Goal: Transaction & Acquisition: Book appointment/travel/reservation

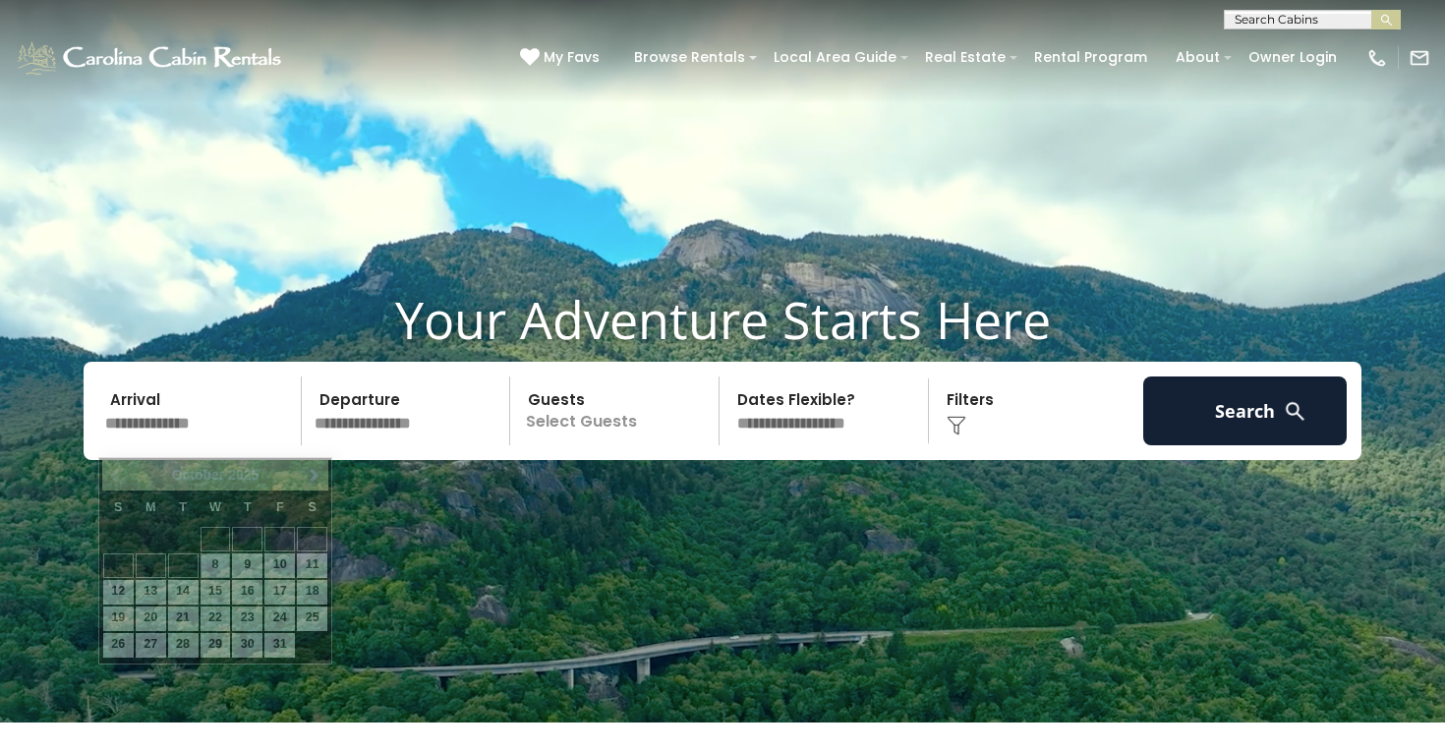
click at [181, 432] on input "text" at bounding box center [199, 410] width 203 height 69
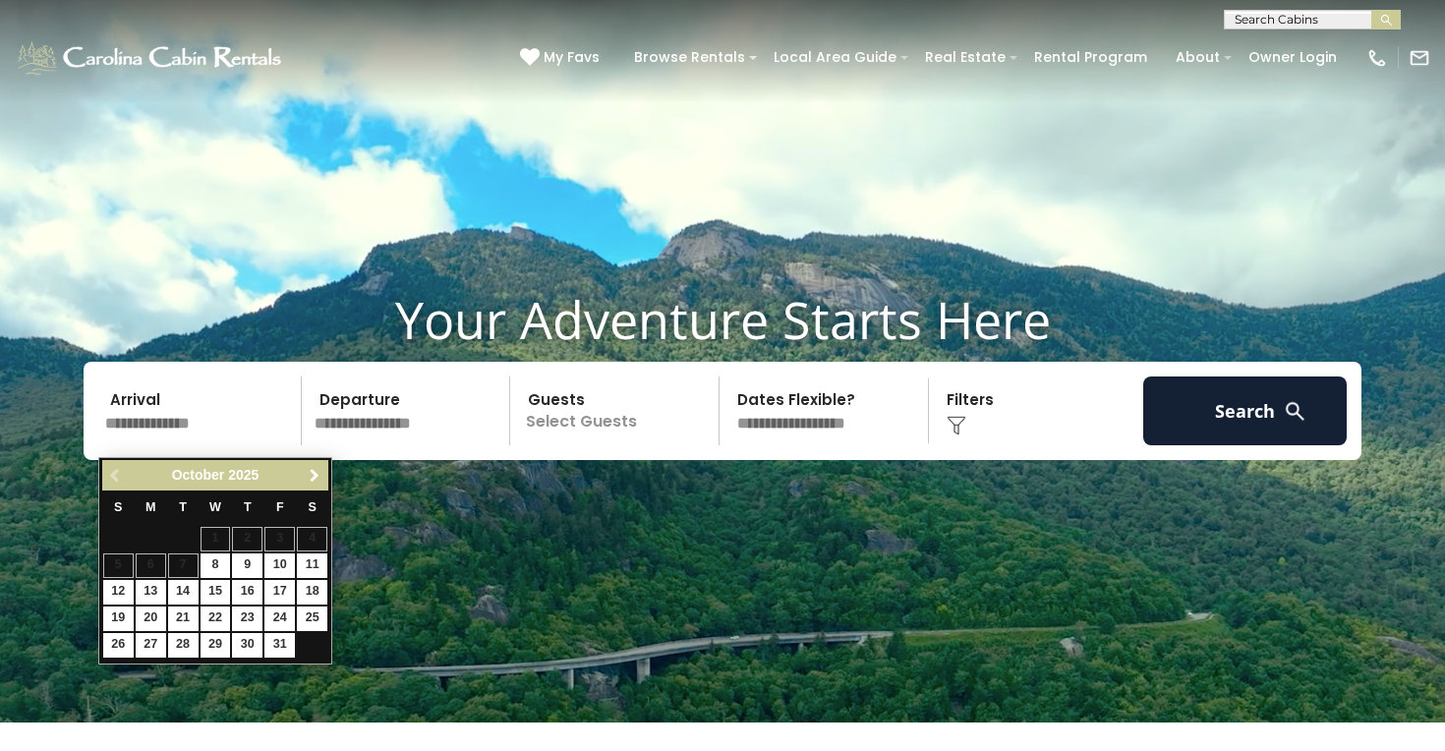
click at [315, 471] on span "Next" at bounding box center [315, 476] width 16 height 16
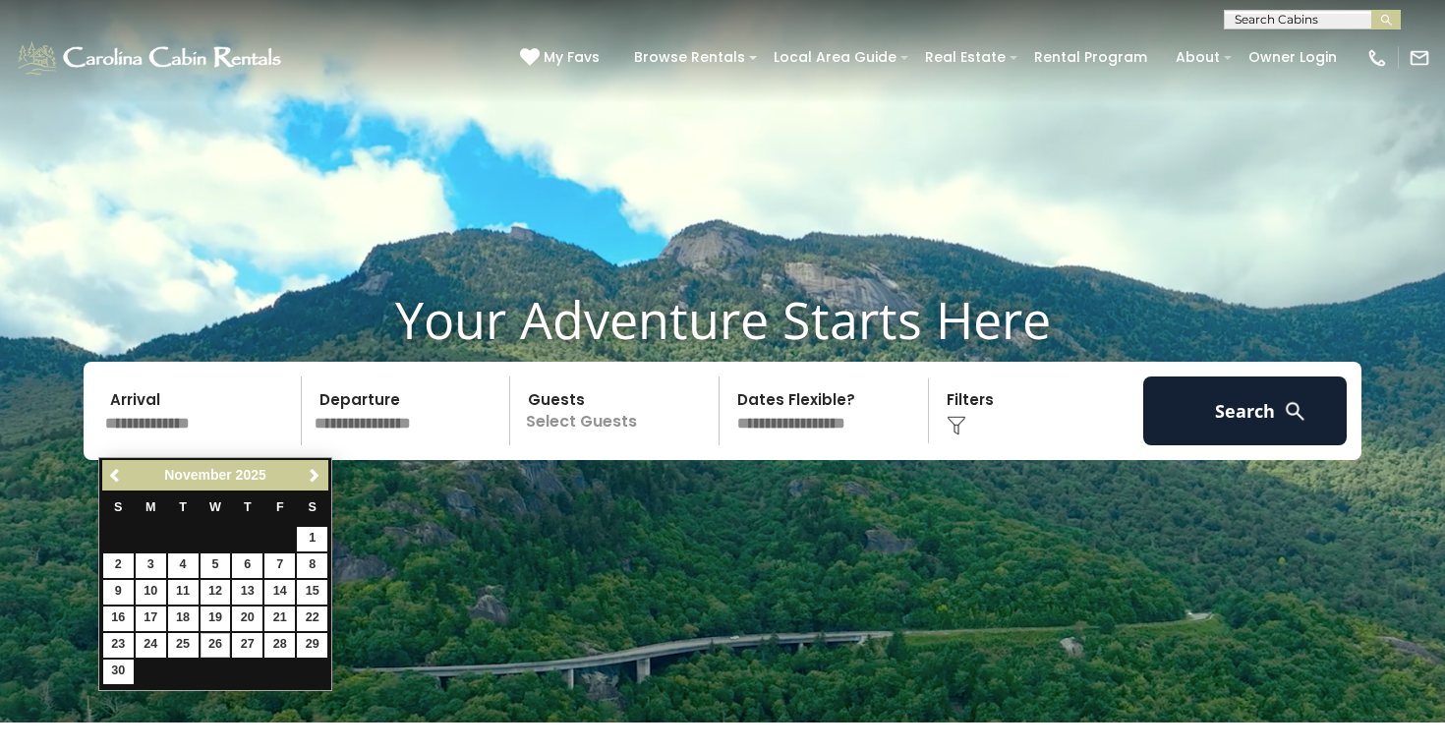
click at [205, 640] on link "26" at bounding box center [215, 645] width 30 height 25
type input "********"
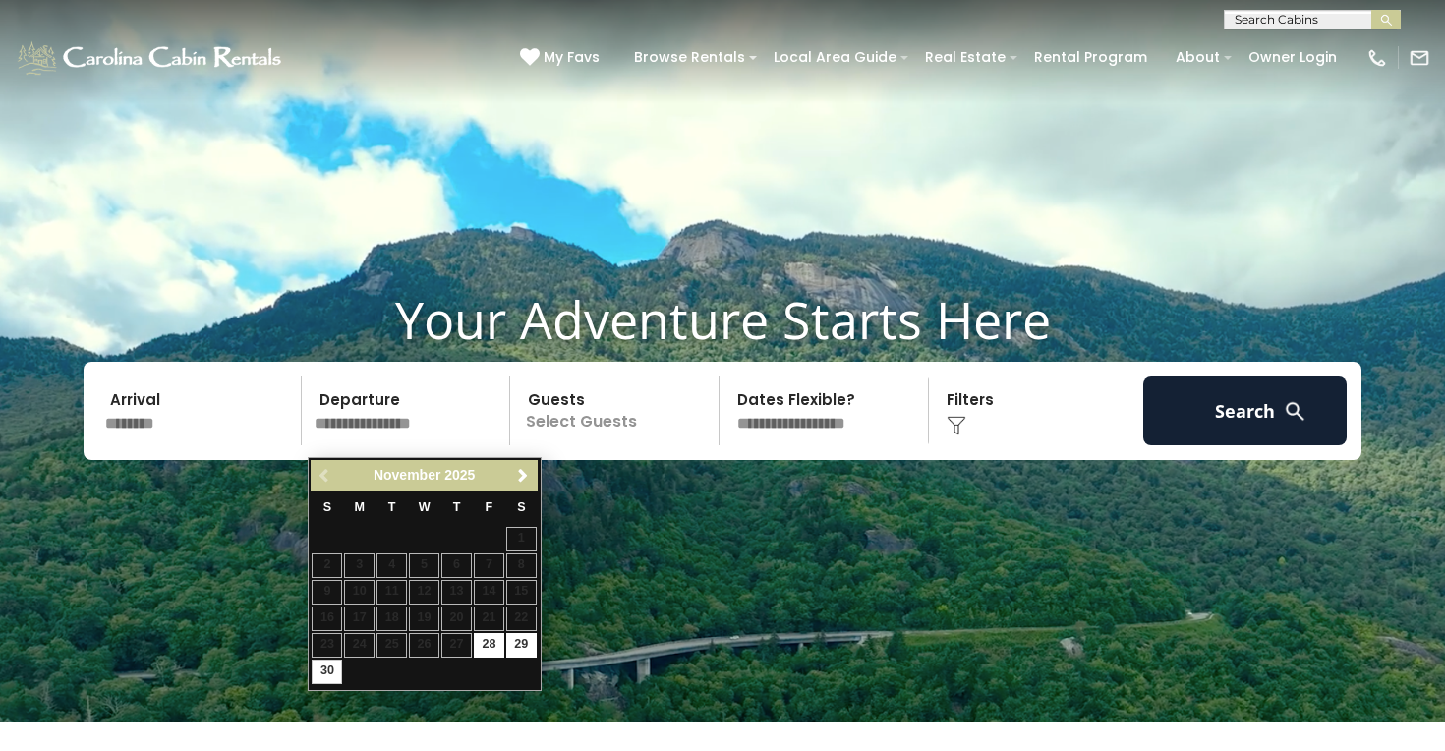
click at [331, 665] on link "30" at bounding box center [327, 671] width 30 height 25
type input "********"
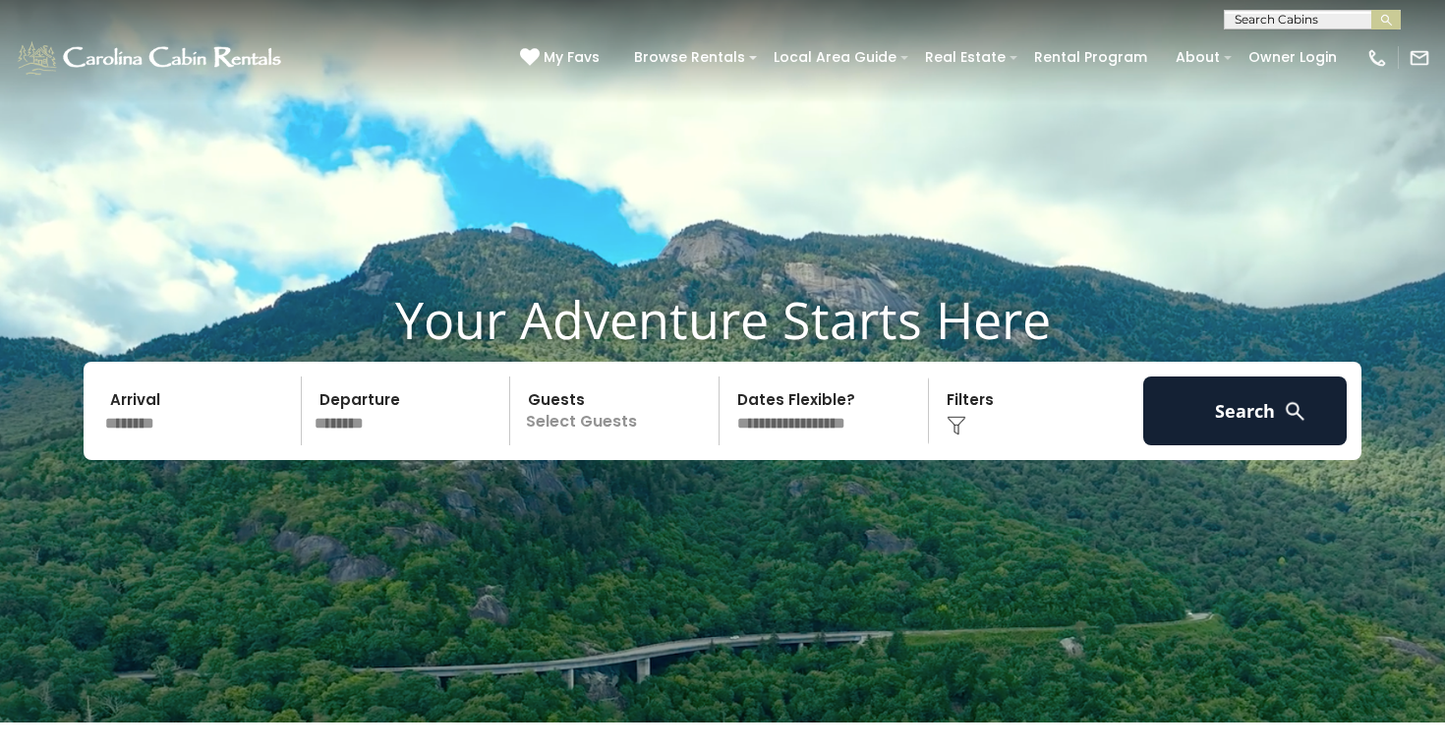
click at [631, 439] on p "Select Guests" at bounding box center [617, 410] width 202 height 69
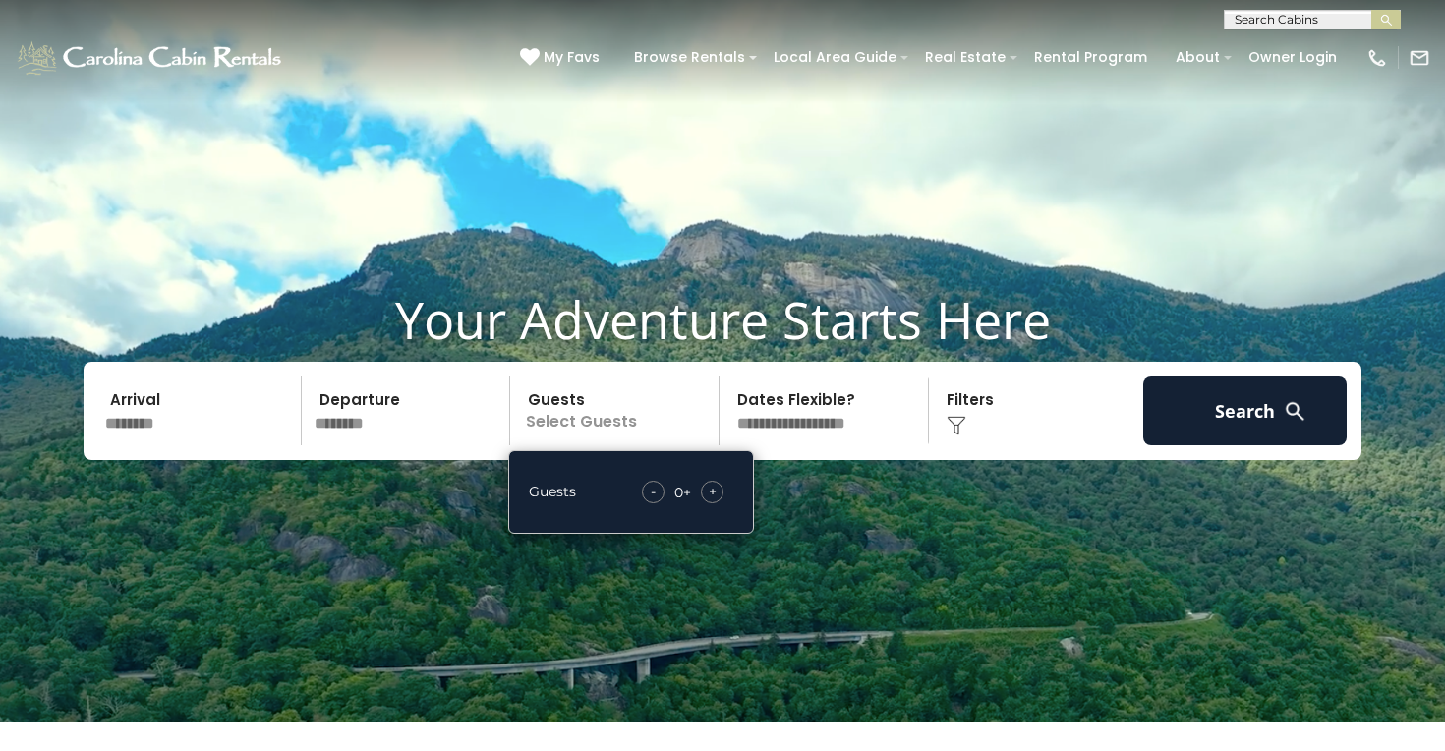
click at [704, 503] on div "+" at bounding box center [712, 492] width 23 height 23
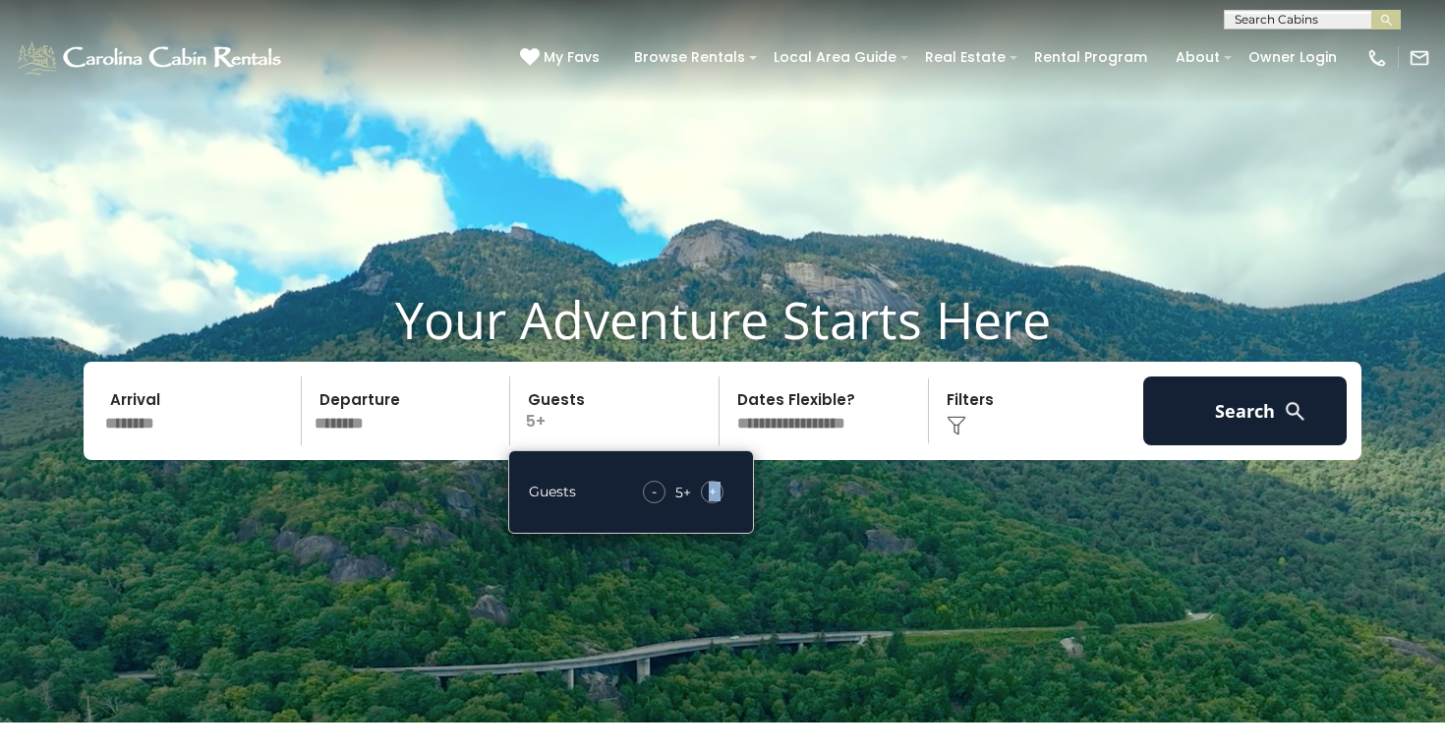
click at [704, 503] on div "+" at bounding box center [712, 492] width 23 height 23
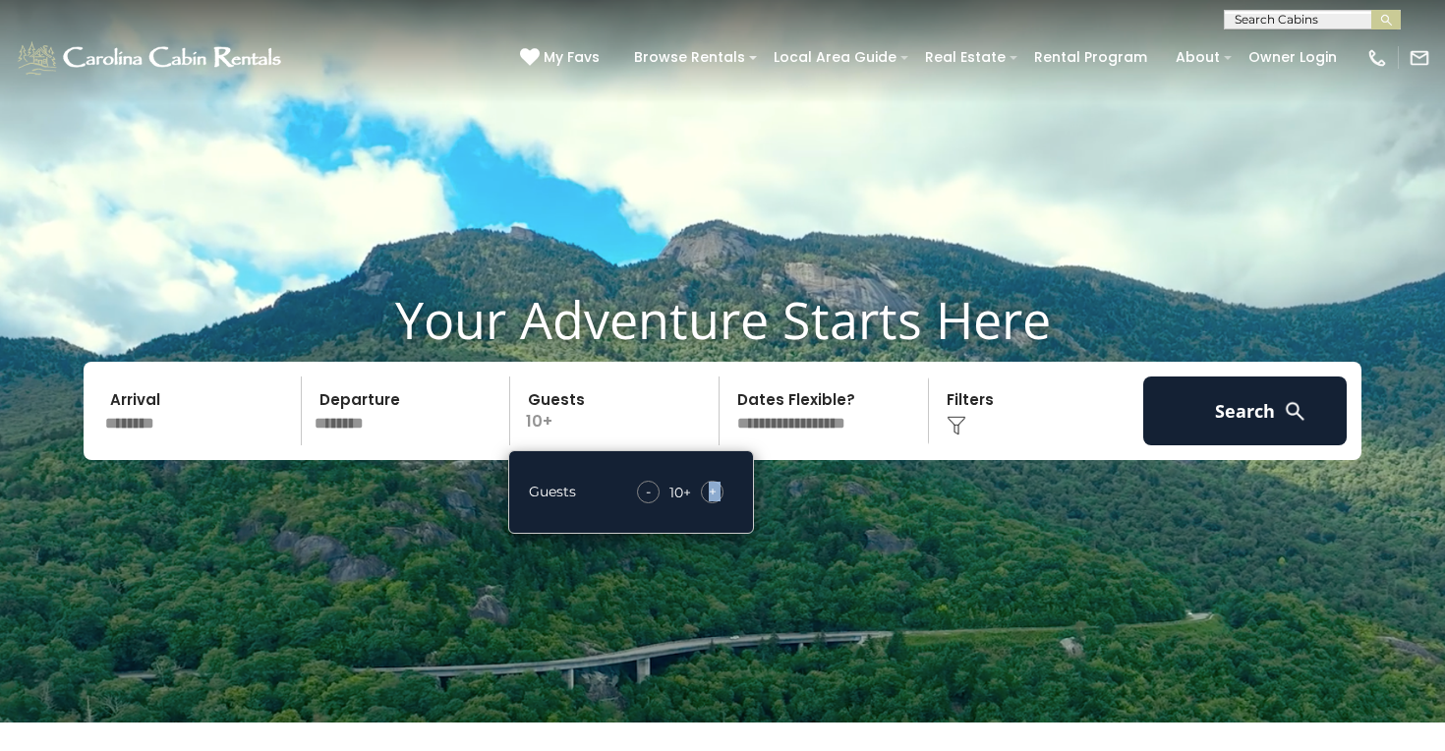
click at [704, 503] on div "+" at bounding box center [712, 492] width 23 height 23
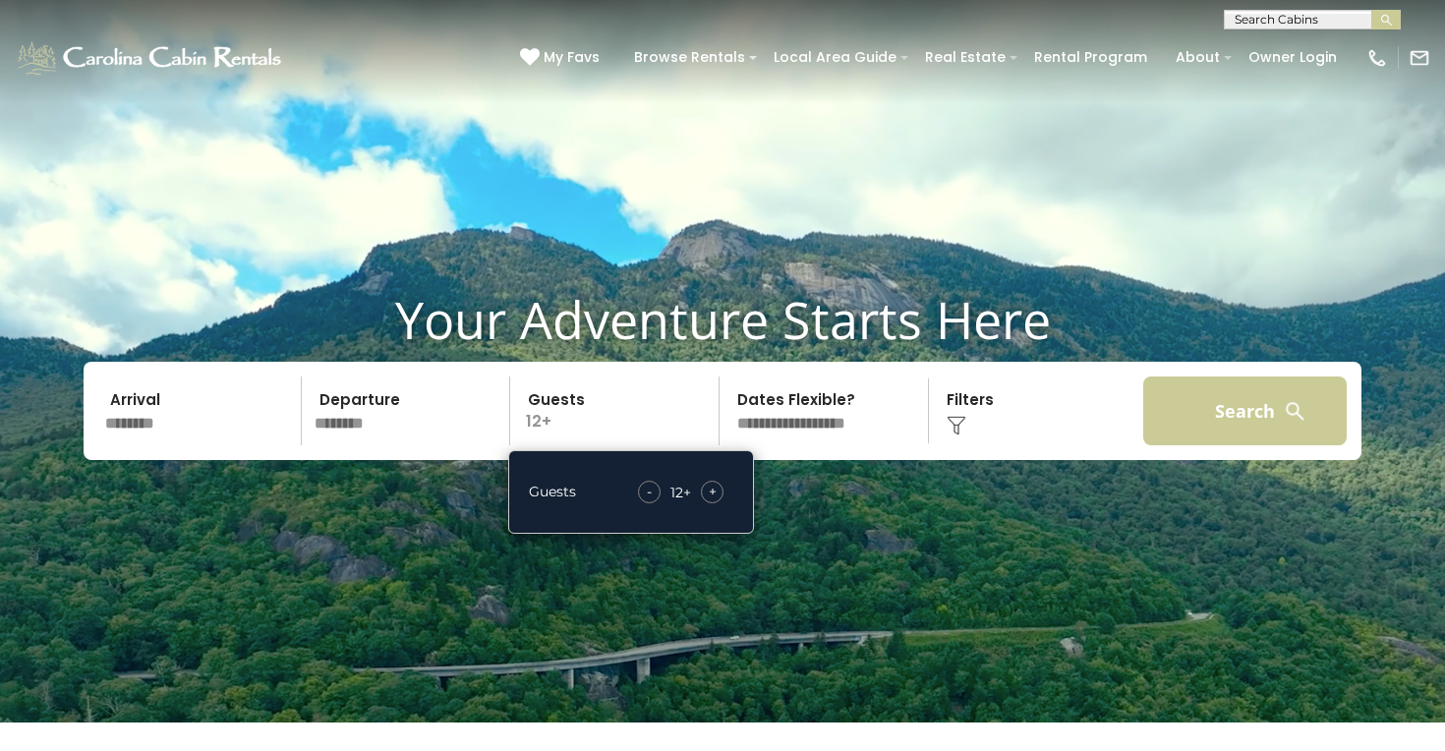
click at [1241, 418] on button "Search" at bounding box center [1244, 410] width 203 height 69
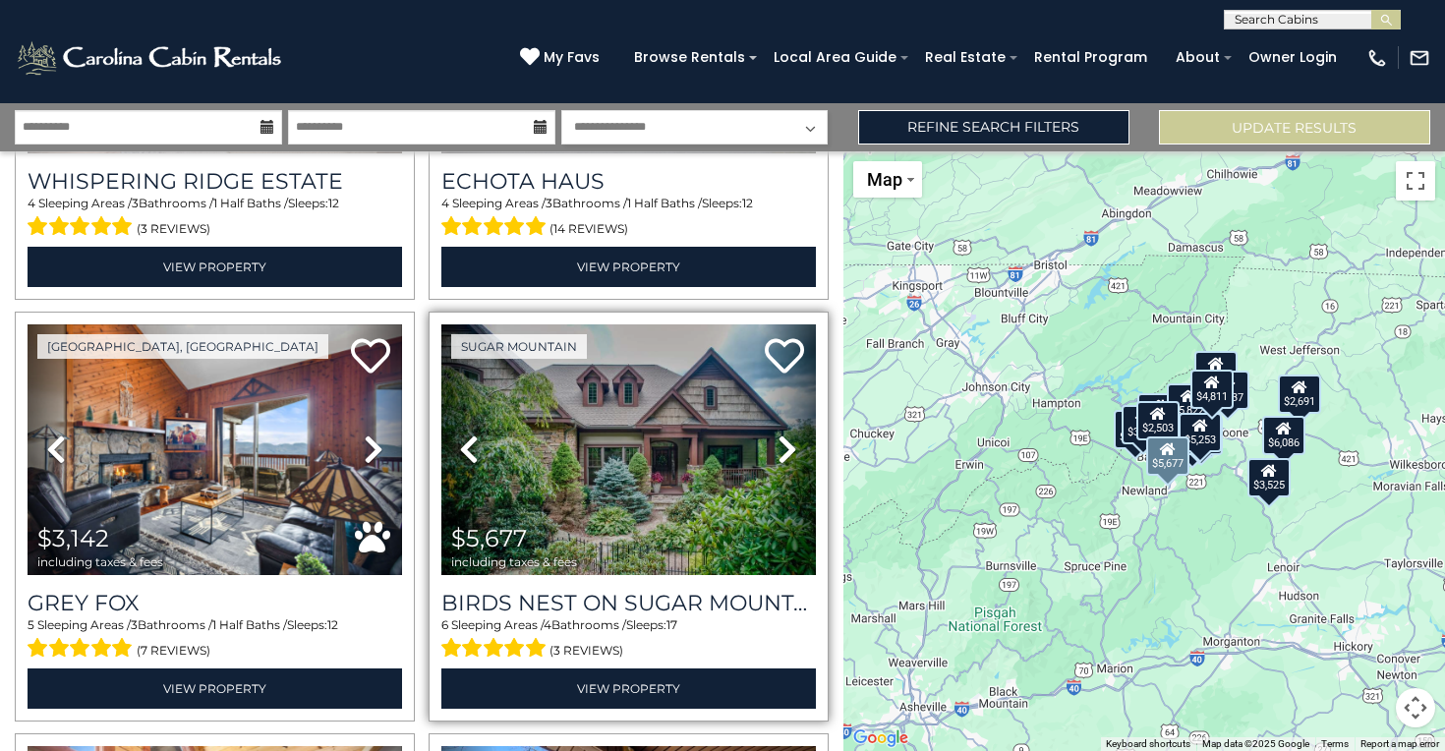
scroll to position [2014, 0]
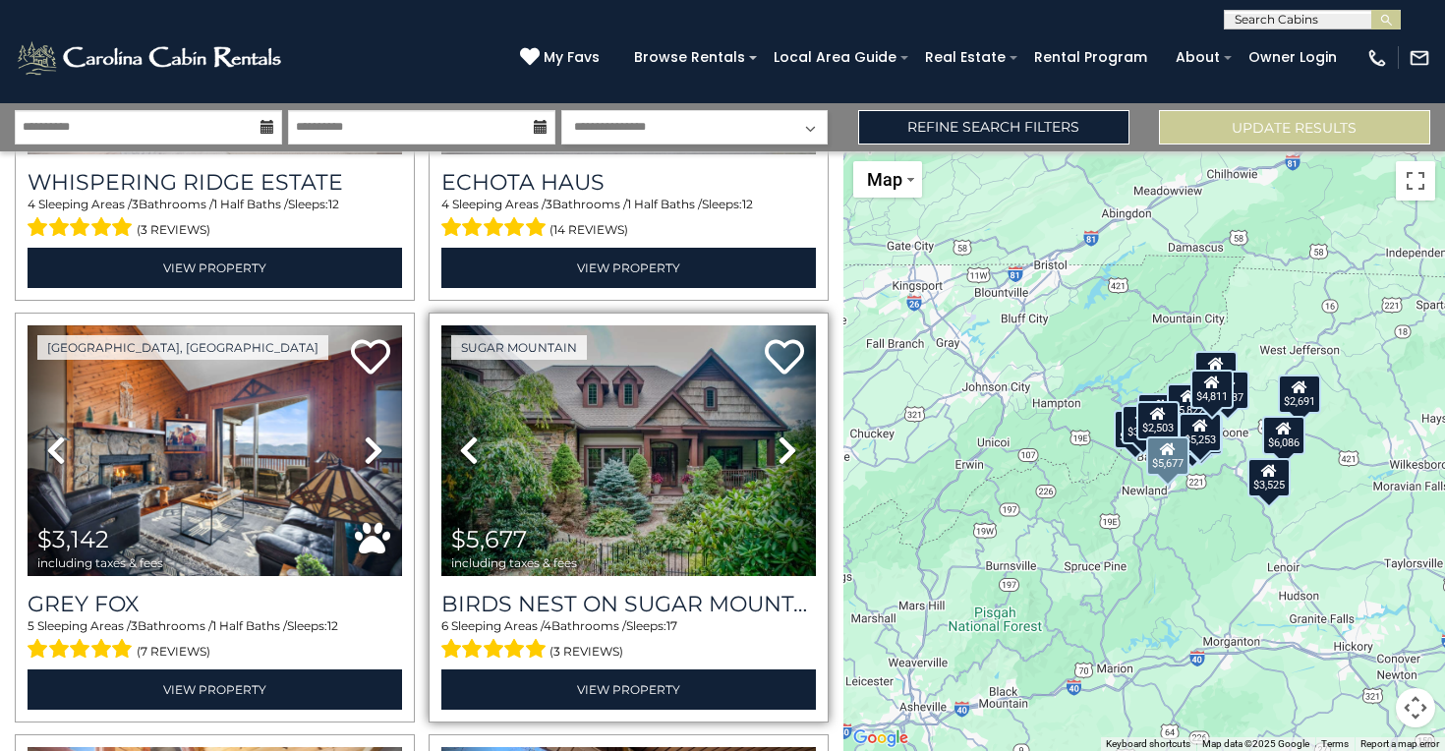
click at [667, 441] on img at bounding box center [628, 450] width 374 height 251
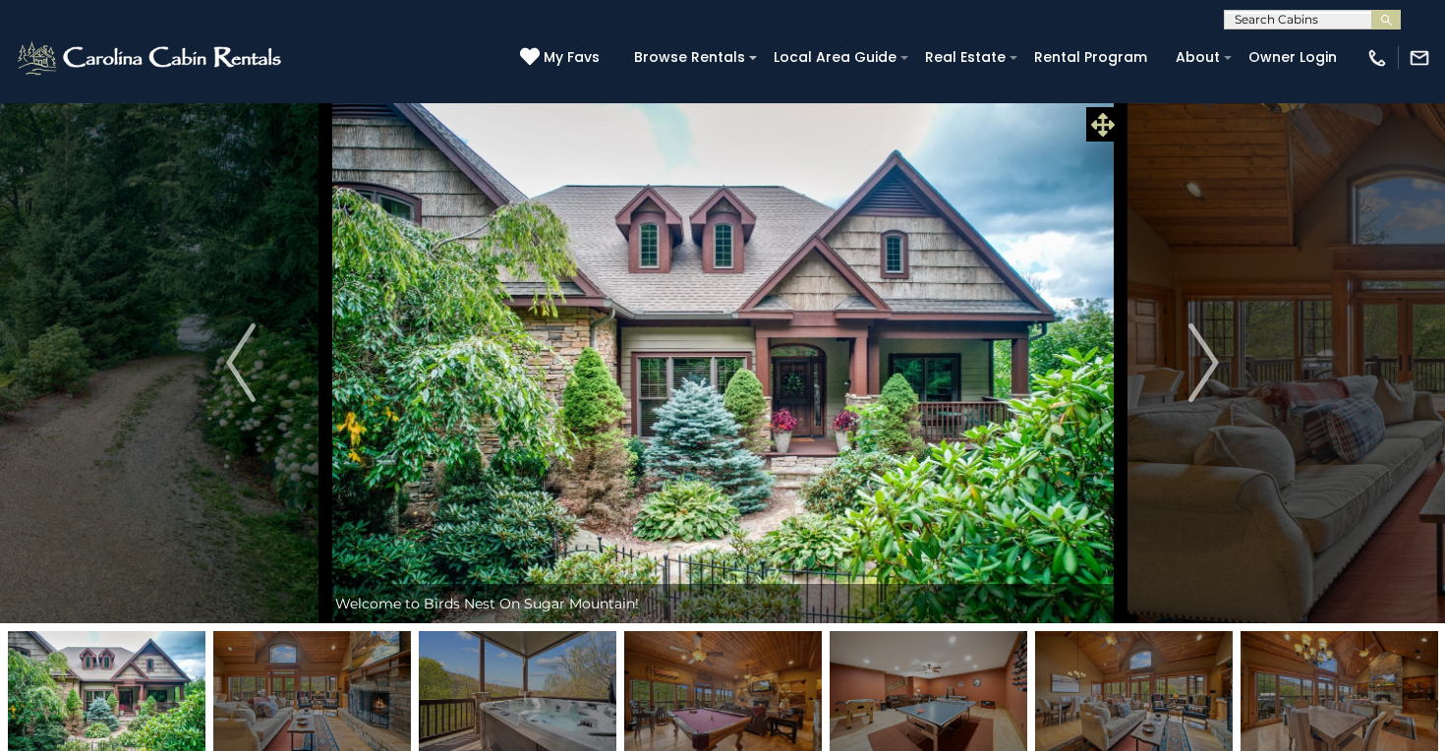
click at [1098, 123] on icon at bounding box center [1103, 125] width 24 height 24
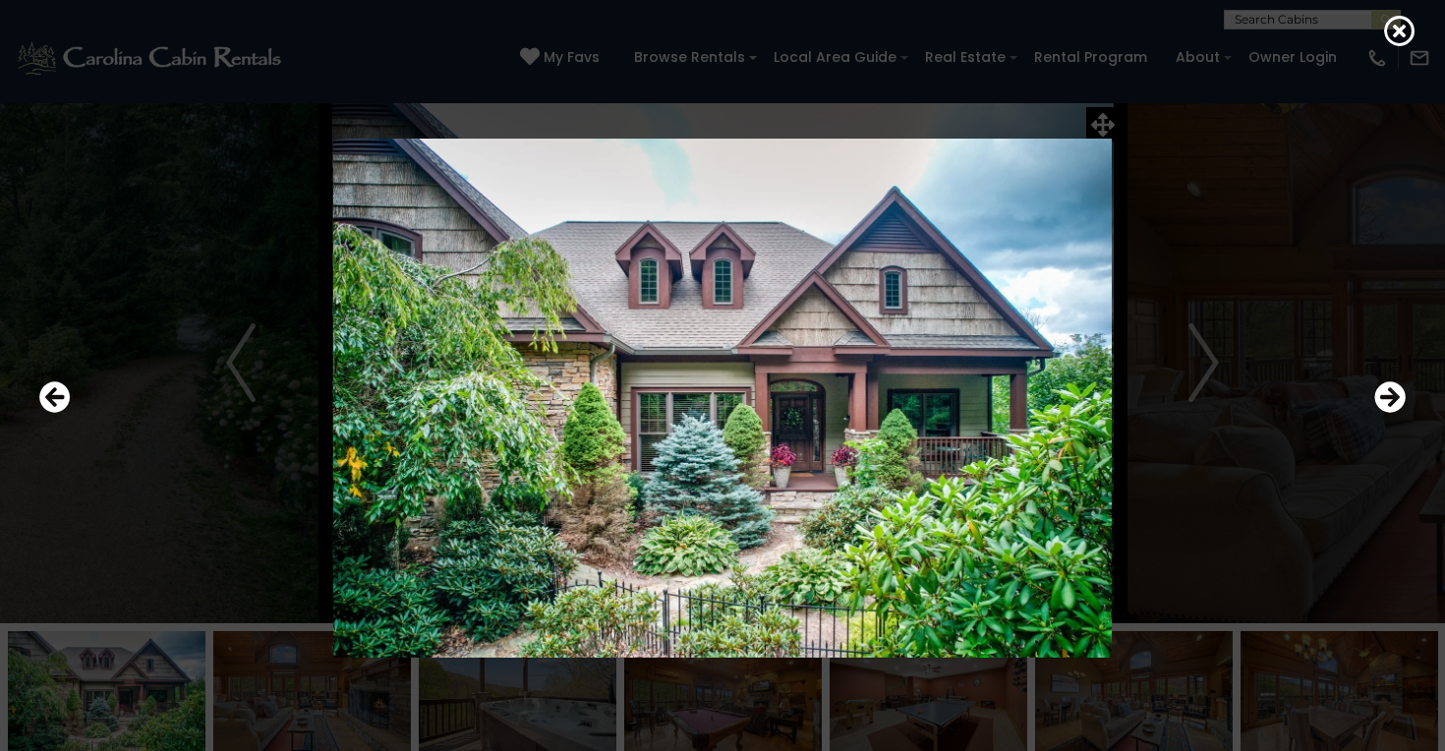
click at [1209, 372] on img at bounding box center [722, 398] width 1181 height 519
click at [1402, 392] on icon "Next" at bounding box center [1389, 396] width 31 height 31
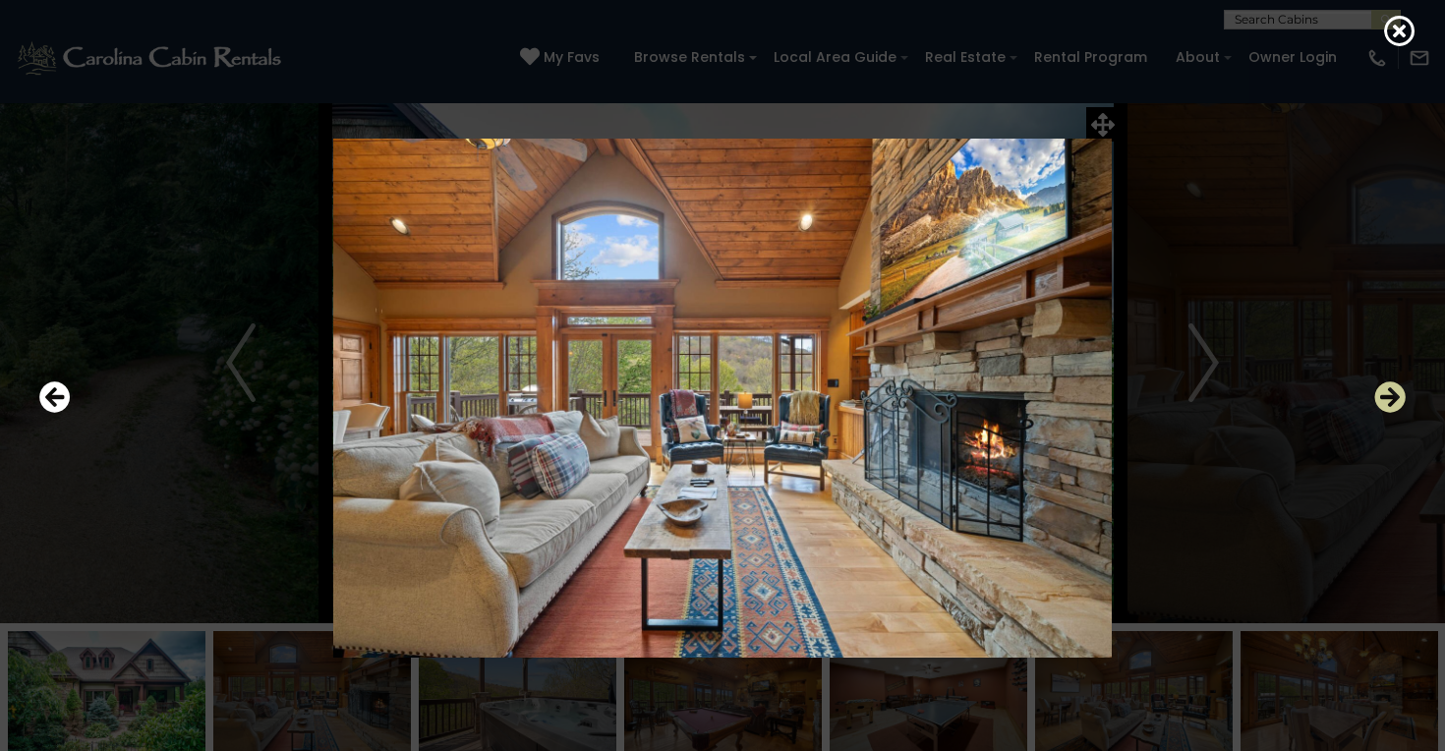
click at [1400, 391] on icon "Next" at bounding box center [1389, 396] width 31 height 31
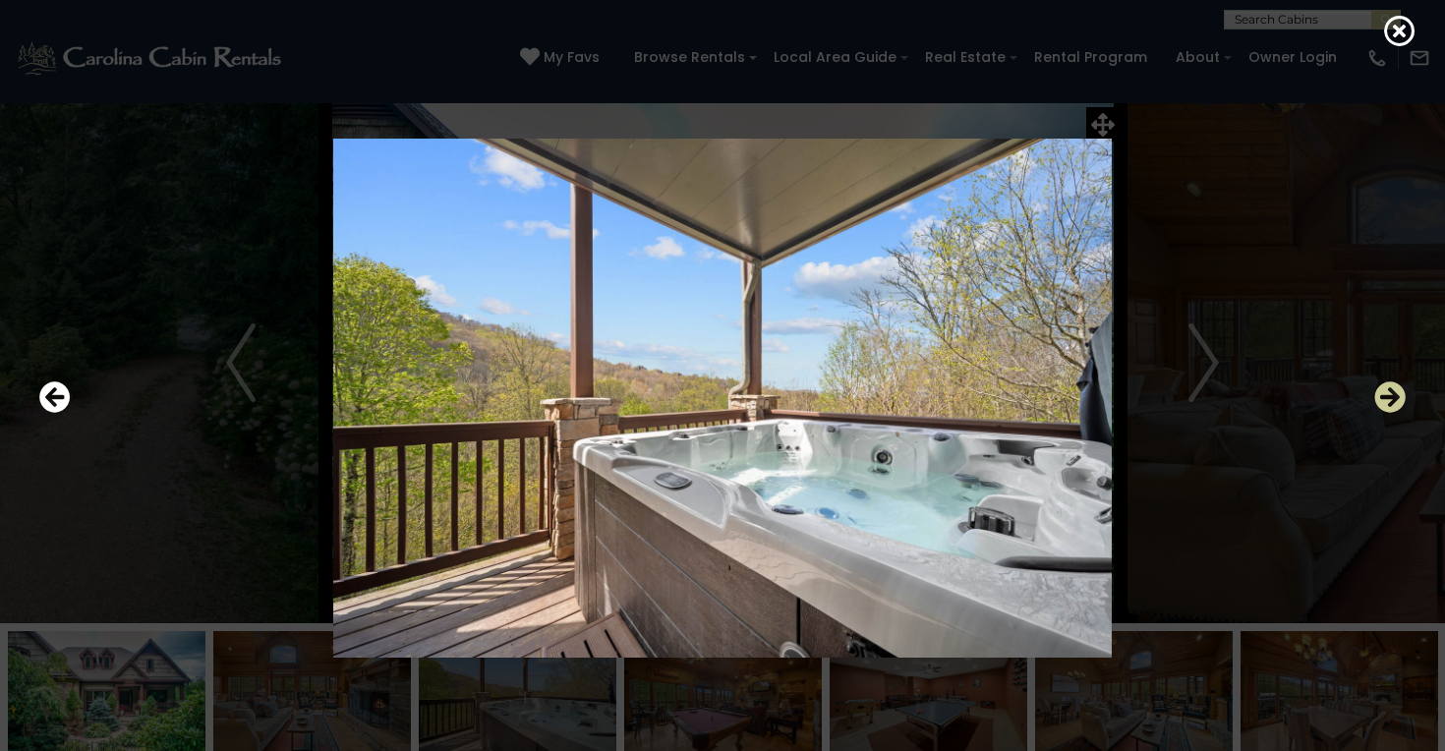
click at [1400, 391] on icon "Next" at bounding box center [1389, 396] width 31 height 31
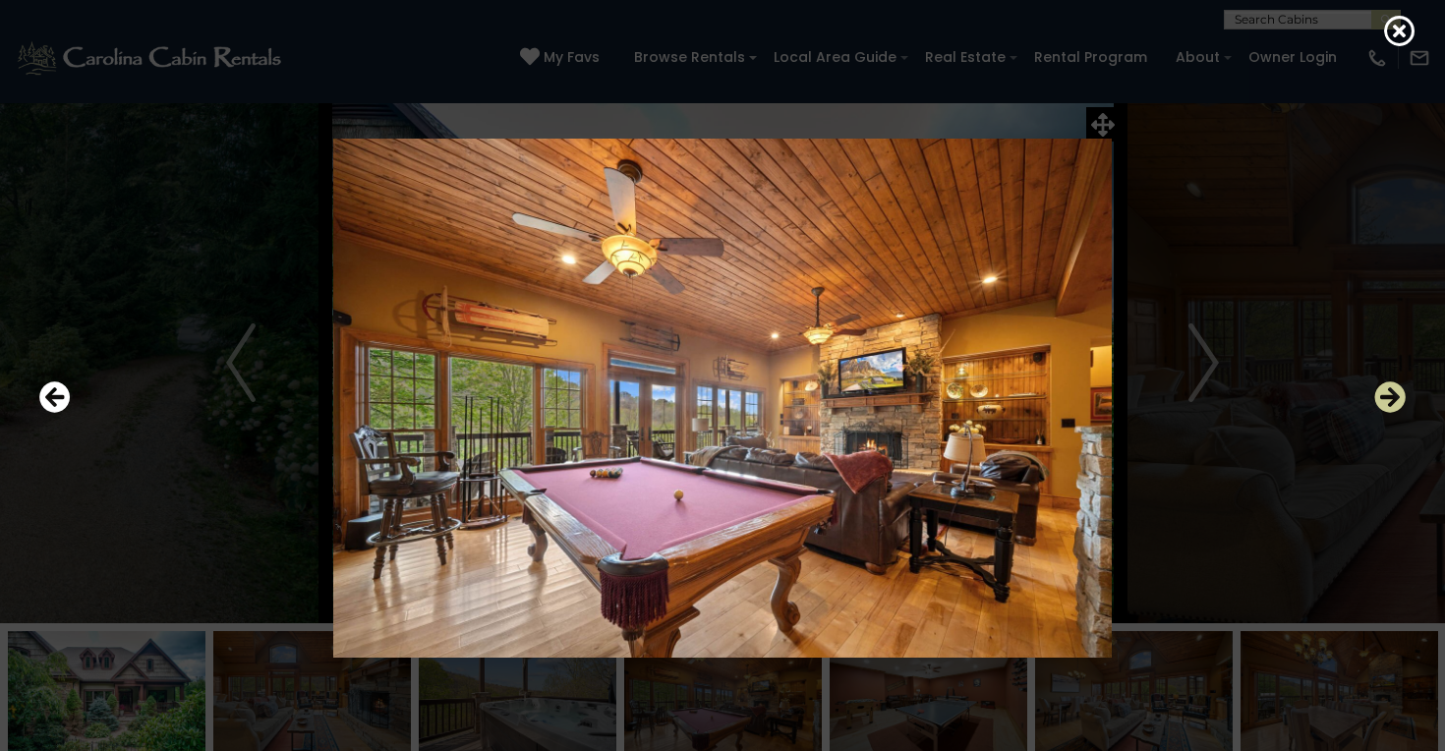
click at [1401, 391] on icon "Next" at bounding box center [1389, 396] width 31 height 31
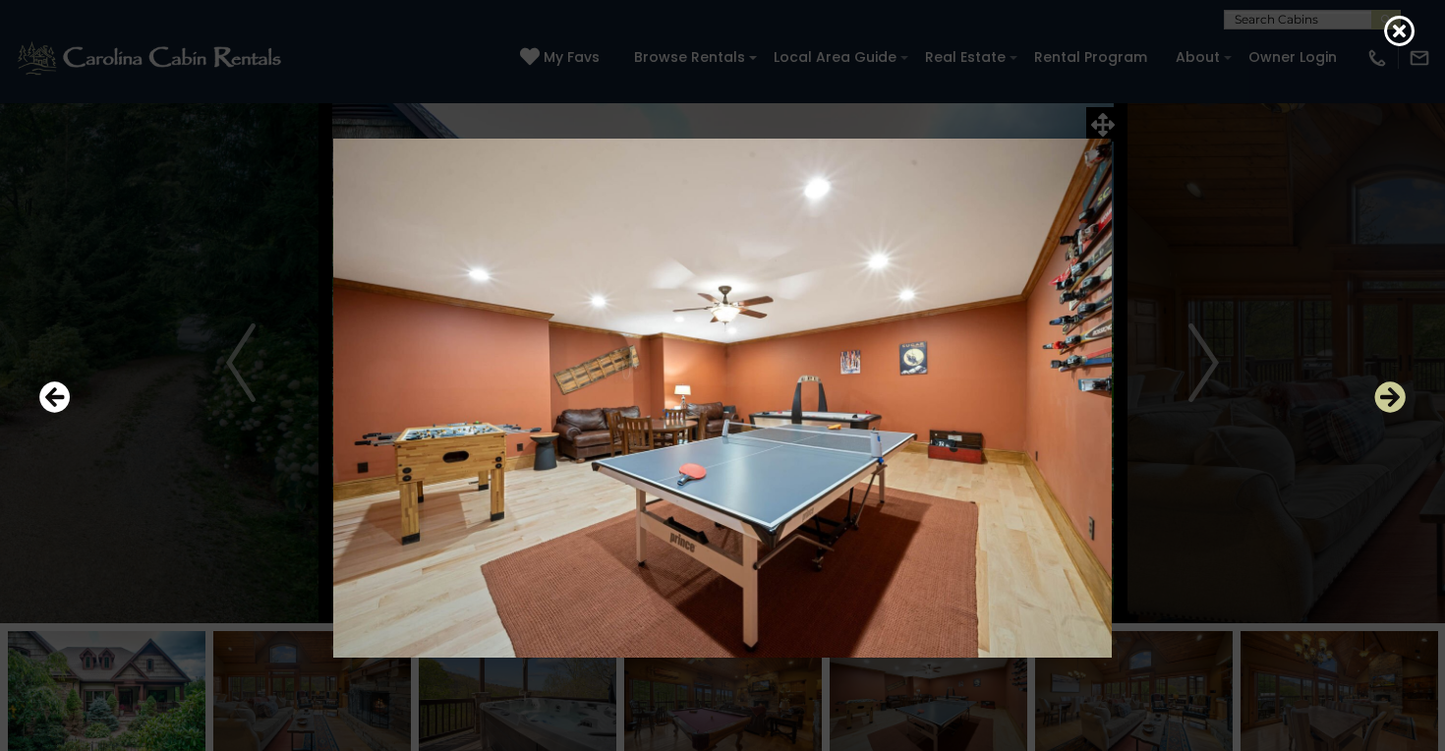
click at [1385, 382] on icon "Next" at bounding box center [1389, 396] width 31 height 31
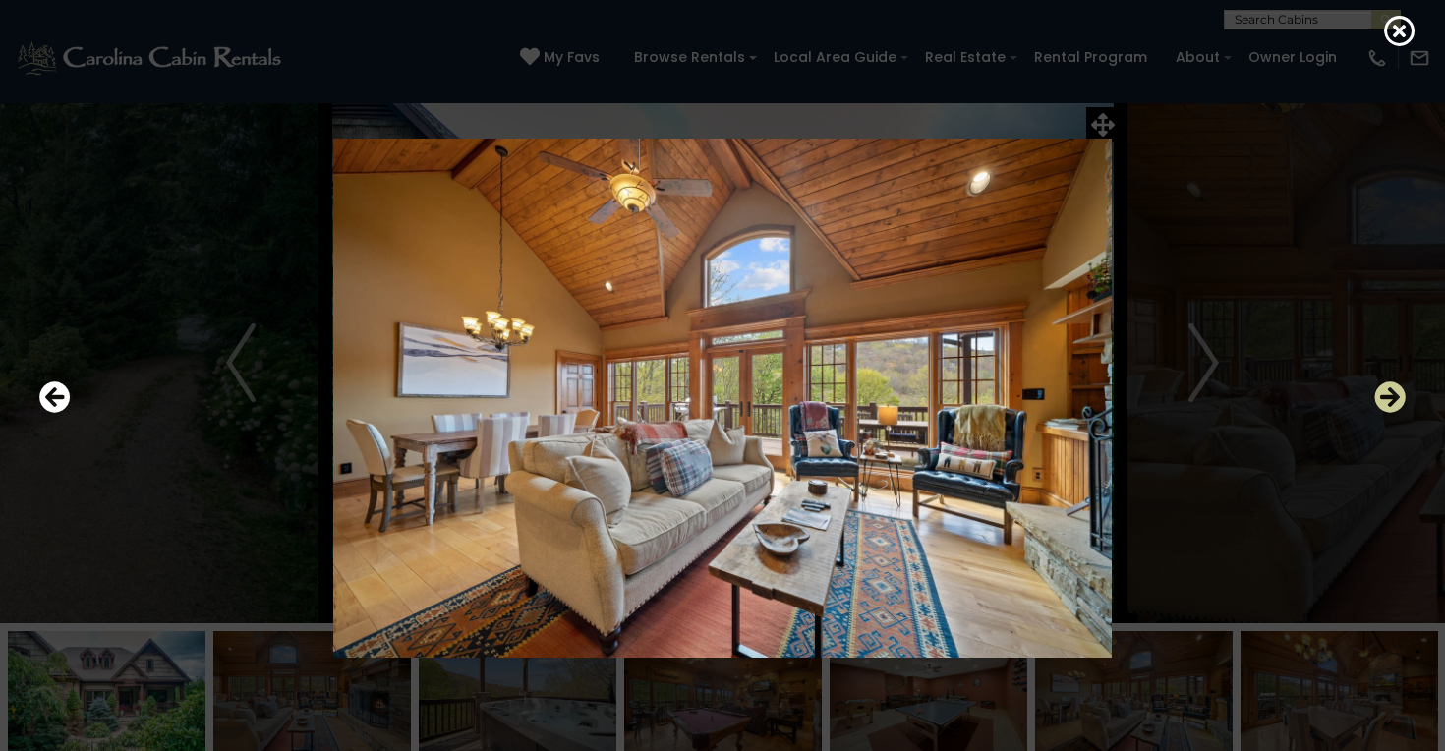
click at [1386, 385] on icon "Next" at bounding box center [1389, 396] width 31 height 31
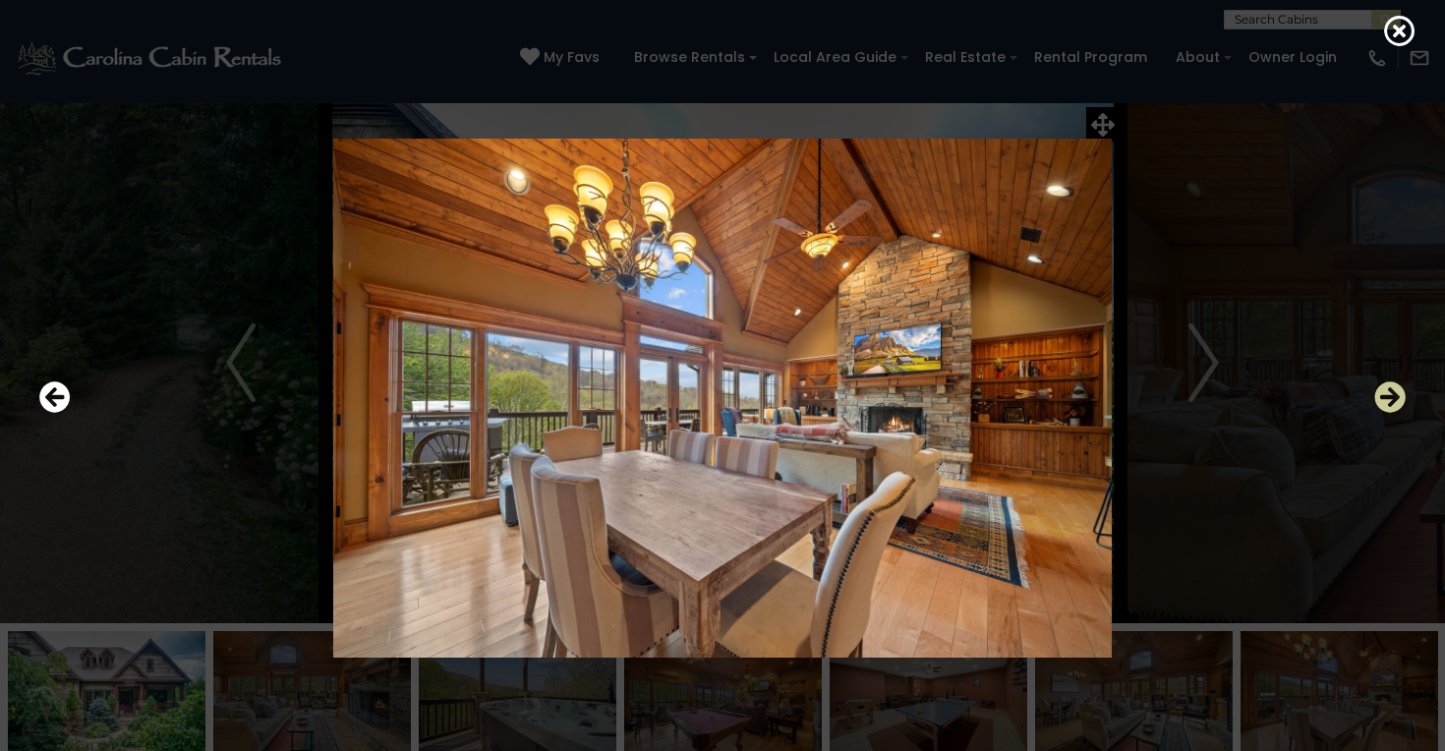
click at [1386, 385] on icon "Next" at bounding box center [1389, 396] width 31 height 31
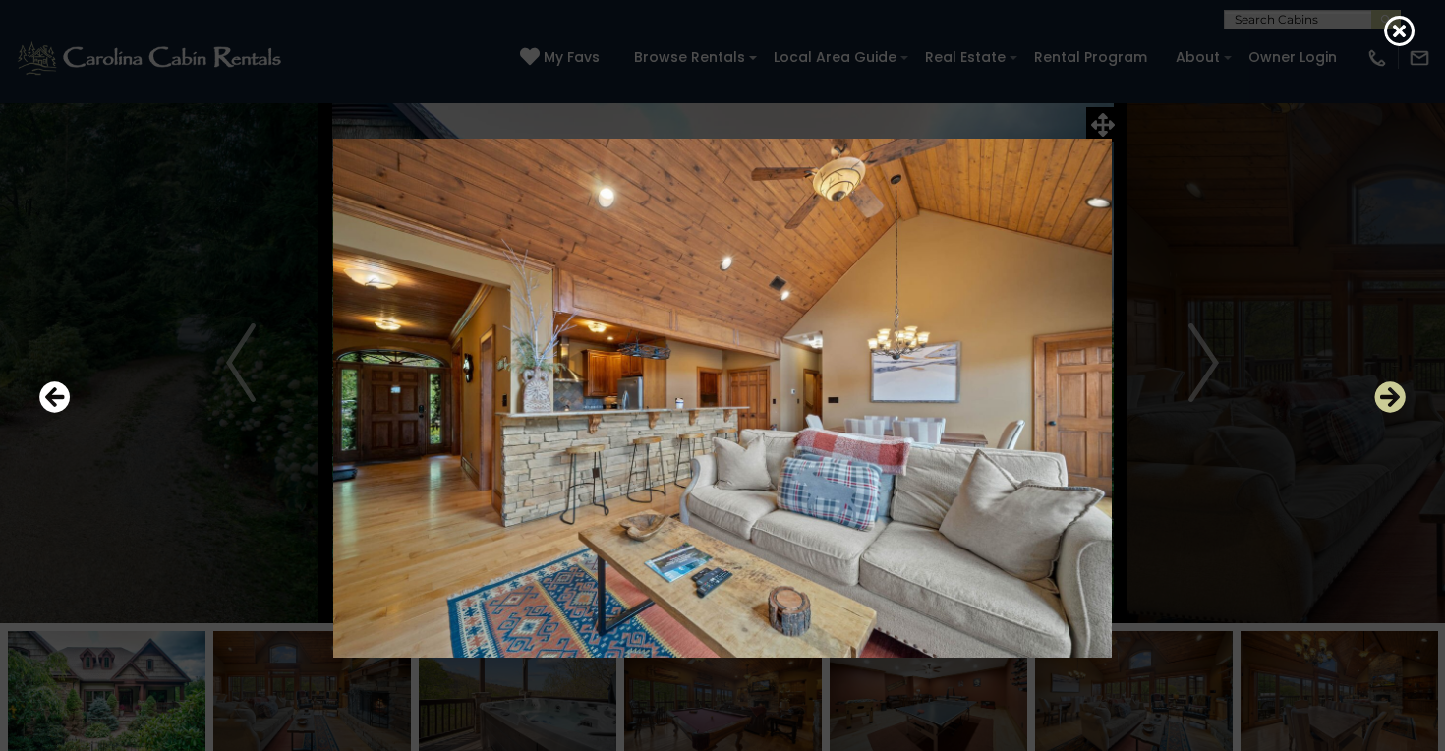
click at [1386, 385] on icon "Next" at bounding box center [1389, 396] width 31 height 31
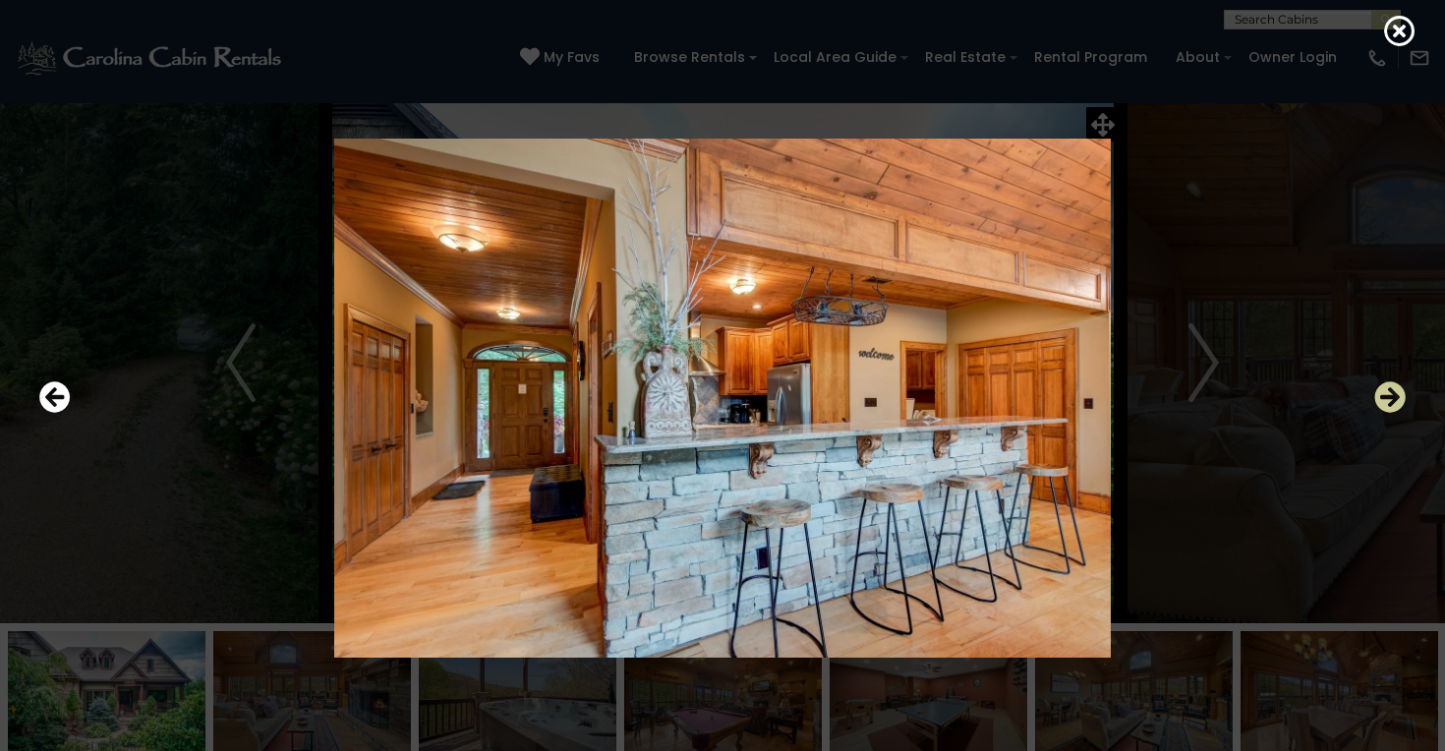
click at [1385, 386] on icon "Next" at bounding box center [1389, 396] width 31 height 31
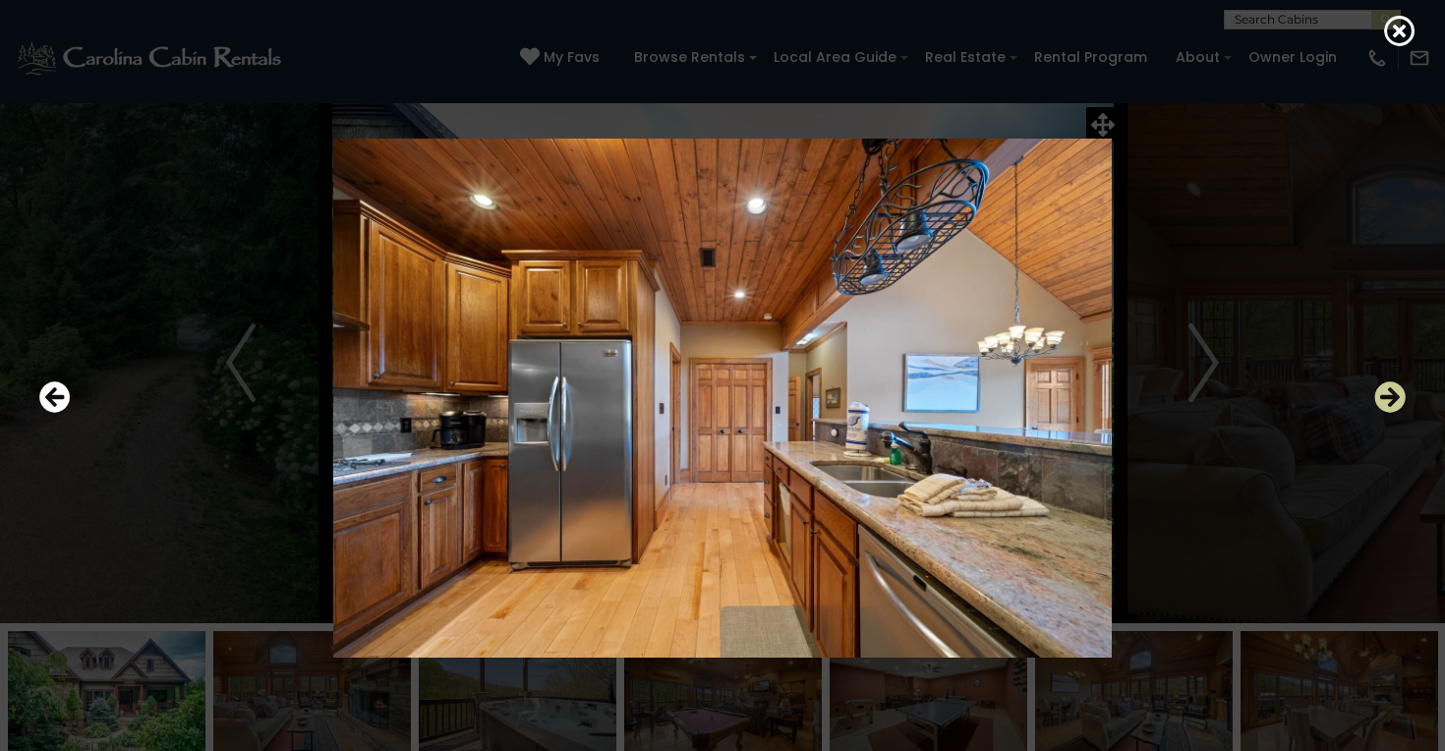
click at [1385, 386] on icon "Next" at bounding box center [1389, 396] width 31 height 31
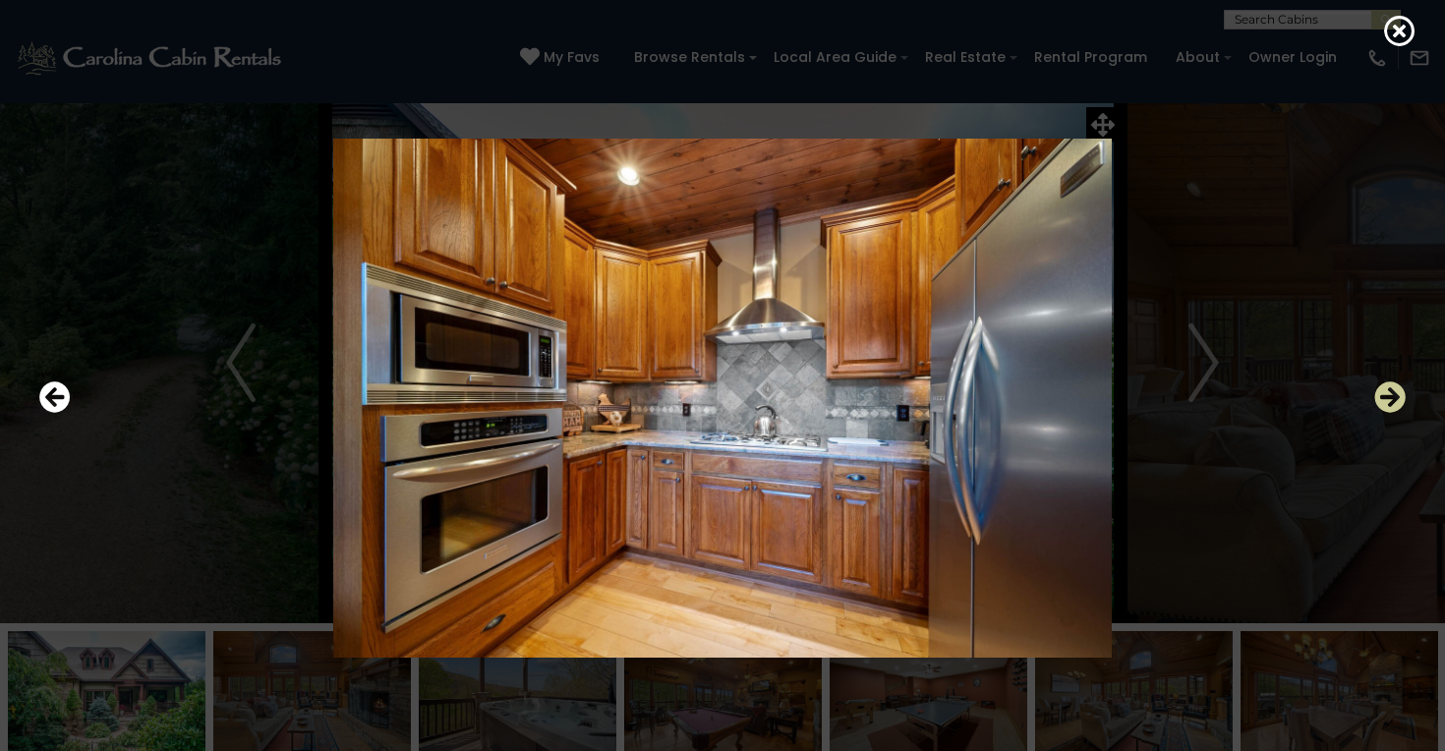
click at [1387, 389] on icon "Next" at bounding box center [1389, 396] width 31 height 31
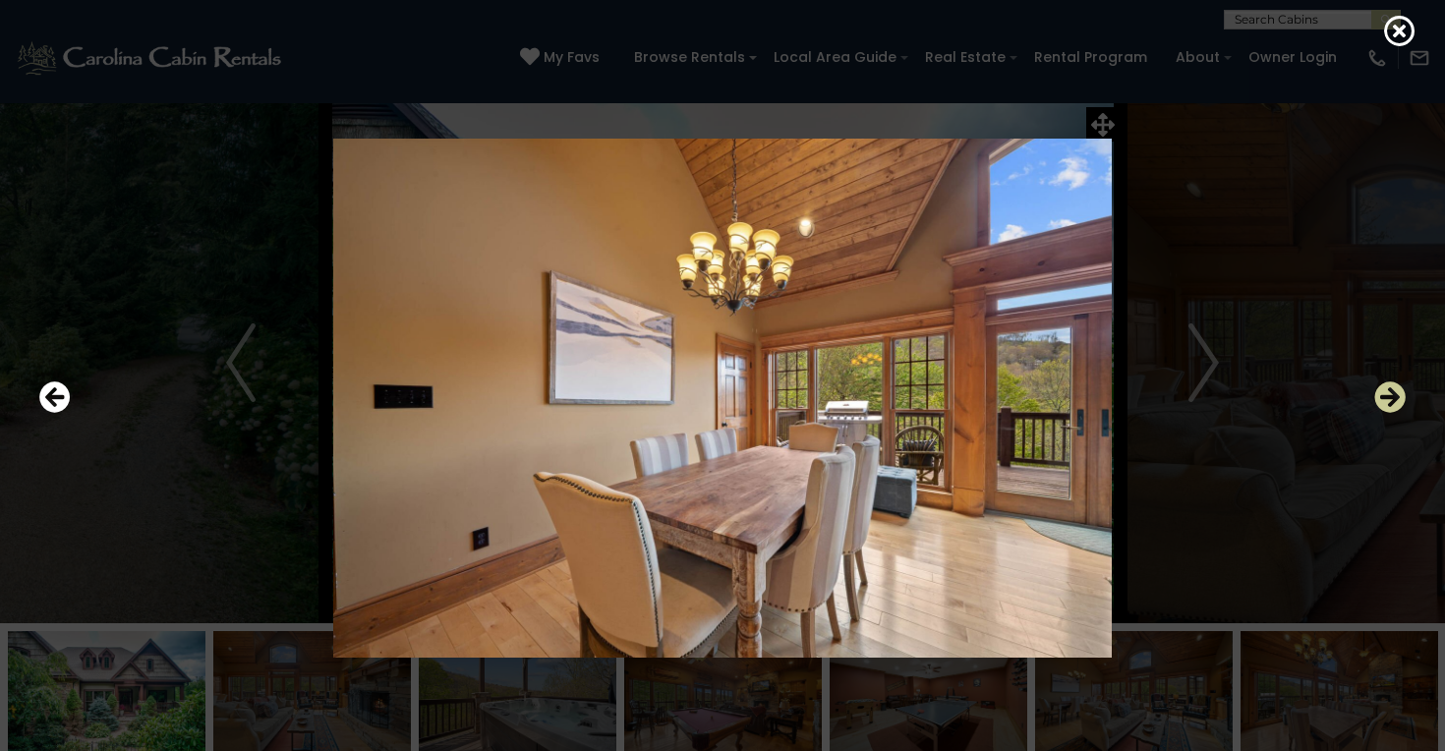
click at [1387, 388] on icon "Next" at bounding box center [1389, 396] width 31 height 31
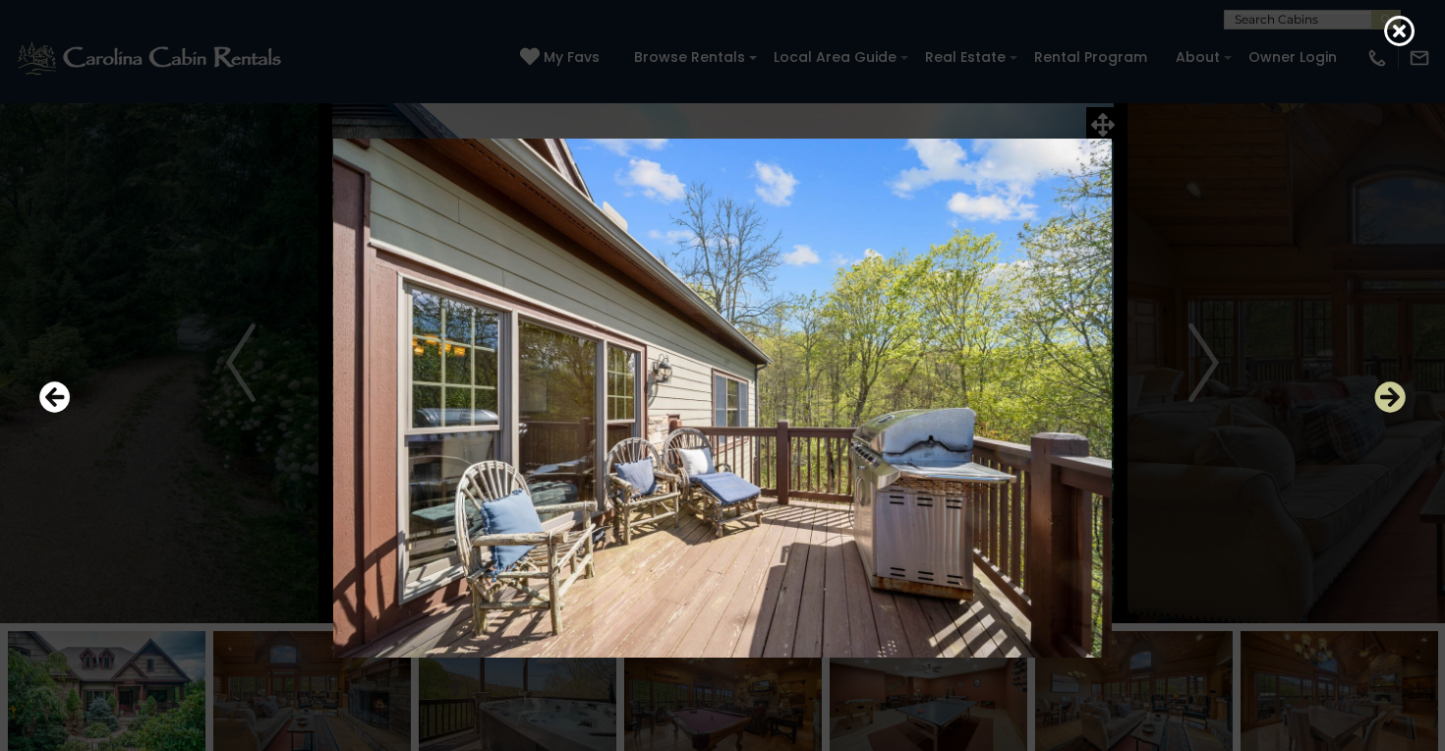
click at [1387, 388] on icon "Next" at bounding box center [1389, 396] width 31 height 31
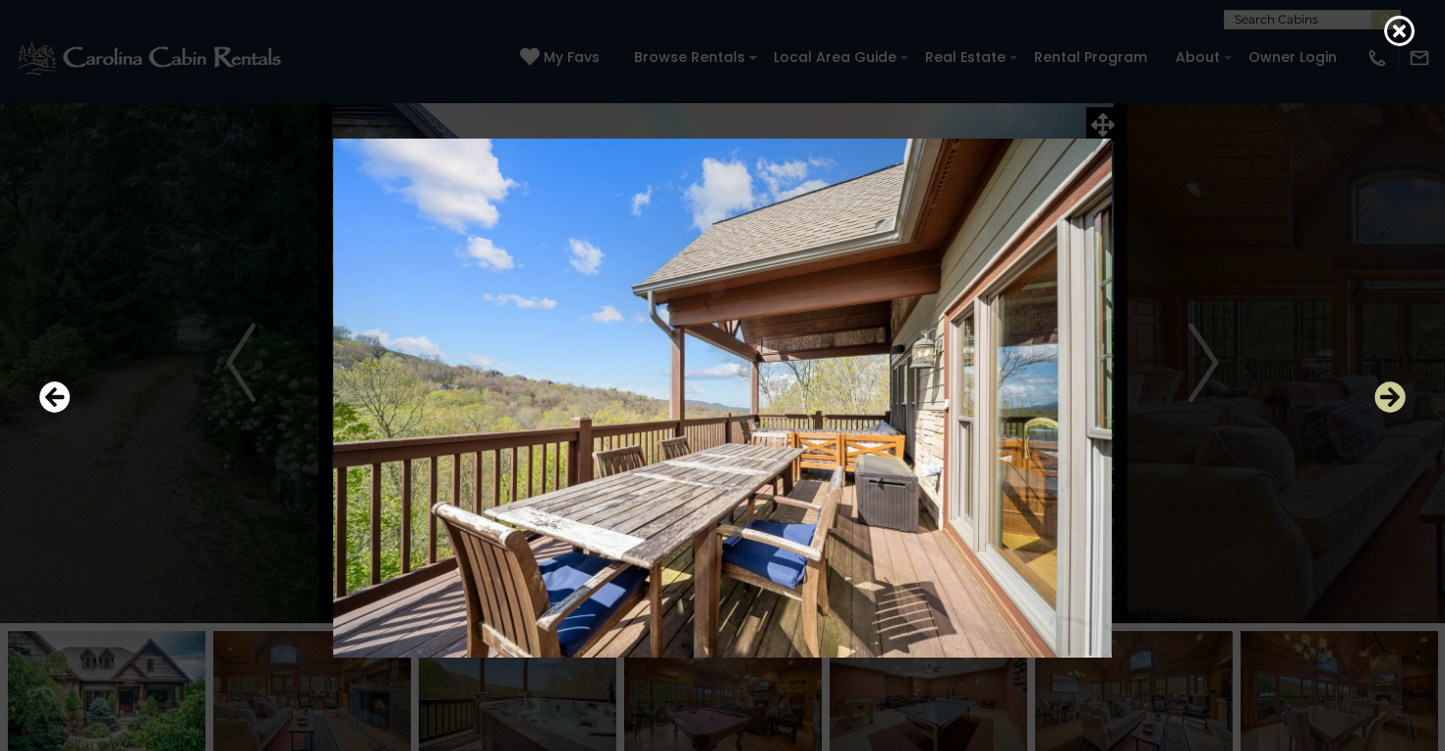
click at [1384, 395] on icon "Next" at bounding box center [1389, 396] width 31 height 31
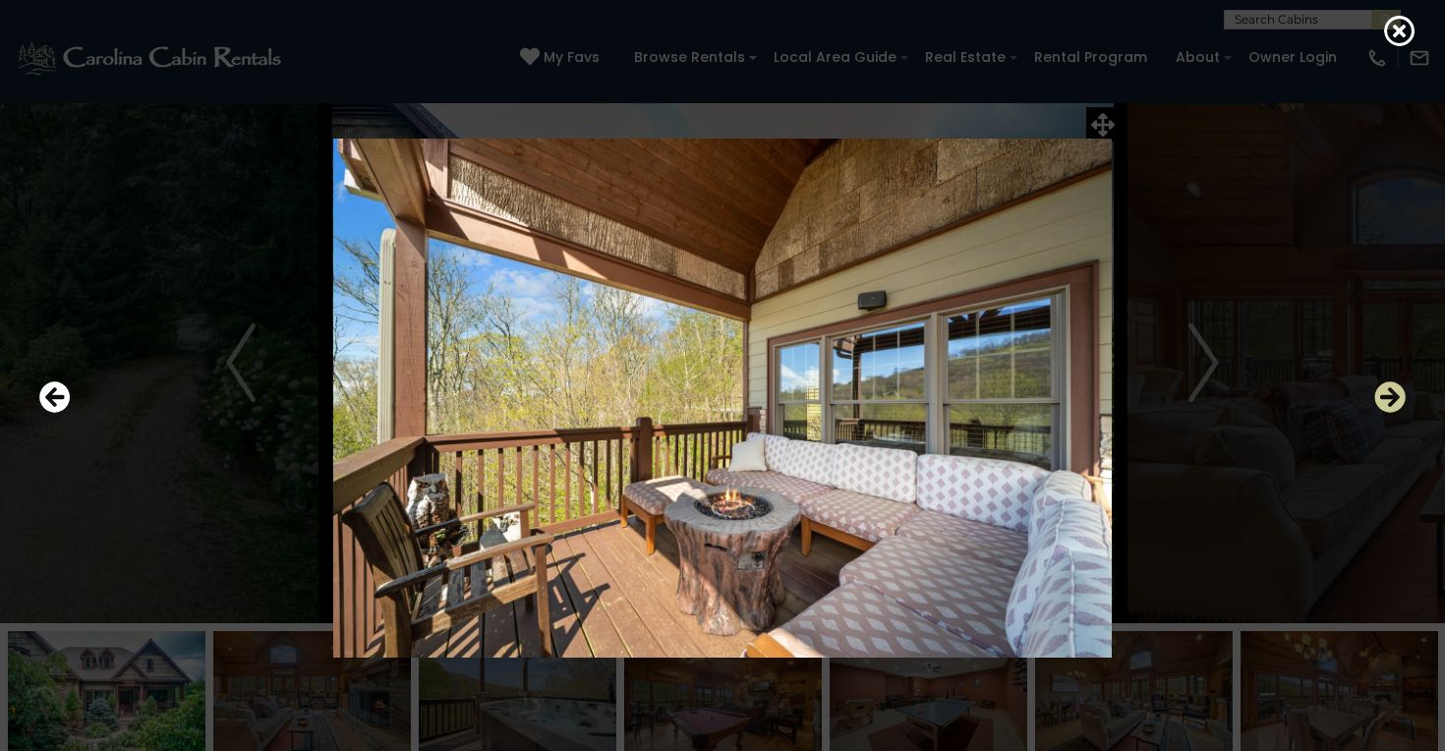
click at [1389, 402] on icon "Next" at bounding box center [1389, 396] width 31 height 31
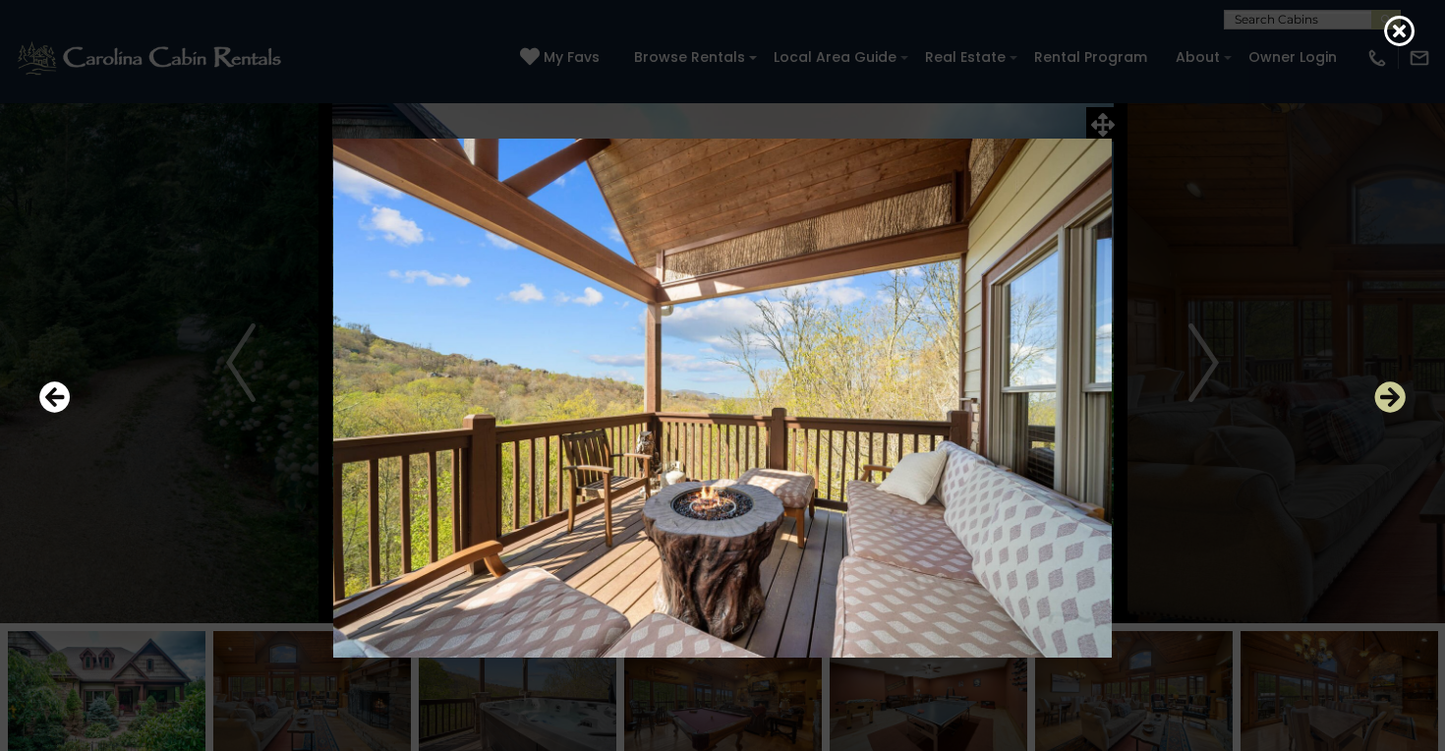
click at [1389, 403] on icon "Next" at bounding box center [1389, 396] width 31 height 31
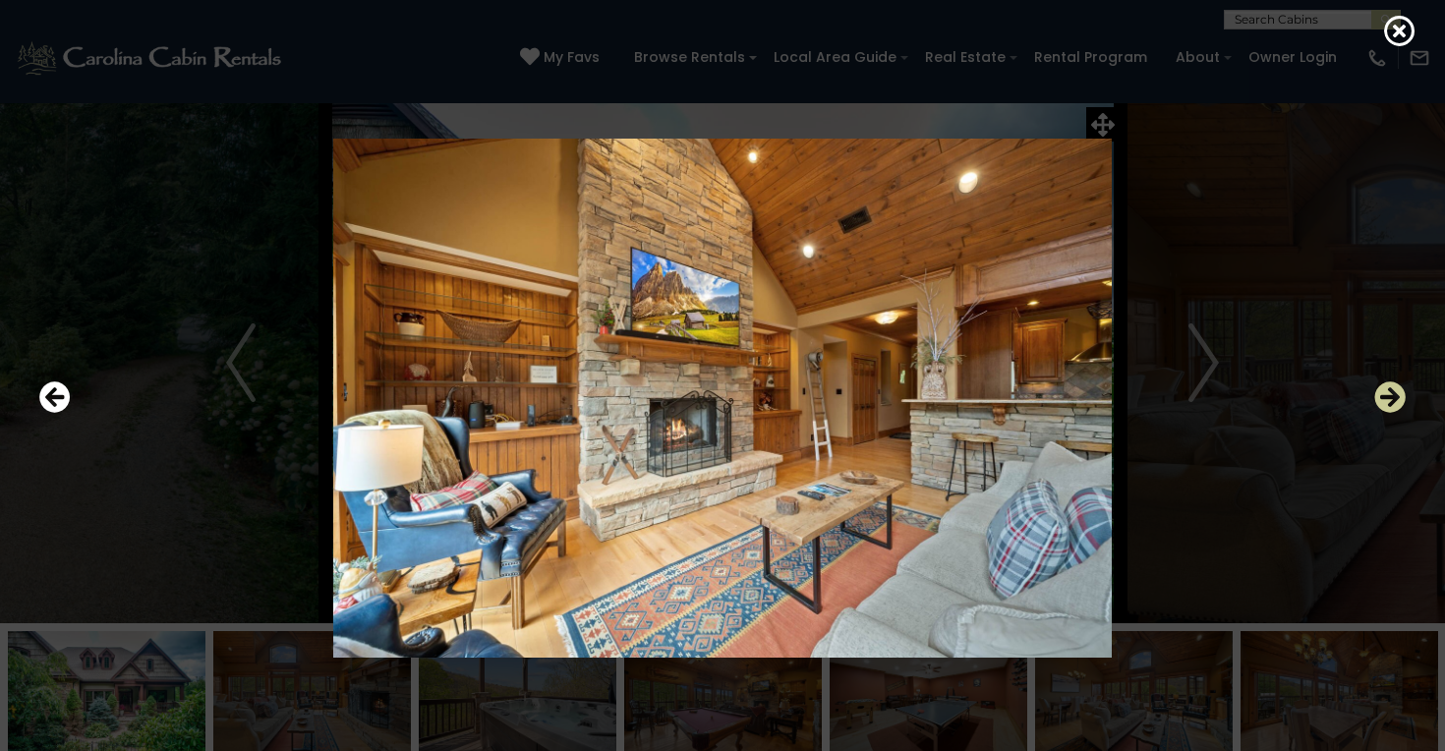
click at [1389, 403] on icon "Next" at bounding box center [1389, 396] width 31 height 31
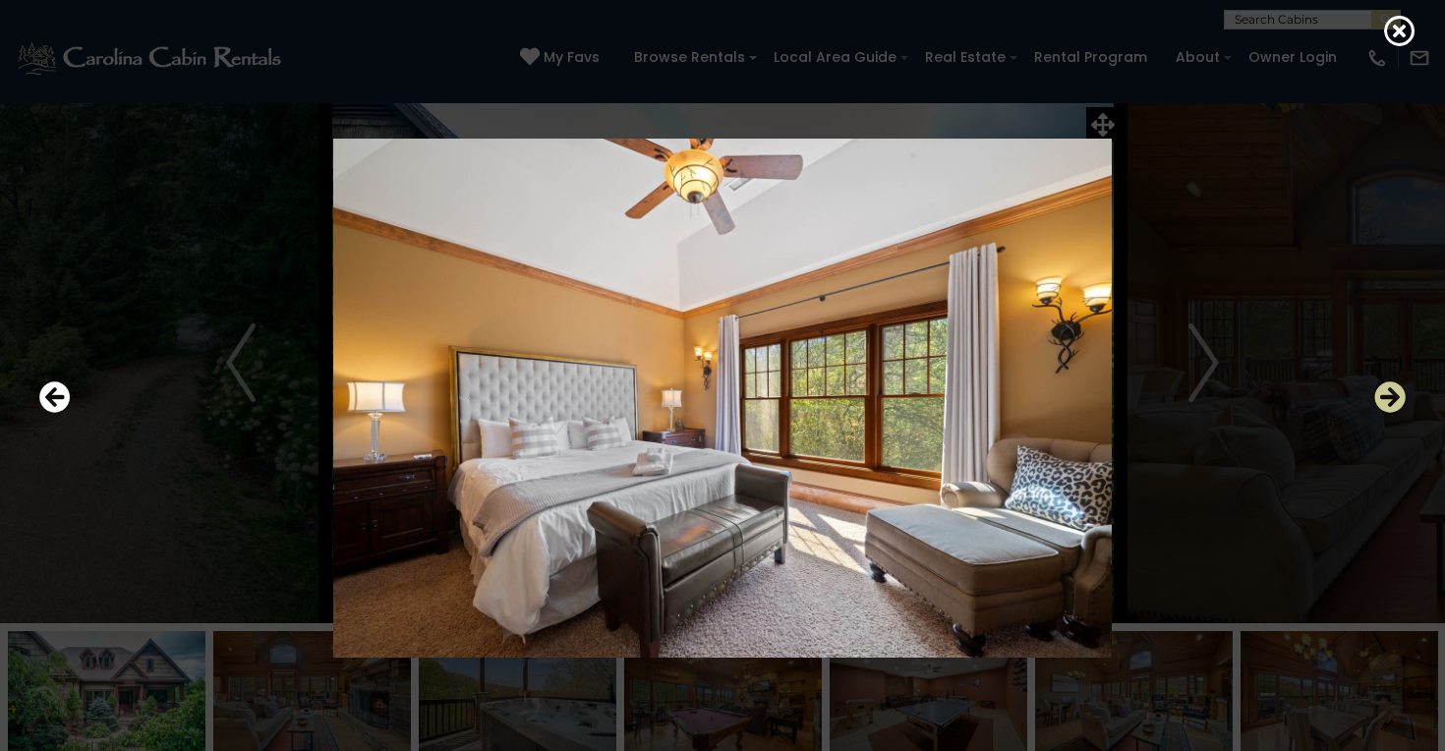
click at [1390, 403] on icon "Next" at bounding box center [1389, 396] width 31 height 31
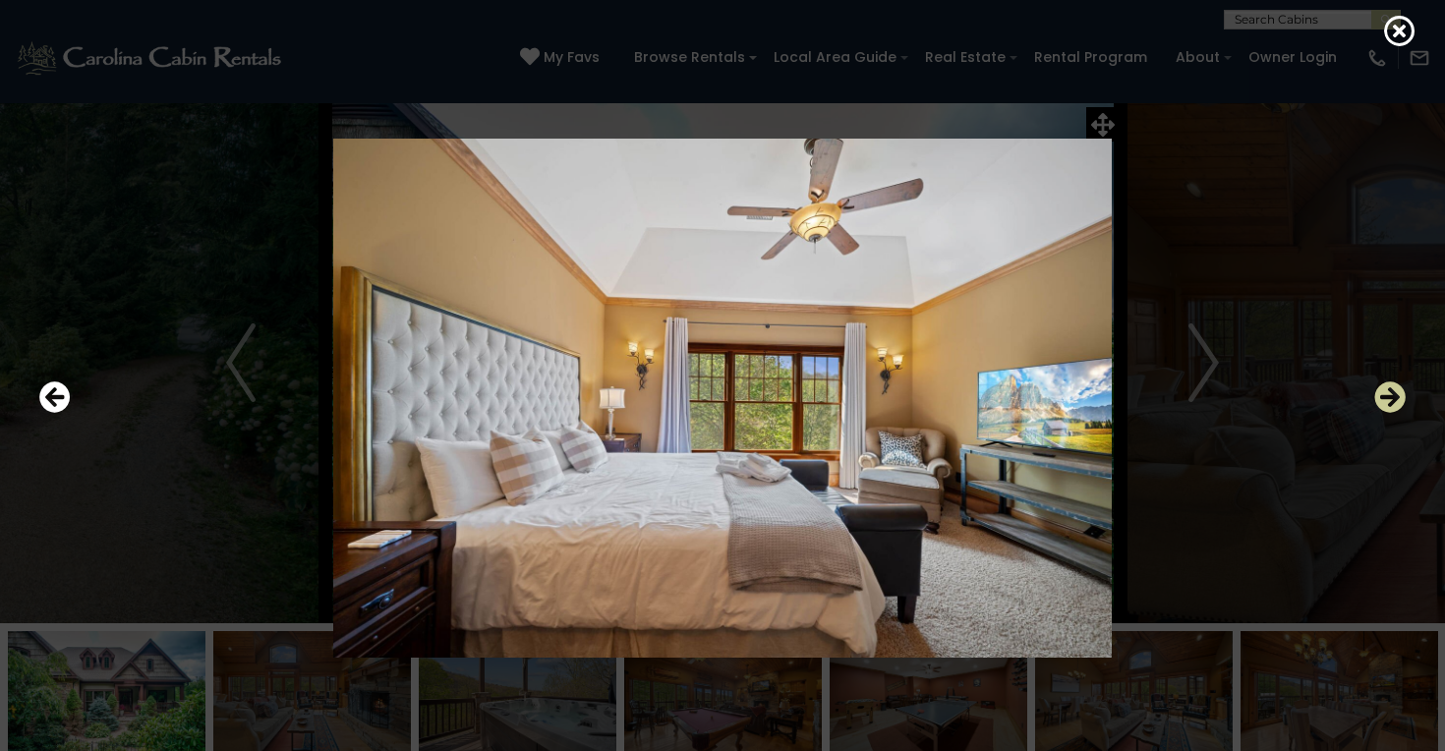
click at [1374, 399] on icon "Next" at bounding box center [1389, 396] width 31 height 31
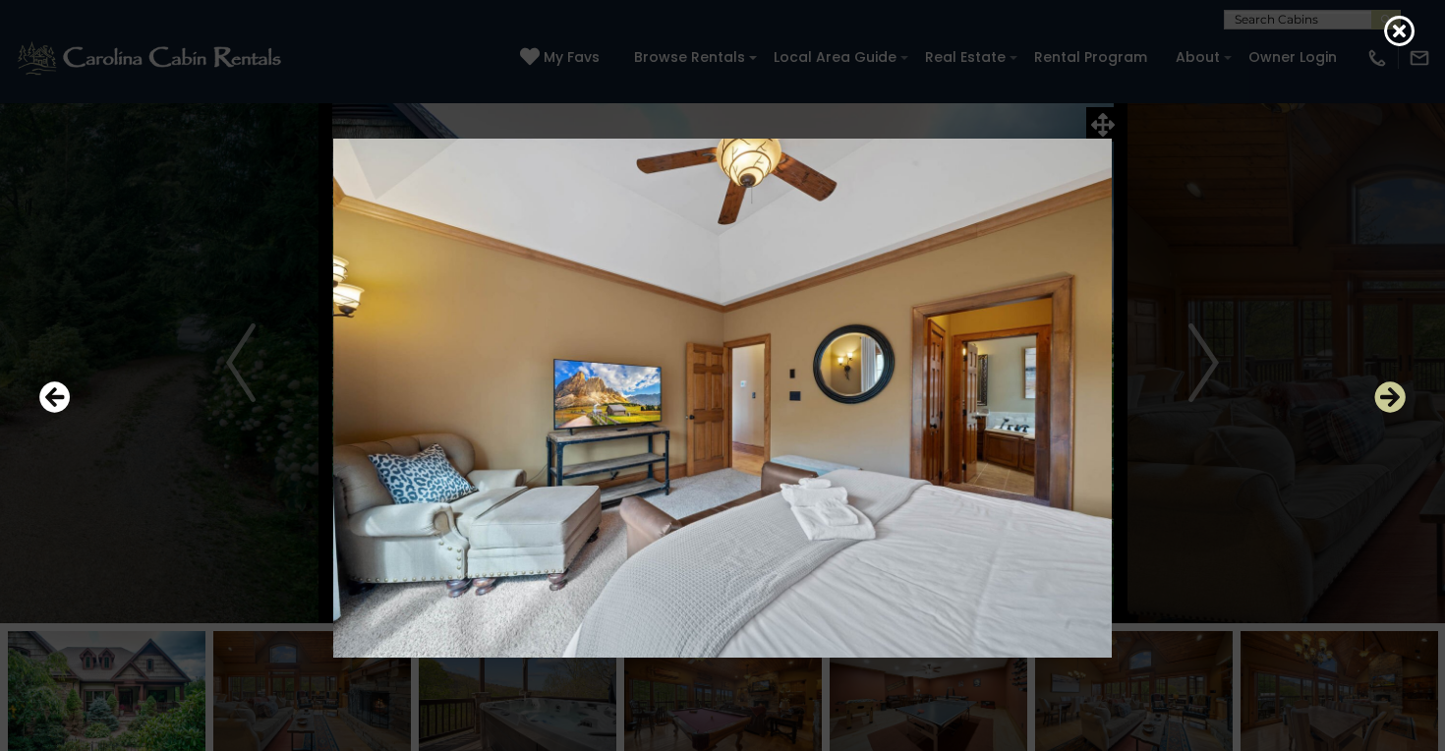
click at [1375, 399] on icon "Next" at bounding box center [1389, 396] width 31 height 31
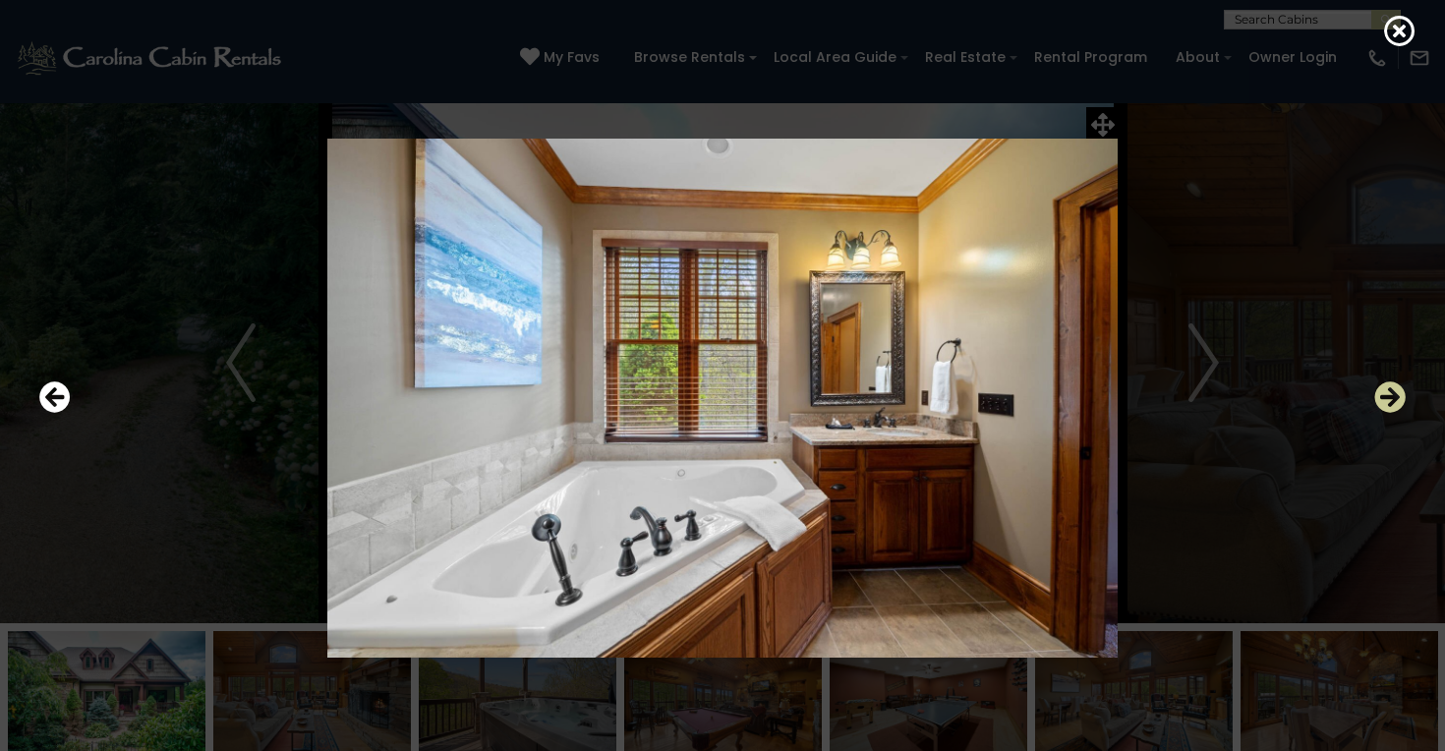
click at [1376, 400] on icon "Next" at bounding box center [1389, 396] width 31 height 31
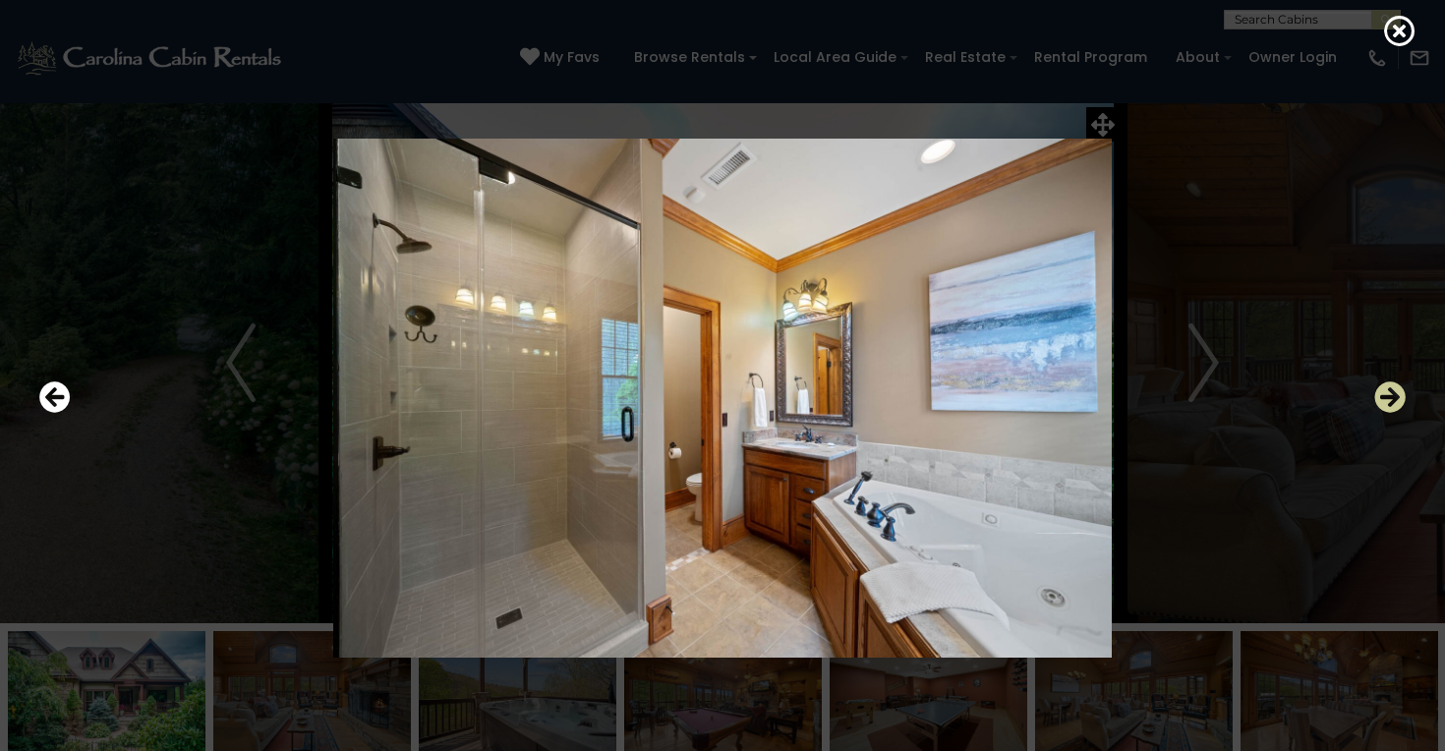
click at [1377, 401] on icon "Next" at bounding box center [1389, 396] width 31 height 31
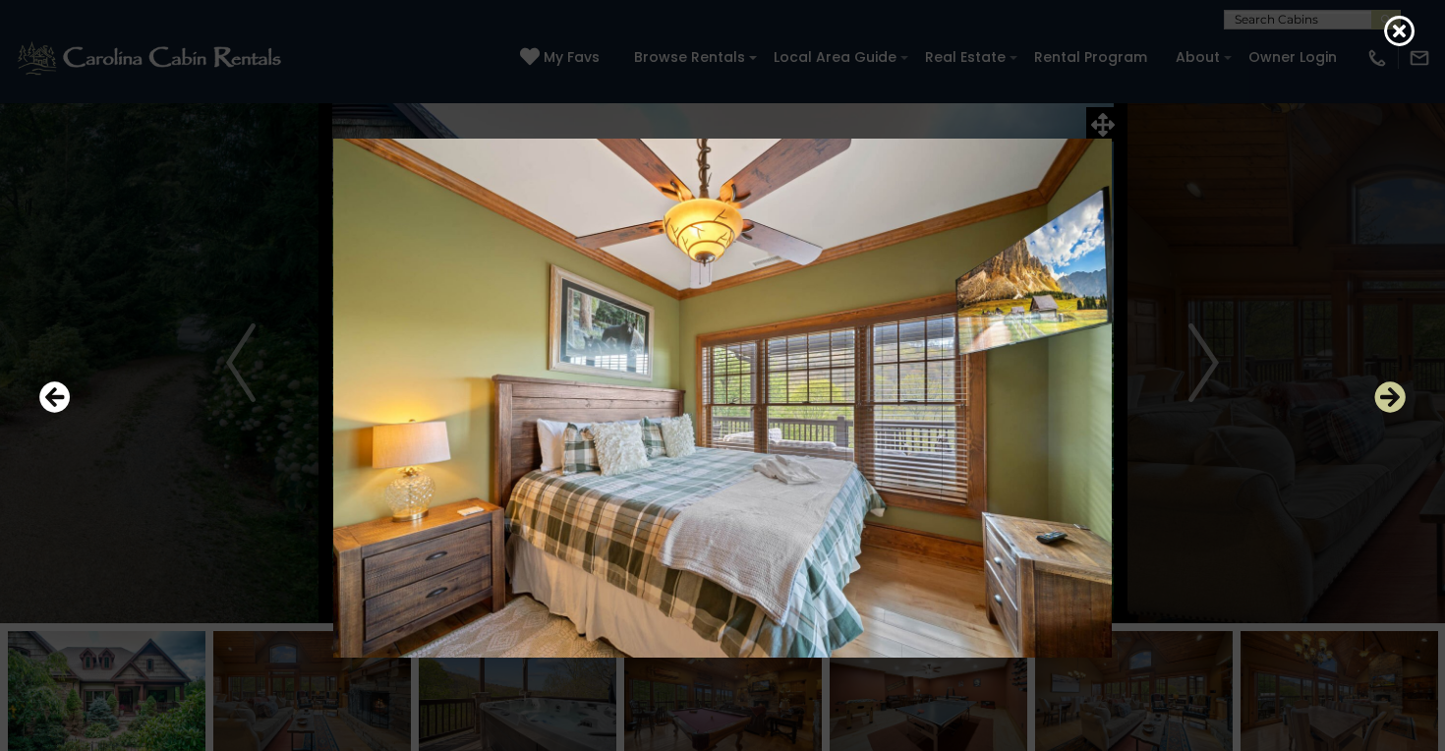
click at [1378, 401] on icon "Next" at bounding box center [1389, 396] width 31 height 31
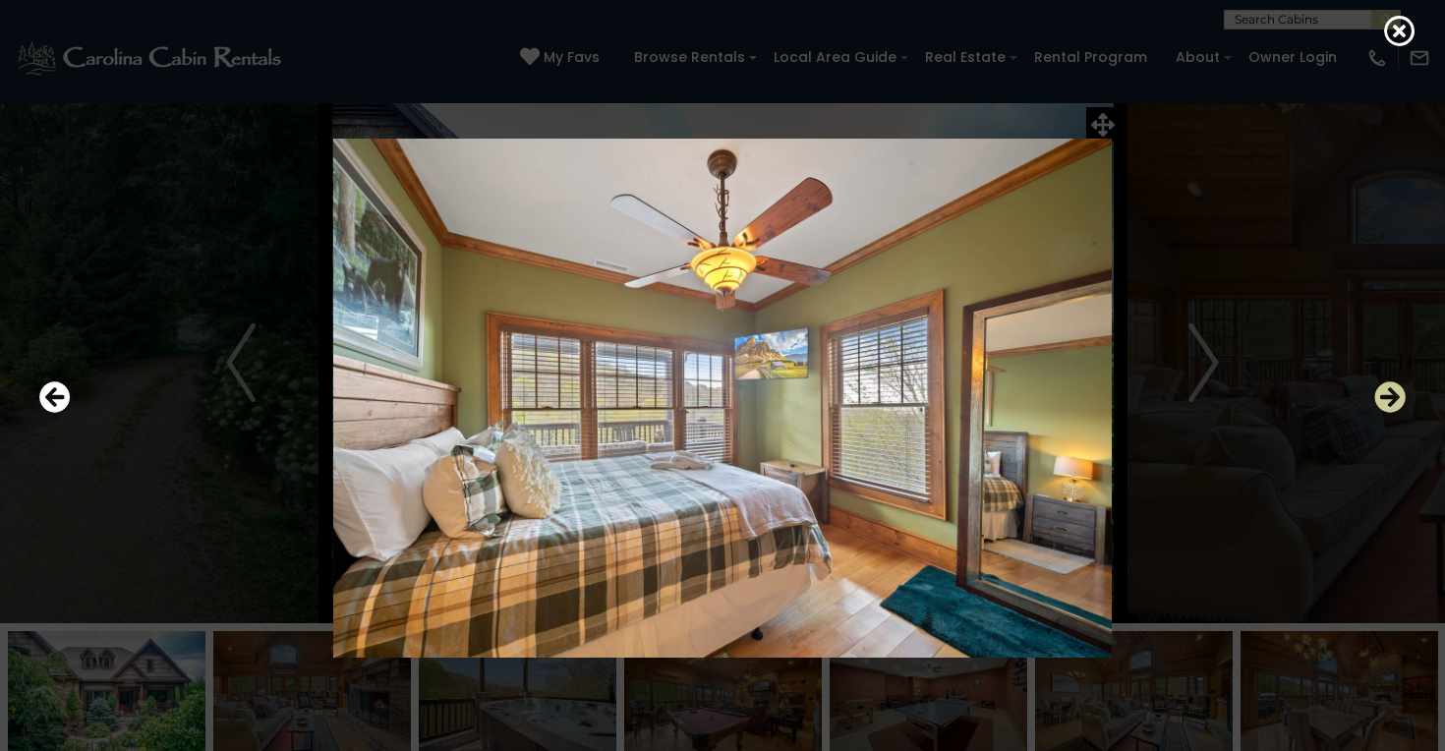
click at [1378, 401] on icon "Next" at bounding box center [1389, 396] width 31 height 31
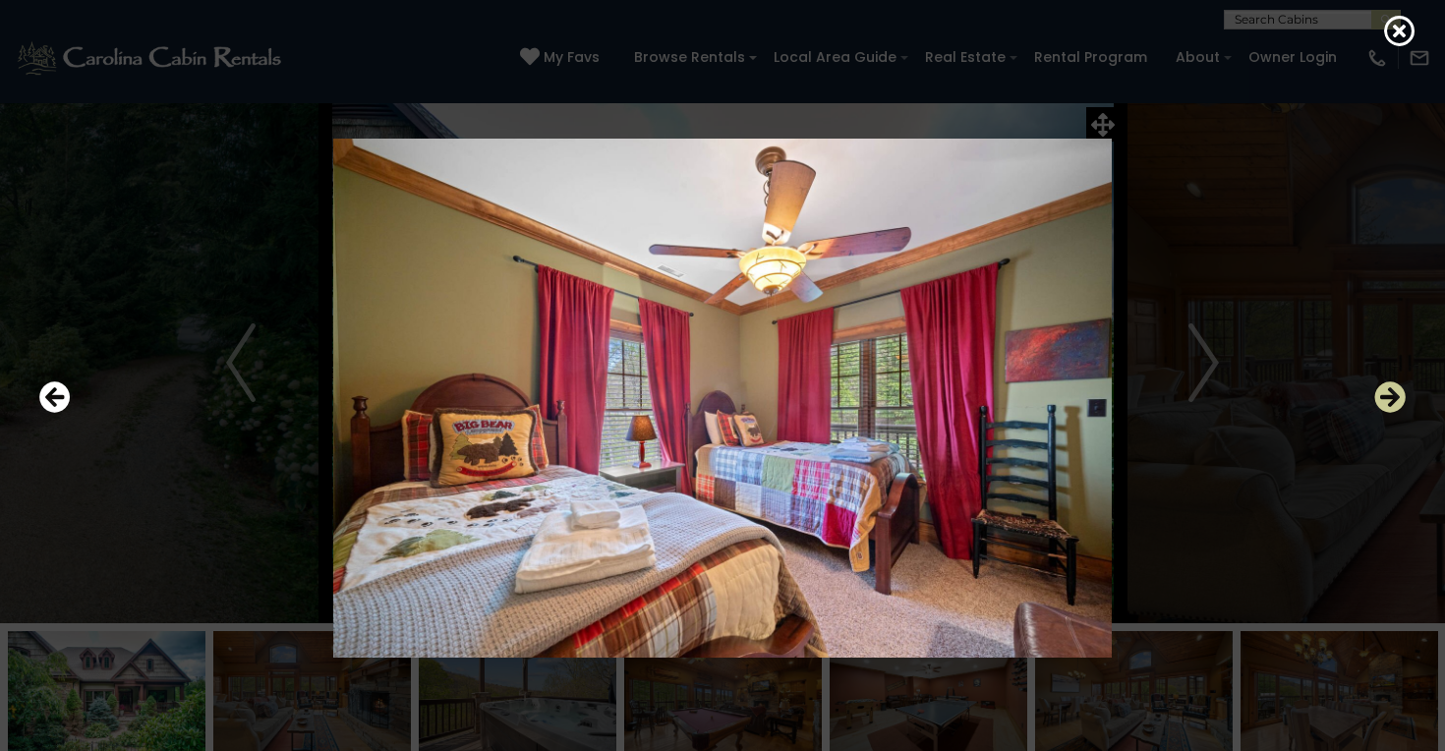
click at [1378, 402] on icon "Next" at bounding box center [1389, 396] width 31 height 31
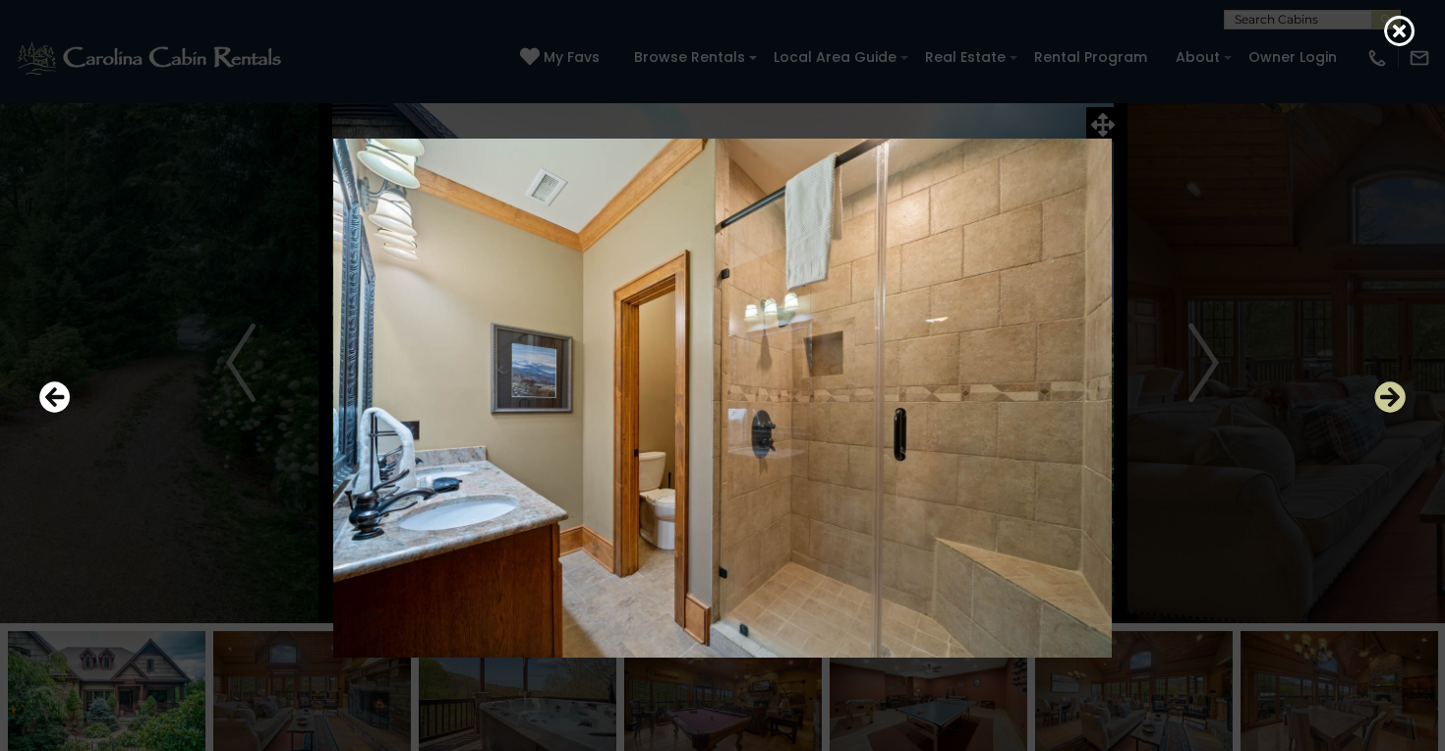
click at [1378, 404] on icon "Next" at bounding box center [1389, 396] width 31 height 31
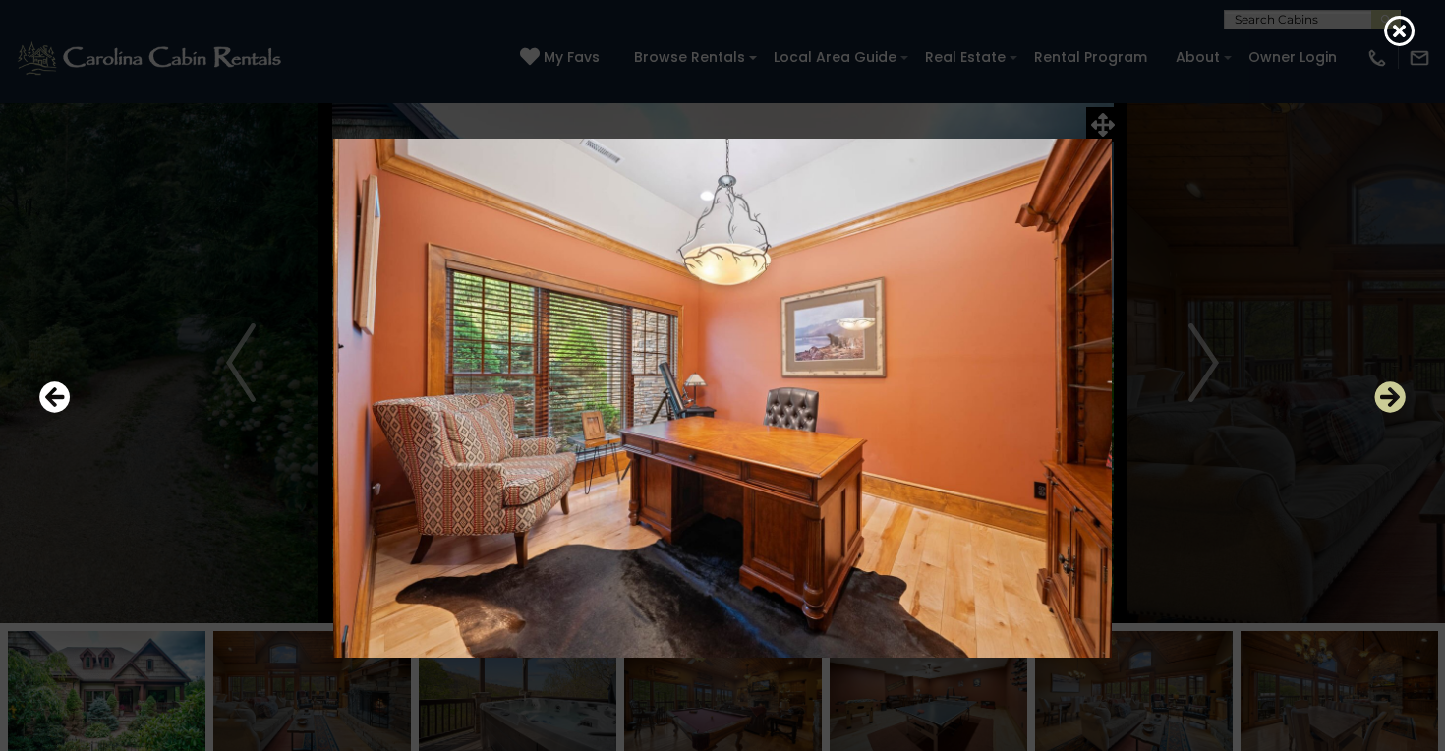
click at [1378, 405] on icon "Next" at bounding box center [1389, 396] width 31 height 31
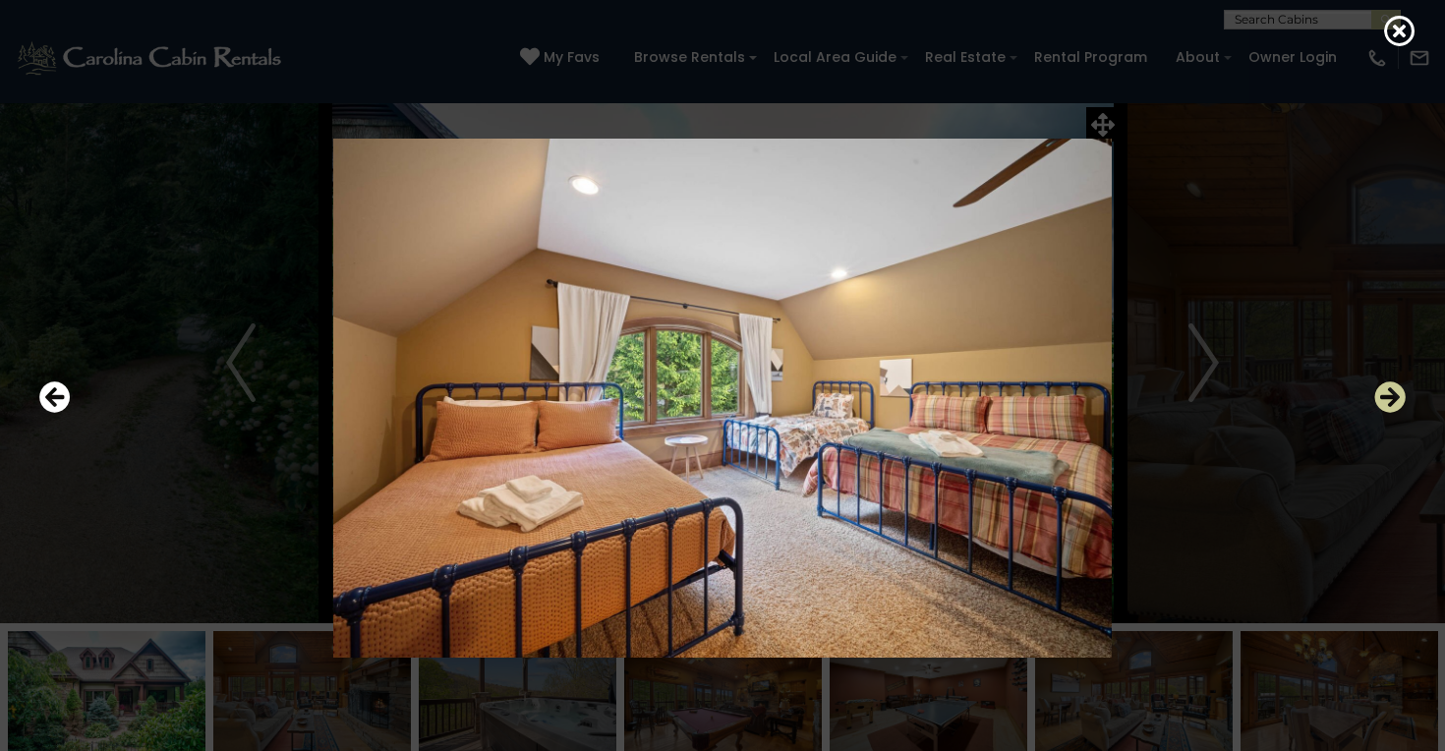
click at [1395, 403] on icon "Next" at bounding box center [1389, 396] width 31 height 31
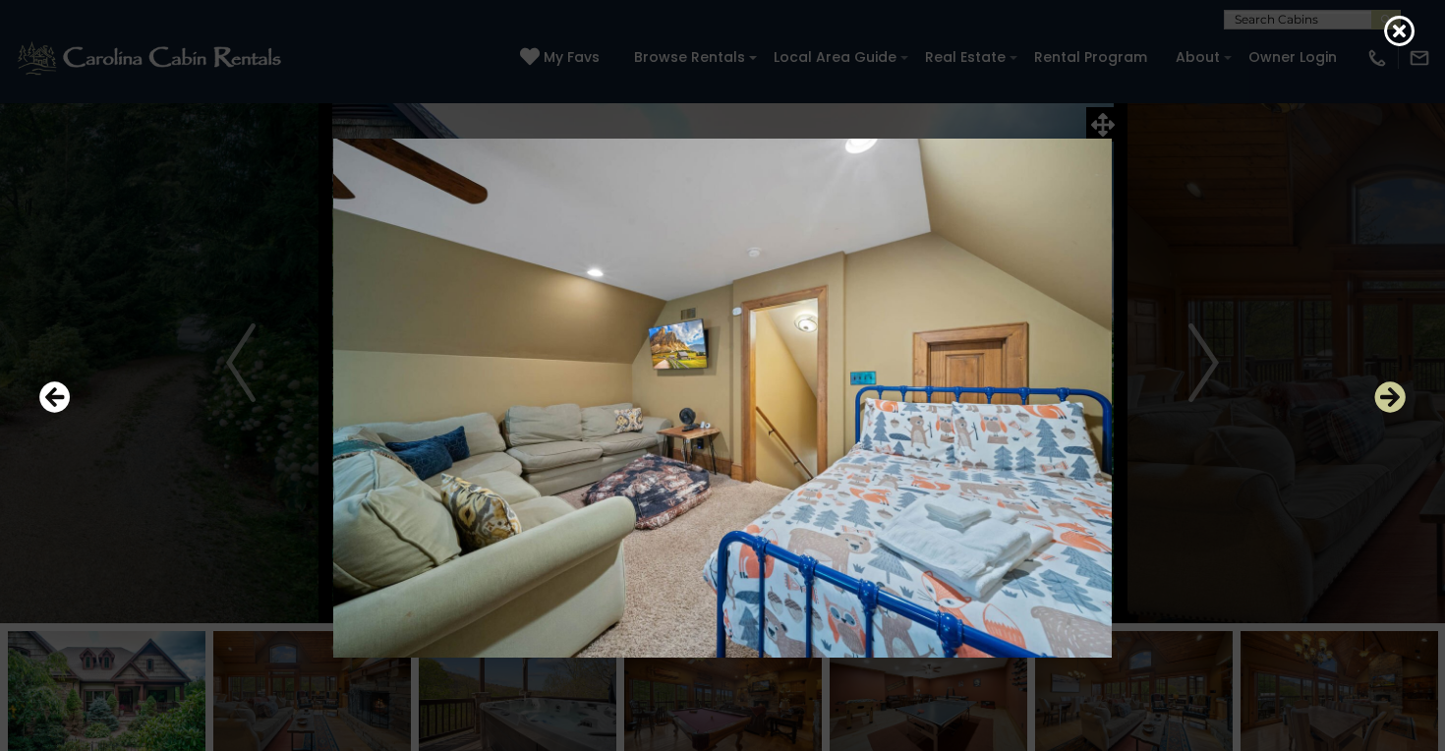
click at [1401, 403] on icon "Next" at bounding box center [1389, 396] width 31 height 31
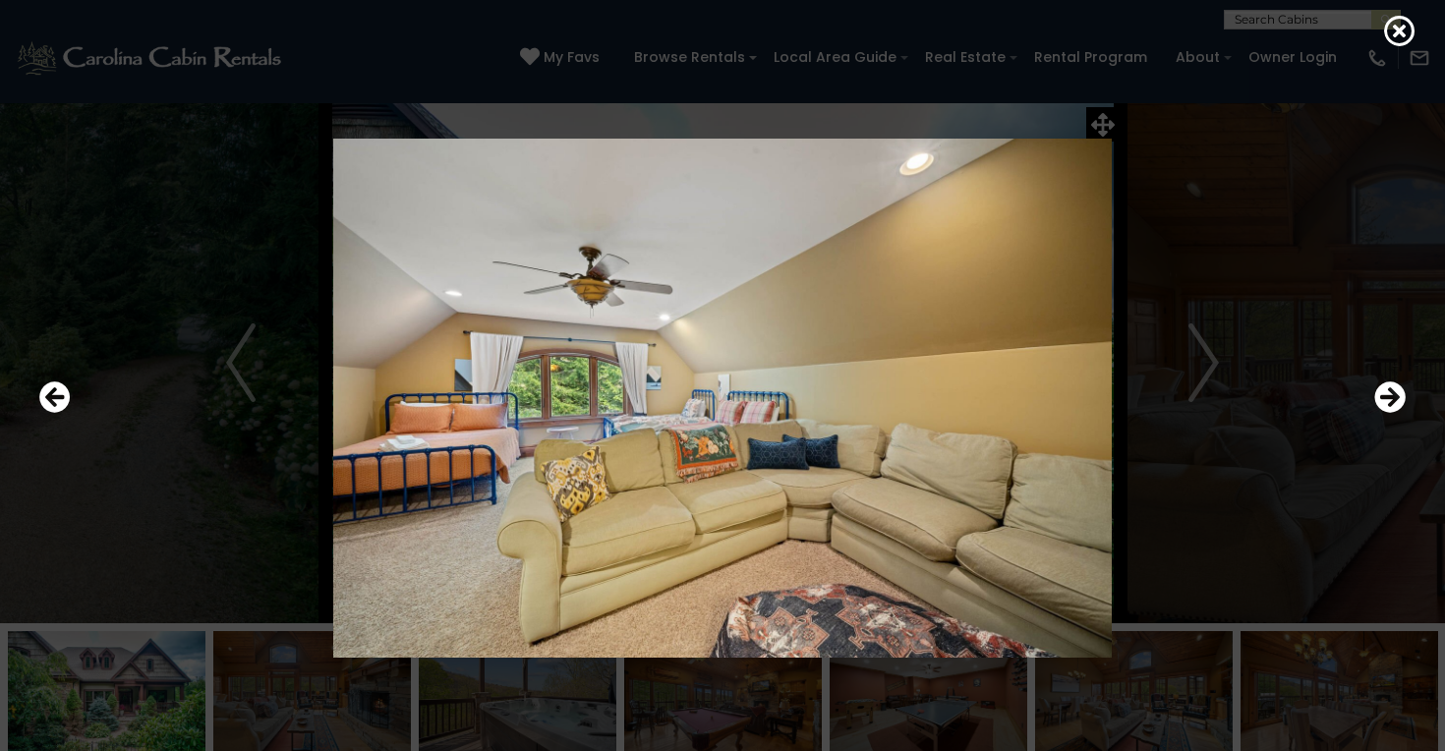
click at [1411, 398] on div at bounding box center [722, 398] width 1386 height 676
click at [1394, 404] on icon "Next" at bounding box center [1389, 396] width 31 height 31
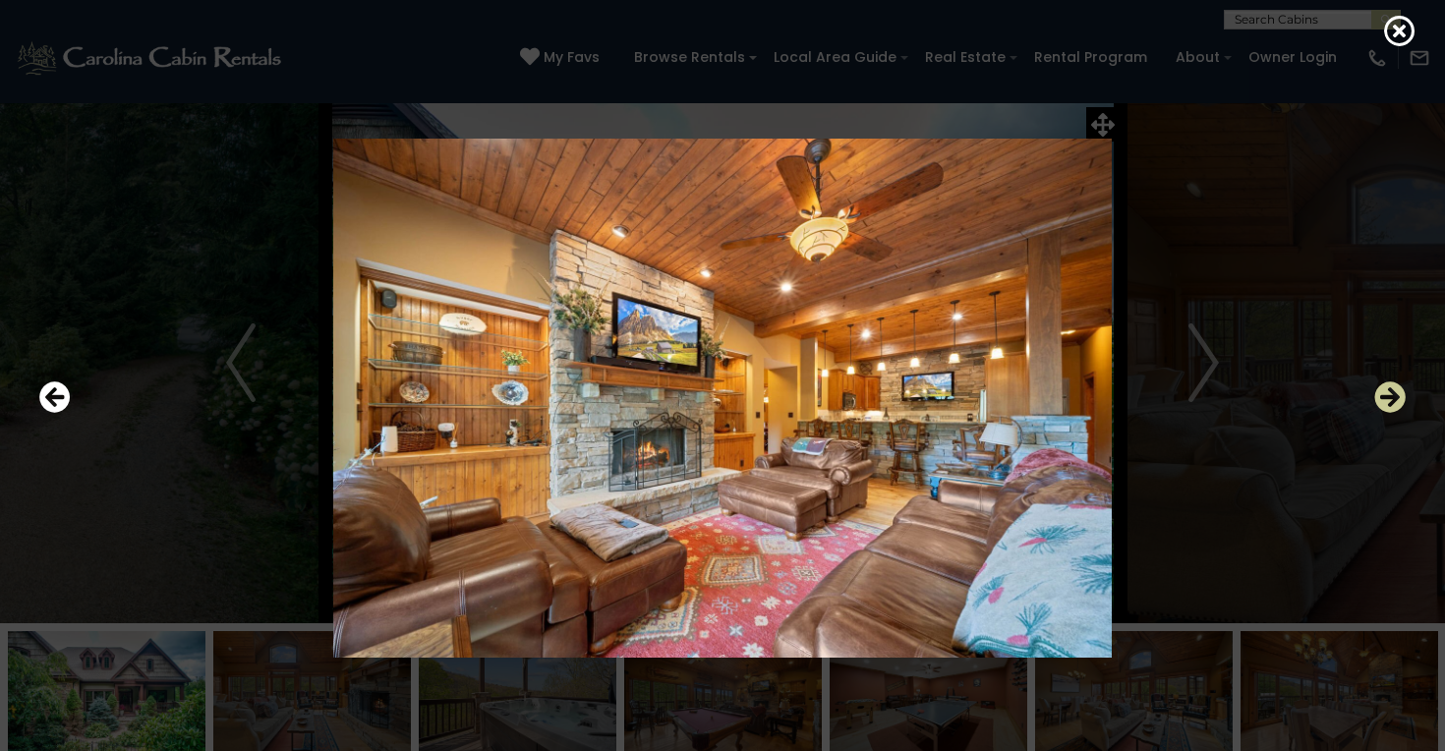
click at [1400, 404] on icon "Next" at bounding box center [1389, 396] width 31 height 31
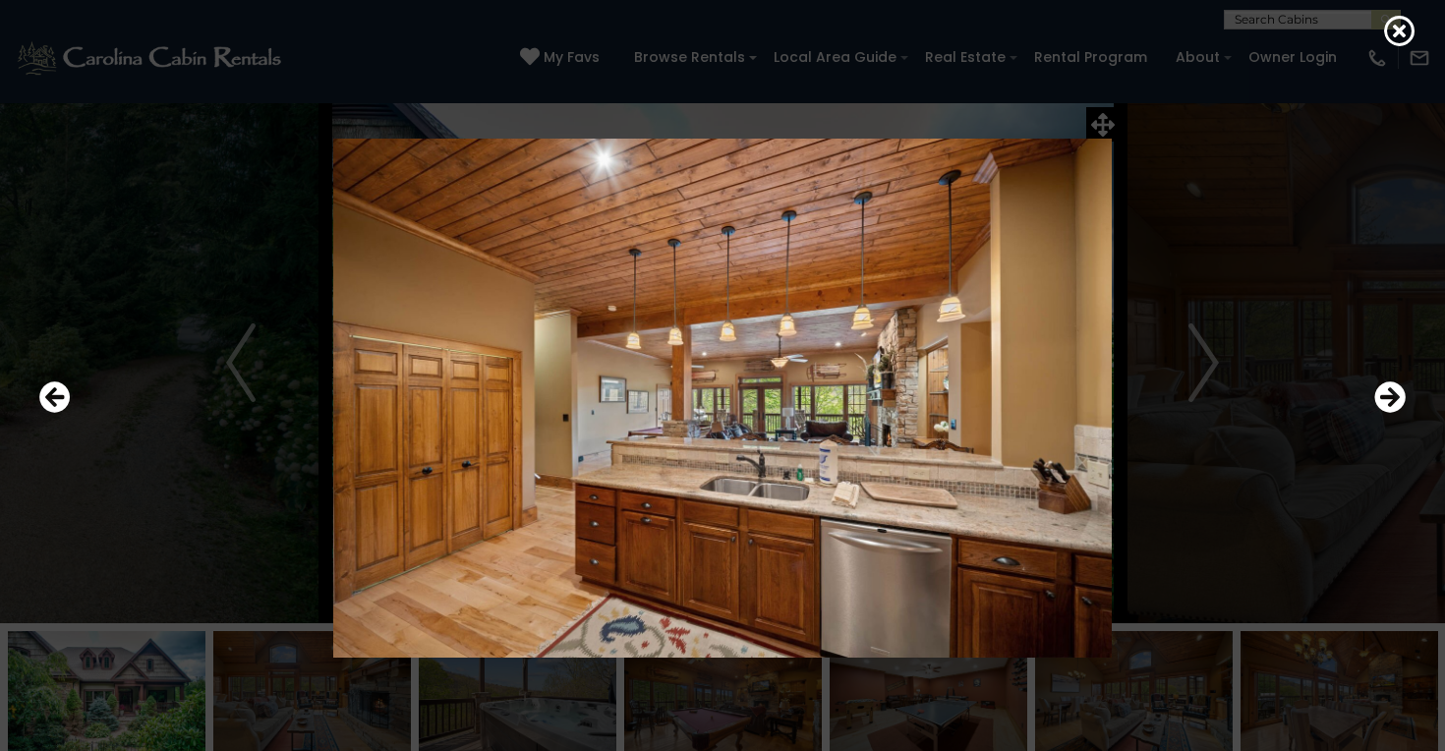
click at [990, 396] on img at bounding box center [722, 398] width 1181 height 519
click at [1435, 55] on div at bounding box center [722, 375] width 1445 height 751
click at [1399, 34] on icon at bounding box center [1399, 30] width 31 height 31
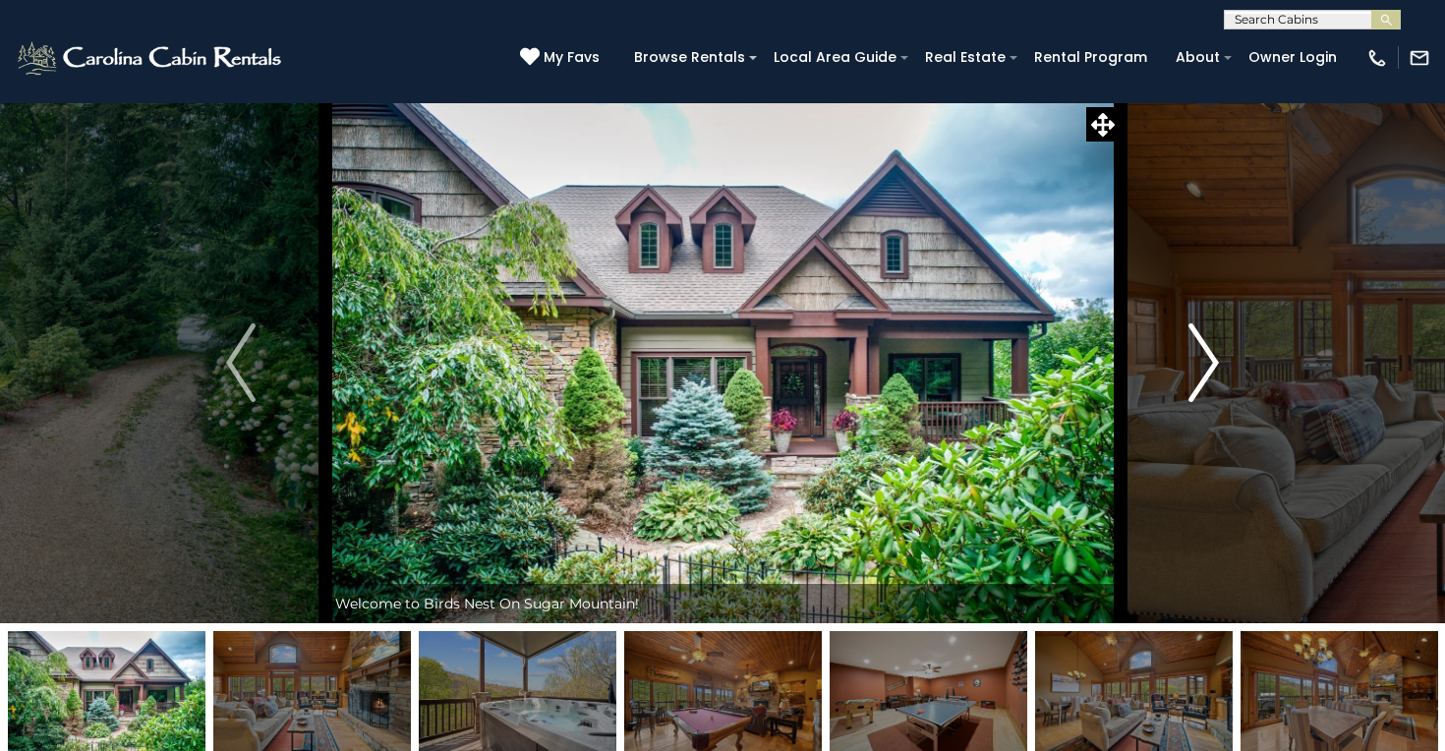
click at [1182, 352] on button "Next" at bounding box center [1203, 362] width 168 height 521
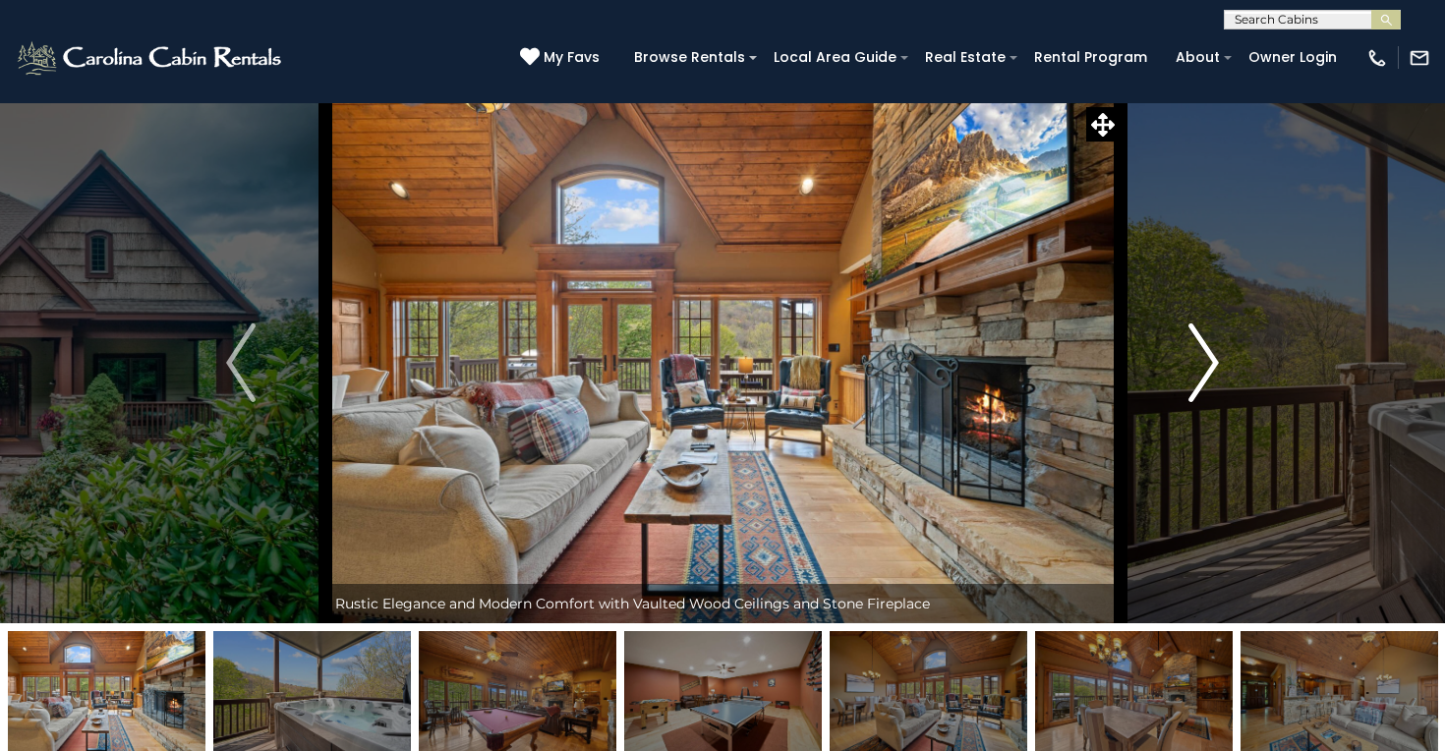
click at [1181, 352] on button "Next" at bounding box center [1203, 362] width 168 height 521
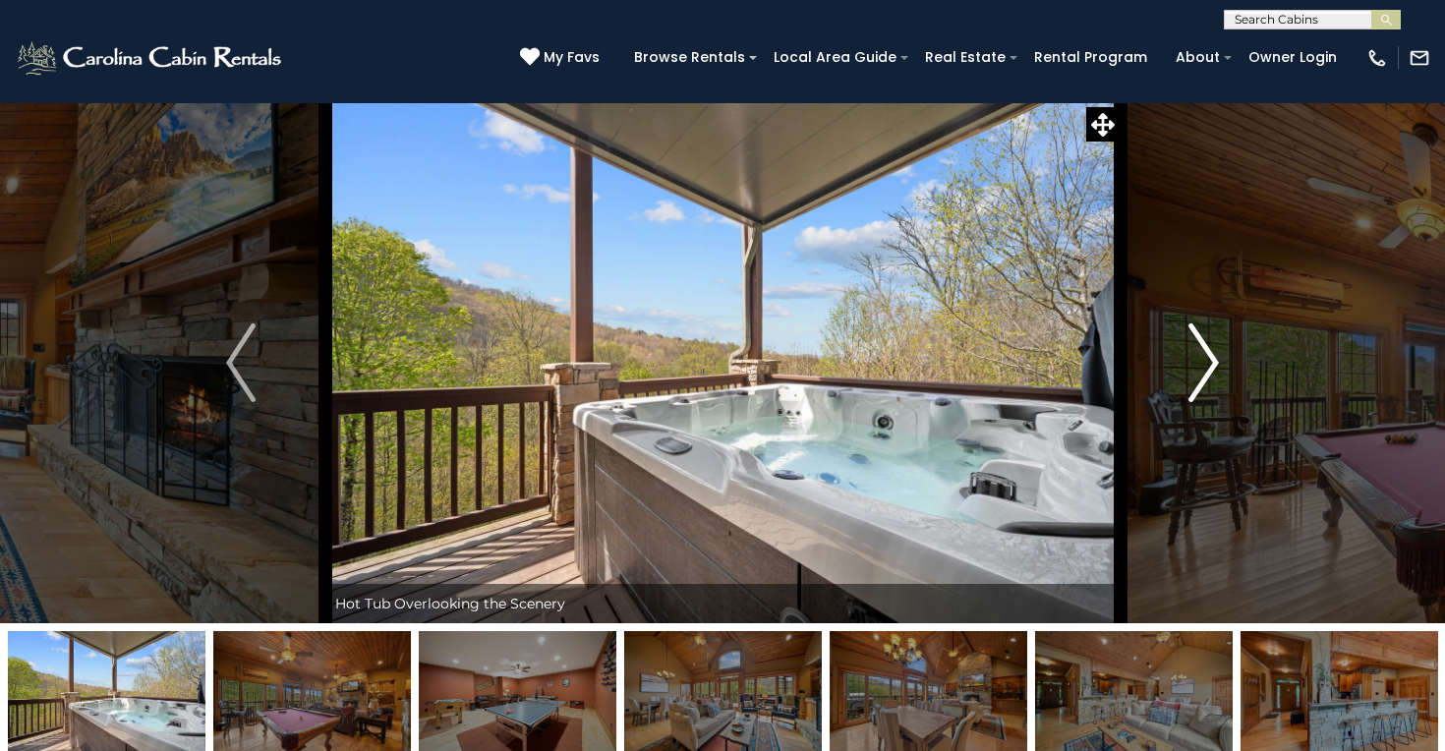
click at [1181, 352] on button "Next" at bounding box center [1203, 362] width 168 height 521
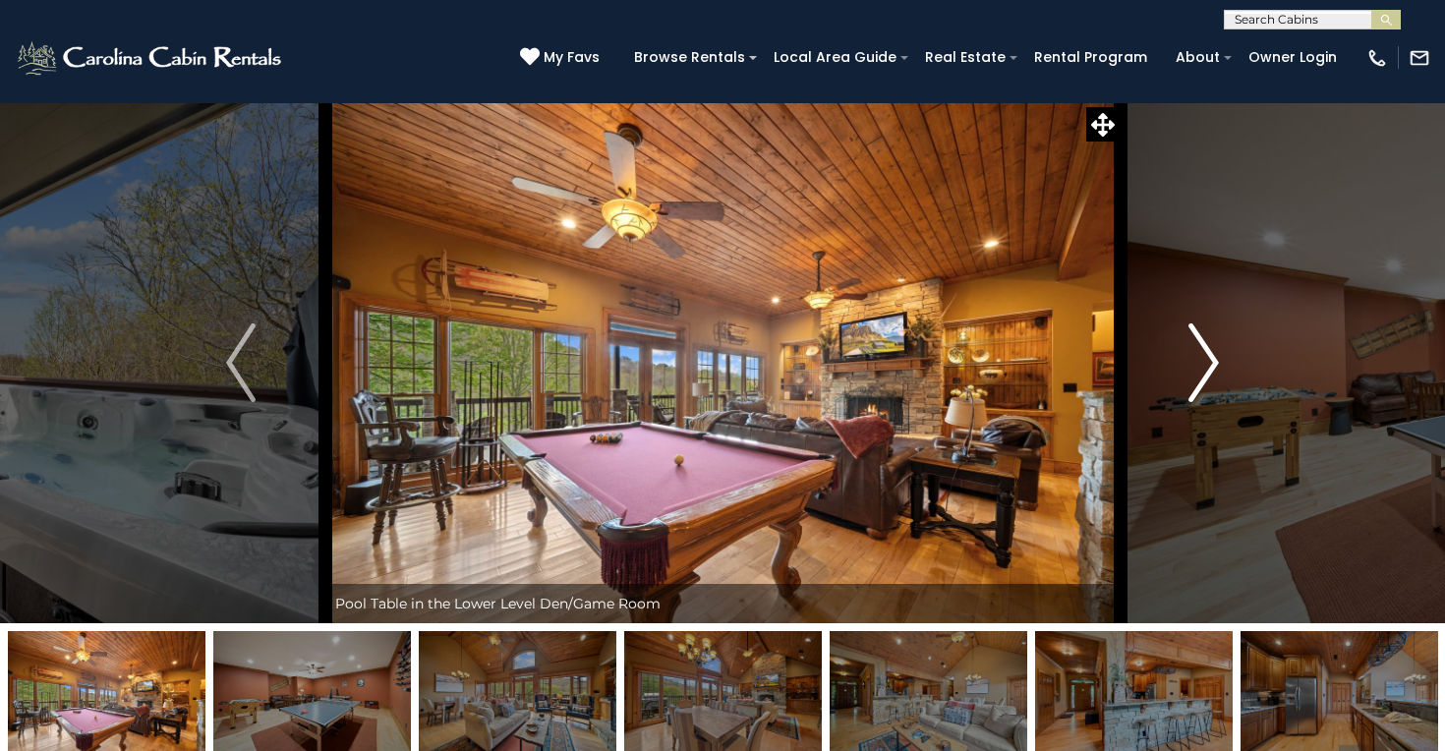
click at [1181, 352] on button "Next" at bounding box center [1203, 362] width 168 height 521
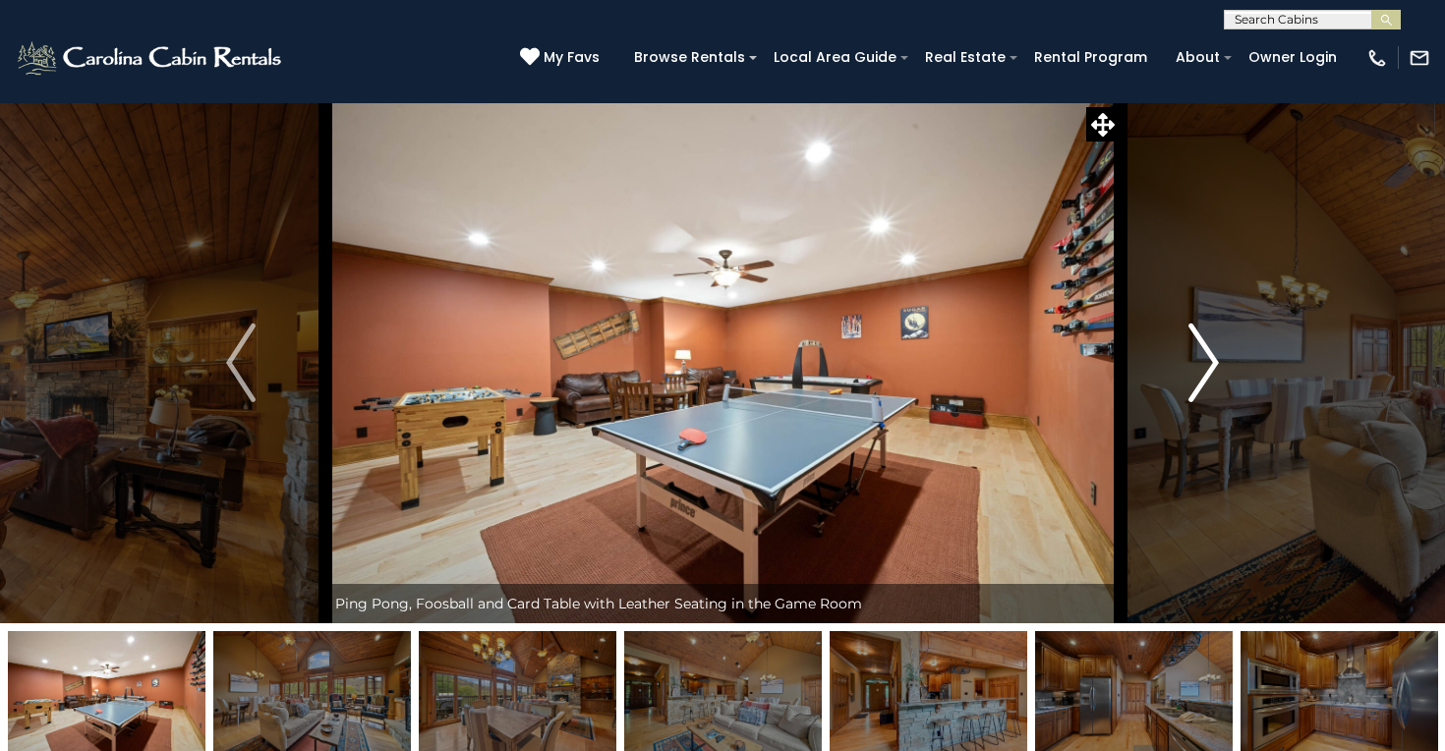
click at [1185, 352] on button "Next" at bounding box center [1203, 362] width 168 height 521
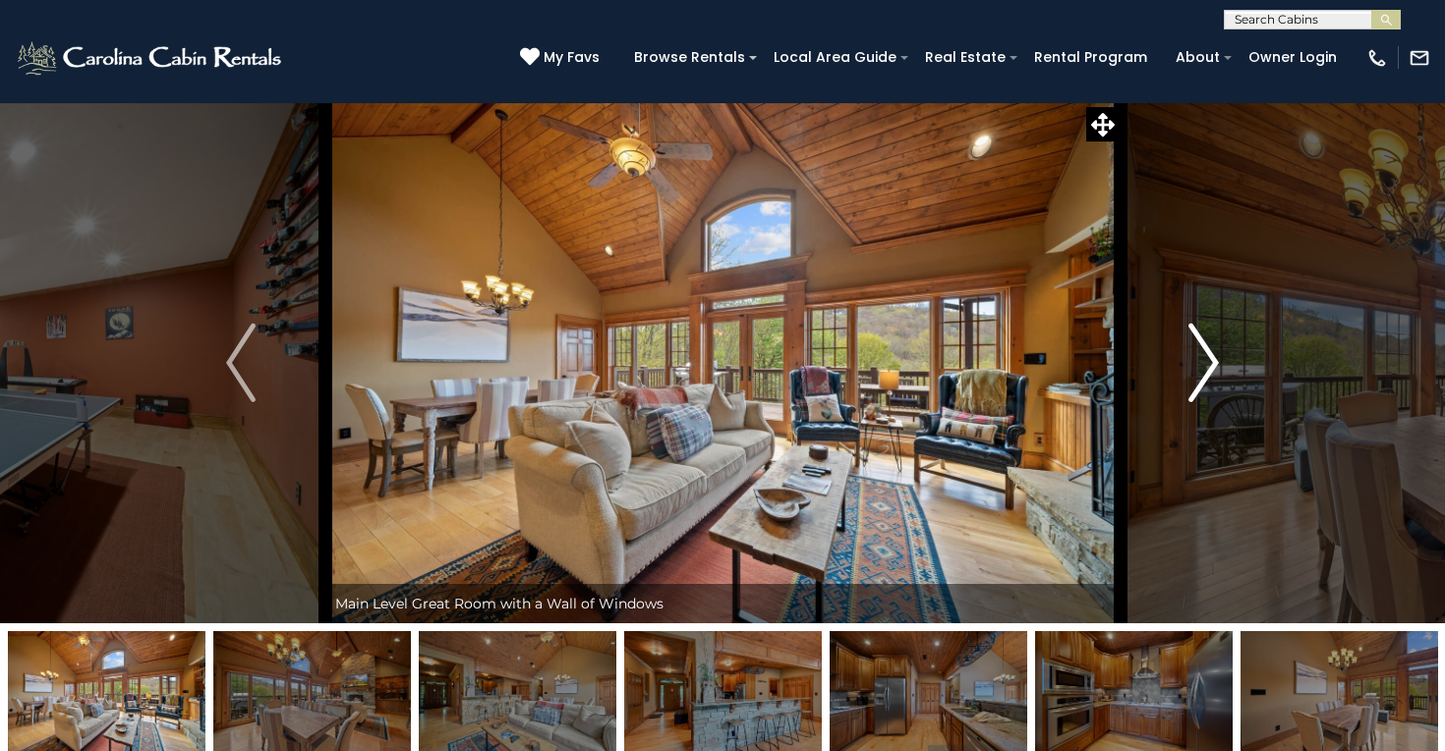
click at [1185, 352] on button "Next" at bounding box center [1203, 362] width 168 height 521
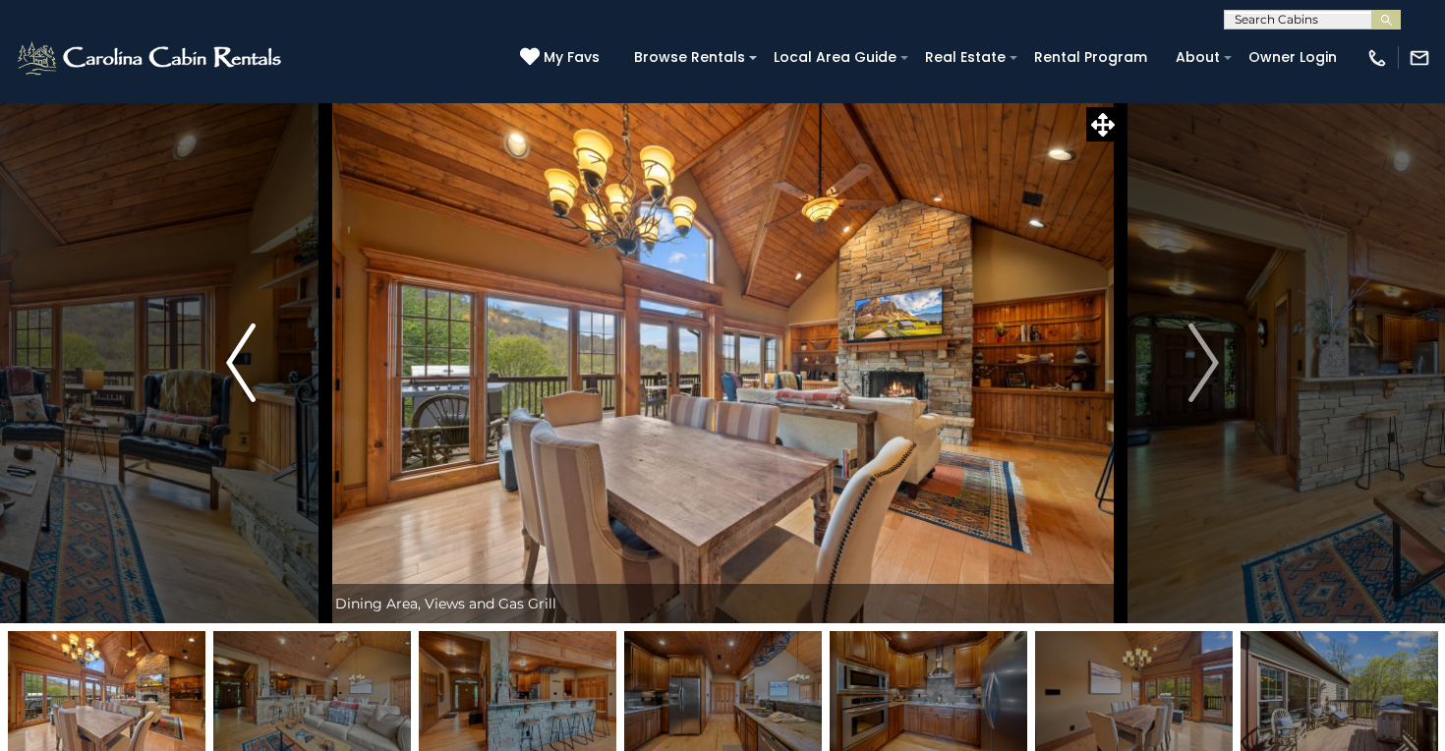
click at [248, 357] on img "Previous" at bounding box center [240, 362] width 29 height 79
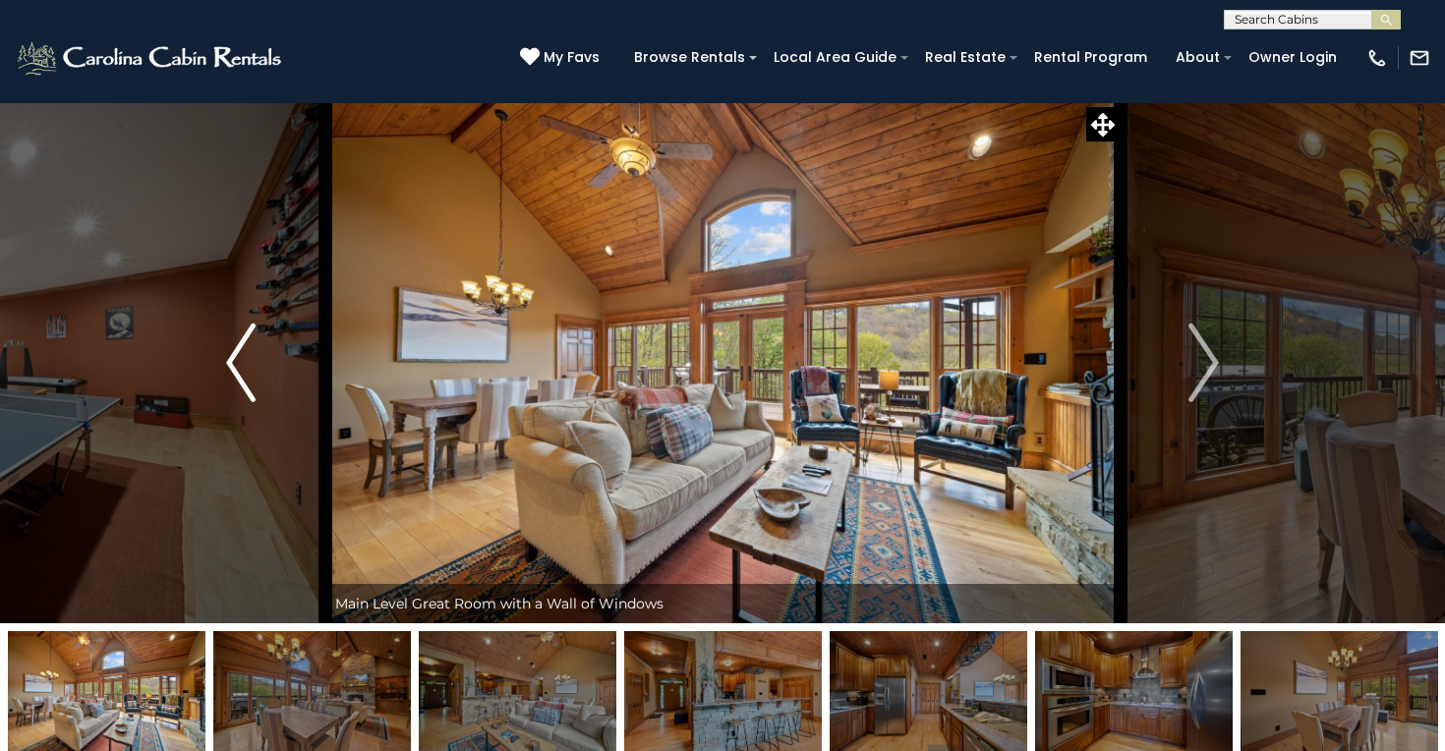
click at [248, 357] on img "Previous" at bounding box center [240, 362] width 29 height 79
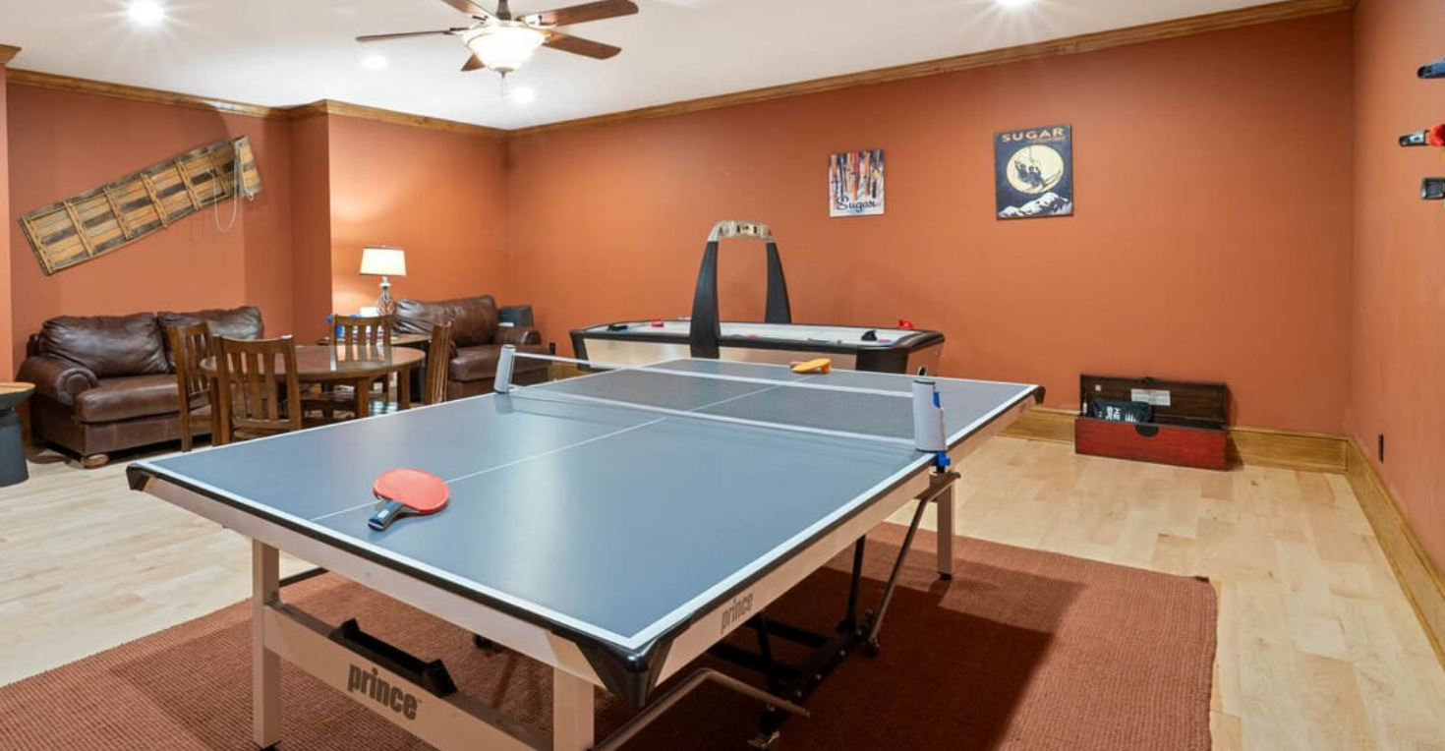
scroll to position [9, 0]
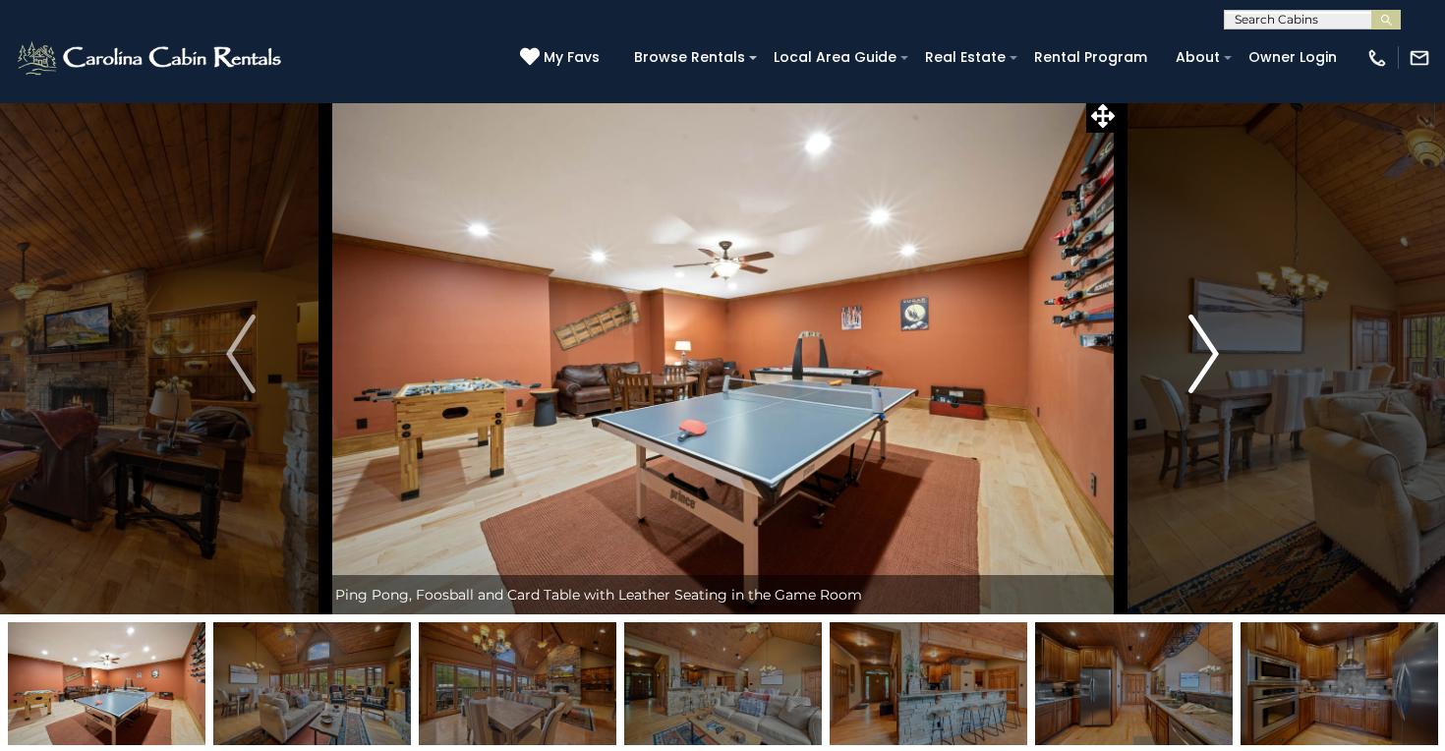
click at [1204, 383] on img "Next" at bounding box center [1203, 353] width 29 height 79
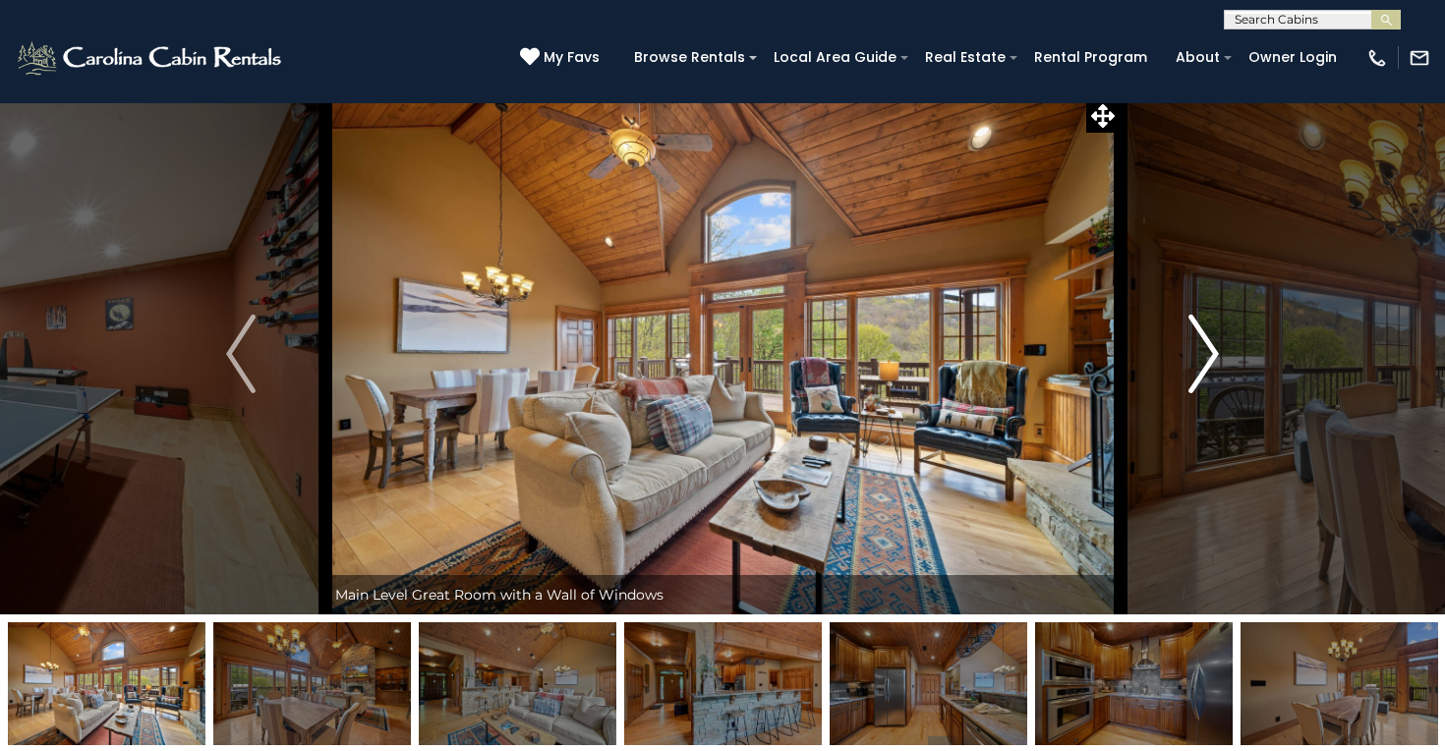
click at [1204, 383] on img "Next" at bounding box center [1203, 353] width 29 height 79
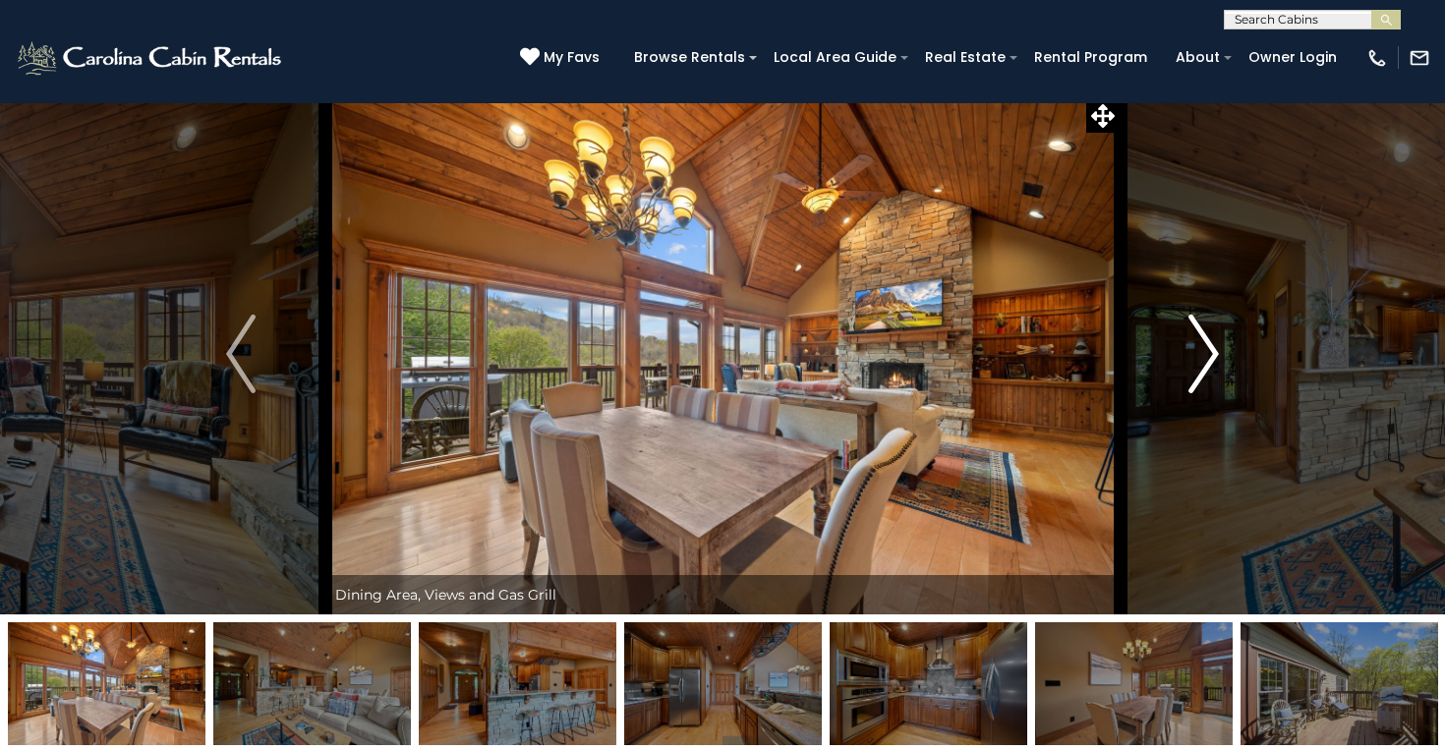
click at [1204, 383] on img "Next" at bounding box center [1203, 353] width 29 height 79
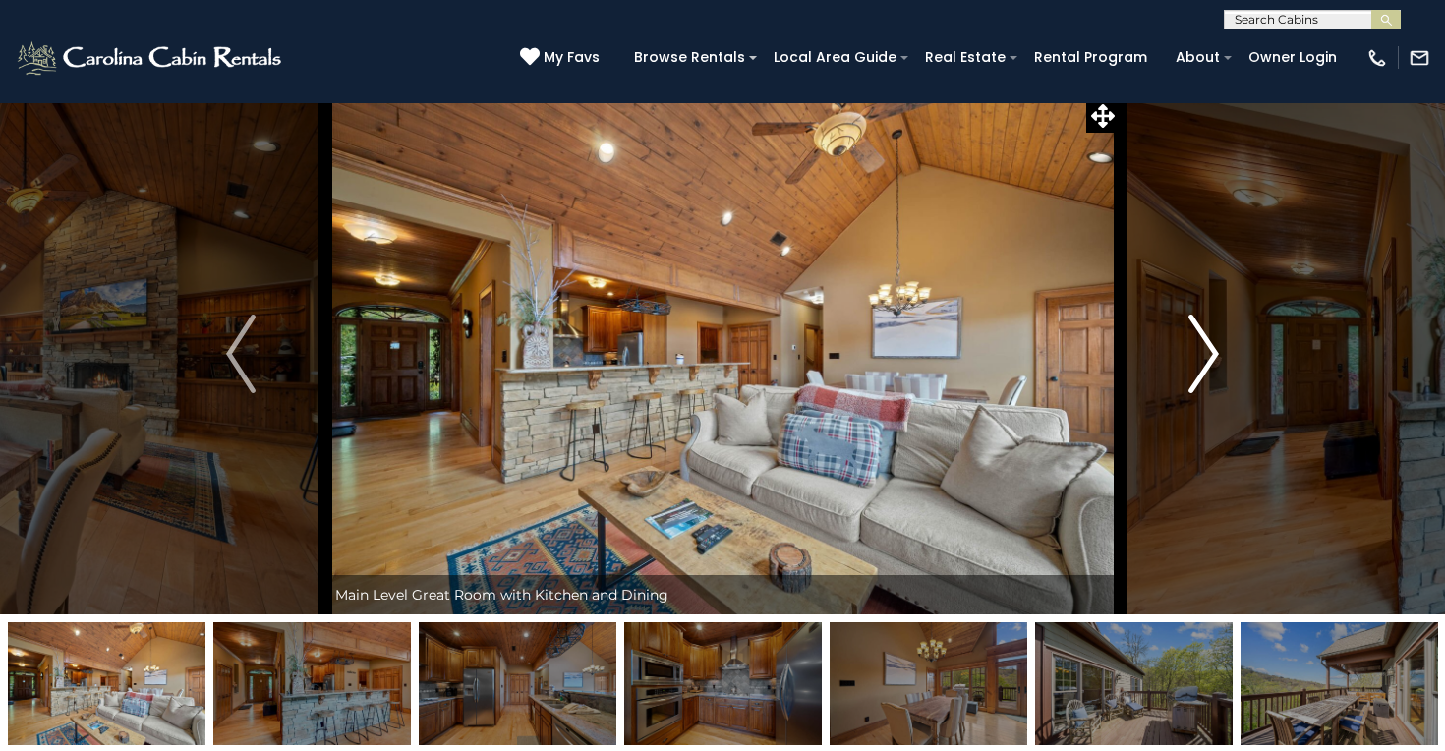
click at [1204, 383] on img "Next" at bounding box center [1203, 353] width 29 height 79
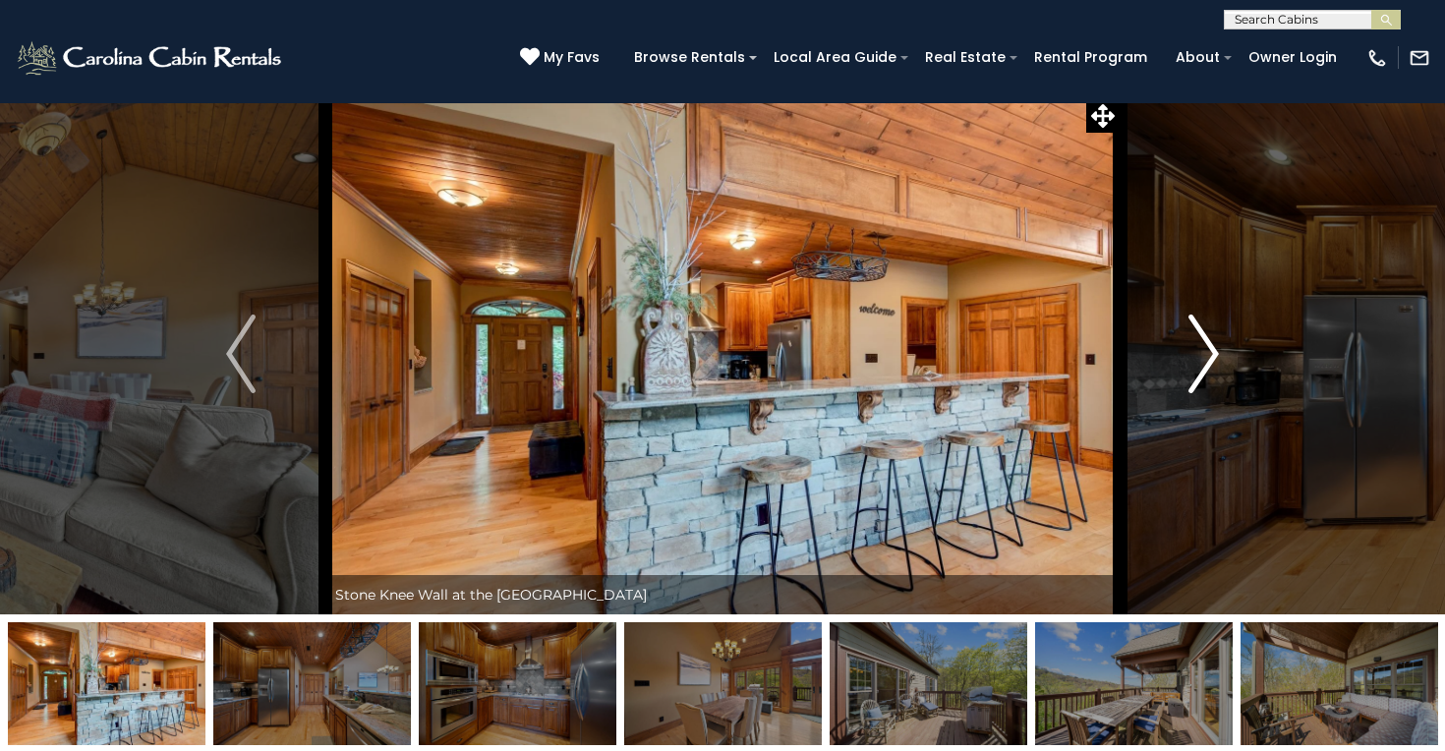
click at [1204, 383] on img "Next" at bounding box center [1203, 353] width 29 height 79
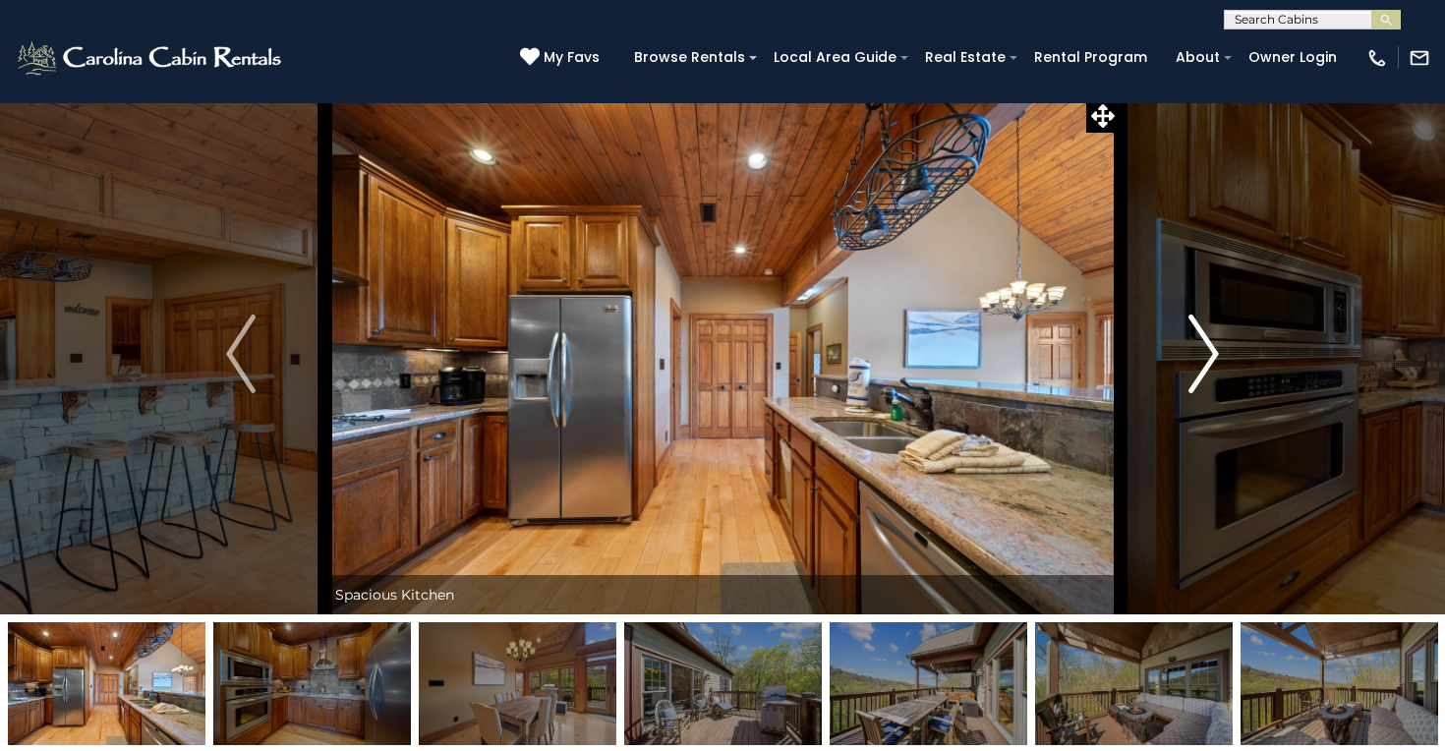
click at [1203, 384] on img "Next" at bounding box center [1203, 353] width 29 height 79
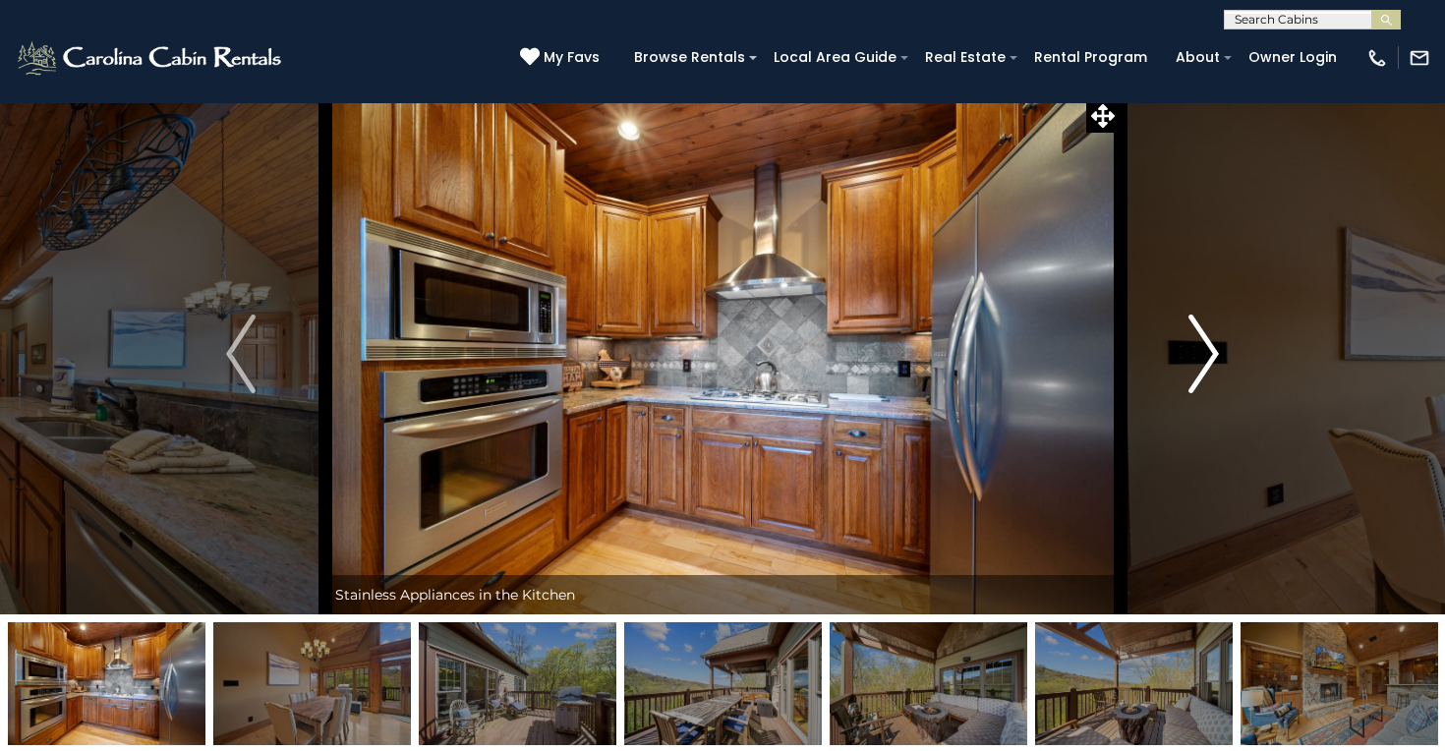
click at [1203, 384] on img "Next" at bounding box center [1203, 353] width 29 height 79
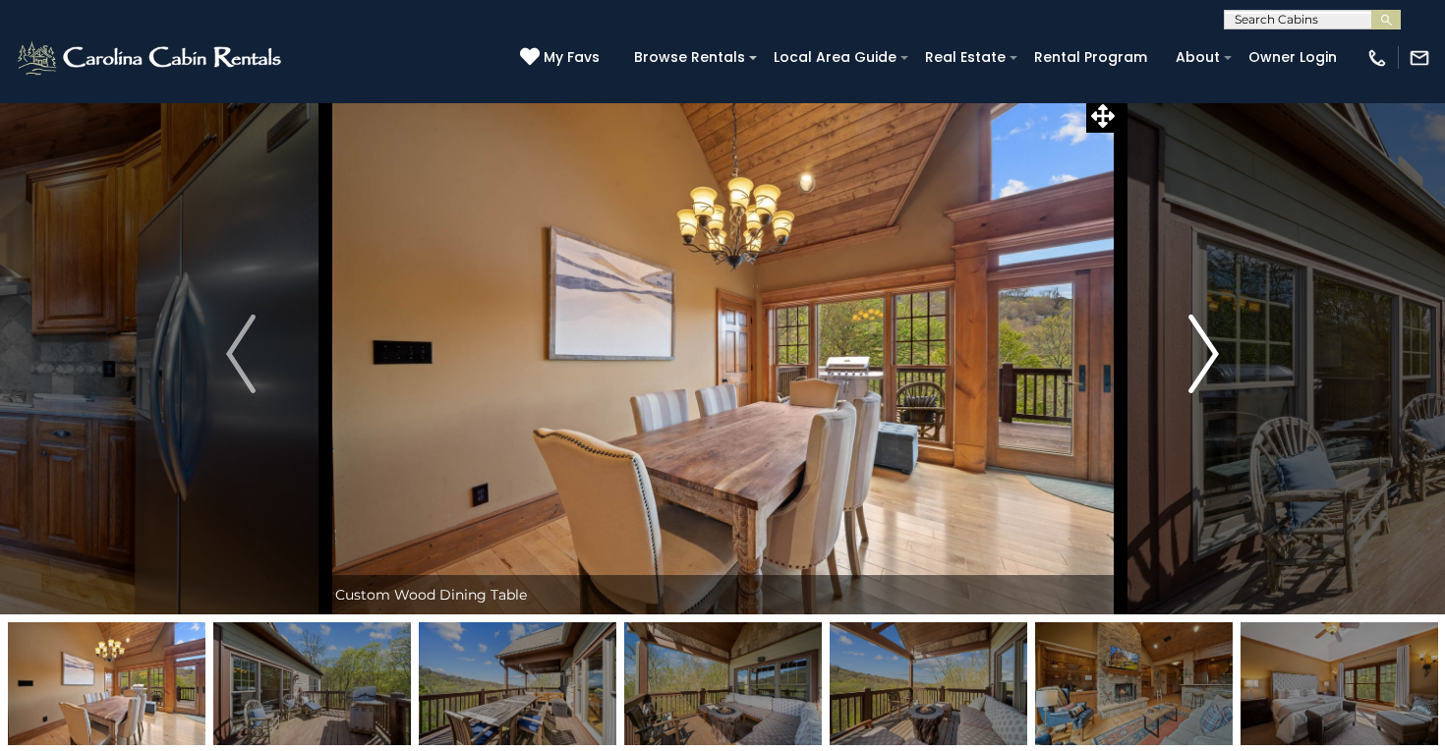
click at [1203, 384] on img "Next" at bounding box center [1203, 353] width 29 height 79
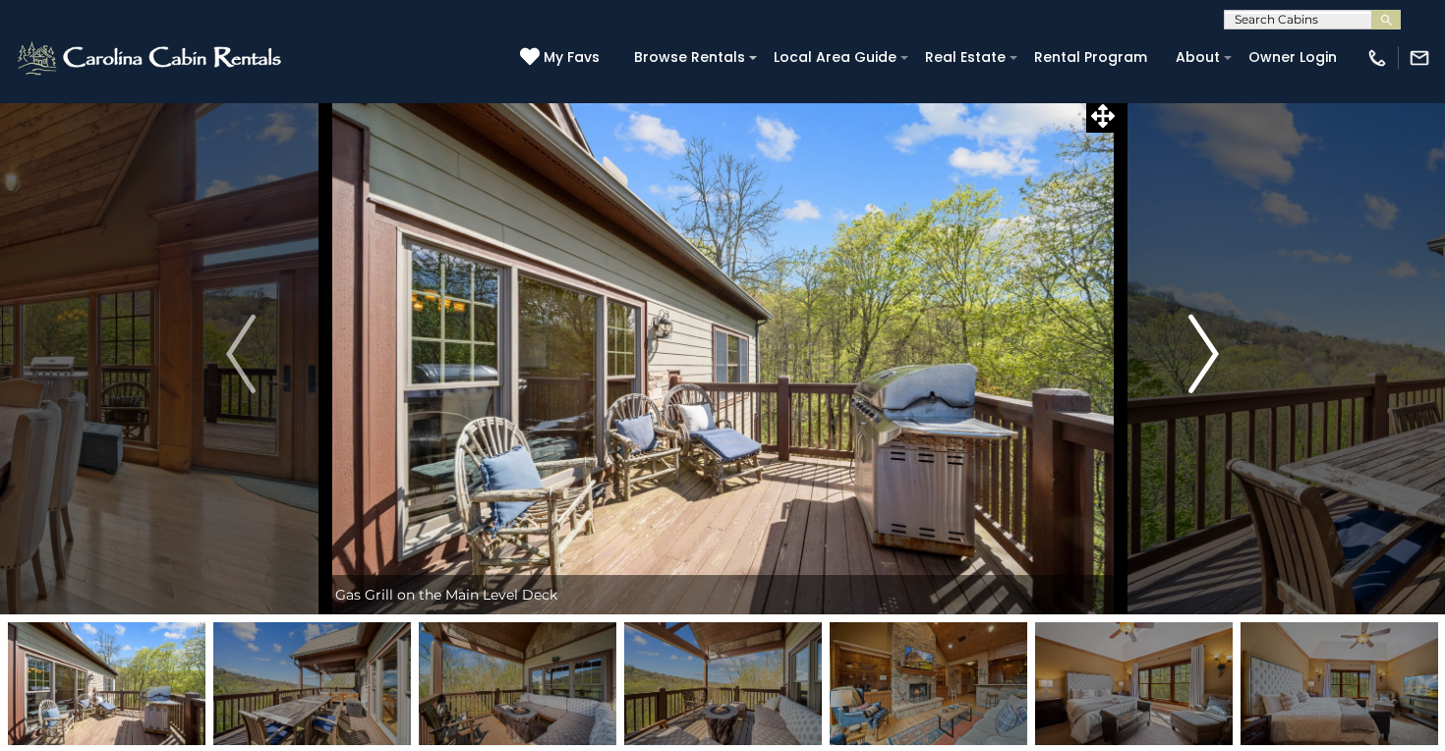
click at [1203, 384] on img "Next" at bounding box center [1203, 353] width 29 height 79
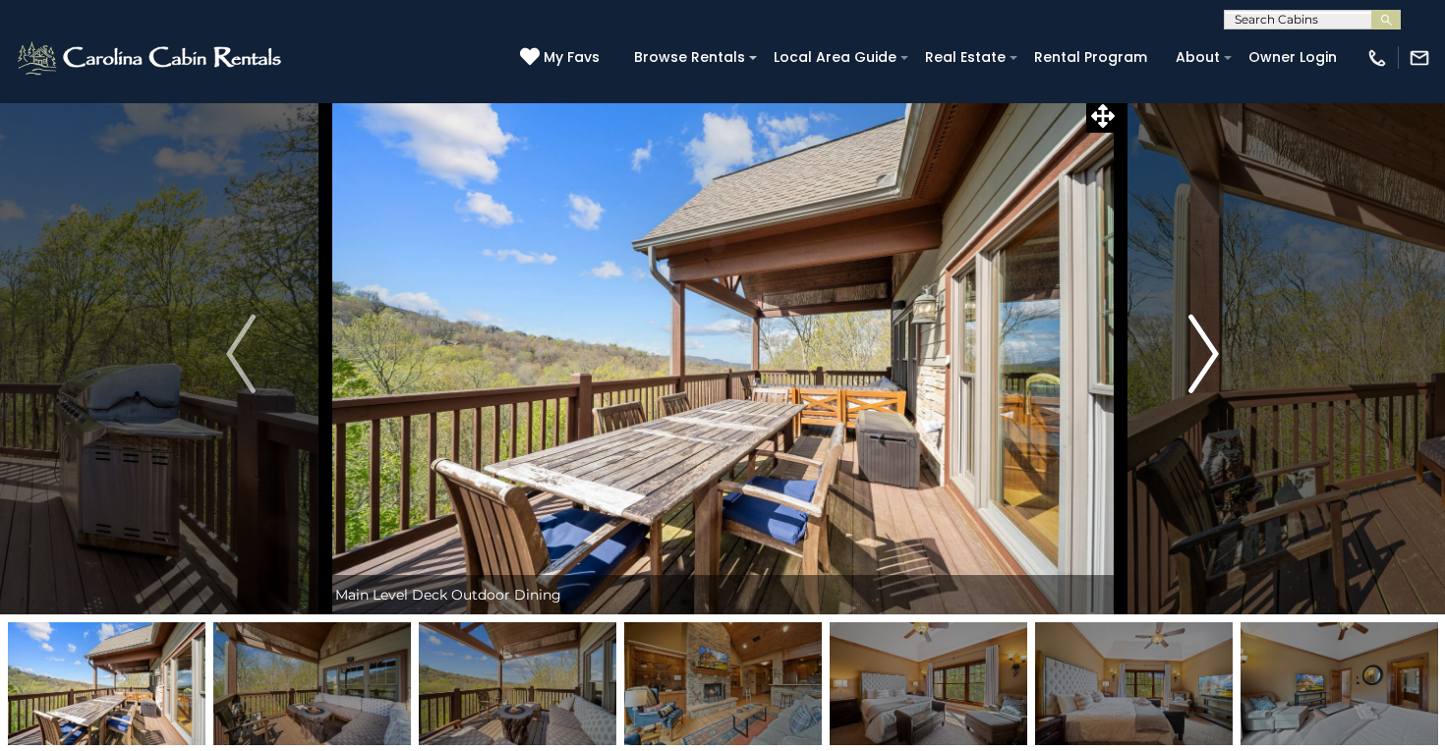
click at [1203, 384] on img "Next" at bounding box center [1203, 353] width 29 height 79
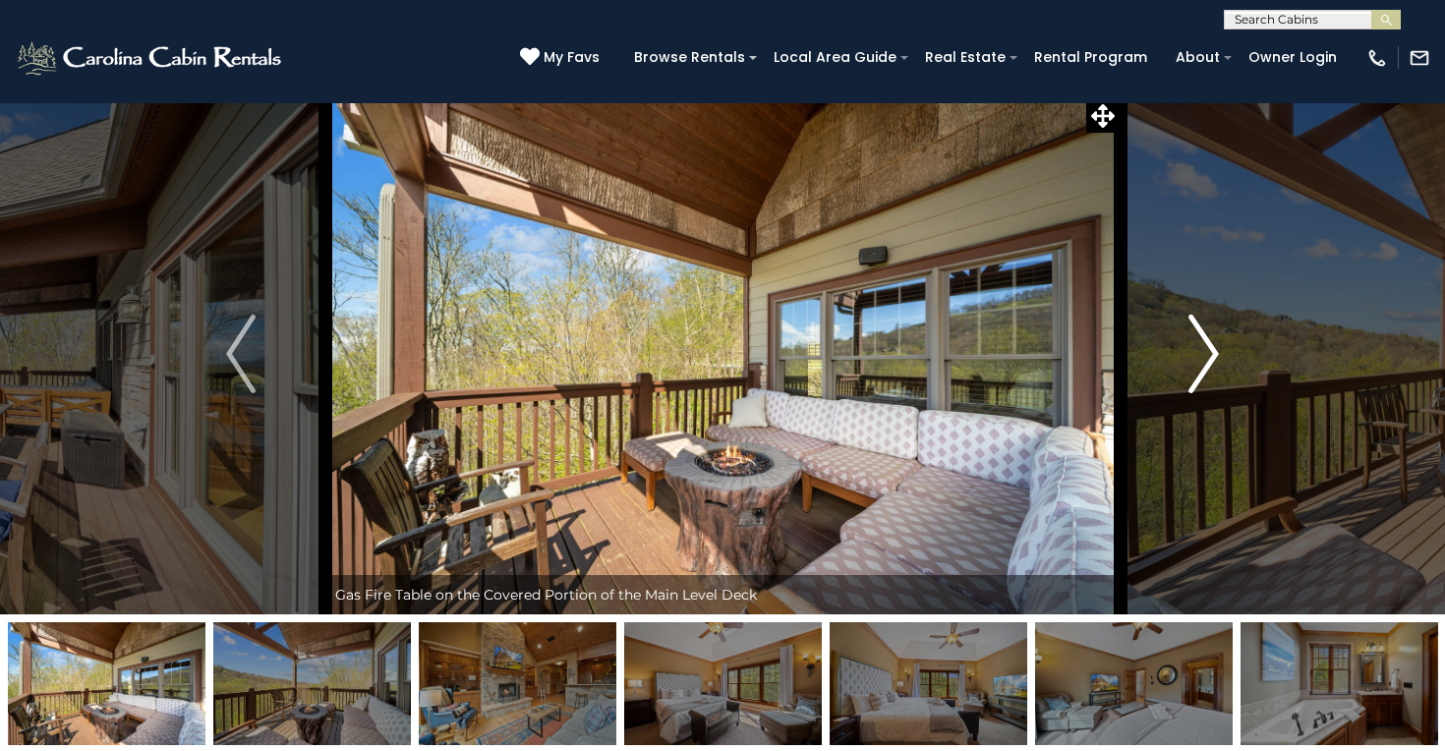
click at [1203, 384] on img "Next" at bounding box center [1203, 353] width 29 height 79
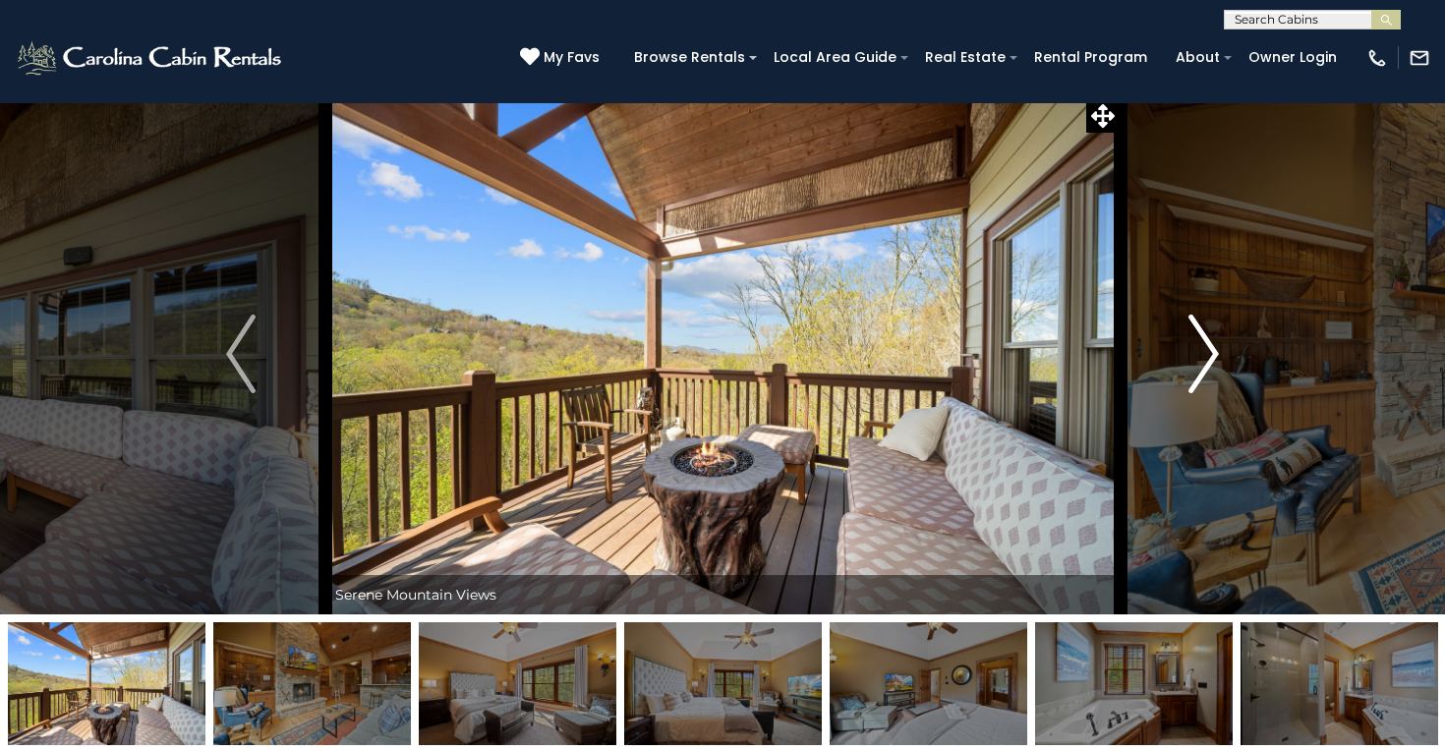
click at [1203, 384] on img "Next" at bounding box center [1203, 353] width 29 height 79
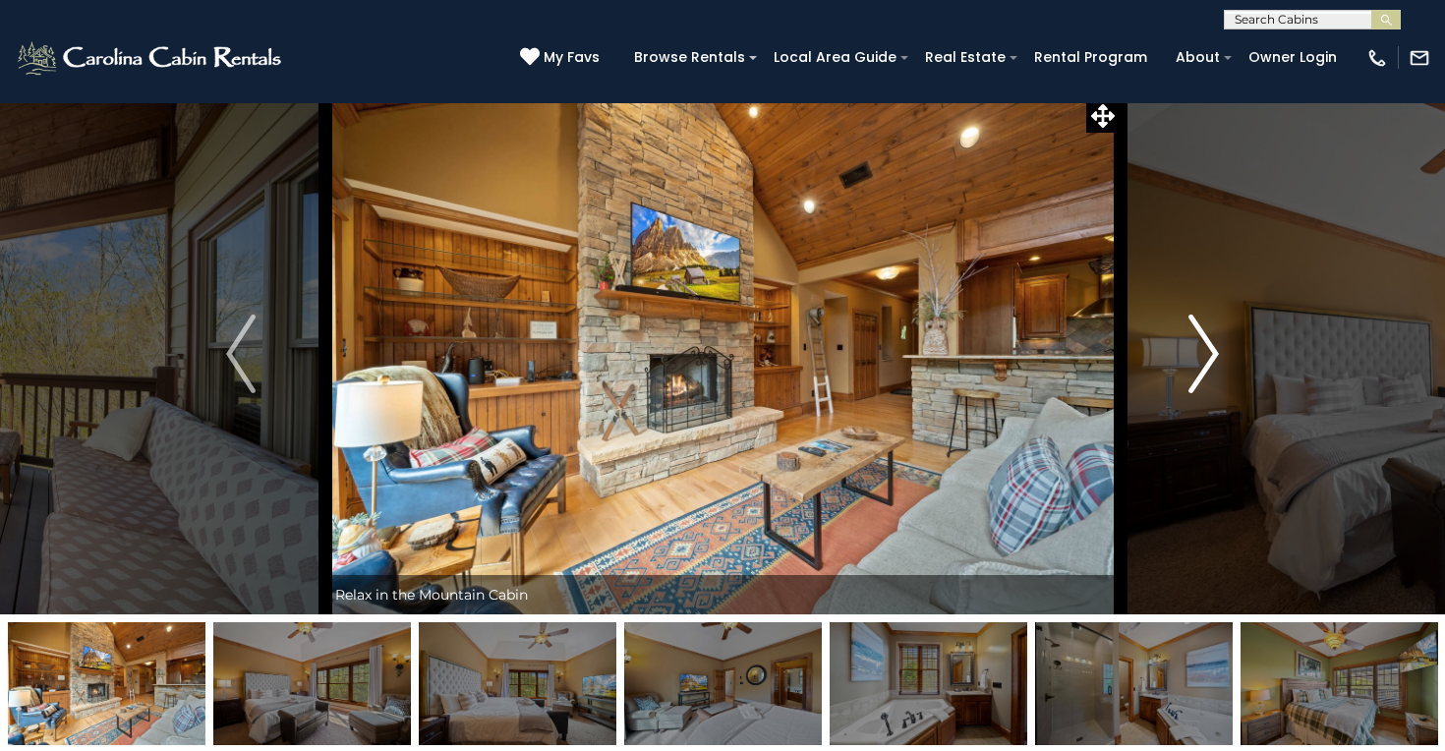
click at [1203, 384] on img "Next" at bounding box center [1203, 353] width 29 height 79
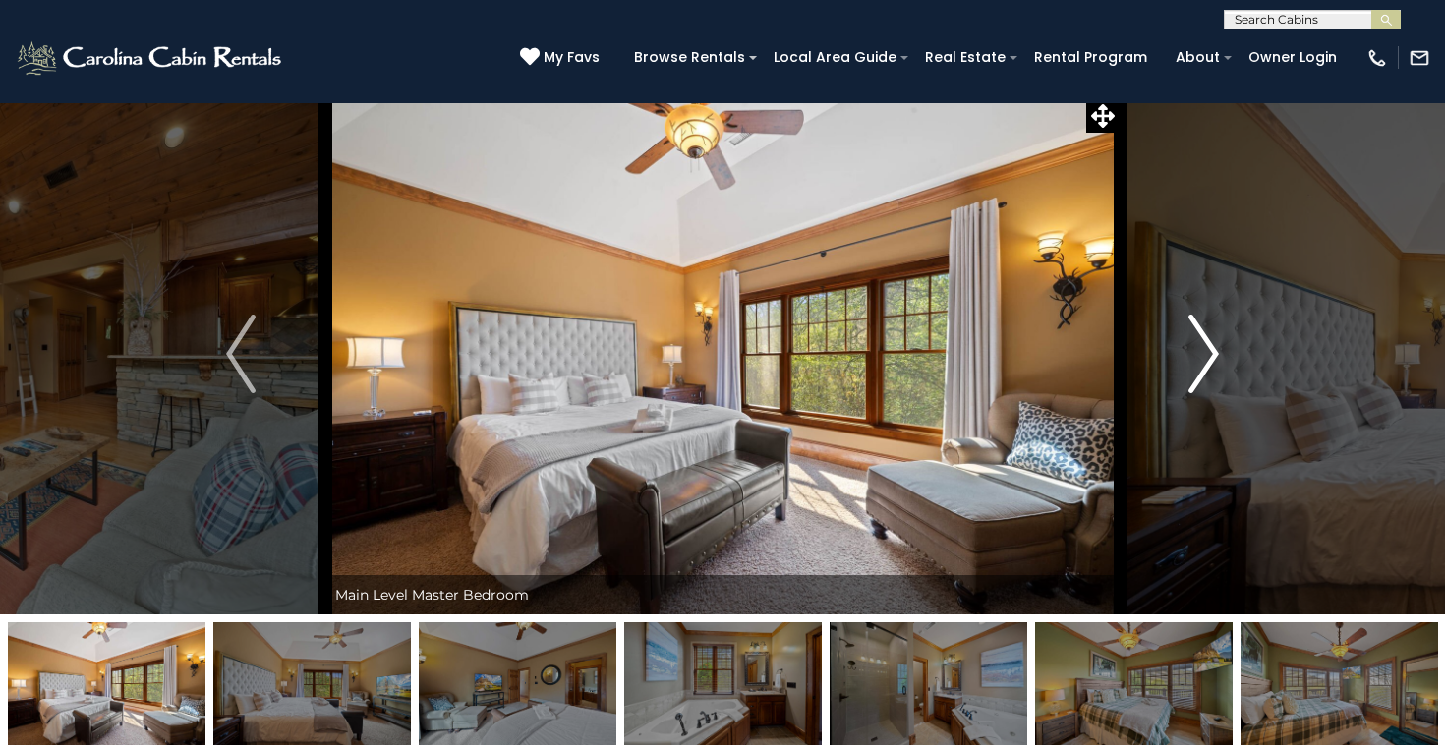
click at [1203, 384] on img "Next" at bounding box center [1203, 353] width 29 height 79
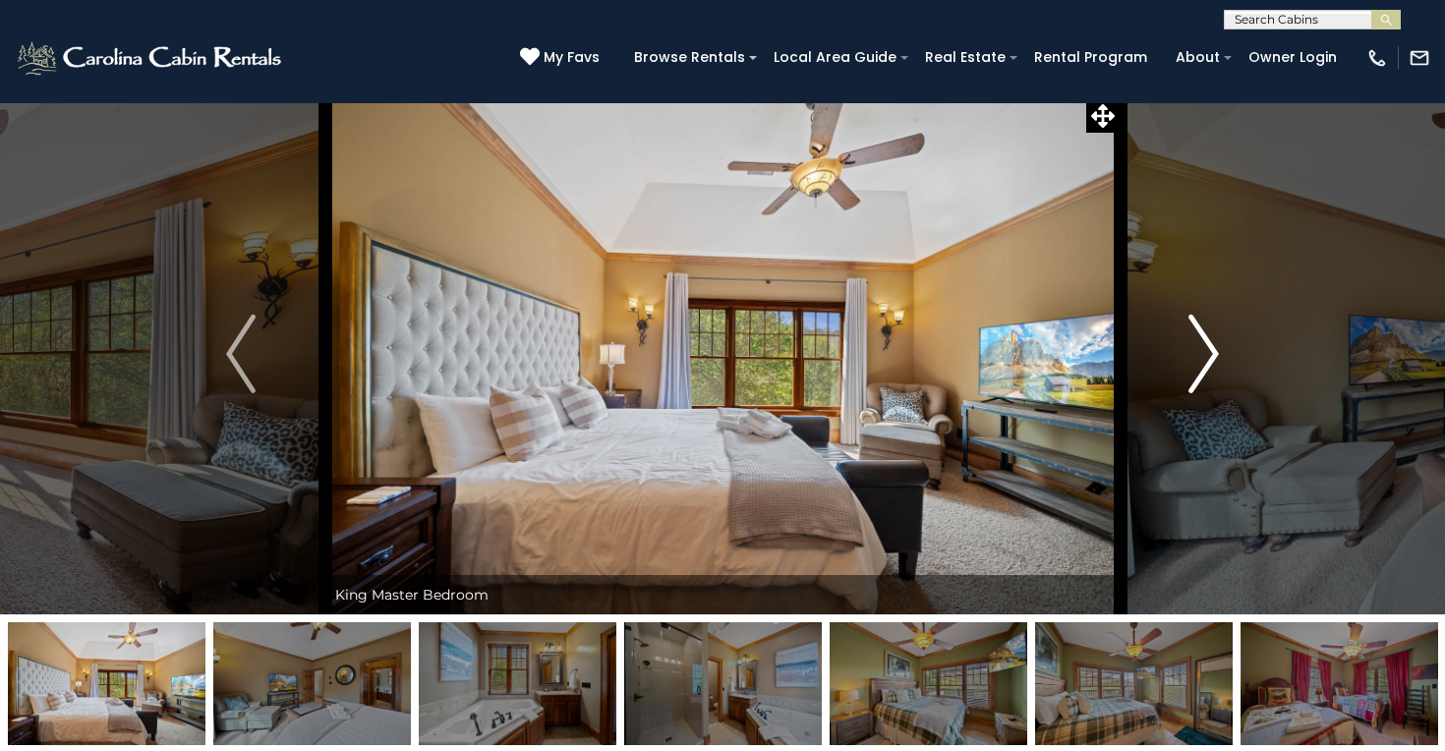
click at [1203, 384] on img "Next" at bounding box center [1203, 353] width 29 height 79
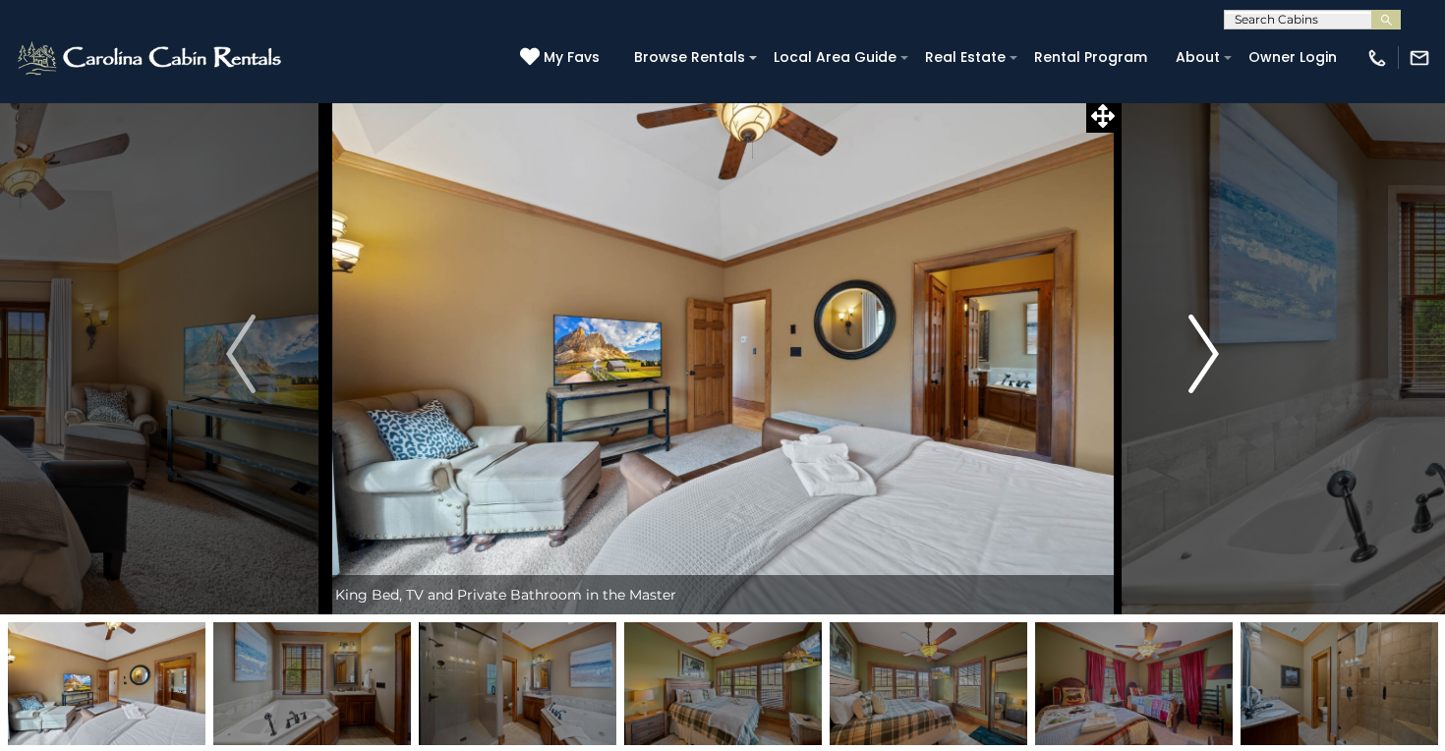
click at [1203, 384] on img "Next" at bounding box center [1203, 353] width 29 height 79
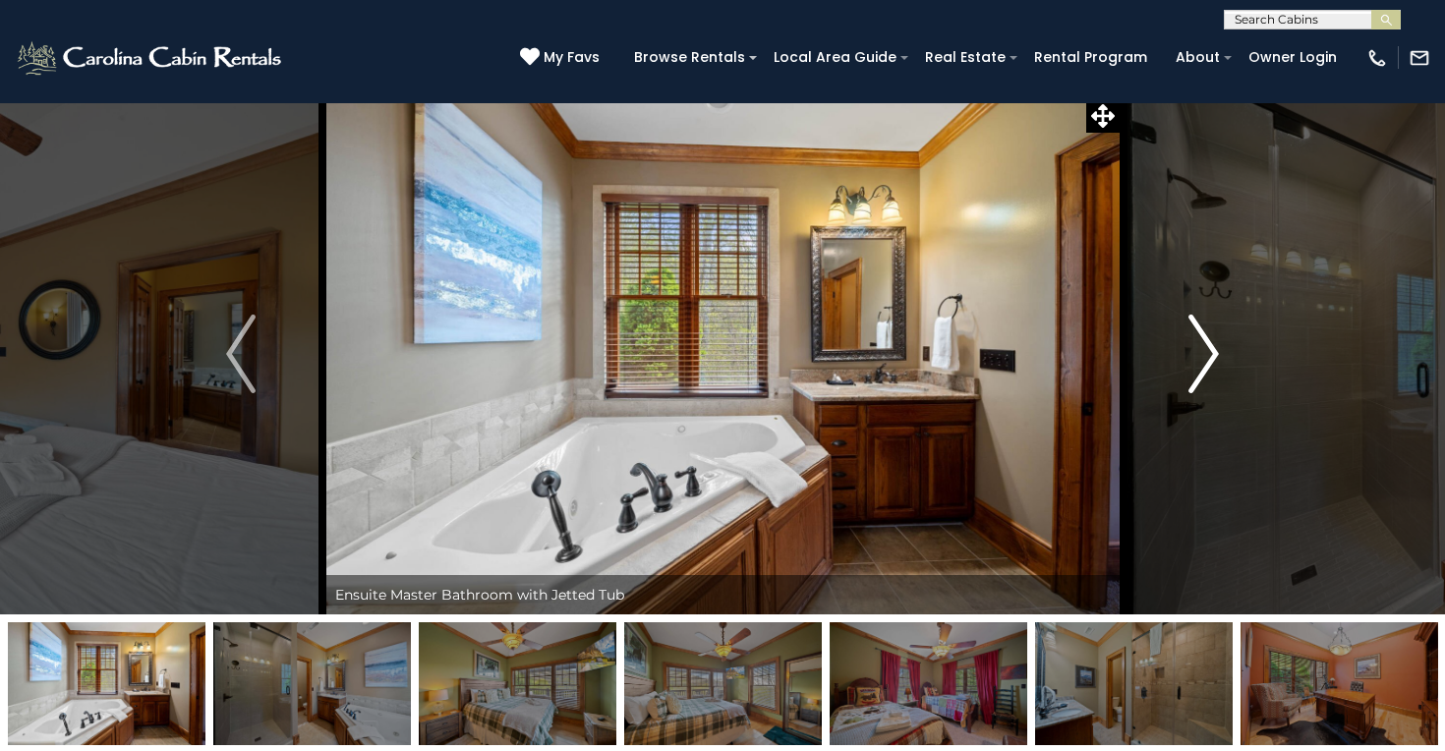
click at [1203, 384] on img "Next" at bounding box center [1203, 353] width 29 height 79
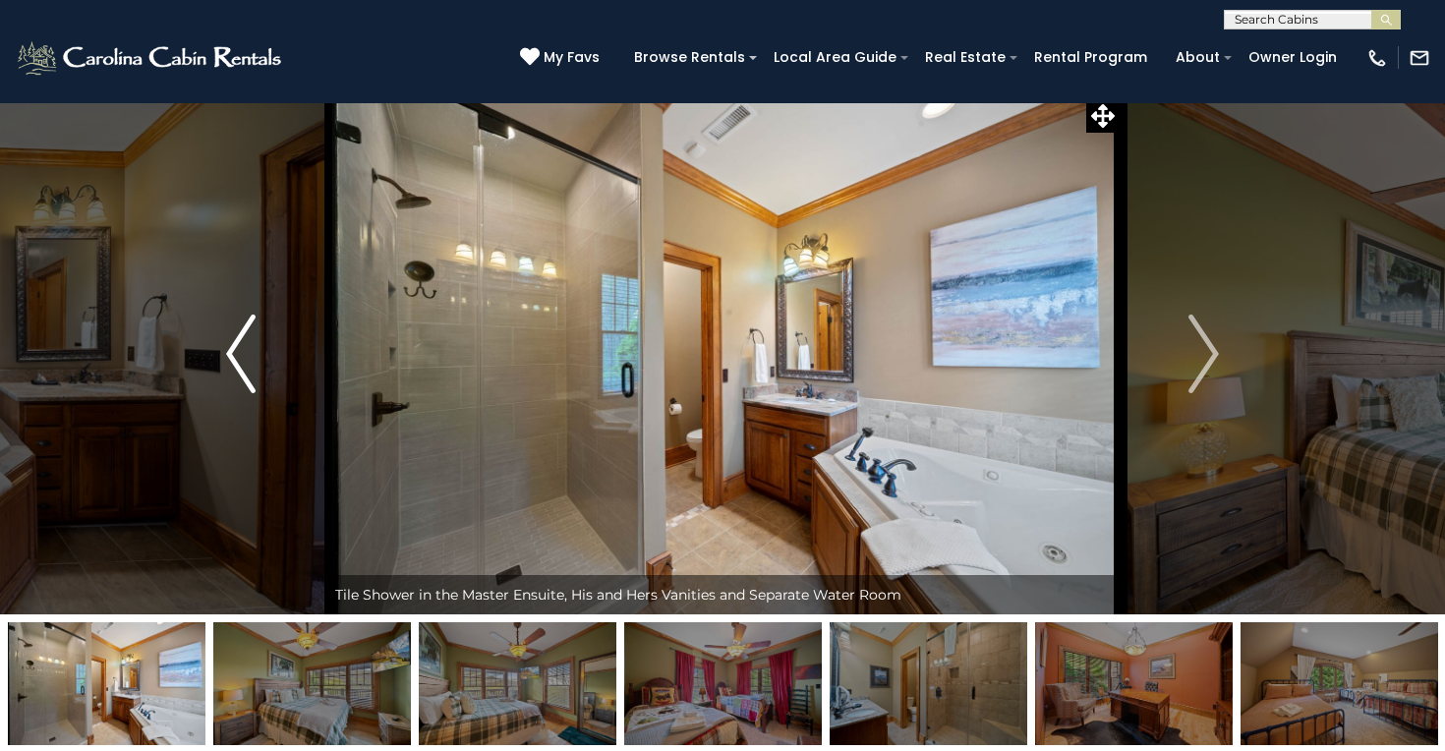
click at [259, 372] on button "Previous" at bounding box center [241, 353] width 168 height 521
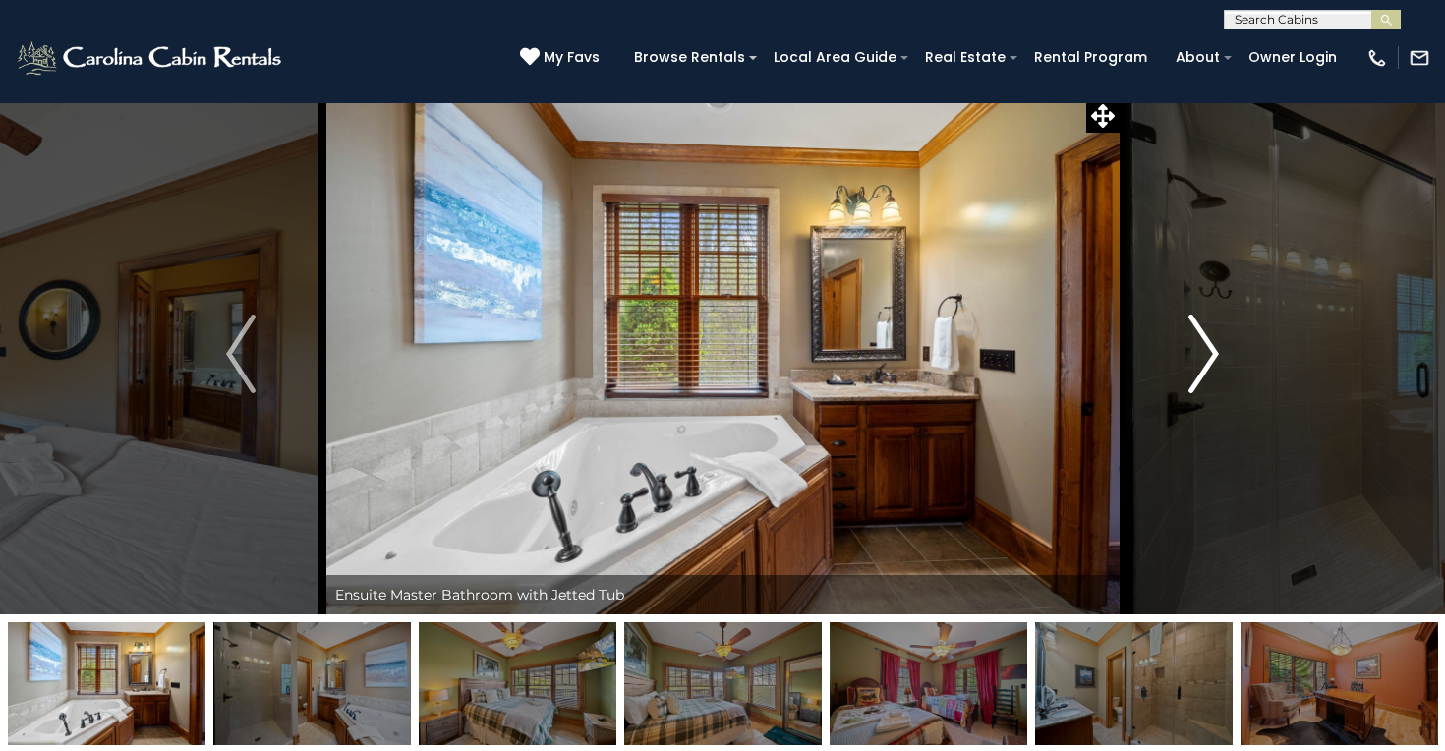
click at [1195, 377] on img "Next" at bounding box center [1203, 353] width 29 height 79
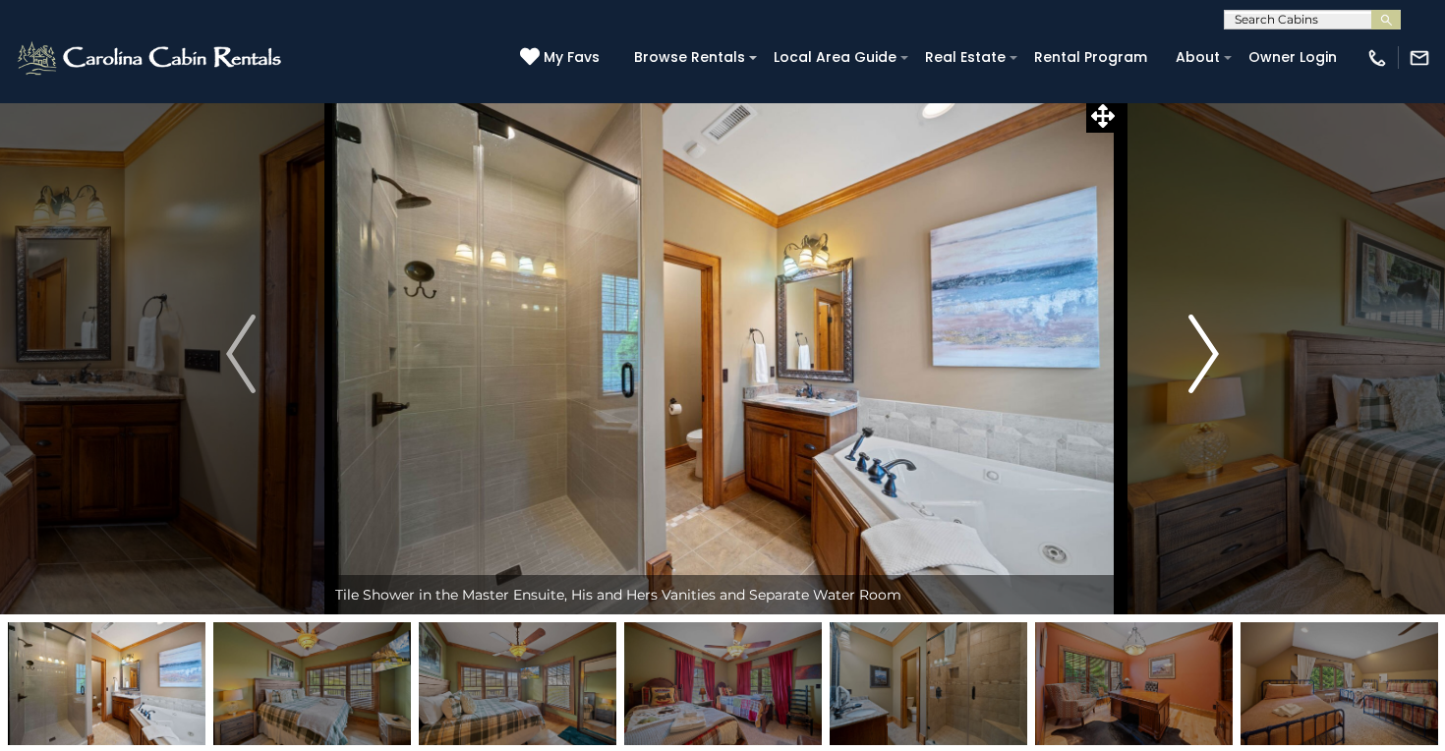
click at [1195, 377] on img "Next" at bounding box center [1203, 353] width 29 height 79
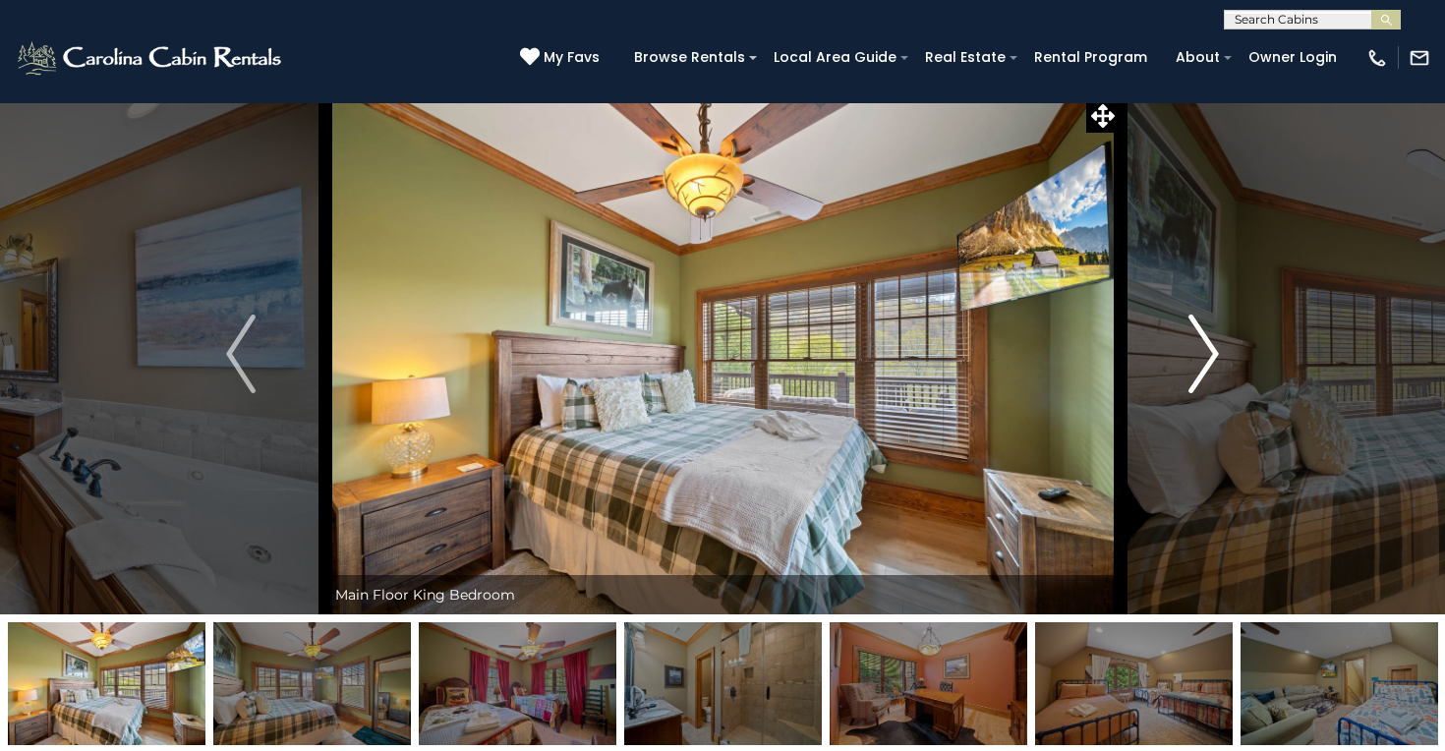
click at [1195, 377] on img "Next" at bounding box center [1203, 353] width 29 height 79
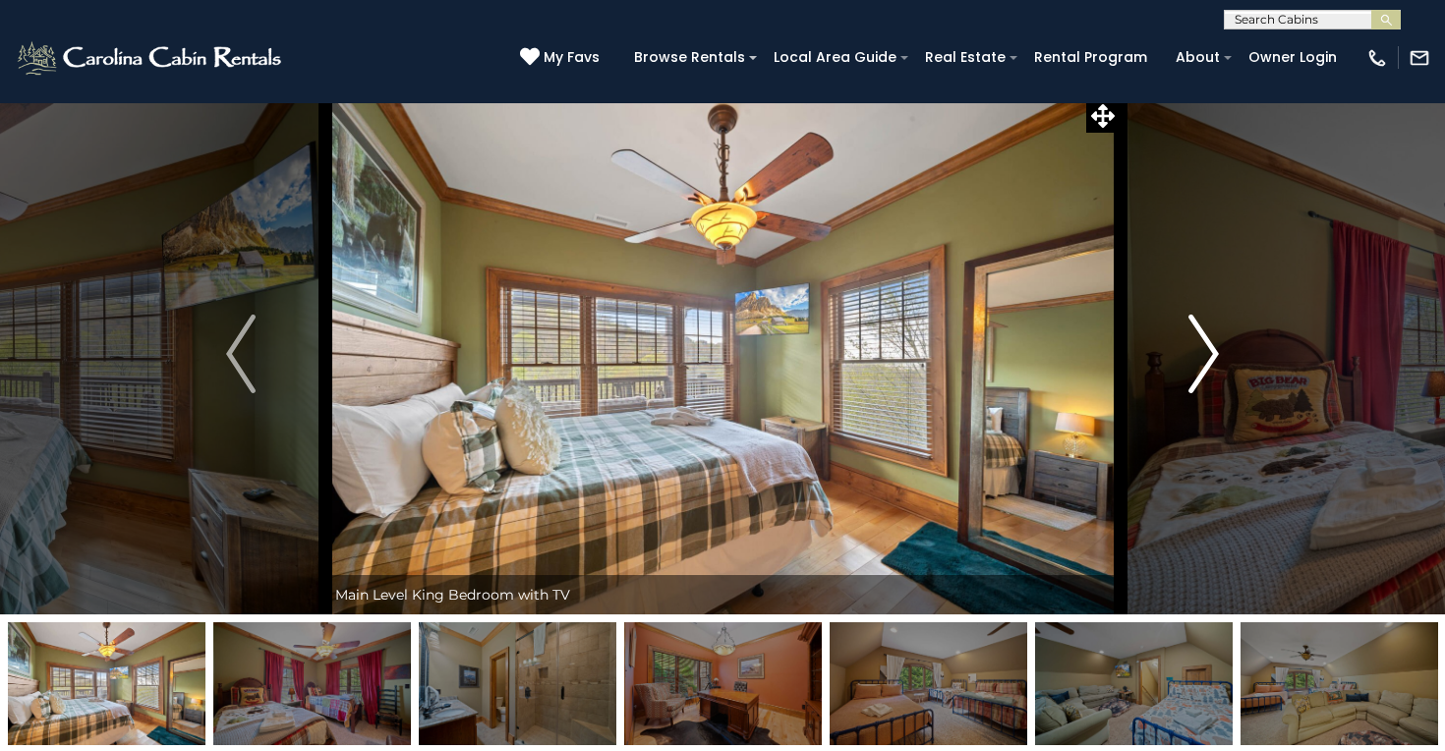
click at [1194, 377] on img "Next" at bounding box center [1203, 353] width 29 height 79
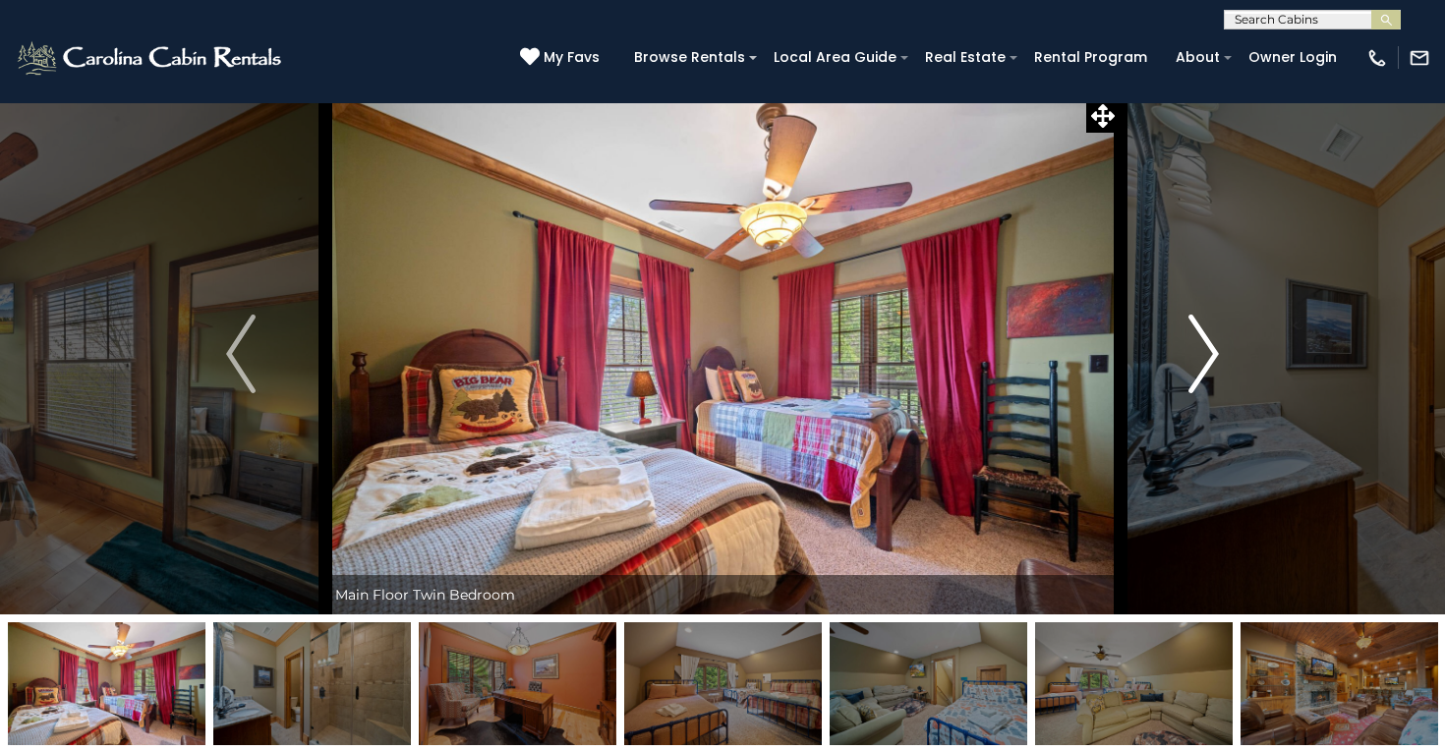
click at [1196, 376] on img "Next" at bounding box center [1203, 353] width 29 height 79
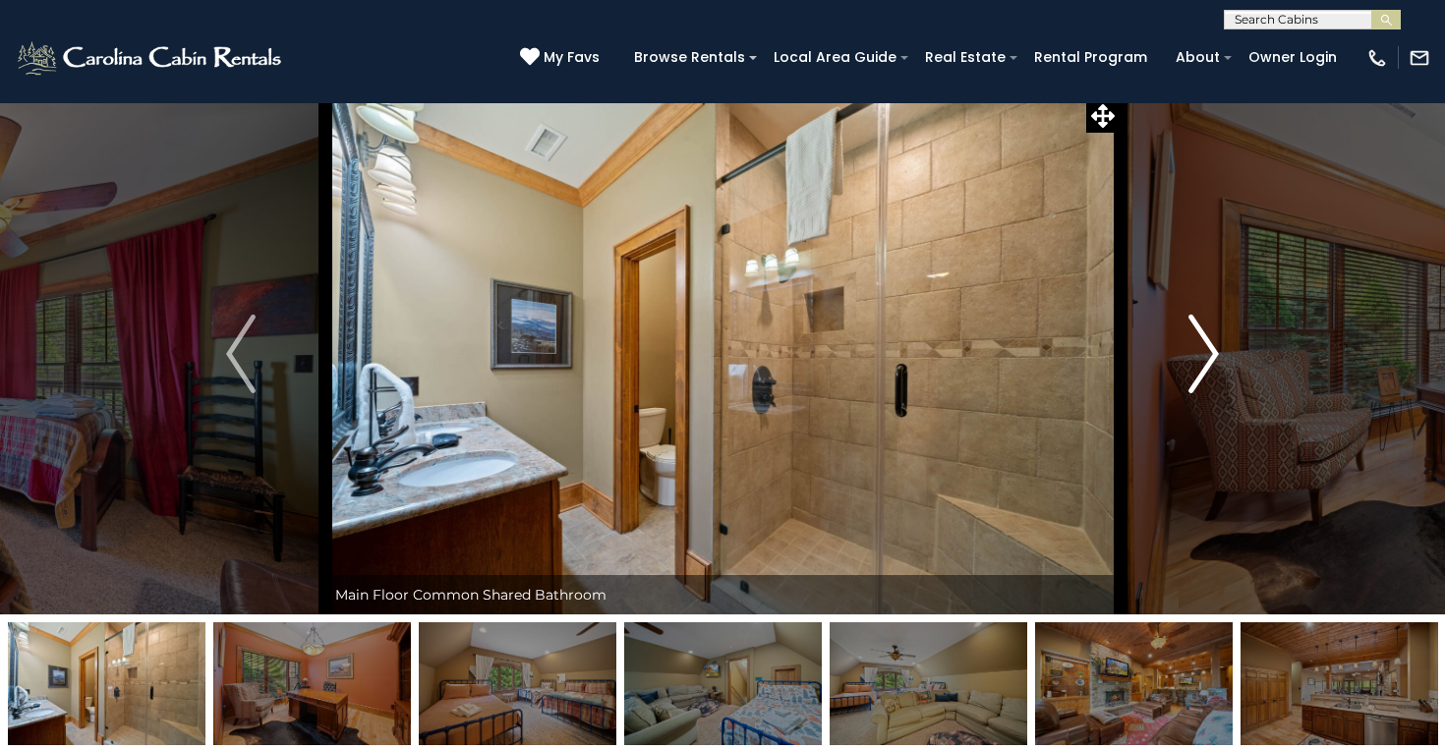
click at [1196, 376] on img "Next" at bounding box center [1203, 353] width 29 height 79
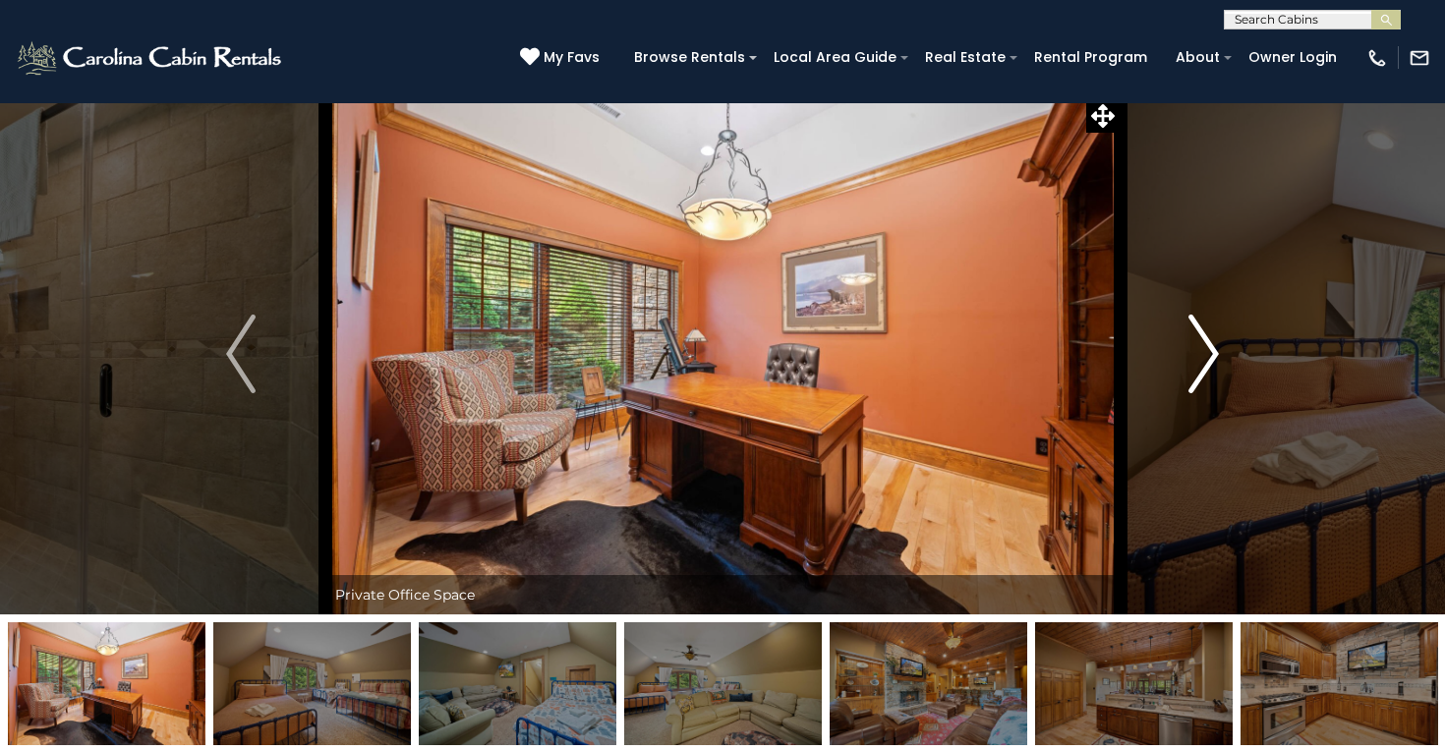
click at [1196, 376] on img "Next" at bounding box center [1203, 353] width 29 height 79
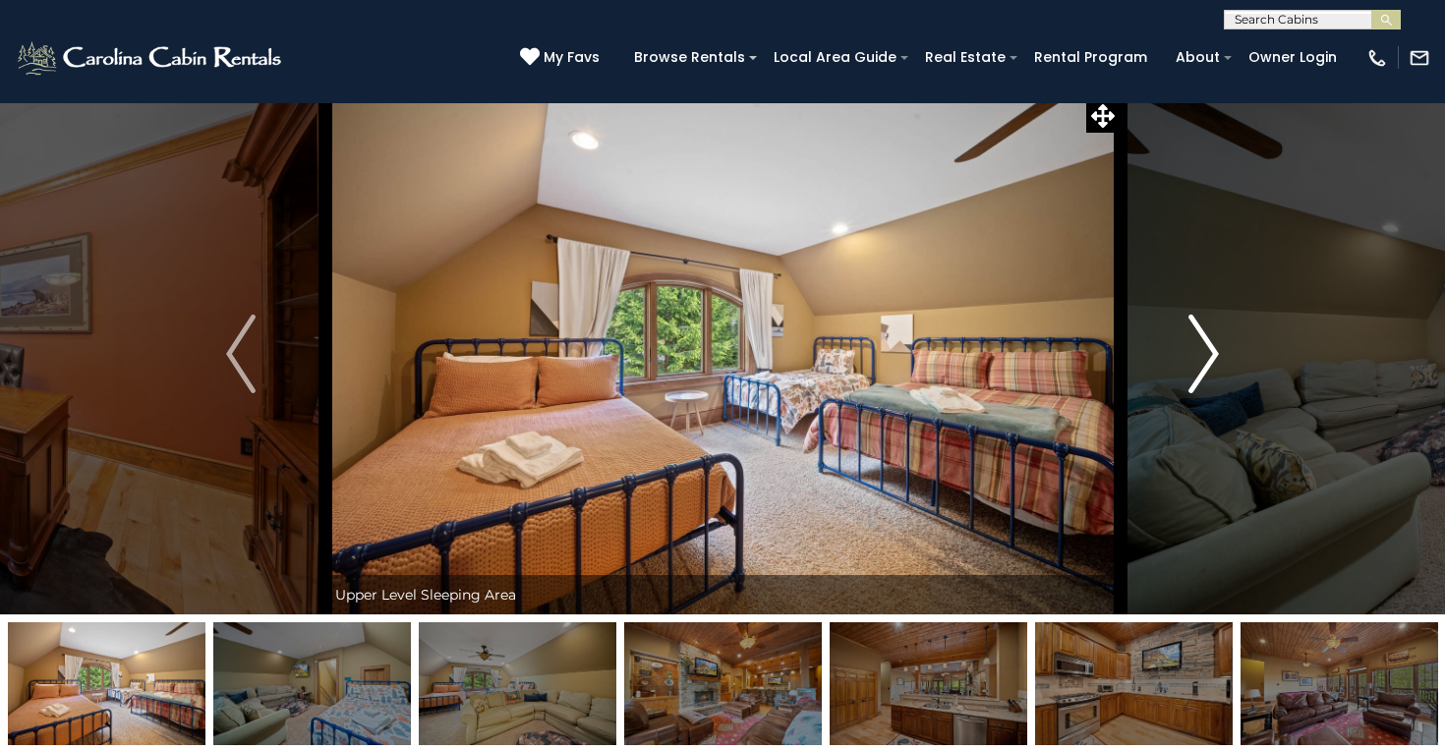
click at [1196, 376] on img "Next" at bounding box center [1203, 353] width 29 height 79
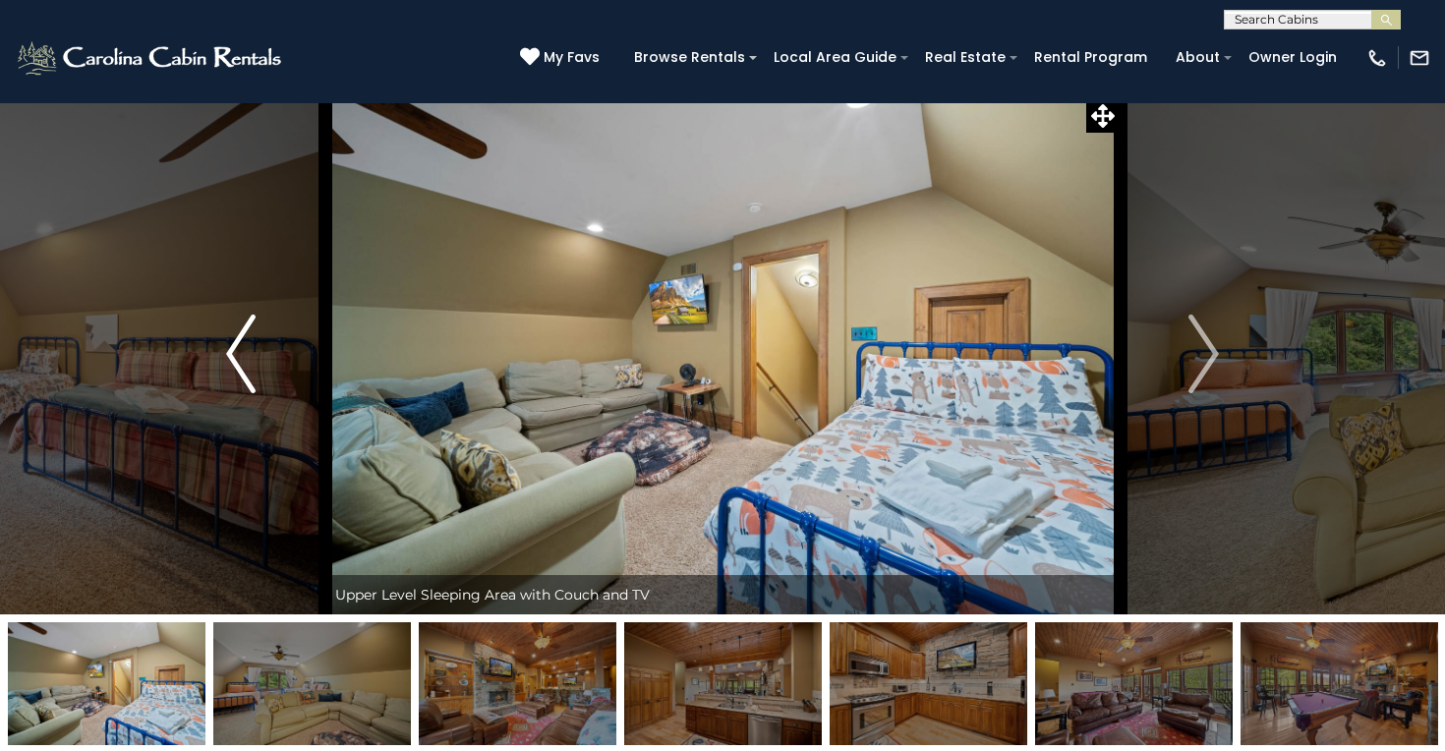
click at [264, 357] on button "Previous" at bounding box center [241, 353] width 168 height 521
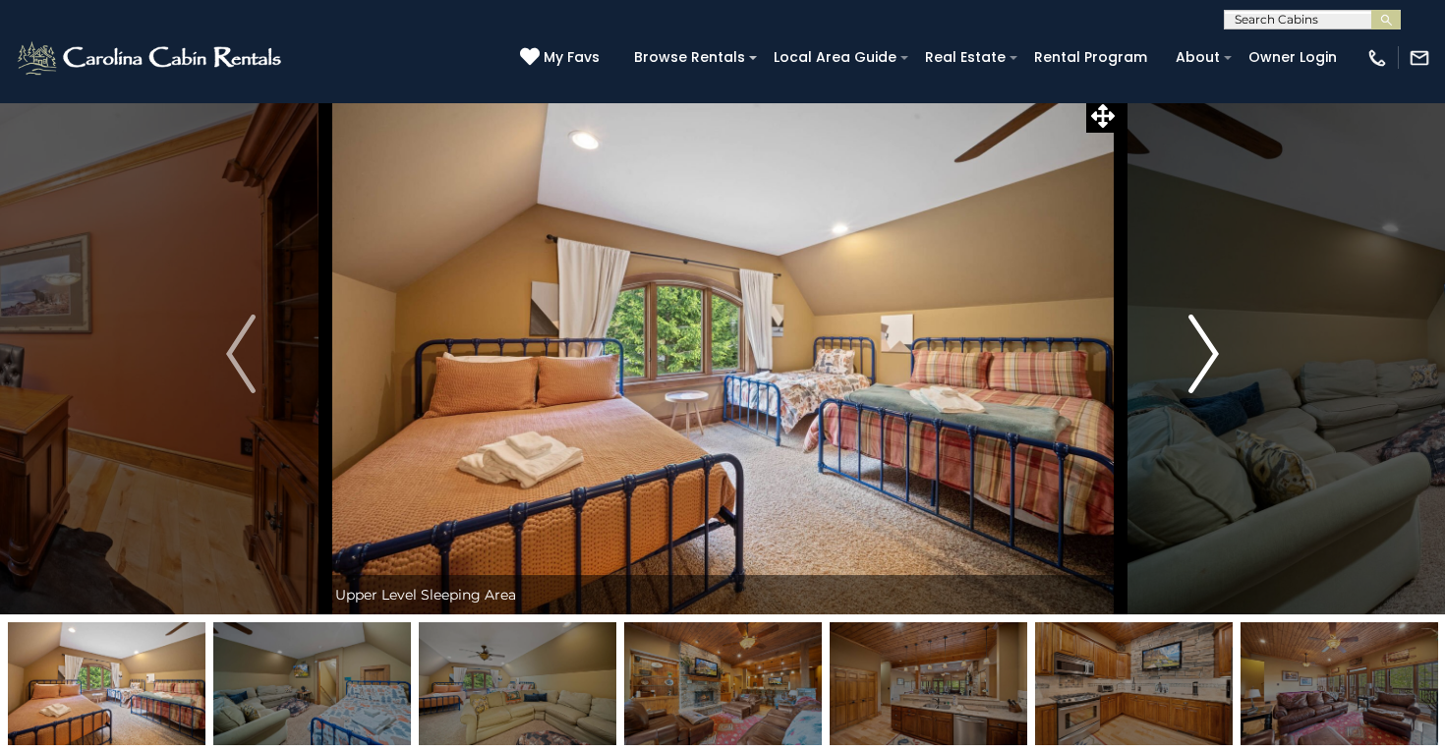
click at [1177, 330] on button "Next" at bounding box center [1203, 353] width 168 height 521
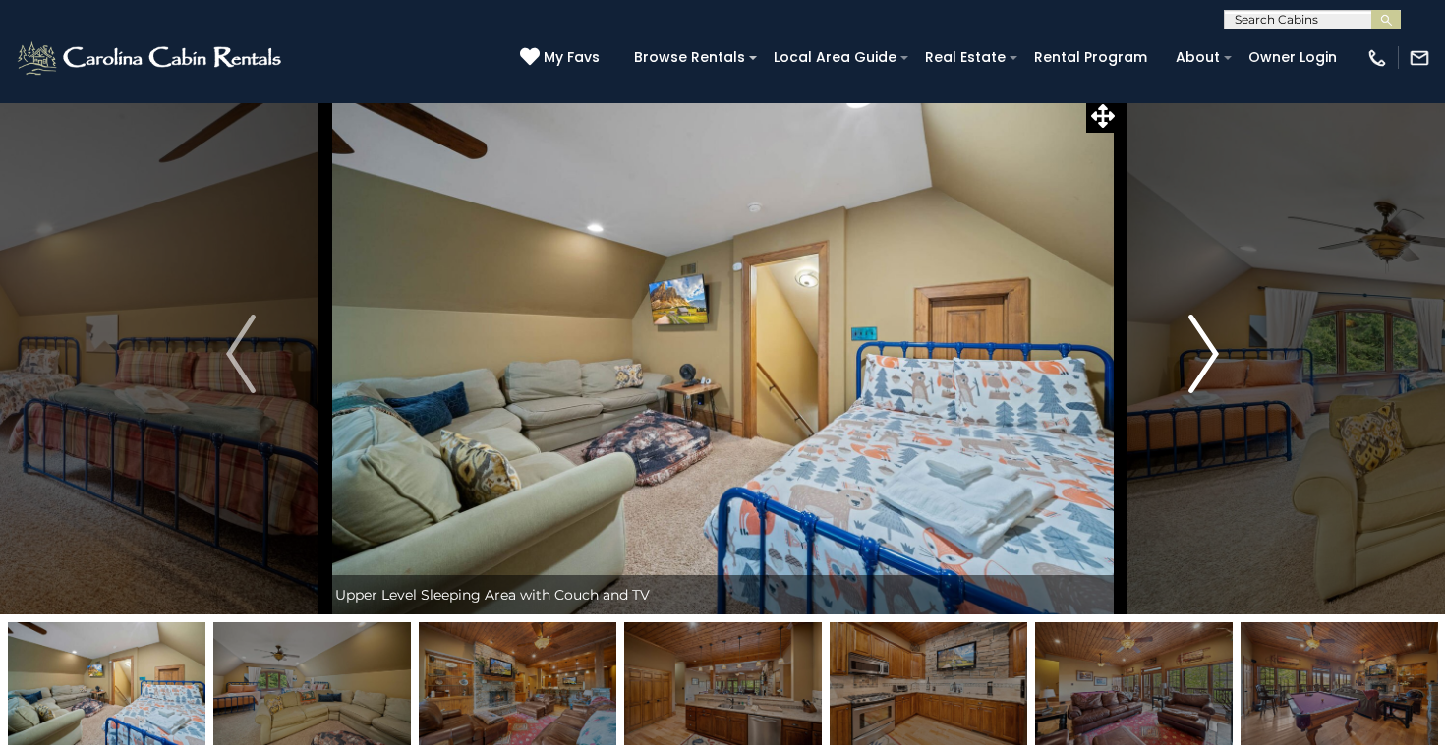
click at [1177, 330] on button "Next" at bounding box center [1203, 353] width 168 height 521
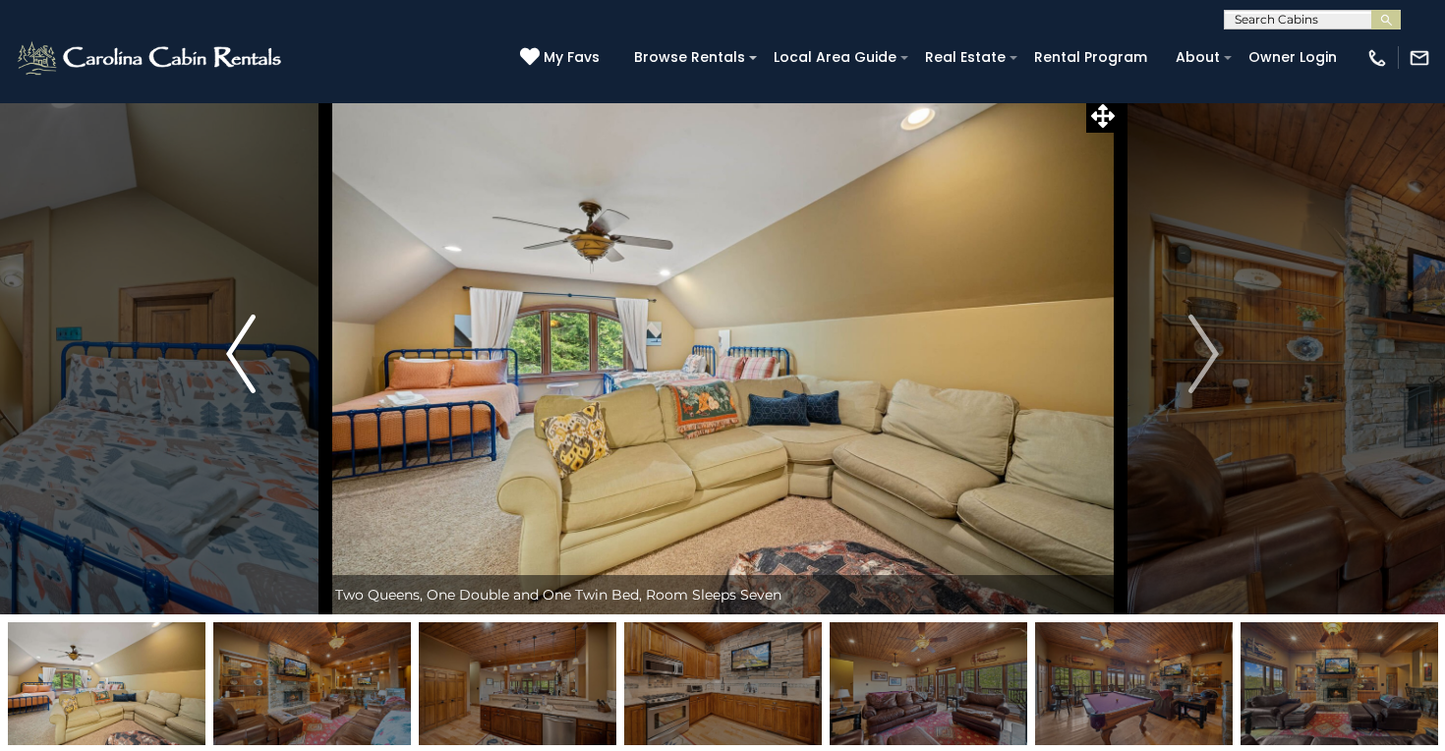
click at [245, 328] on img "Previous" at bounding box center [240, 353] width 29 height 79
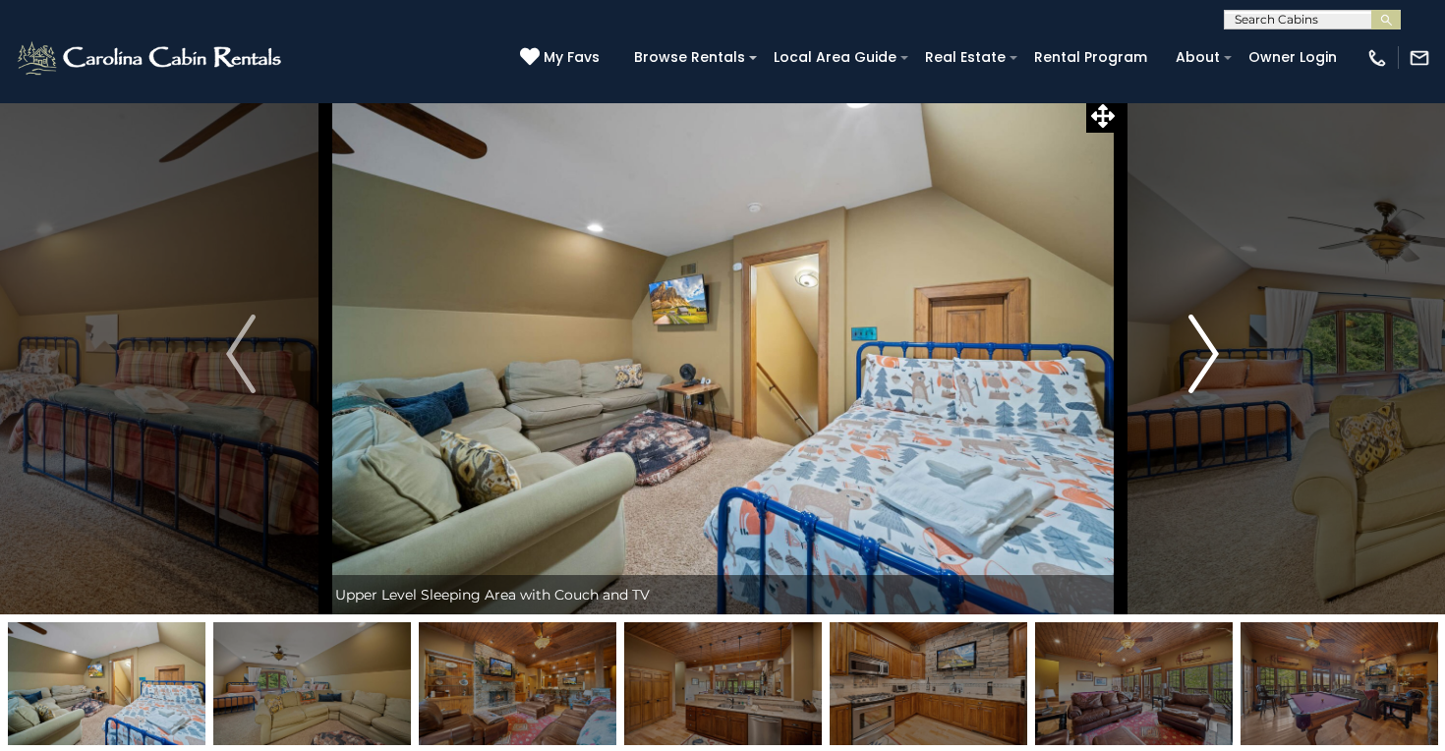
click at [1195, 319] on img "Next" at bounding box center [1203, 353] width 29 height 79
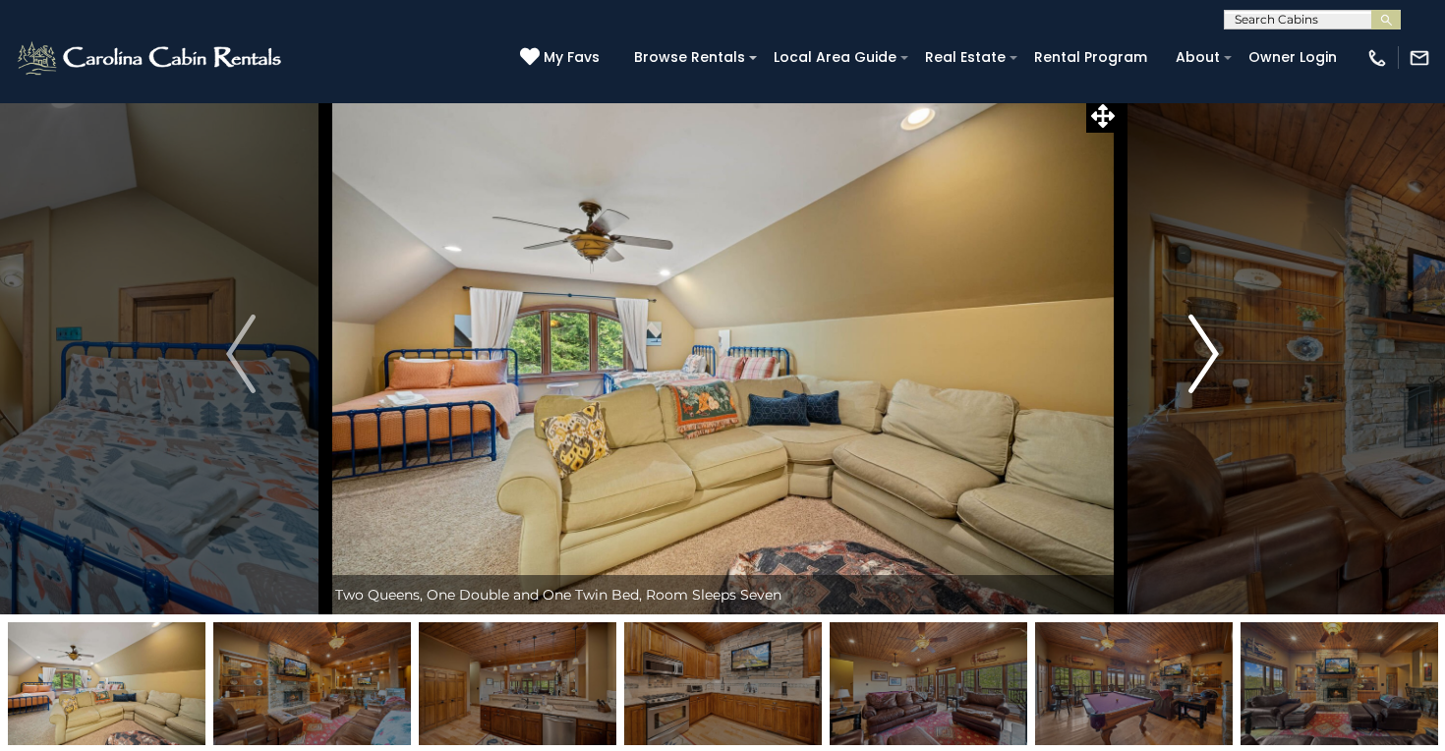
click at [1195, 319] on img "Next" at bounding box center [1203, 353] width 29 height 79
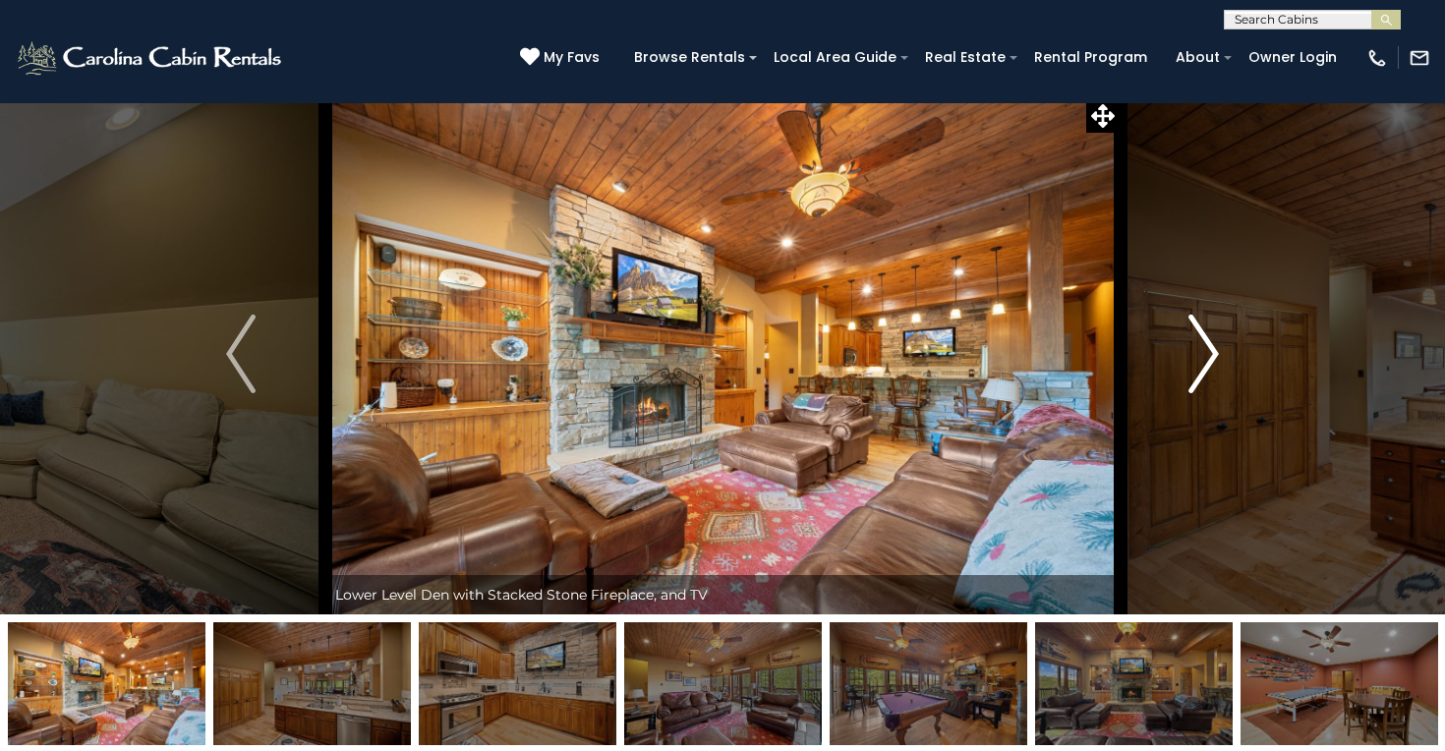
click at [1195, 319] on img "Next" at bounding box center [1203, 353] width 29 height 79
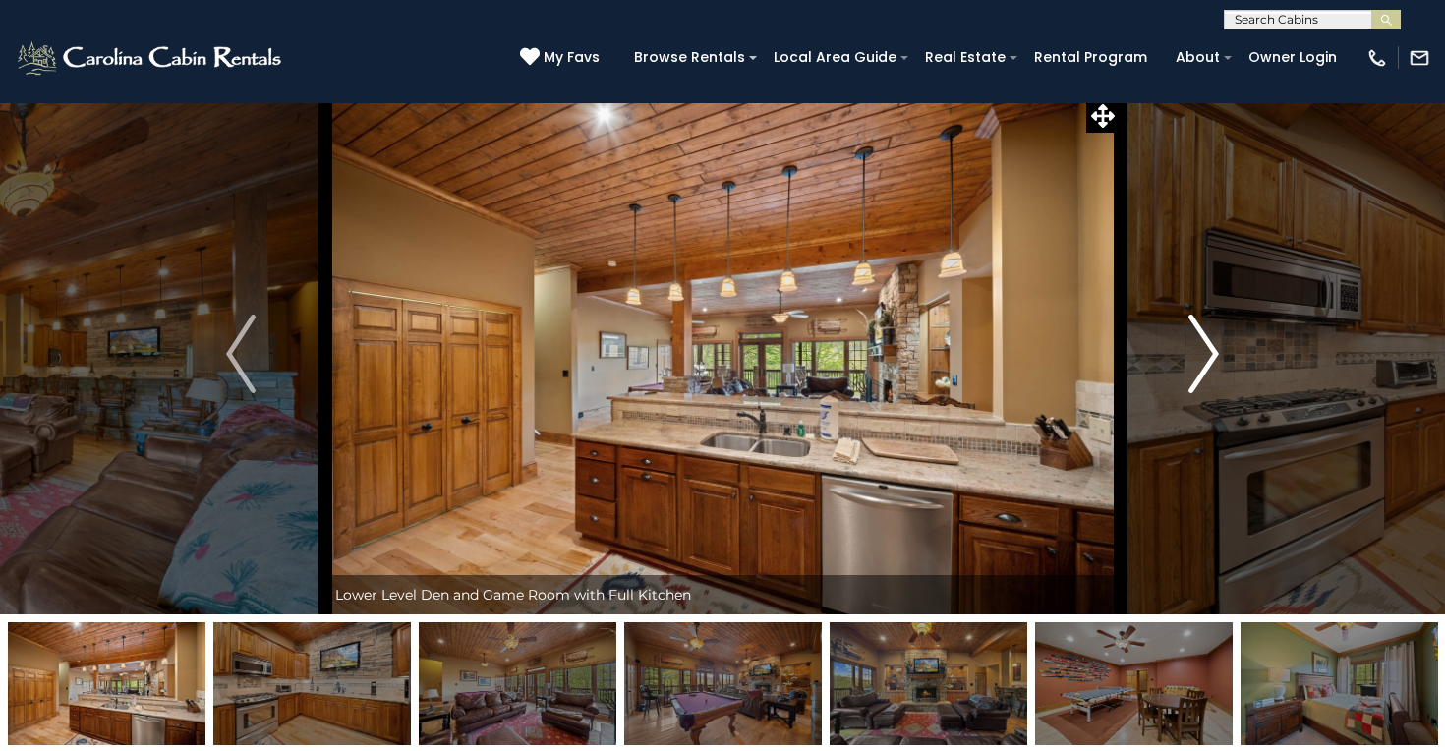
click at [1195, 319] on img "Next" at bounding box center [1203, 353] width 29 height 79
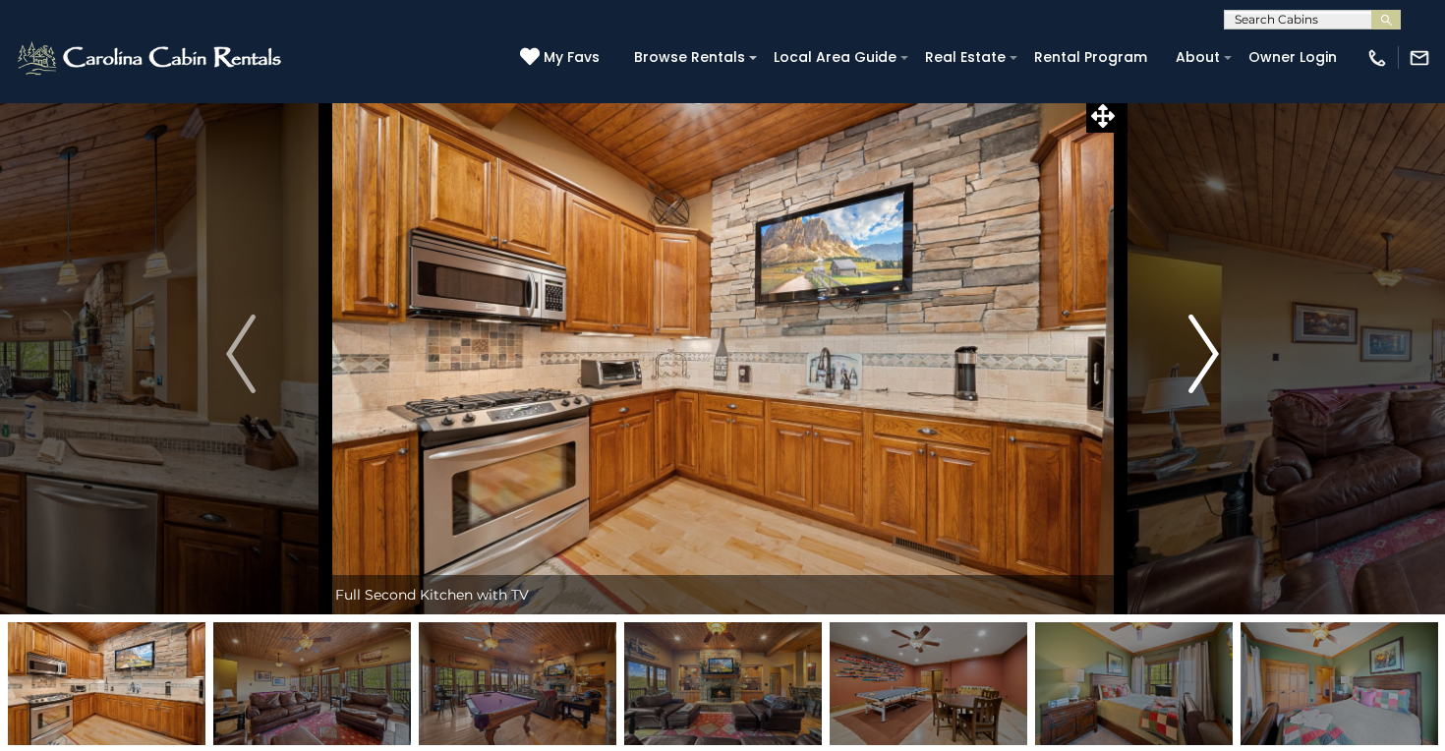
click at [1195, 319] on img "Next" at bounding box center [1203, 353] width 29 height 79
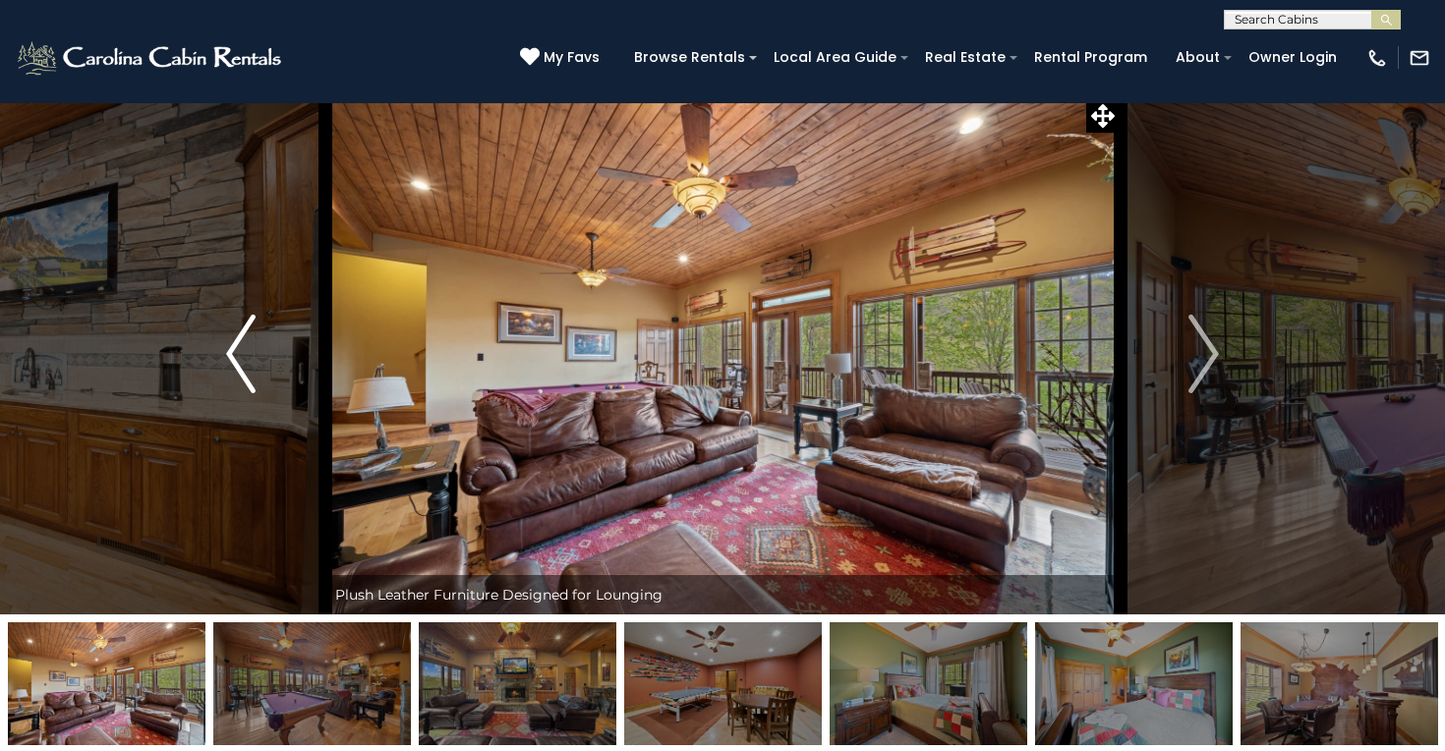
click at [246, 355] on img "Previous" at bounding box center [240, 353] width 29 height 79
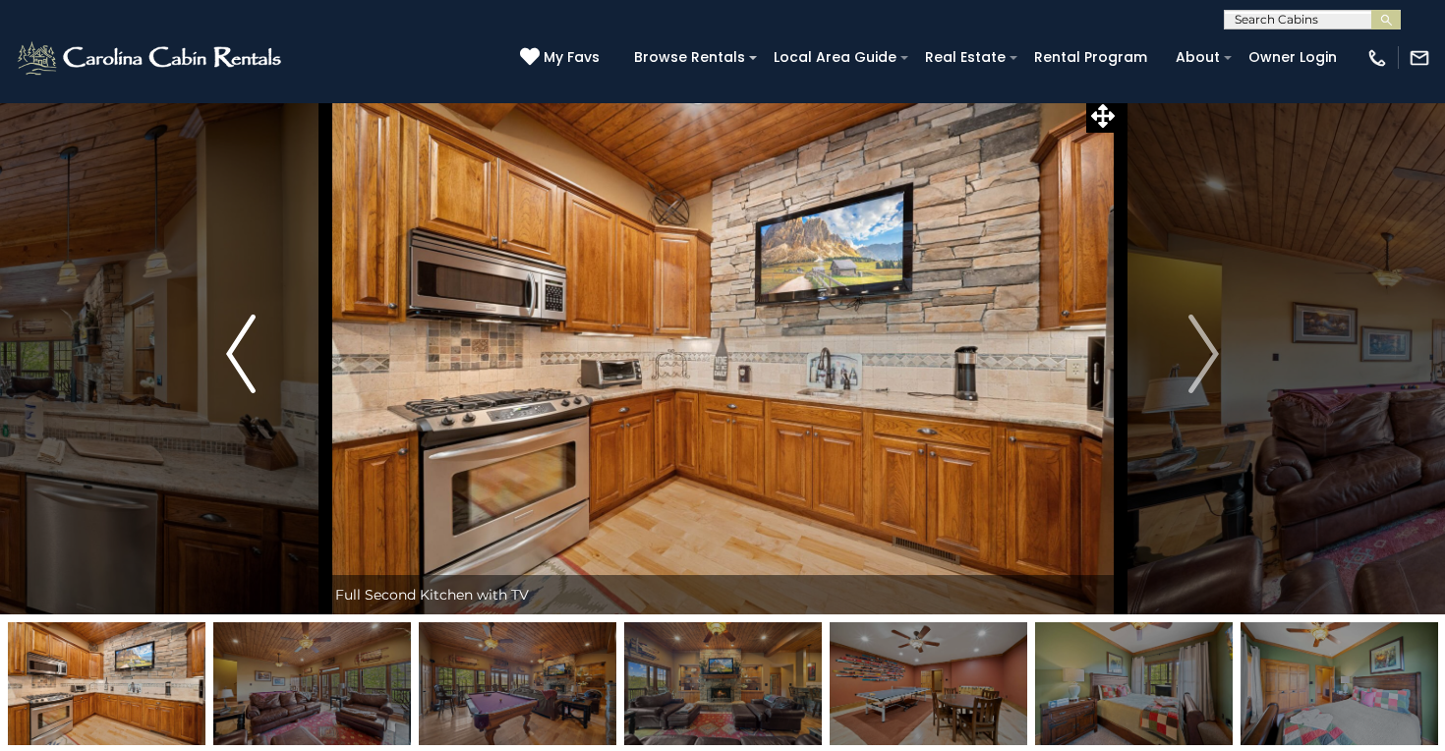
click at [259, 394] on button "Previous" at bounding box center [241, 353] width 168 height 521
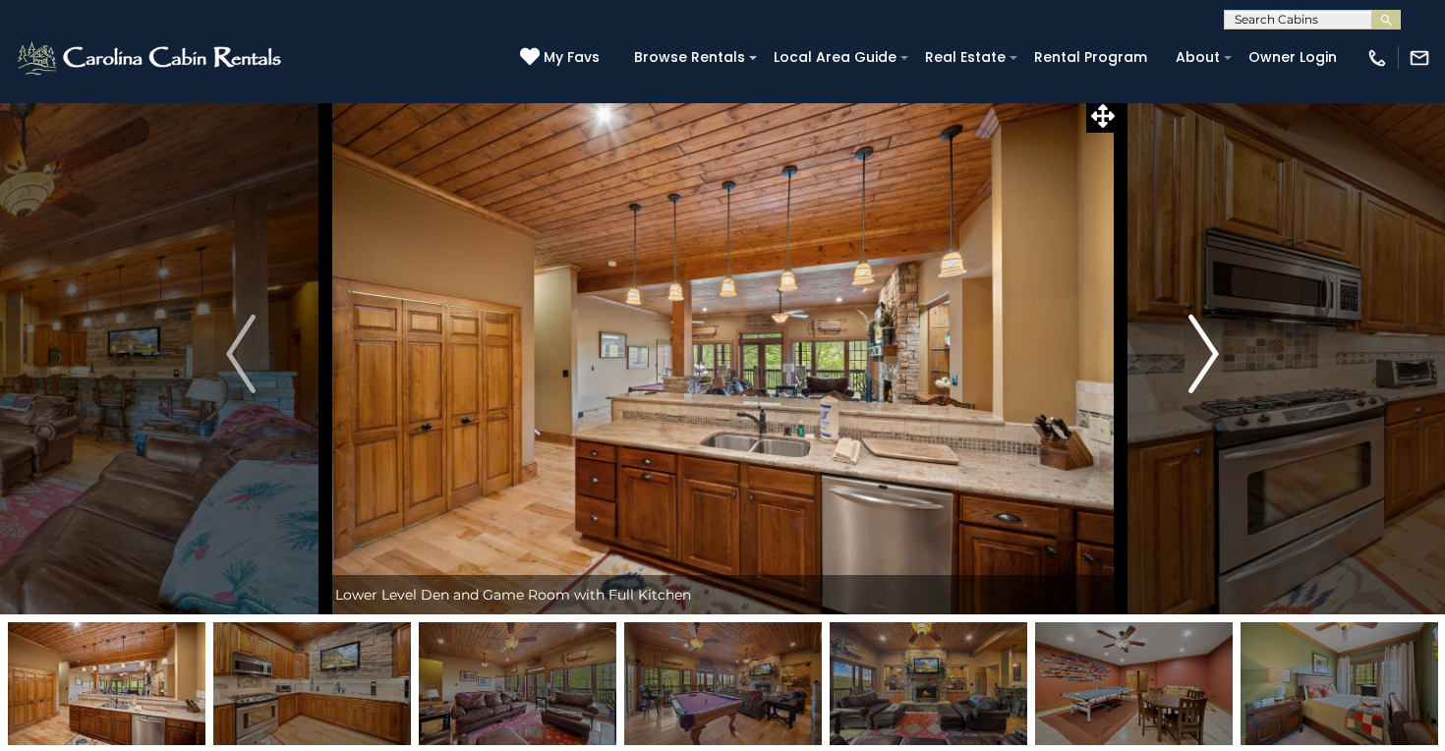
click at [1178, 374] on button "Next" at bounding box center [1203, 353] width 168 height 521
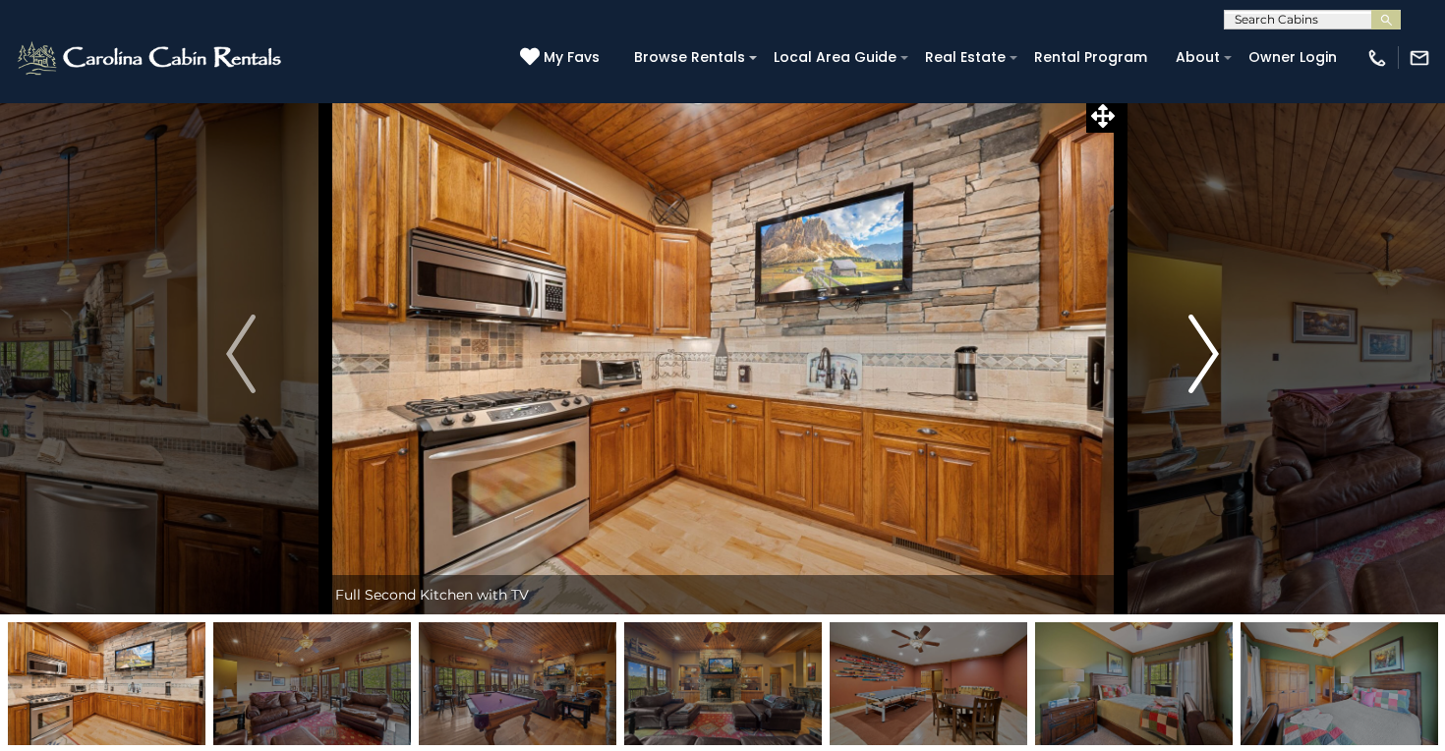
click at [1186, 374] on button "Next" at bounding box center [1203, 353] width 168 height 521
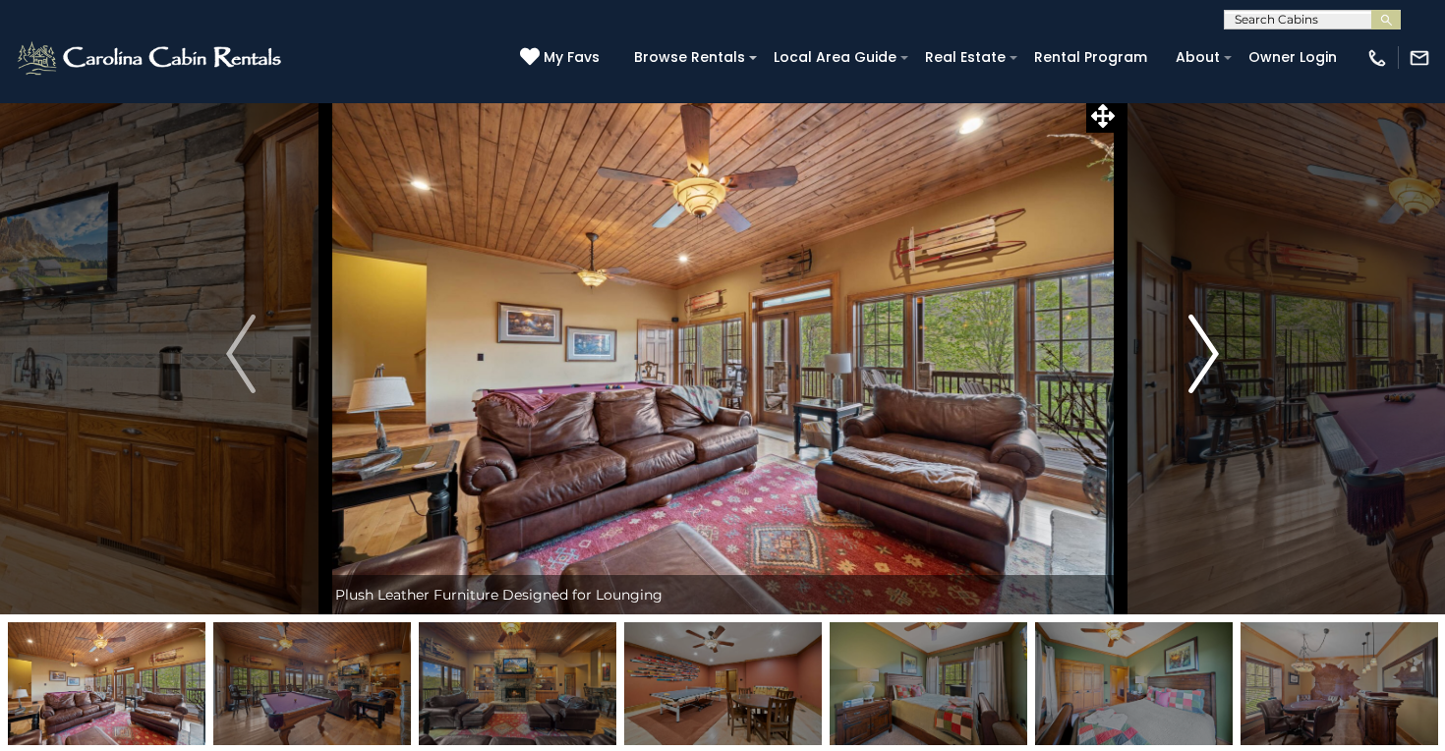
click at [1186, 374] on button "Next" at bounding box center [1203, 353] width 168 height 521
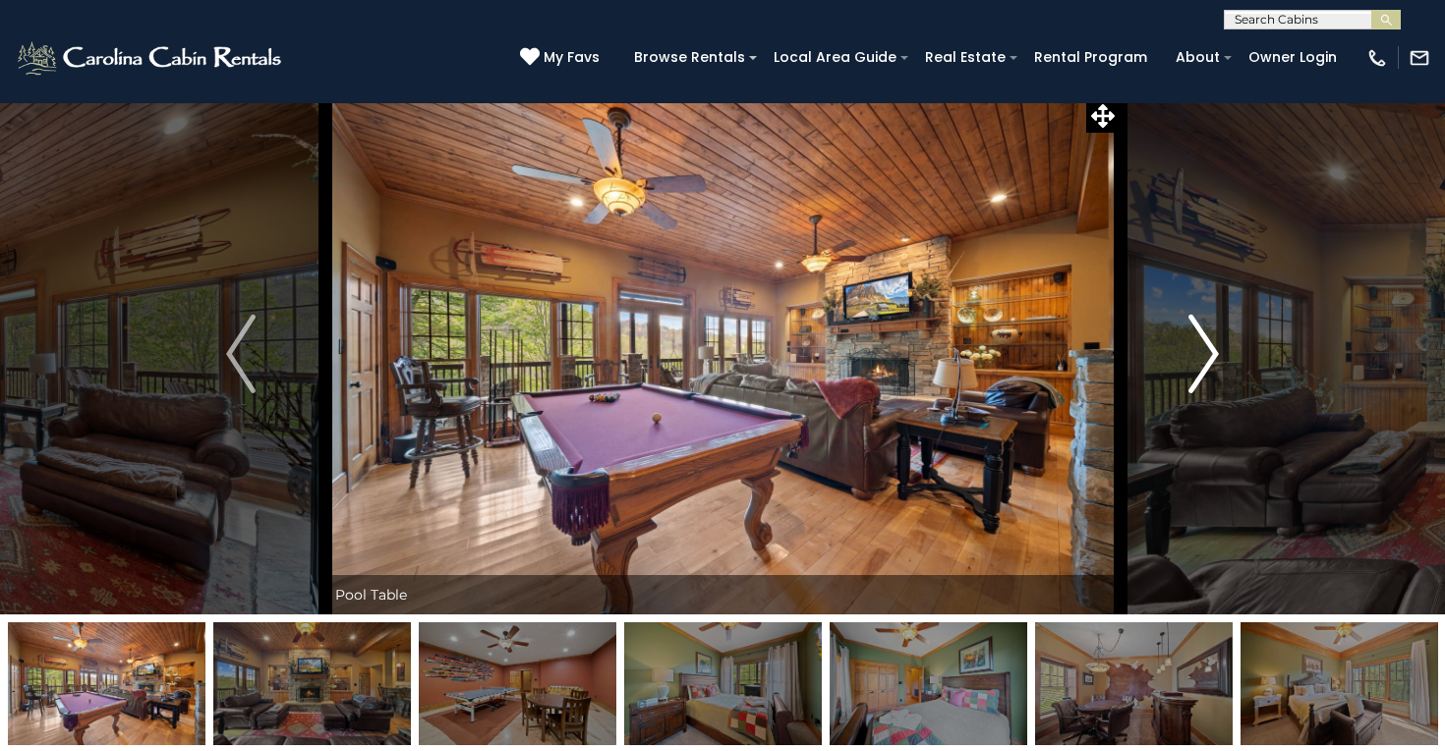
click at [1186, 374] on button "Next" at bounding box center [1203, 353] width 168 height 521
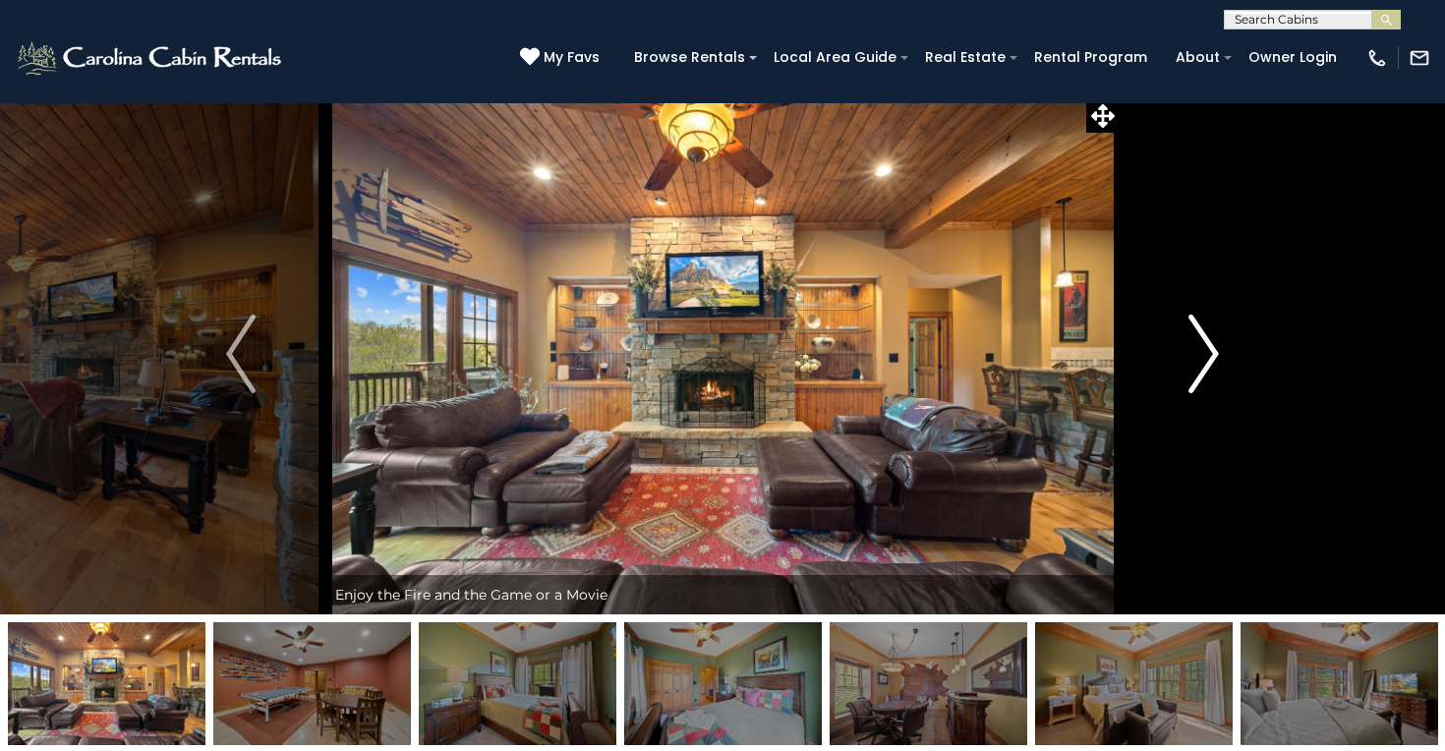
click at [1186, 374] on button "Next" at bounding box center [1203, 353] width 168 height 521
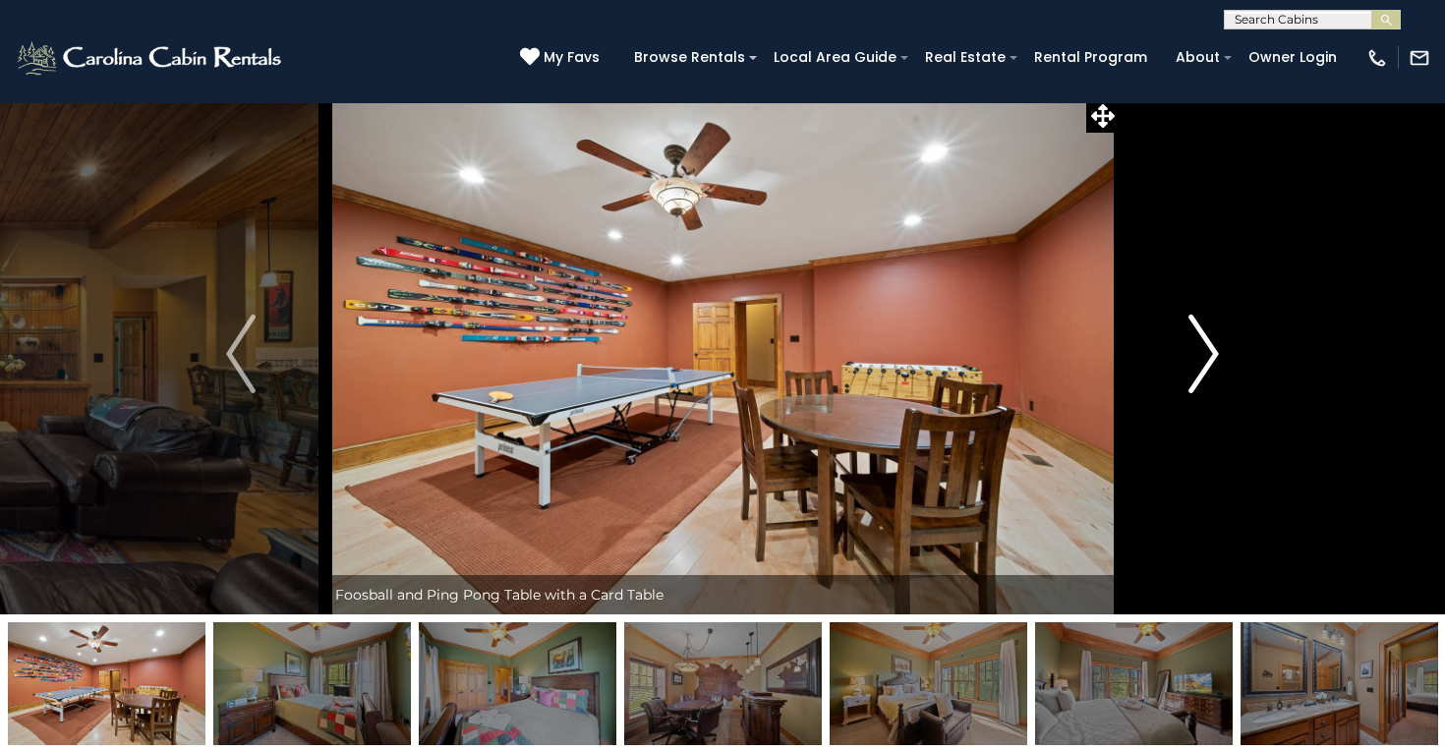
click at [1186, 374] on button "Next" at bounding box center [1203, 353] width 168 height 521
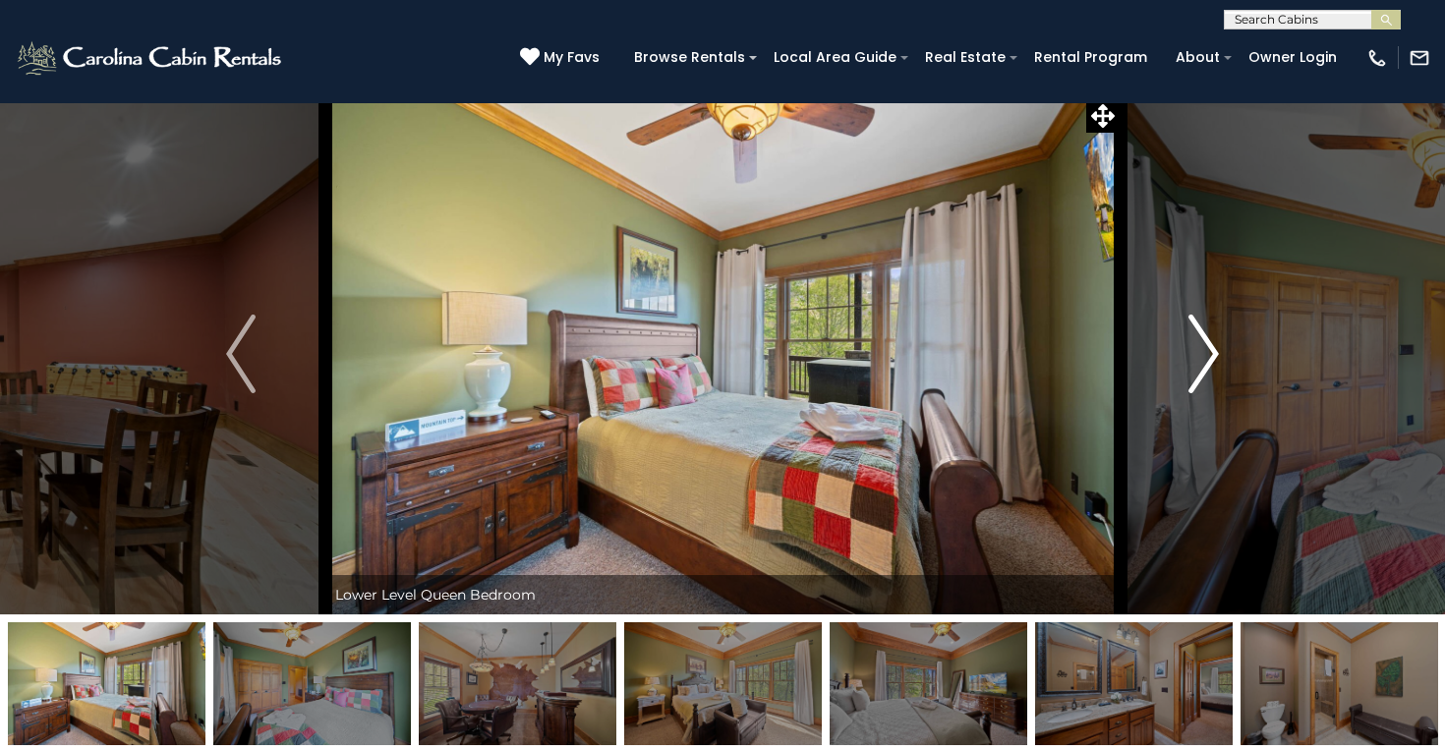
click at [1186, 374] on button "Next" at bounding box center [1203, 353] width 168 height 521
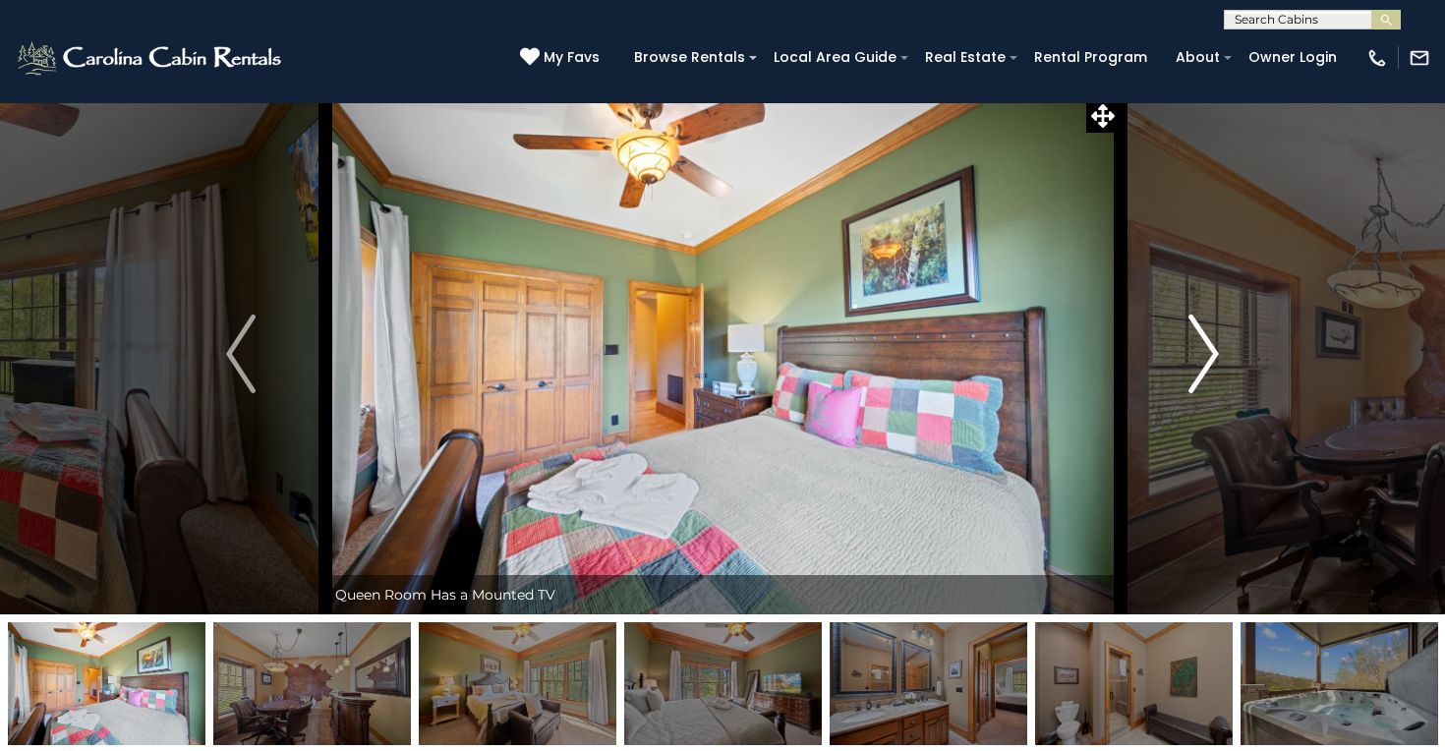
click at [1186, 374] on button "Next" at bounding box center [1203, 353] width 168 height 521
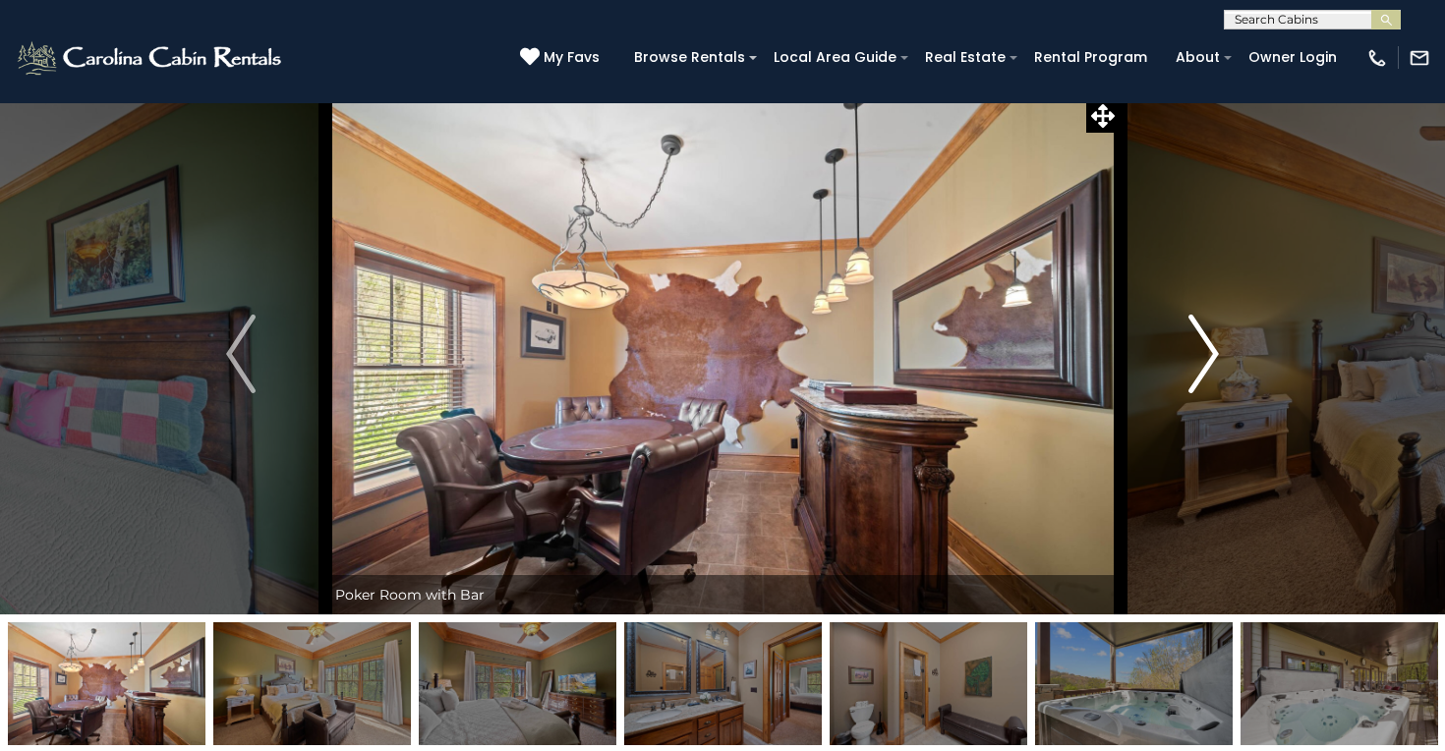
click at [1186, 374] on button "Next" at bounding box center [1203, 353] width 168 height 521
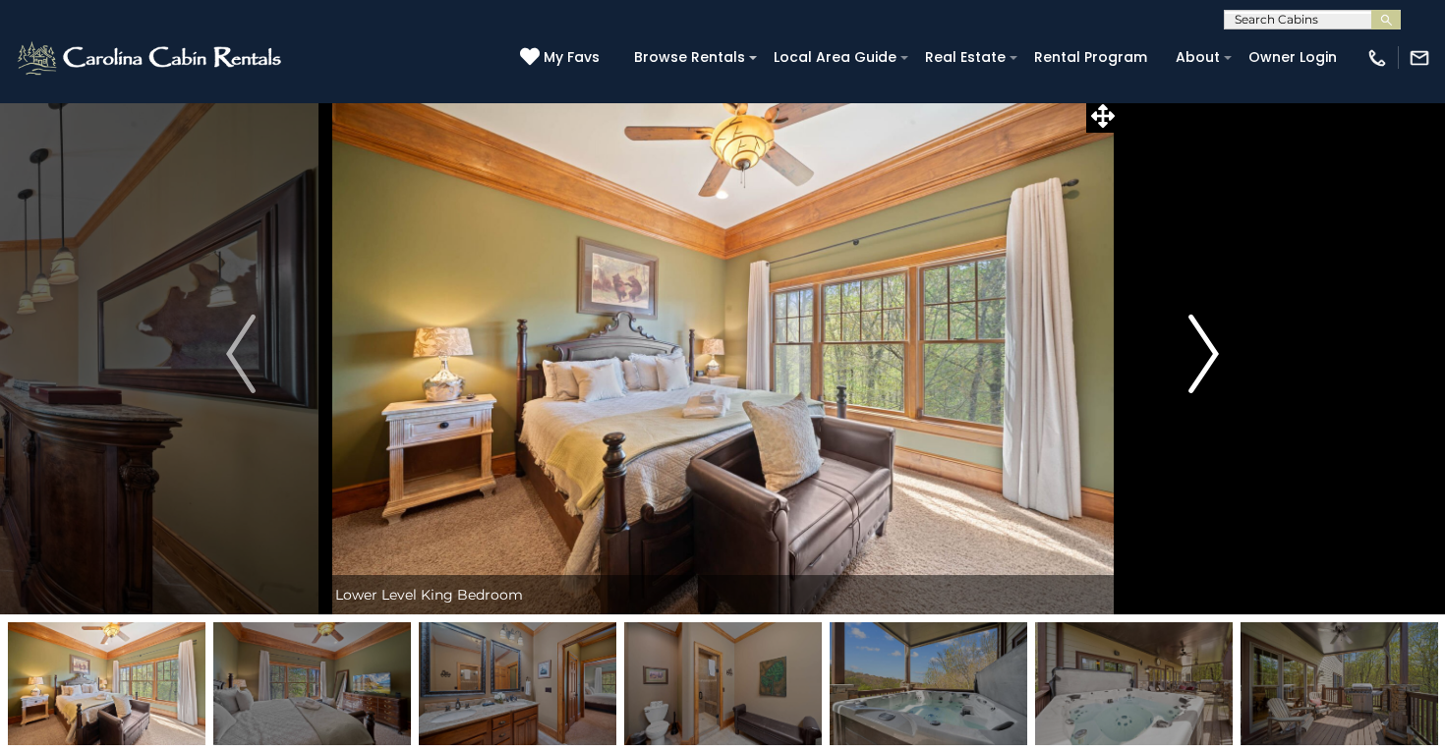
click at [1184, 374] on button "Next" at bounding box center [1203, 353] width 168 height 521
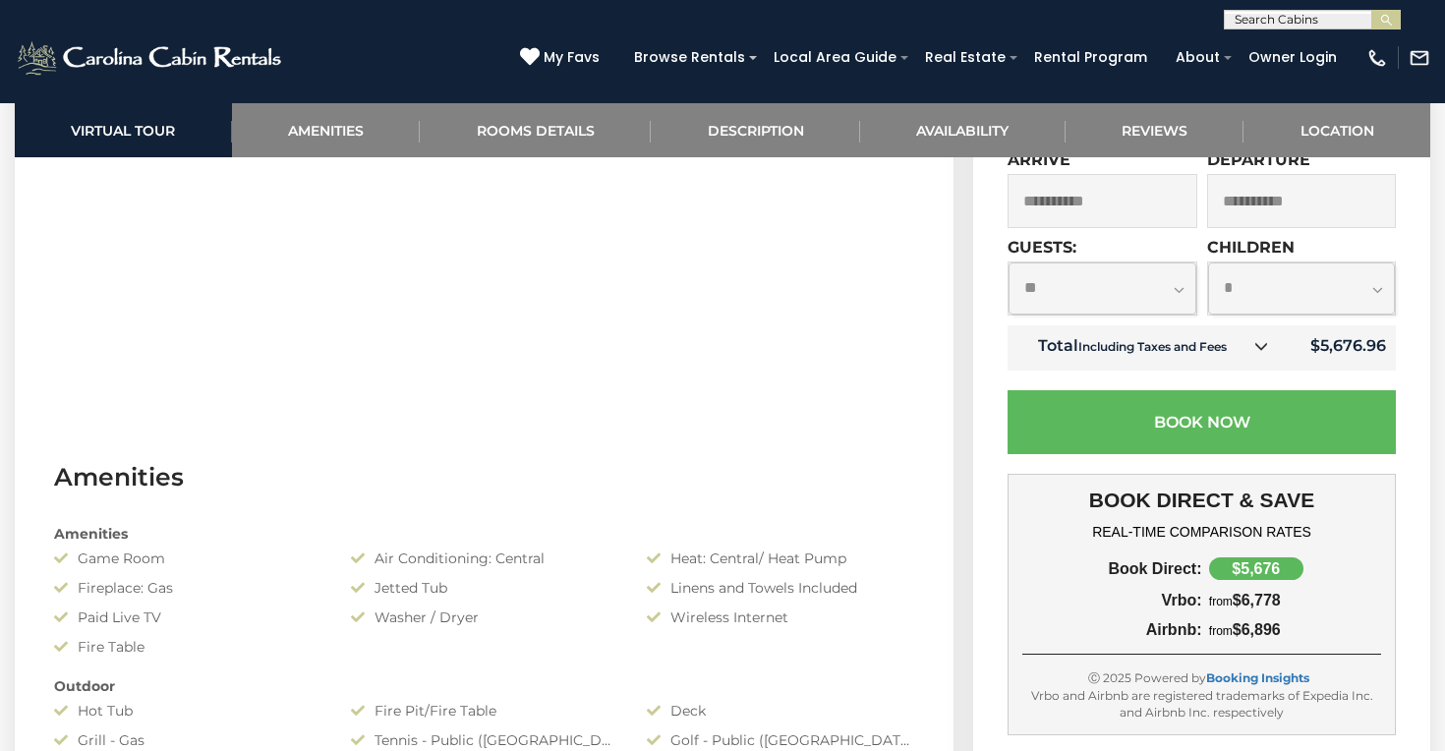
scroll to position [1124, 0]
click at [1244, 369] on td "Total Including Taxes and Fees" at bounding box center [1145, 346] width 276 height 45
click at [1266, 352] on icon at bounding box center [1261, 345] width 14 height 14
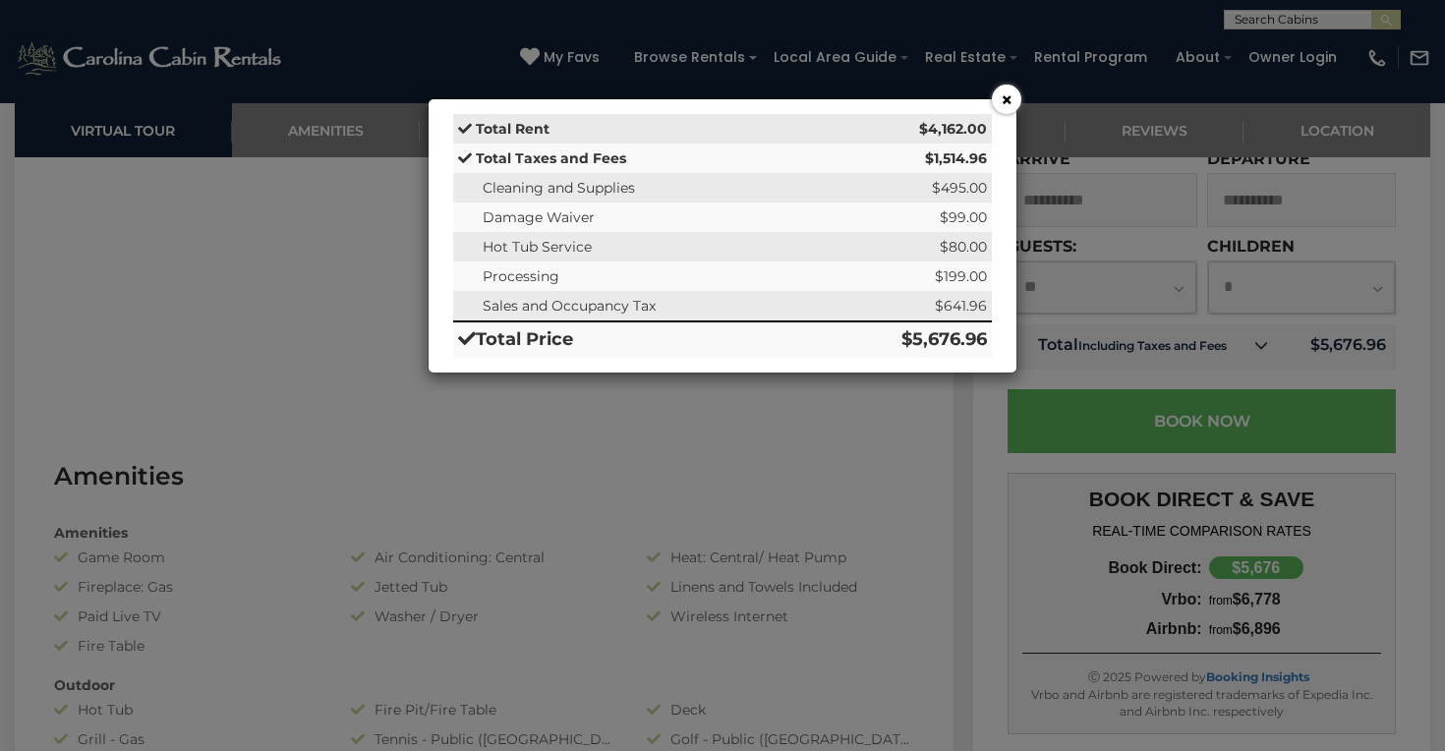
click at [995, 102] on button "×" at bounding box center [1006, 99] width 29 height 29
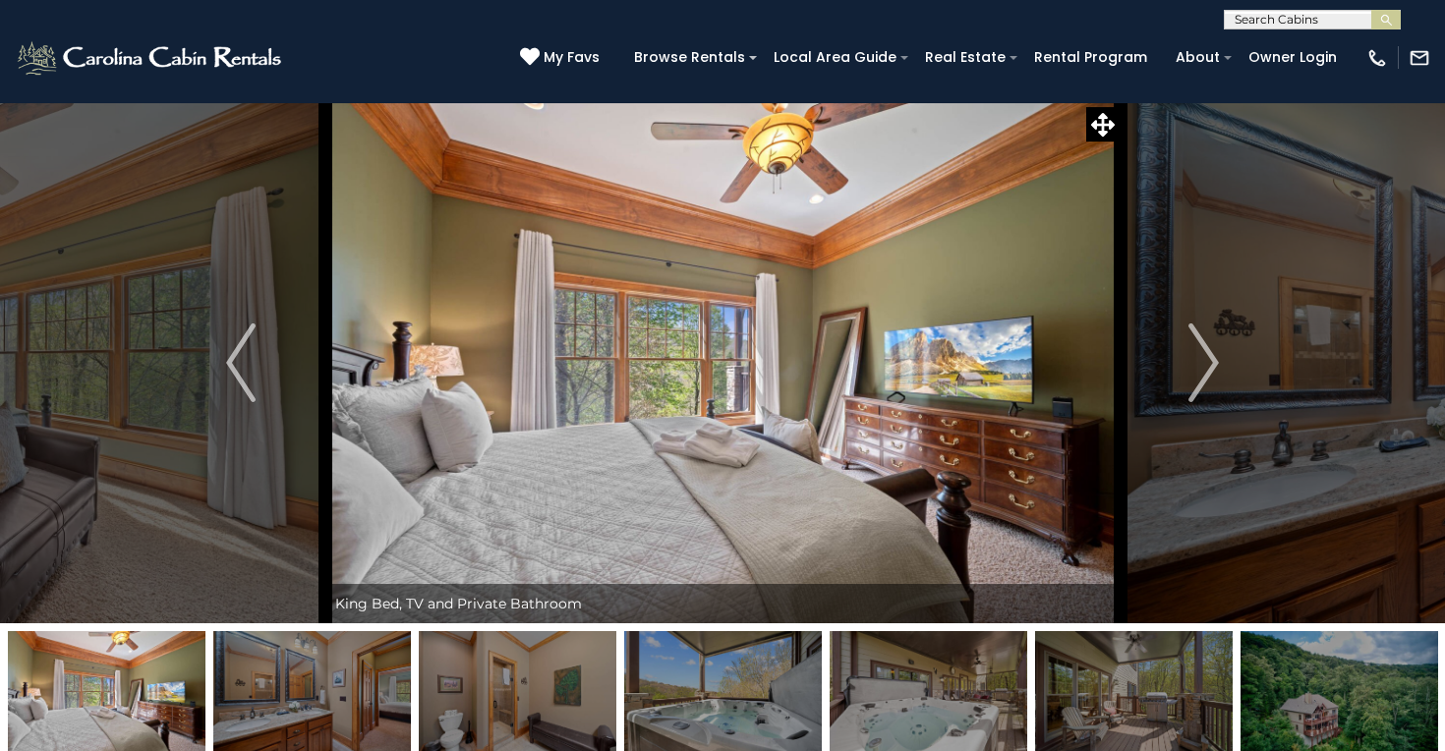
scroll to position [0, 0]
click at [1210, 359] on img "Next" at bounding box center [1203, 362] width 29 height 79
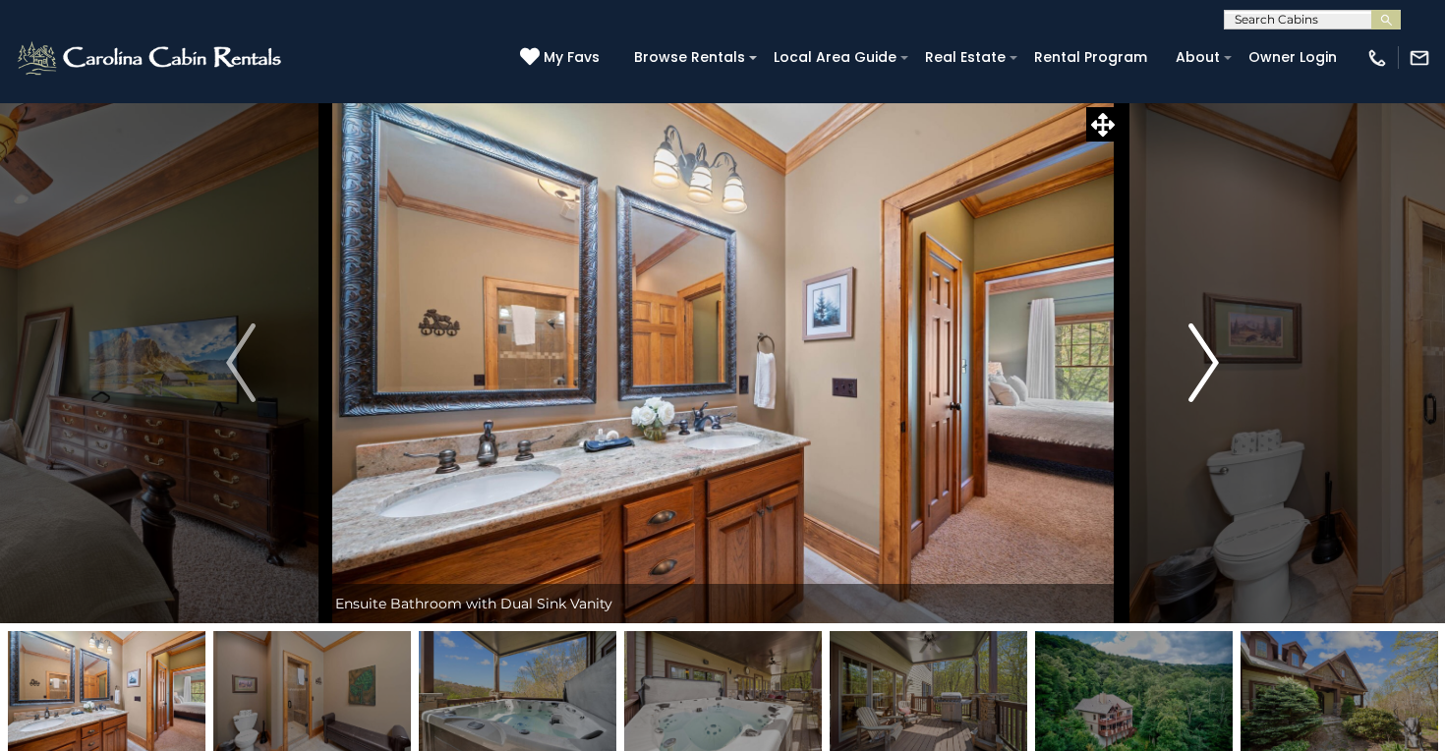
click at [1210, 366] on img "Next" at bounding box center [1203, 362] width 29 height 79
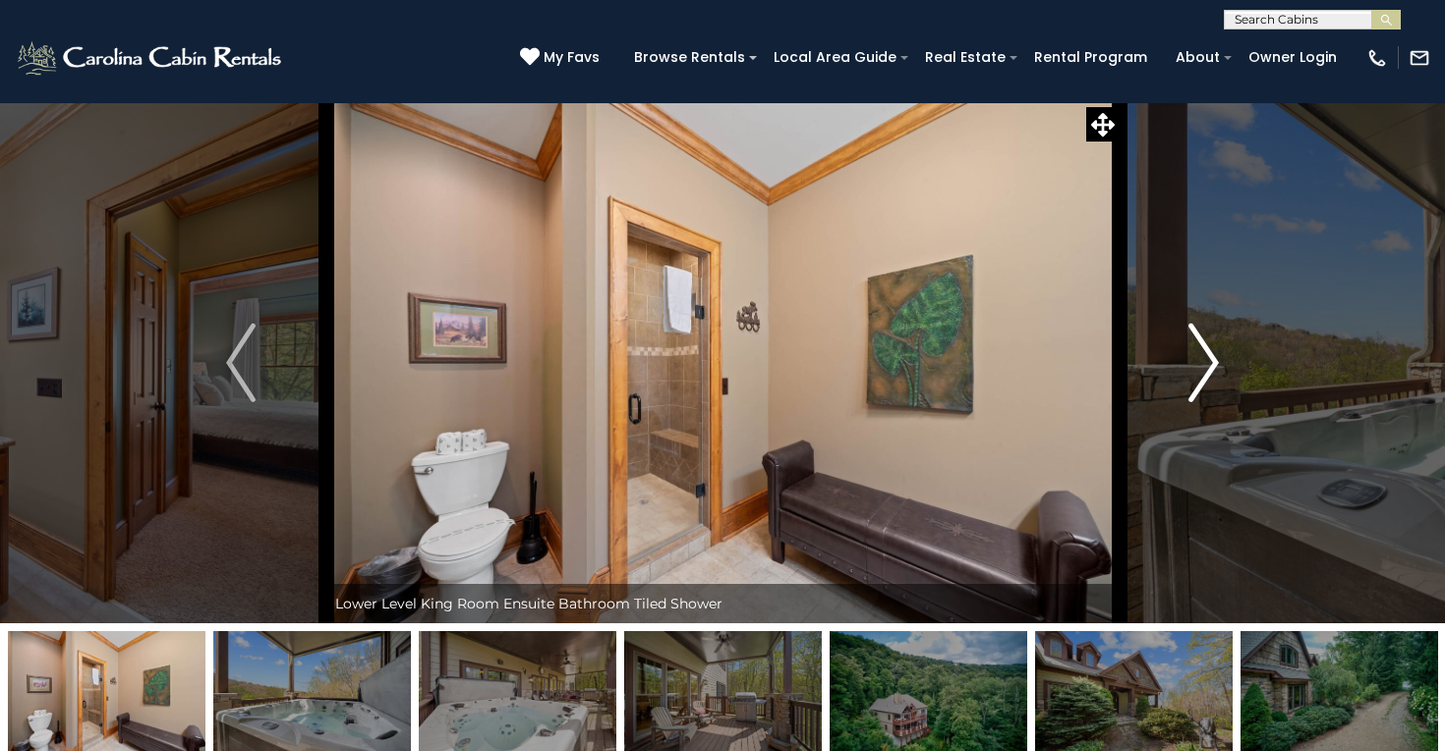
click at [1209, 368] on img "Next" at bounding box center [1203, 362] width 29 height 79
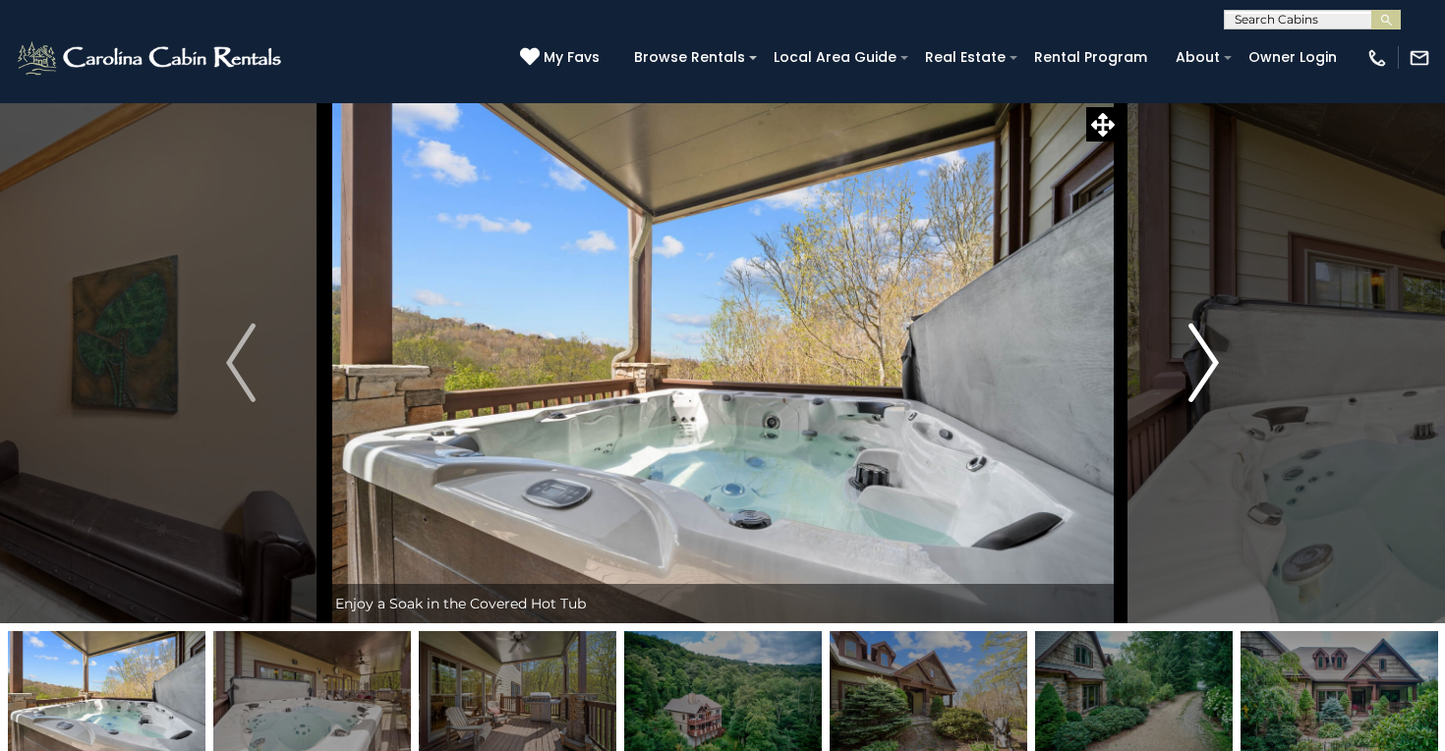
click at [1209, 368] on img "Next" at bounding box center [1203, 362] width 29 height 79
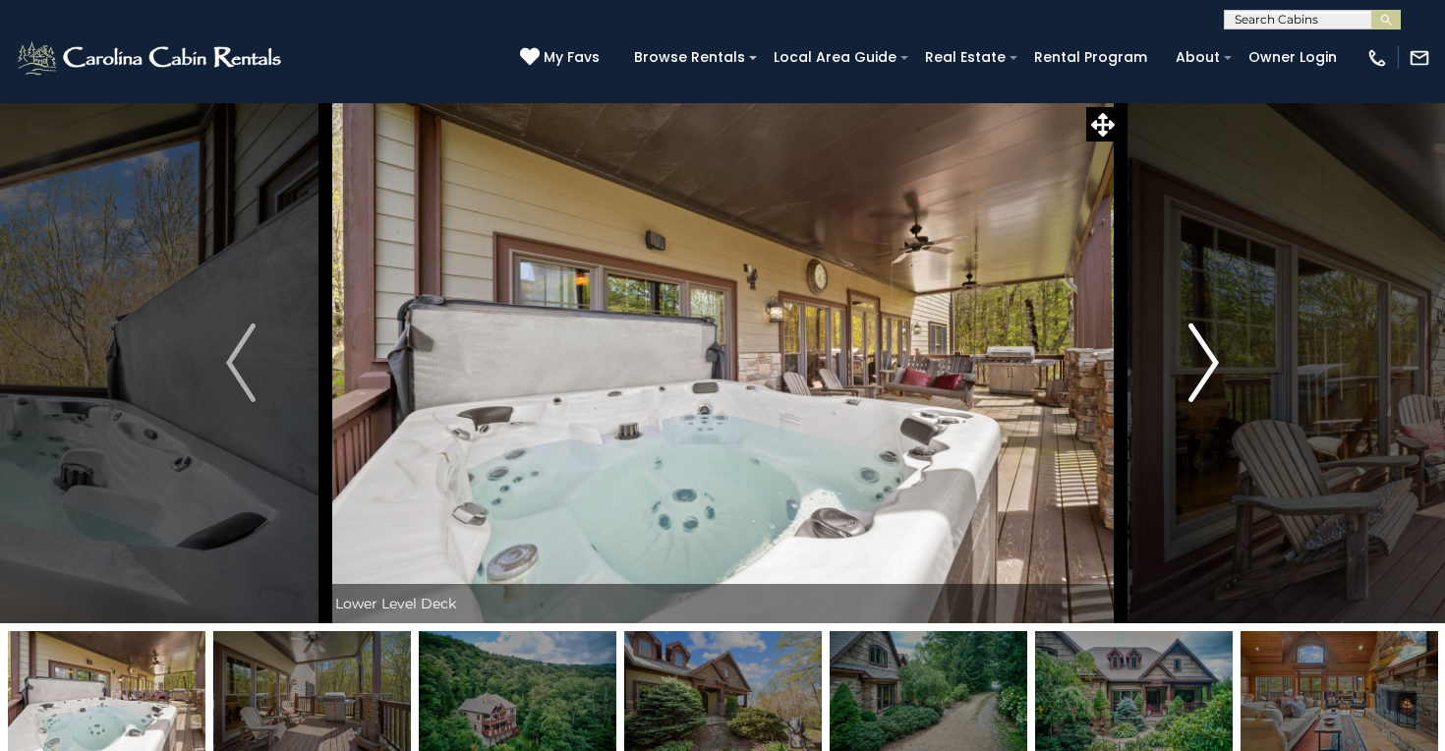
click at [1209, 369] on img "Next" at bounding box center [1203, 362] width 29 height 79
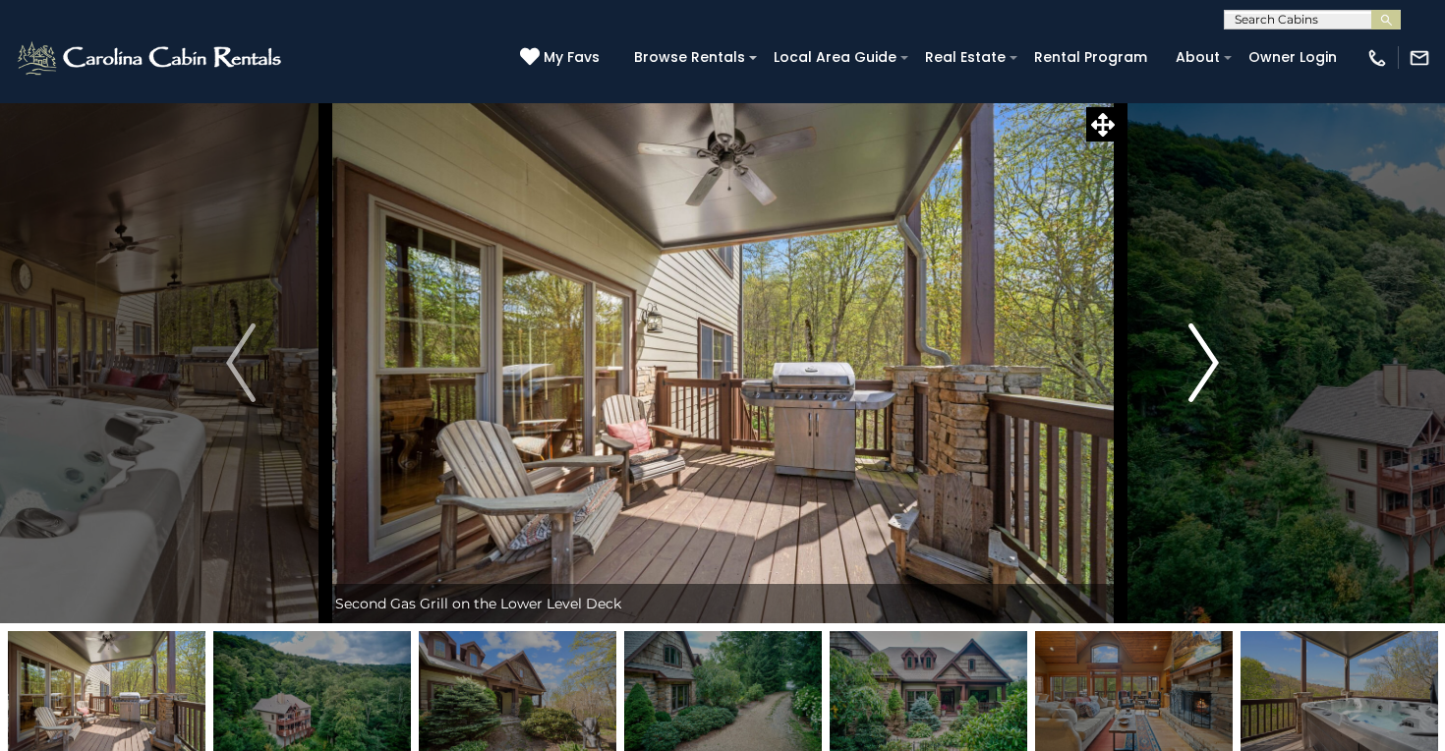
click at [1209, 370] on img "Next" at bounding box center [1203, 362] width 29 height 79
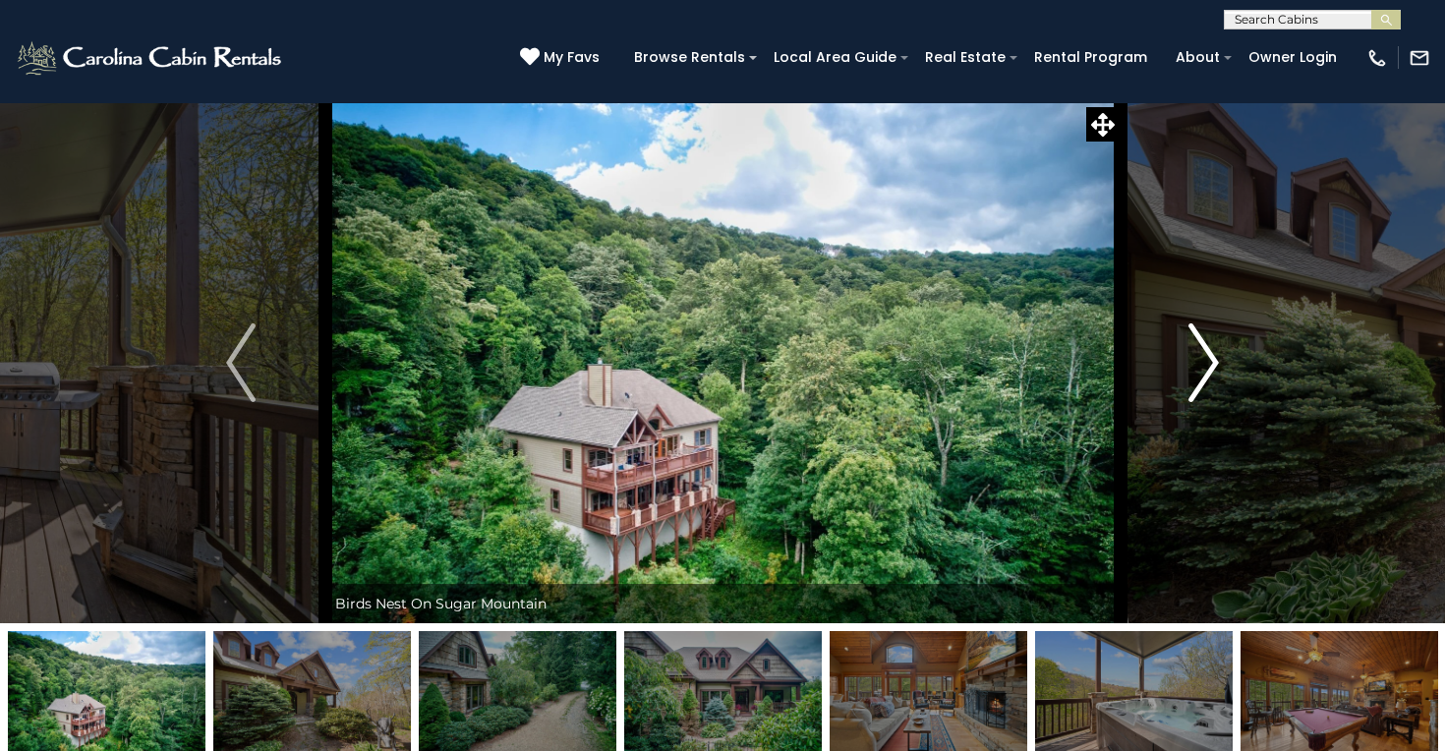
click at [1209, 371] on img "Next" at bounding box center [1203, 362] width 29 height 79
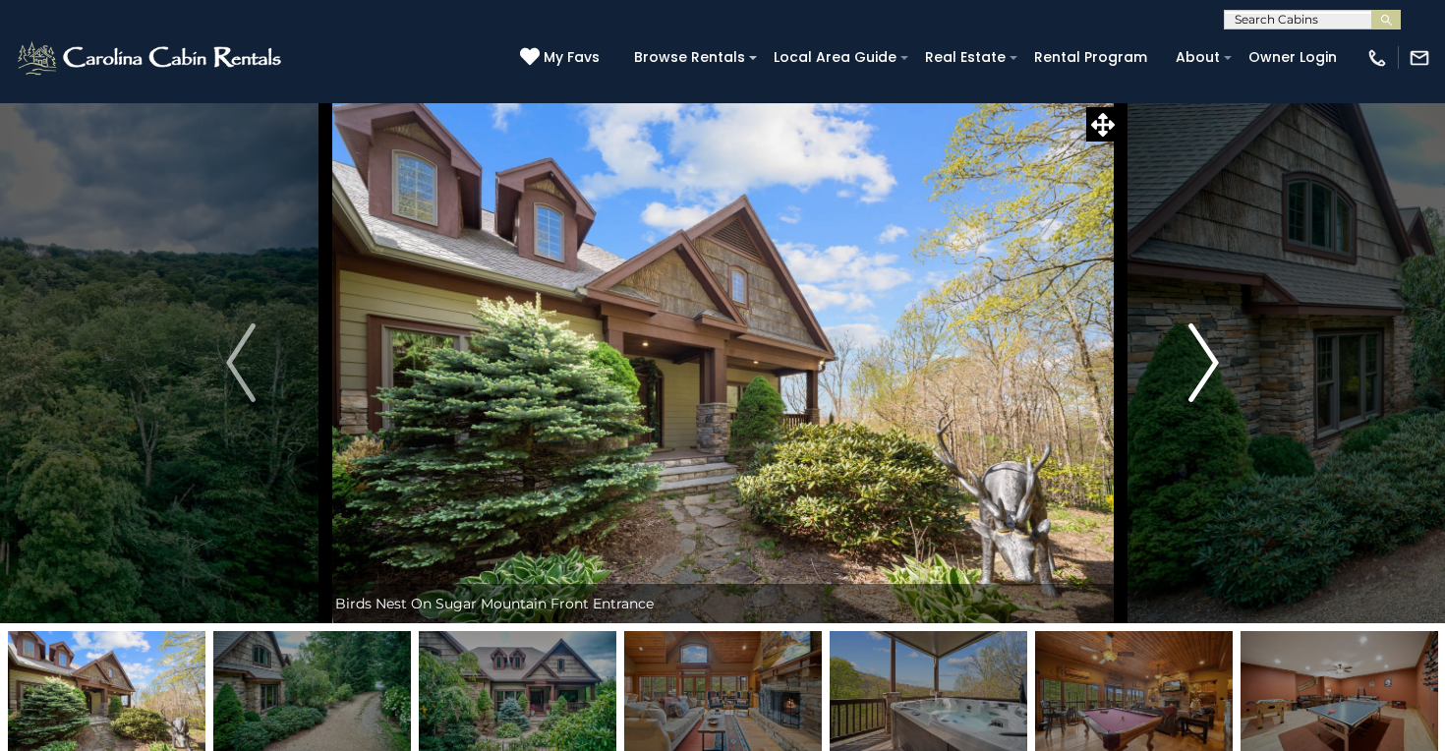
click at [1220, 366] on button "Next" at bounding box center [1203, 362] width 168 height 521
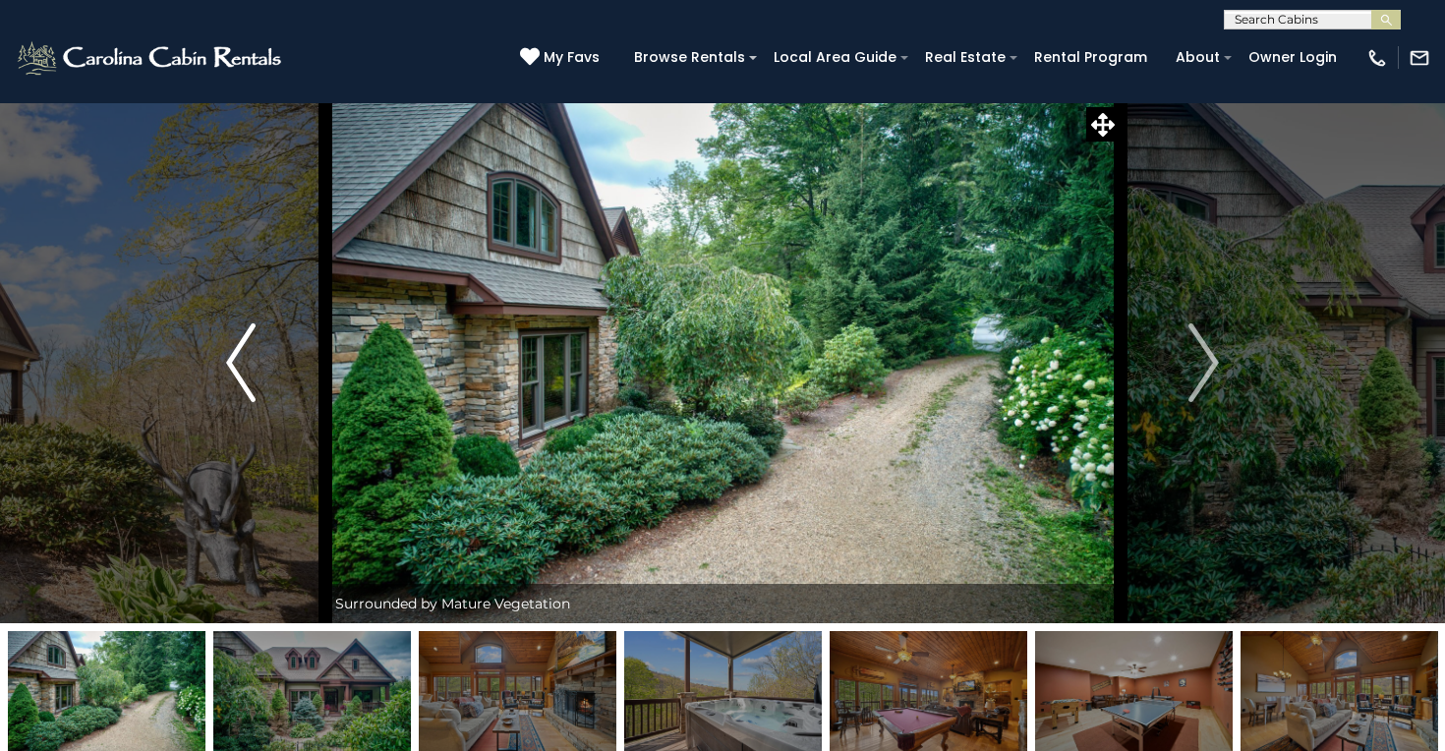
click at [228, 364] on img "Previous" at bounding box center [240, 362] width 29 height 79
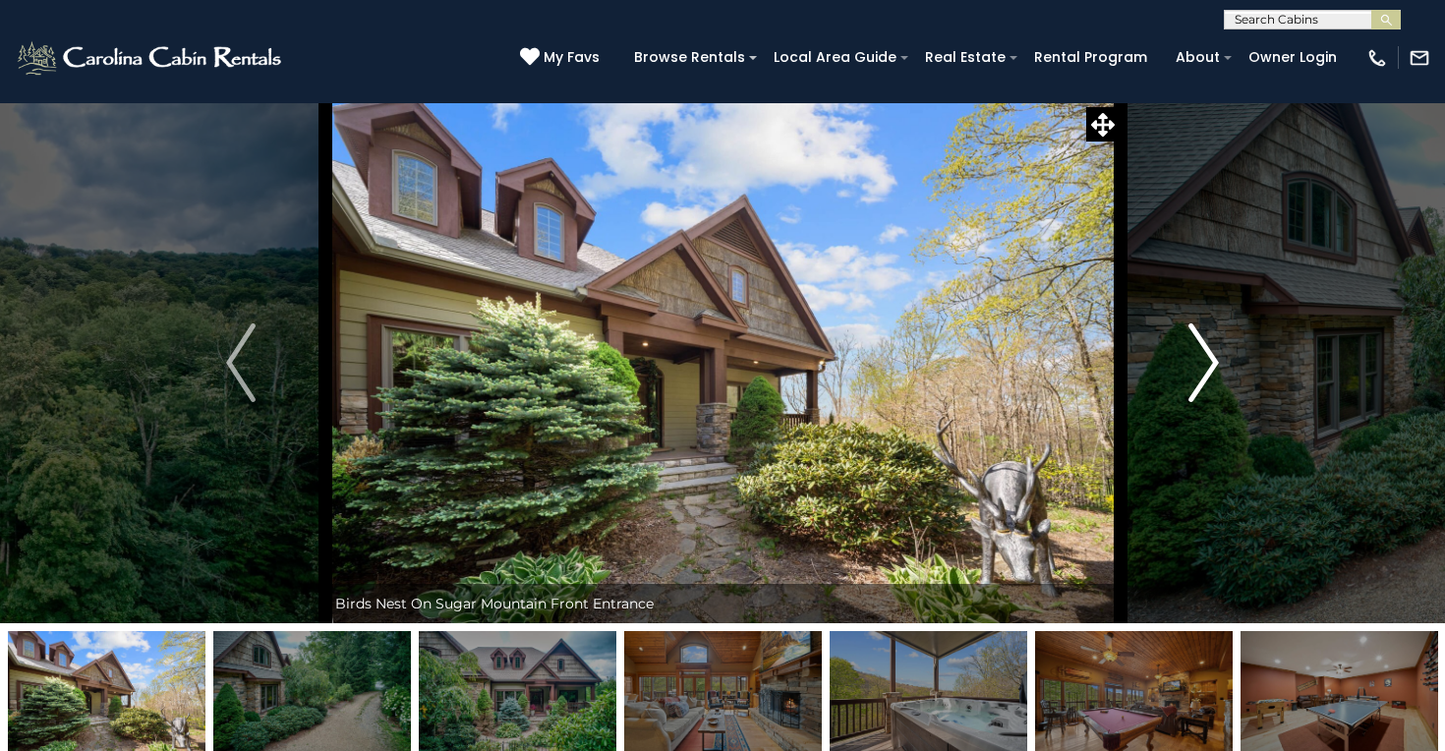
click at [1196, 369] on img "Next" at bounding box center [1203, 362] width 29 height 79
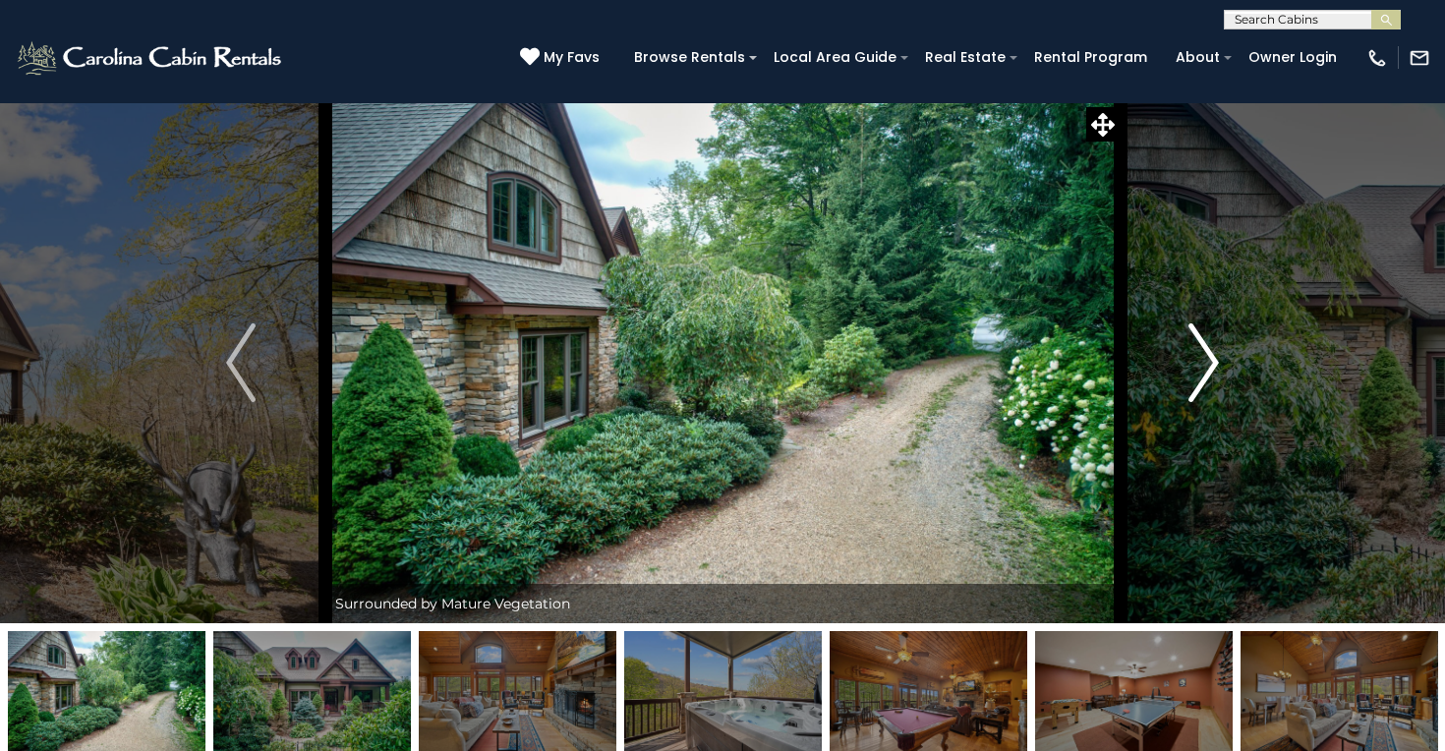
click at [1197, 372] on img "Next" at bounding box center [1203, 362] width 29 height 79
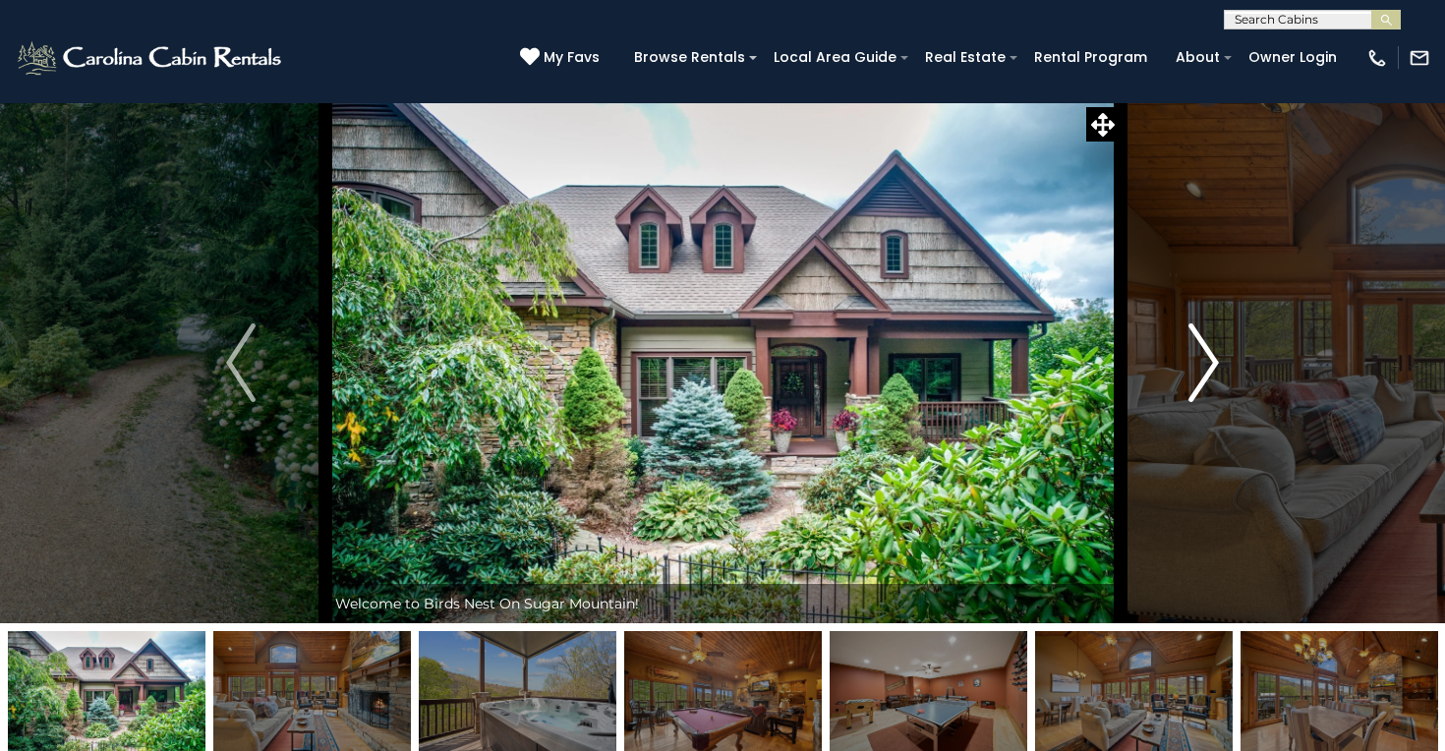
click at [1197, 372] on img "Next" at bounding box center [1203, 362] width 29 height 79
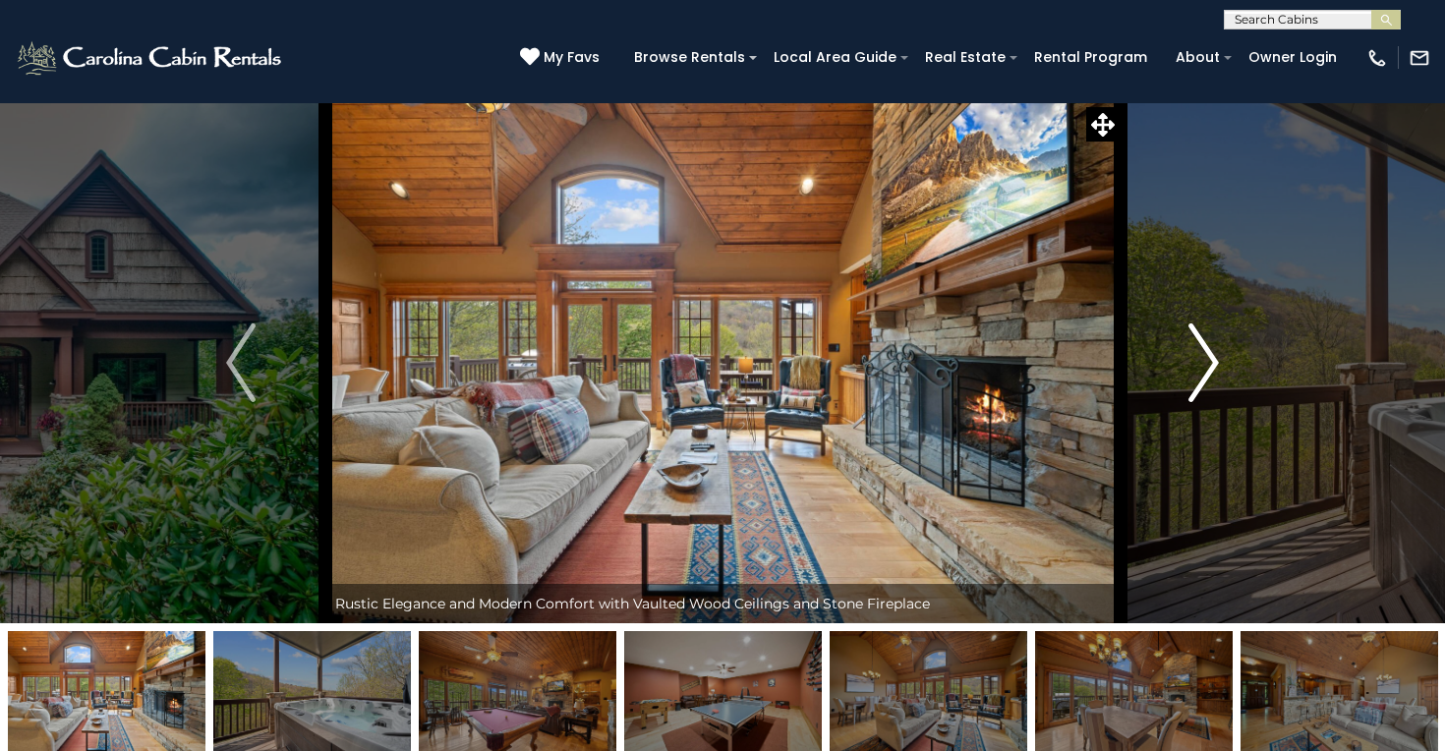
click at [1200, 369] on img "Next" at bounding box center [1203, 362] width 29 height 79
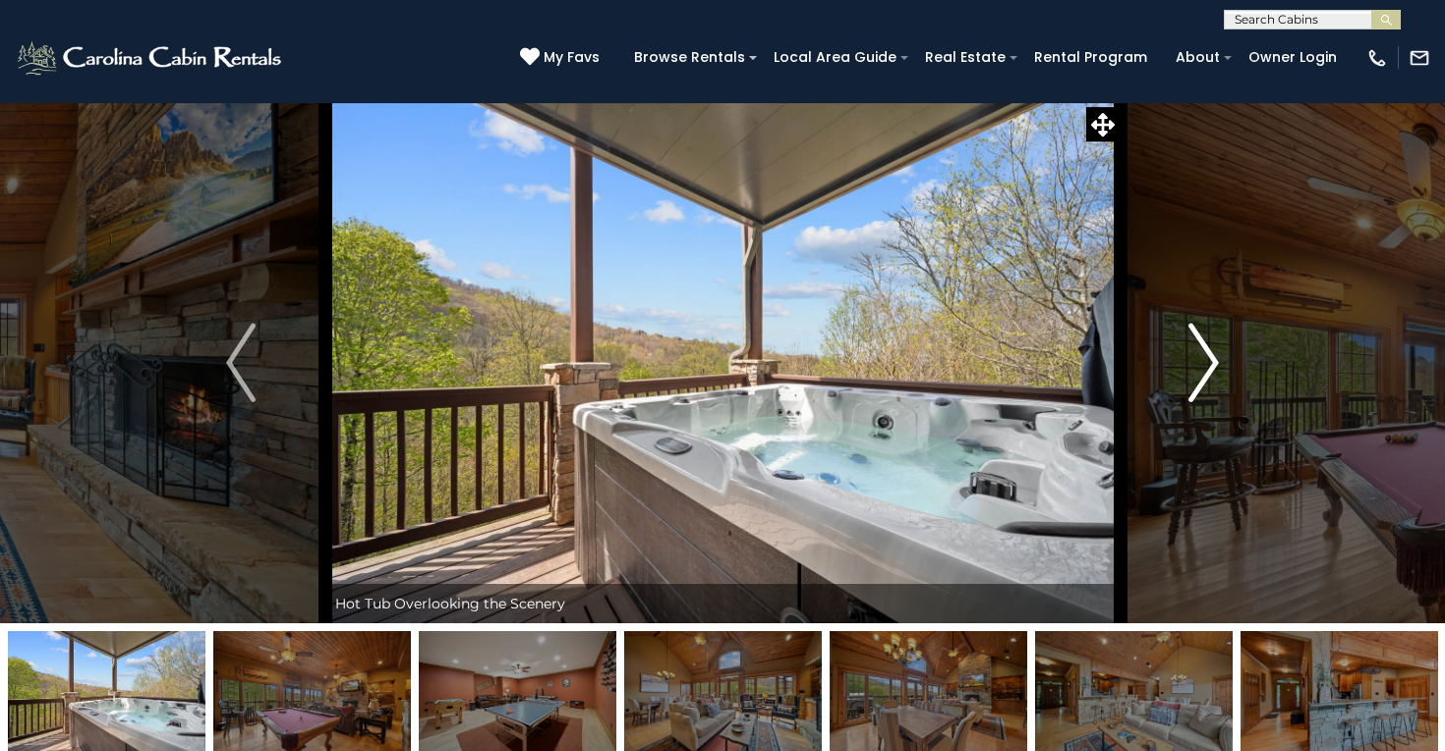
click at [1204, 367] on img "Next" at bounding box center [1203, 362] width 29 height 79
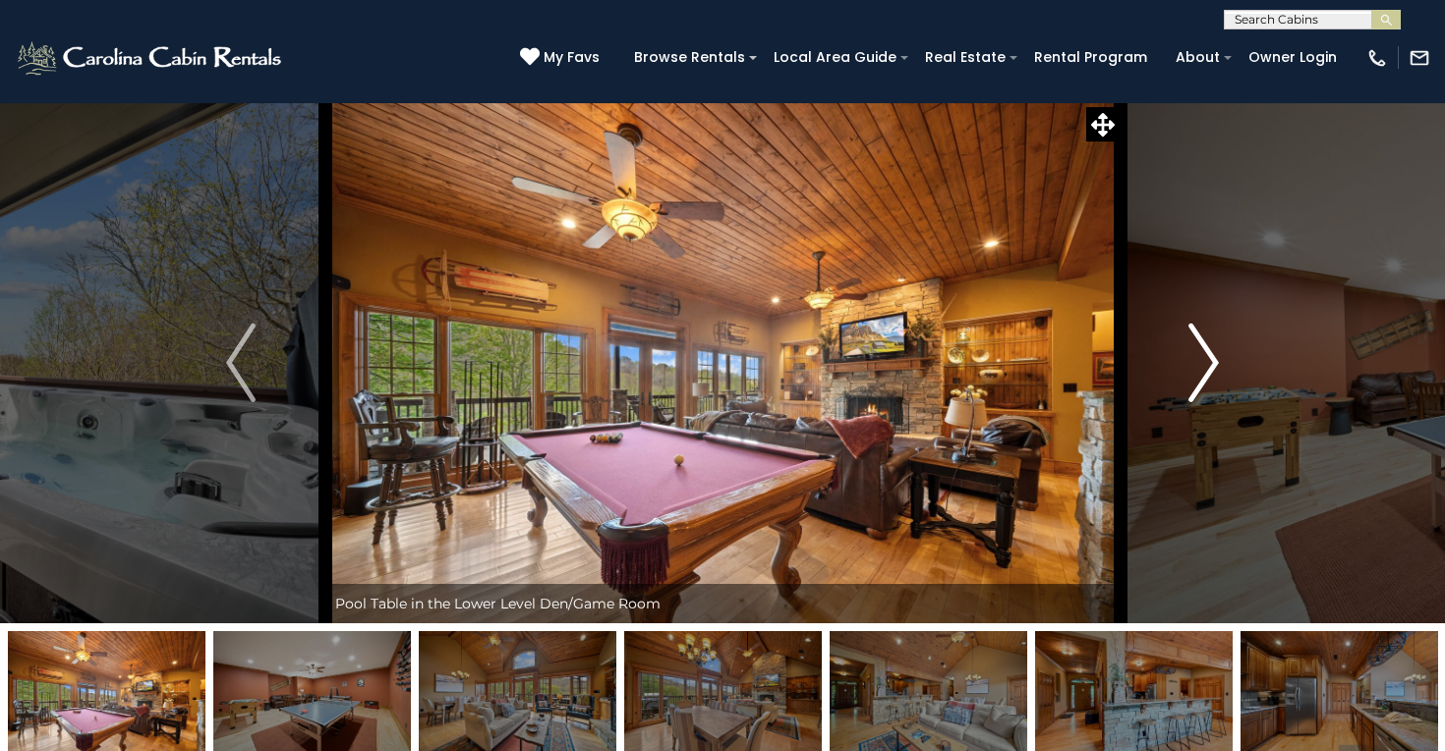
click at [1204, 367] on img "Next" at bounding box center [1203, 362] width 29 height 79
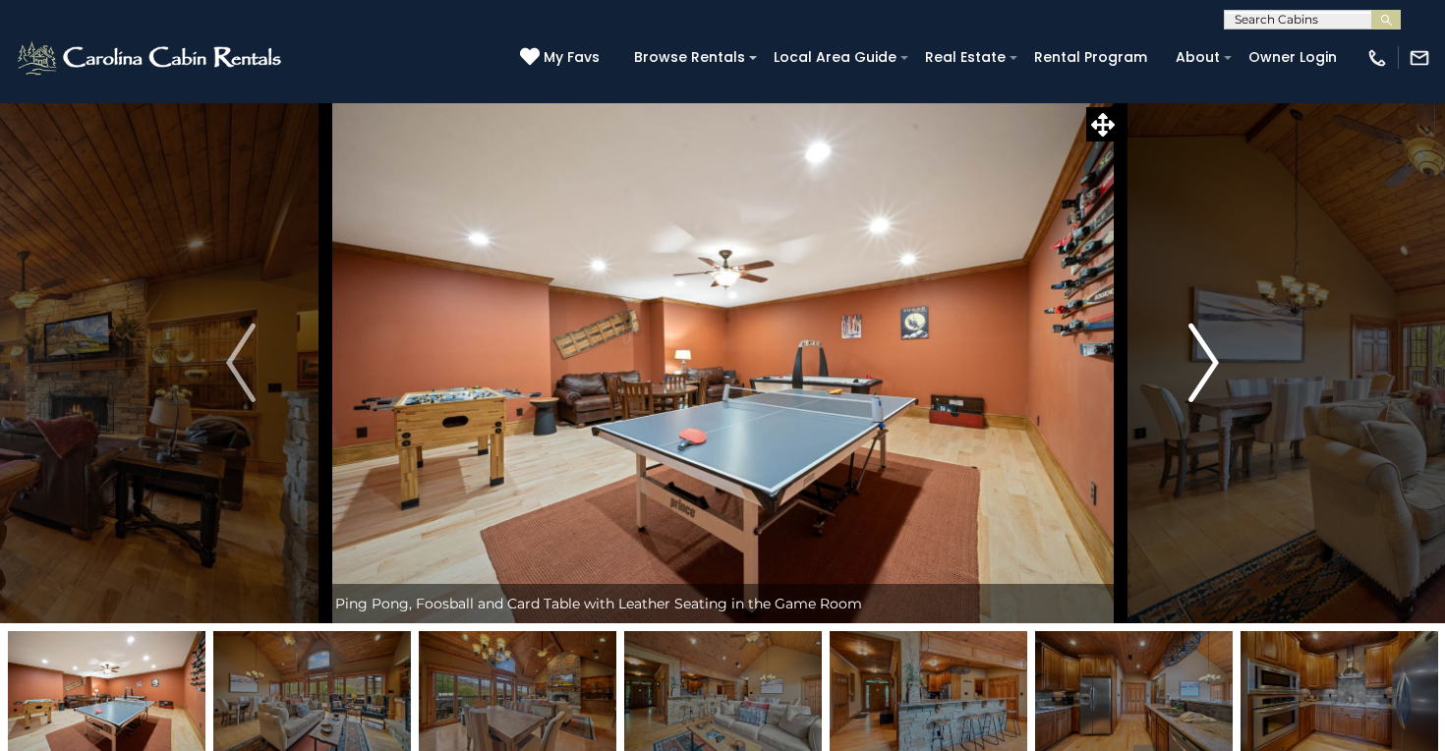
click at [1204, 369] on img "Next" at bounding box center [1203, 362] width 29 height 79
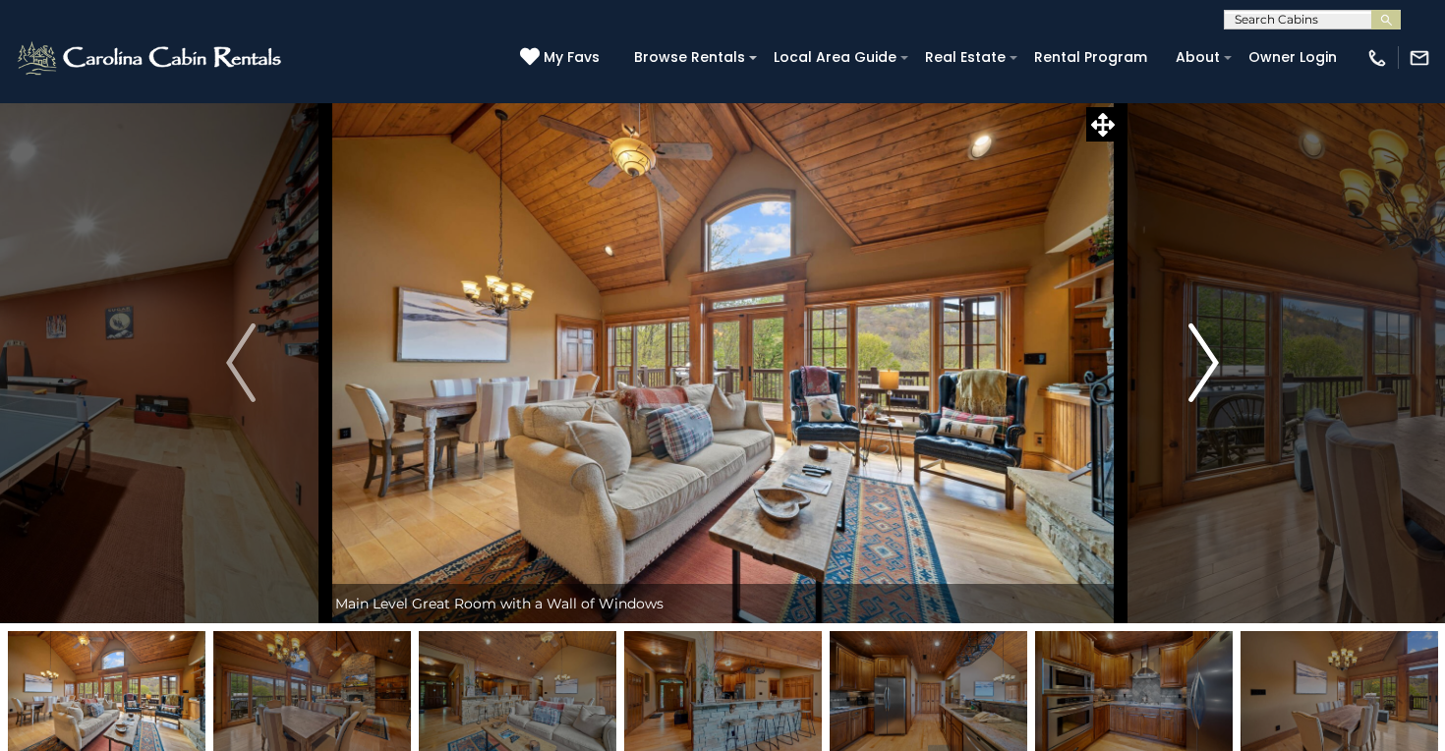
click at [1205, 363] on img "Next" at bounding box center [1203, 362] width 29 height 79
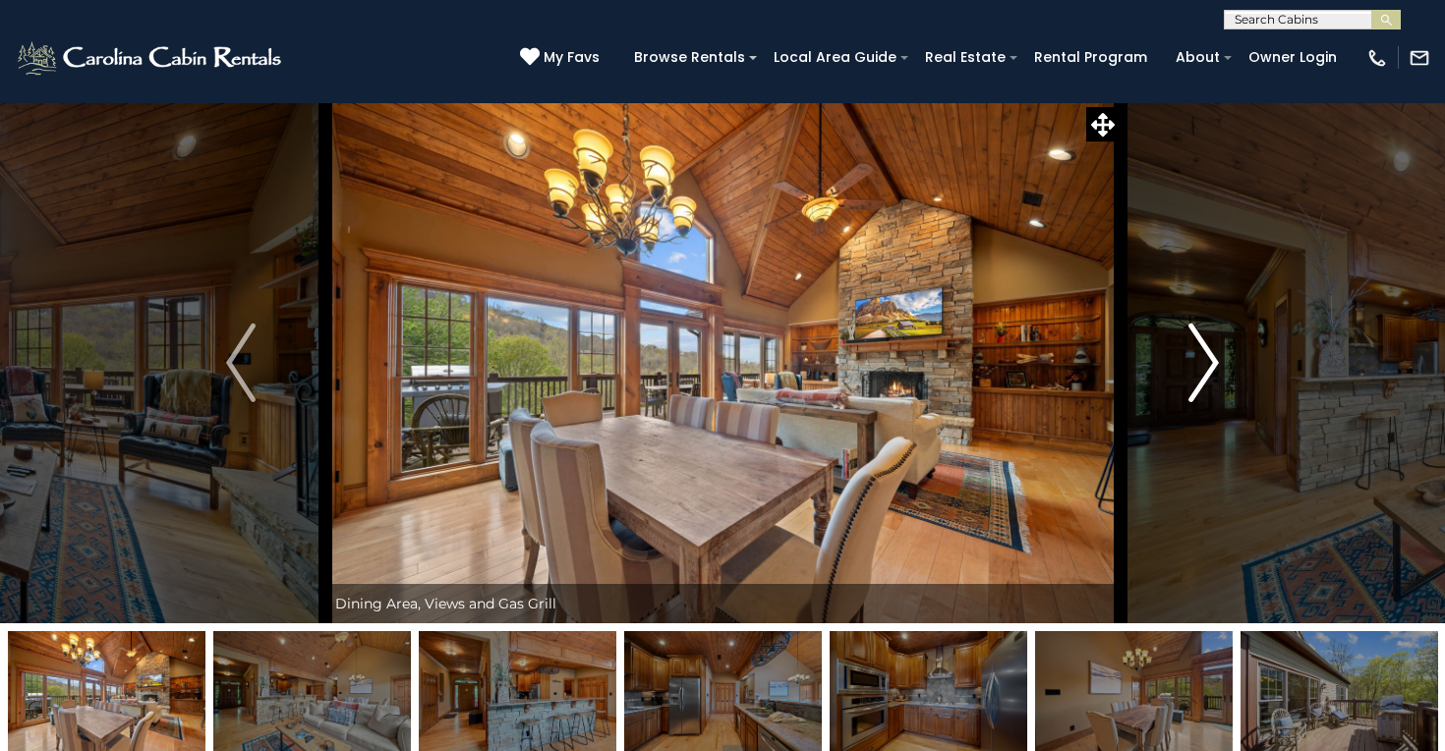
click at [1203, 363] on img "Next" at bounding box center [1203, 362] width 29 height 79
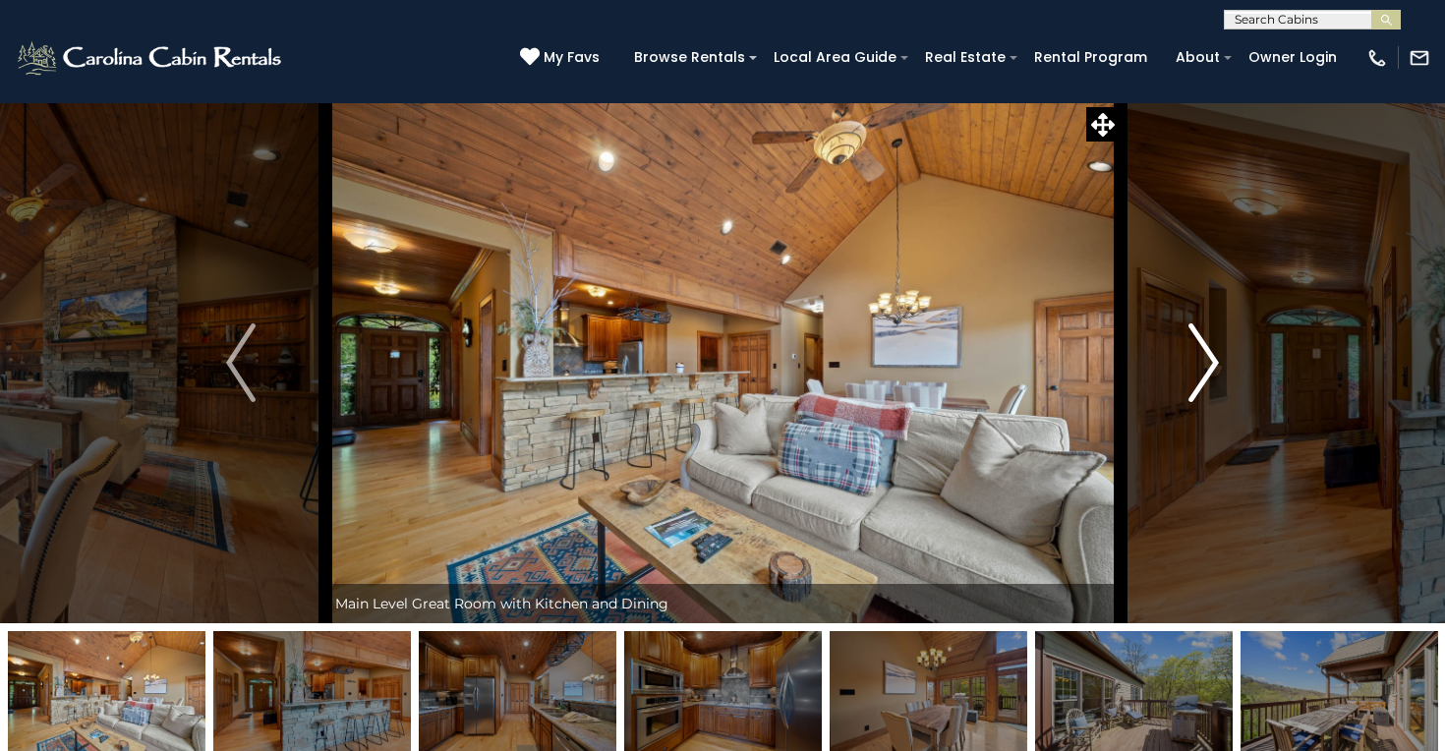
click at [1204, 363] on img "Next" at bounding box center [1203, 362] width 29 height 79
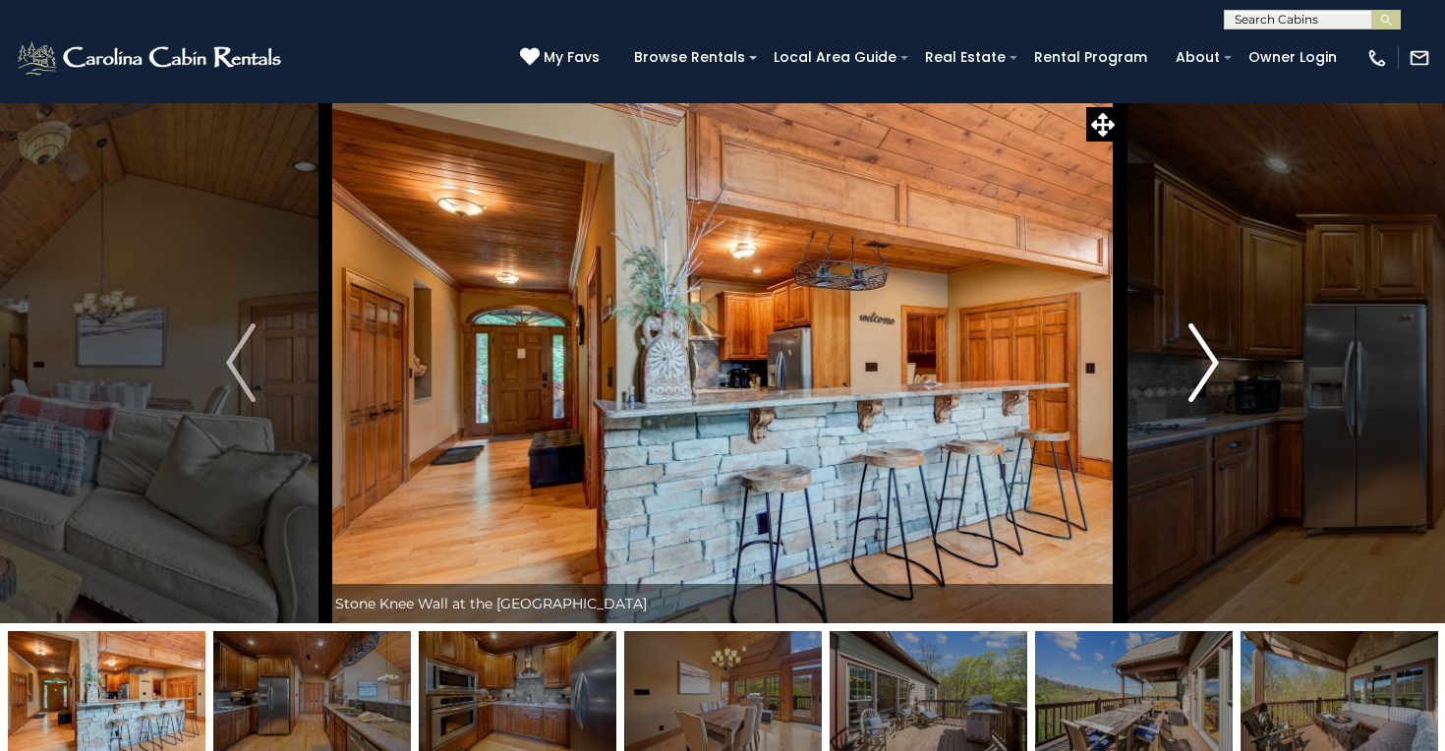
click at [1193, 373] on img "Next" at bounding box center [1203, 362] width 29 height 79
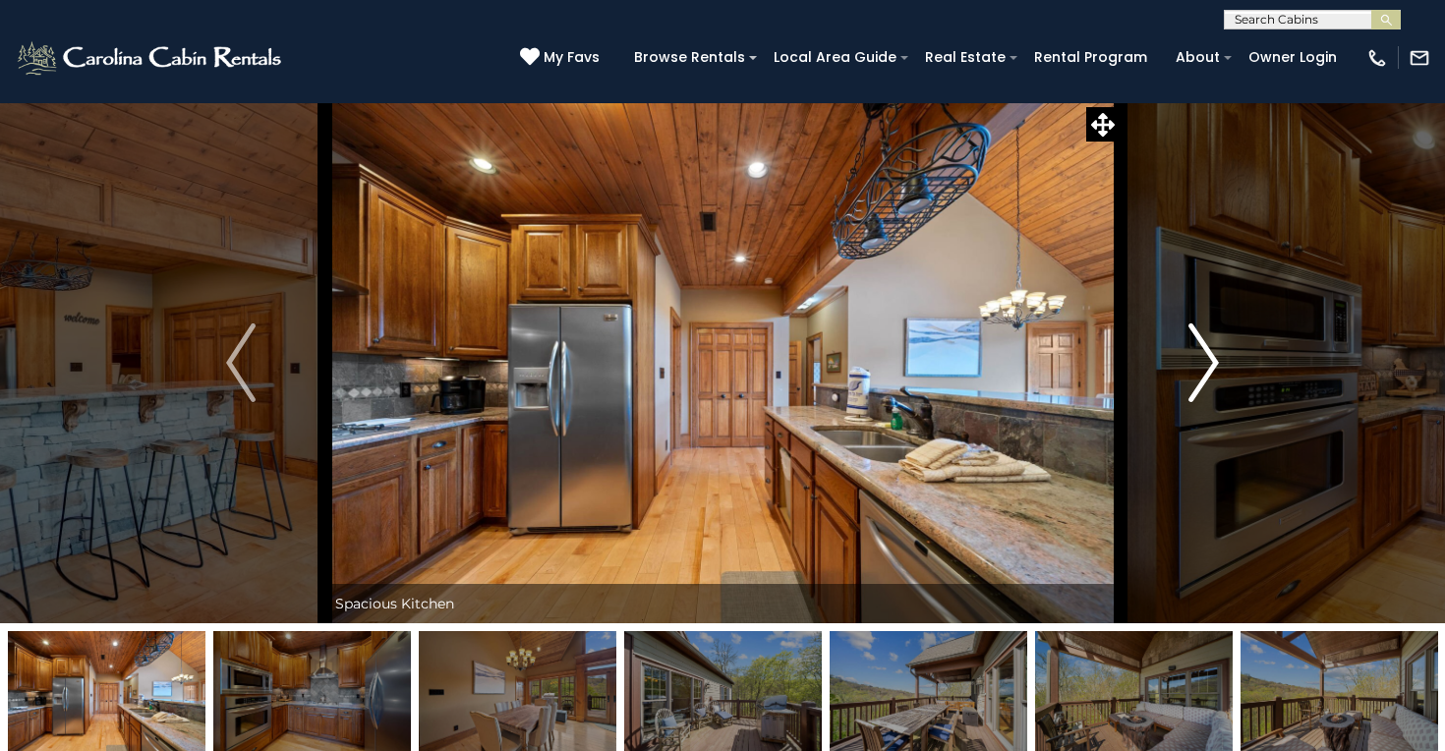
click at [1196, 373] on img "Next" at bounding box center [1203, 362] width 29 height 79
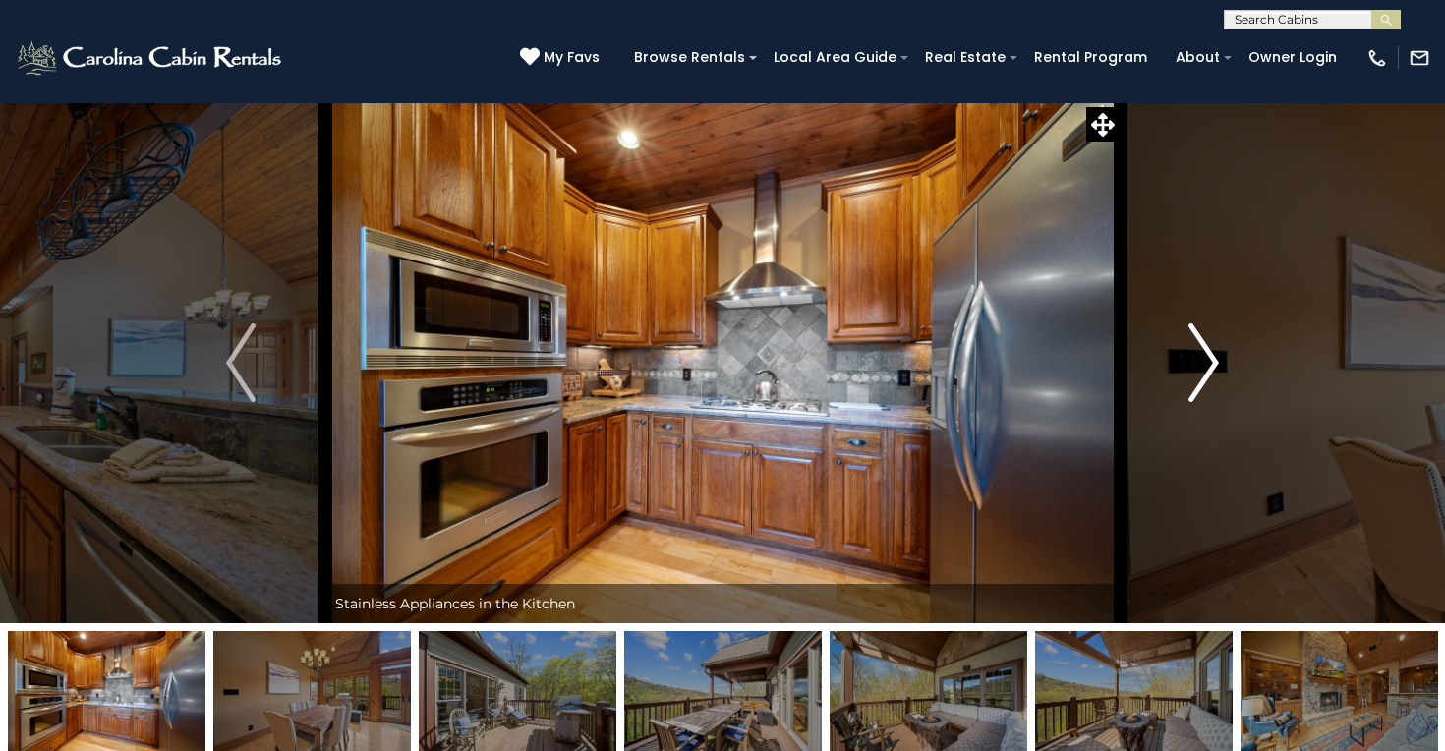
click at [1199, 374] on img "Next" at bounding box center [1203, 362] width 29 height 79
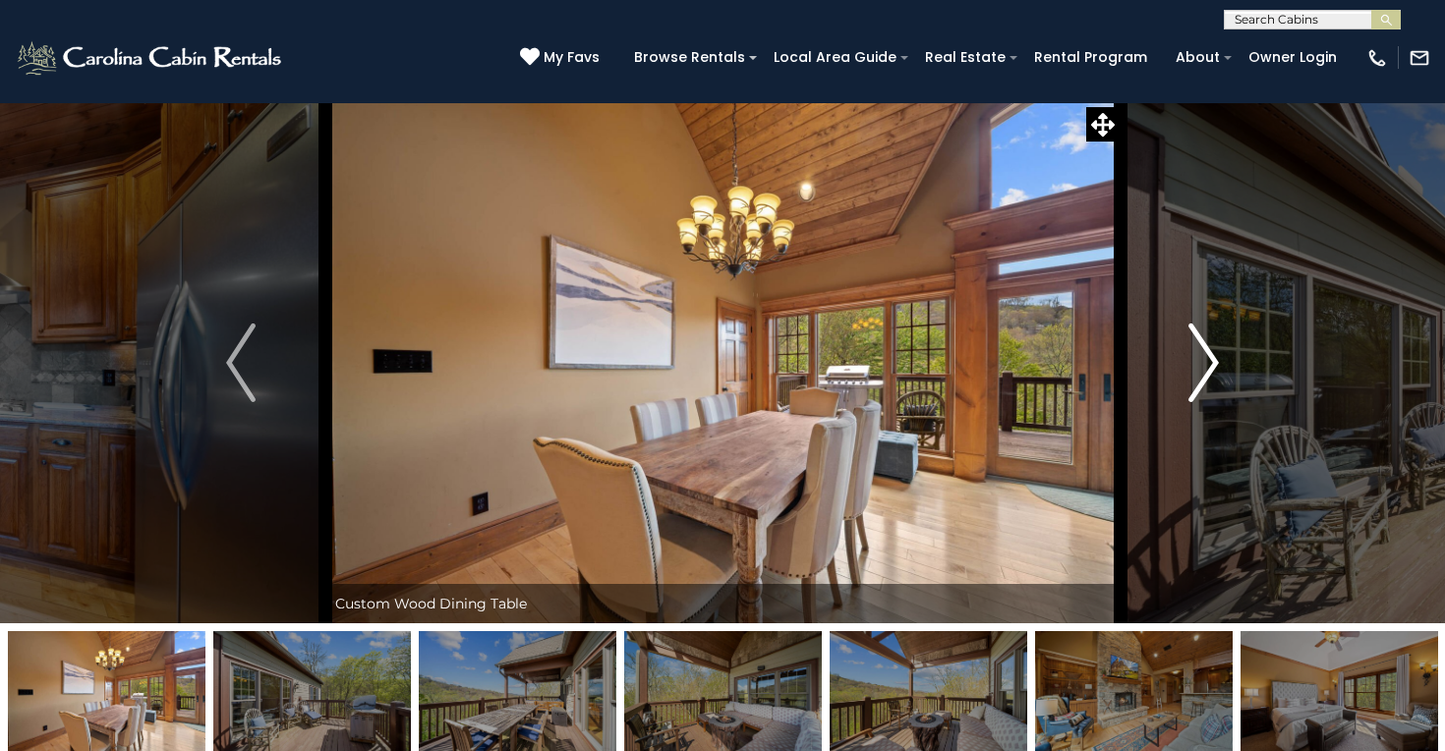
click at [1195, 375] on img "Next" at bounding box center [1203, 362] width 29 height 79
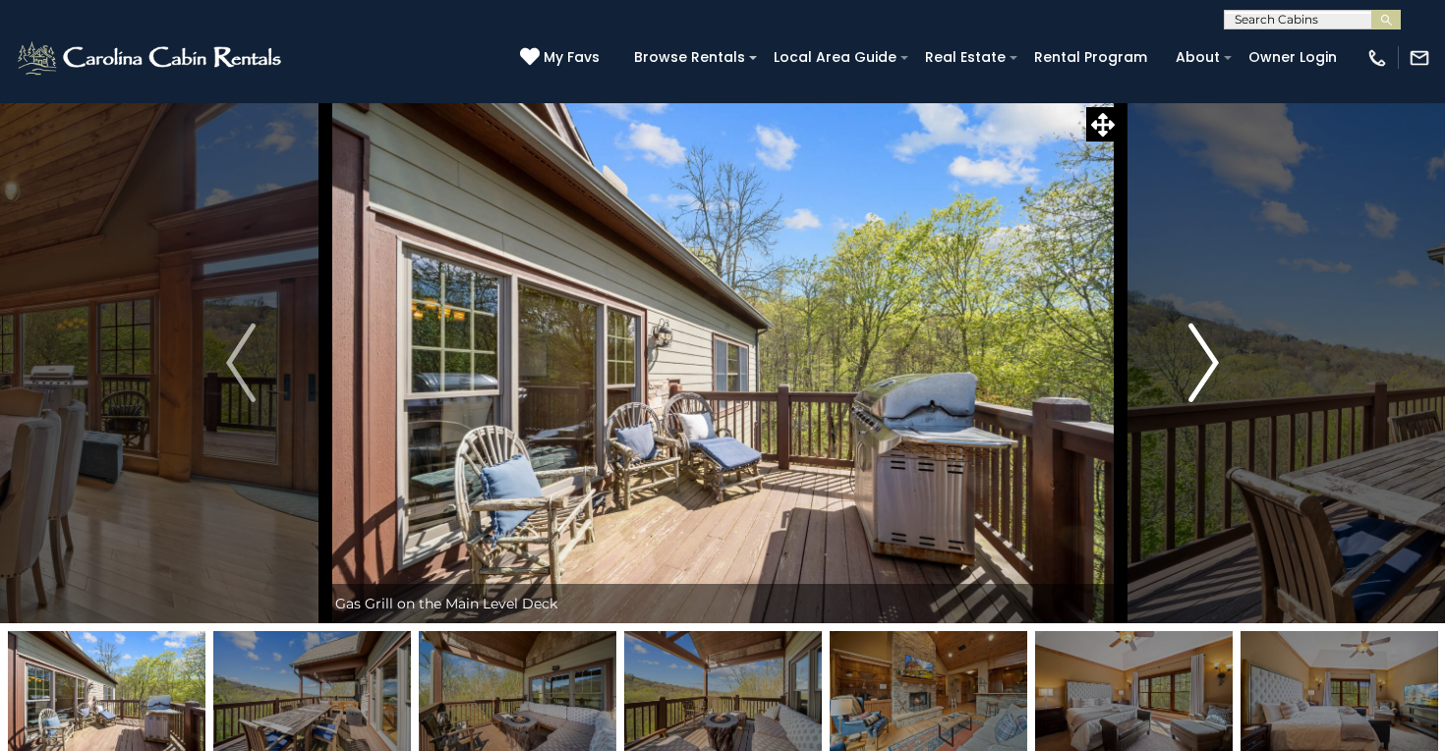
click at [1194, 376] on img "Next" at bounding box center [1203, 362] width 29 height 79
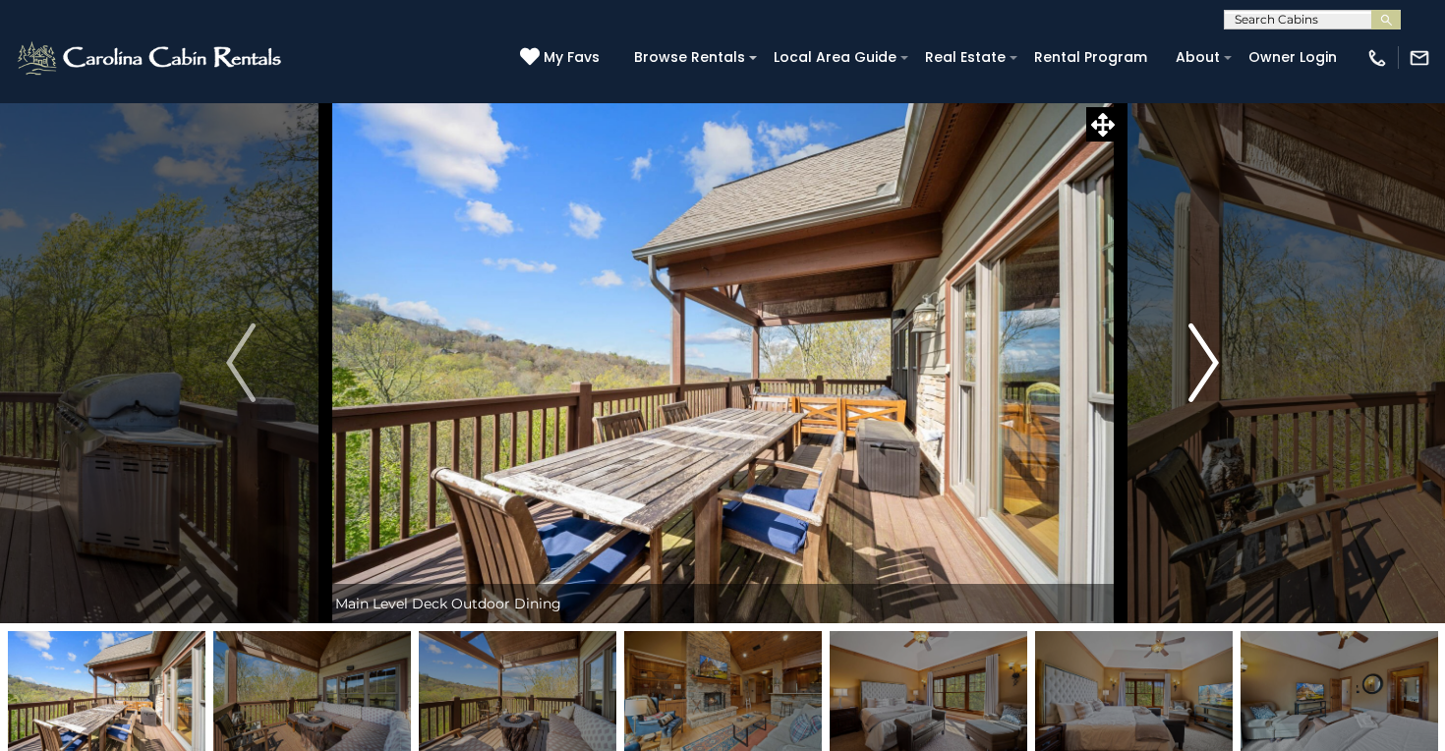
click at [1194, 376] on img "Next" at bounding box center [1203, 362] width 29 height 79
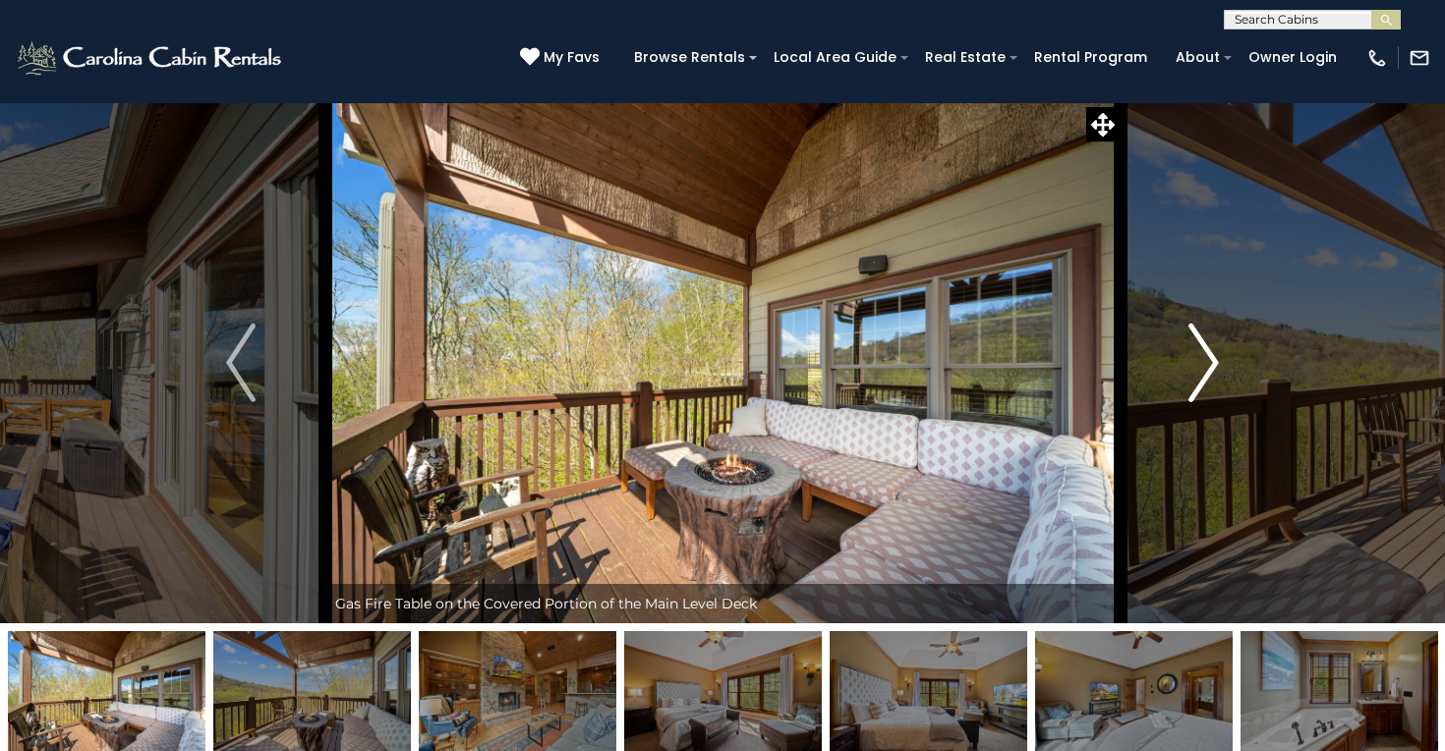
click at [1194, 376] on img "Next" at bounding box center [1203, 362] width 29 height 79
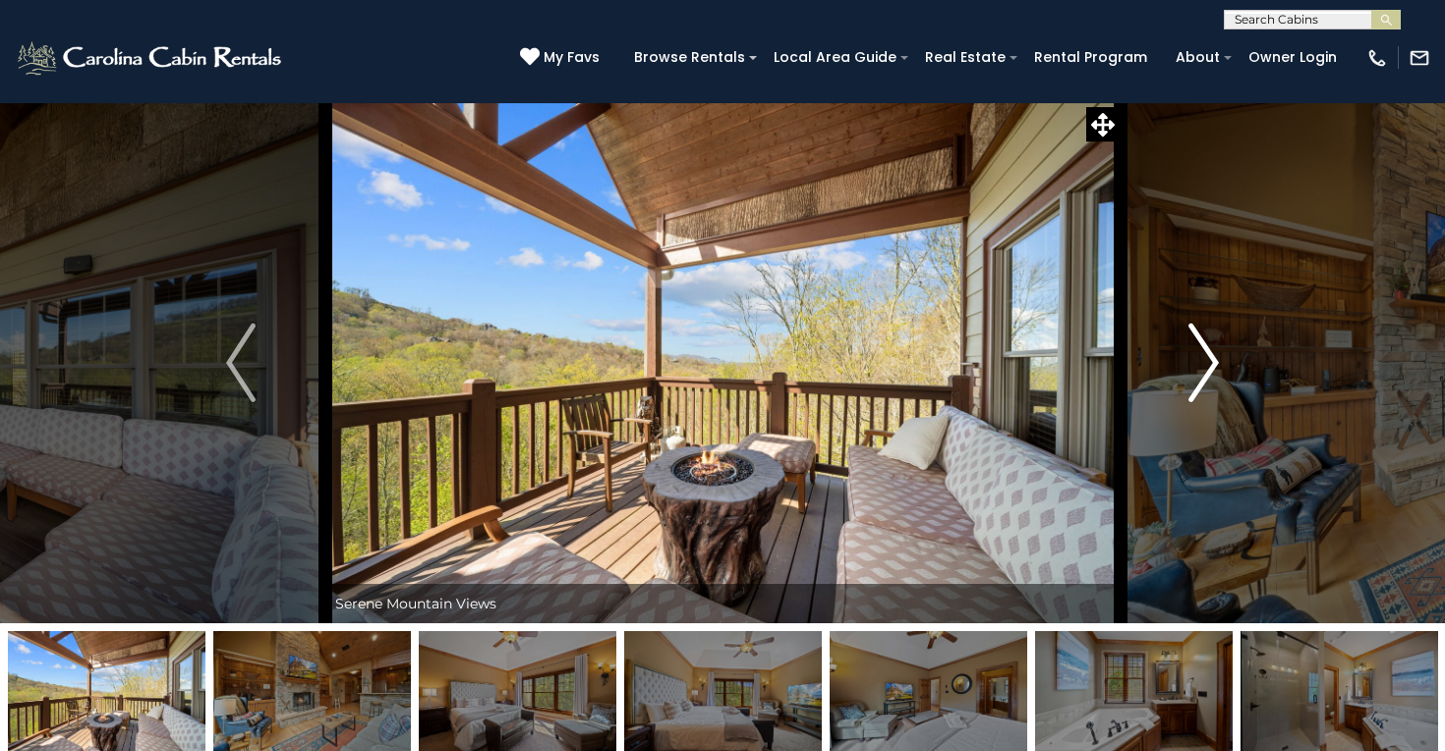
click at [1194, 377] on img "Next" at bounding box center [1203, 362] width 29 height 79
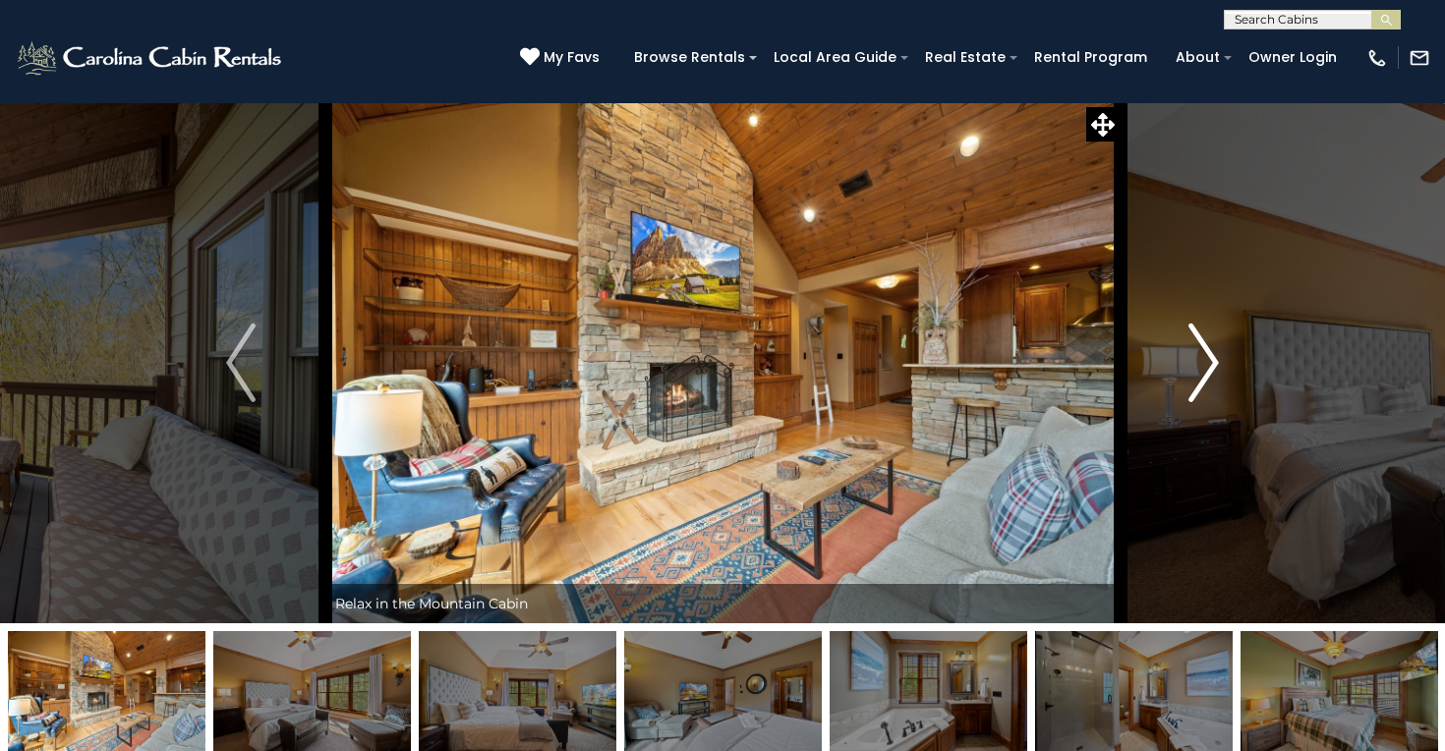
click at [1194, 377] on img "Next" at bounding box center [1203, 362] width 29 height 79
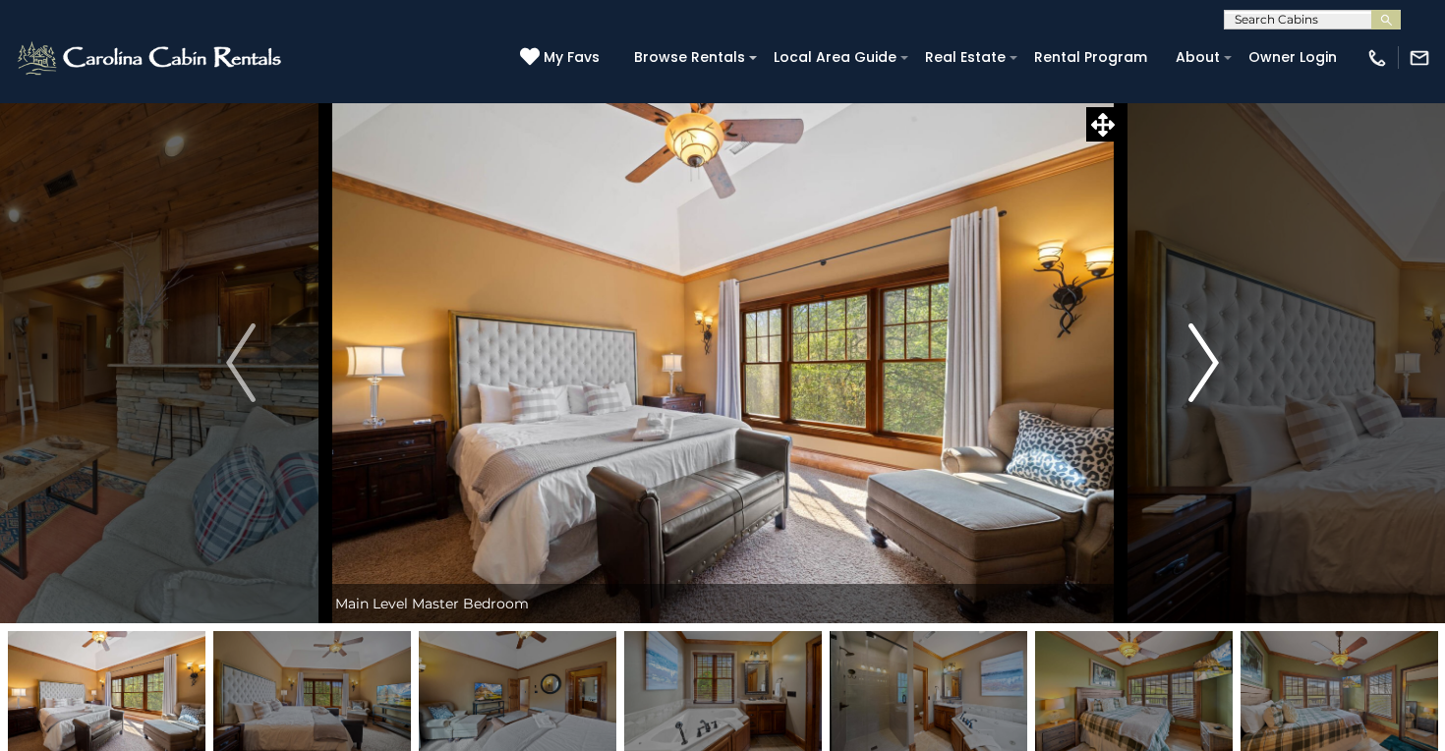
click at [1194, 377] on img "Next" at bounding box center [1203, 362] width 29 height 79
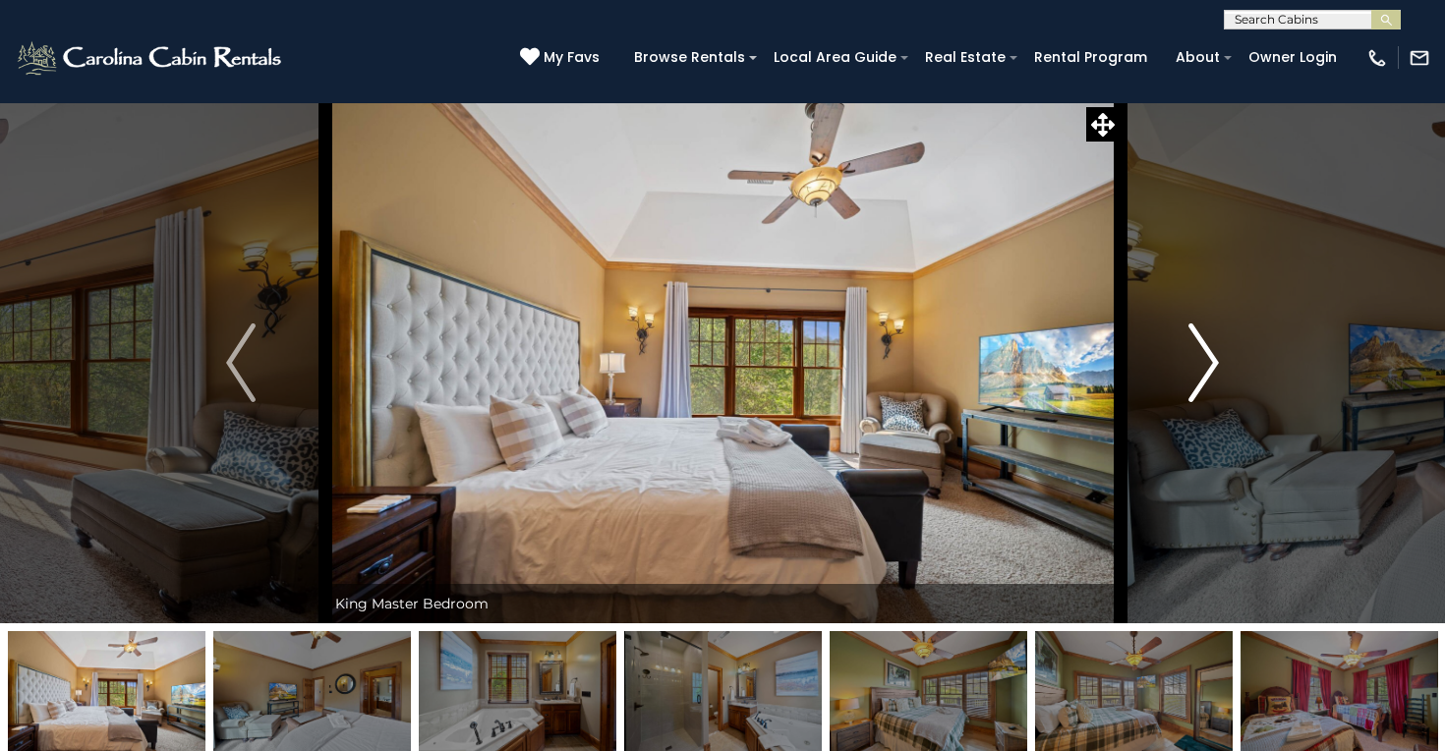
click at [1194, 378] on img "Next" at bounding box center [1203, 362] width 29 height 79
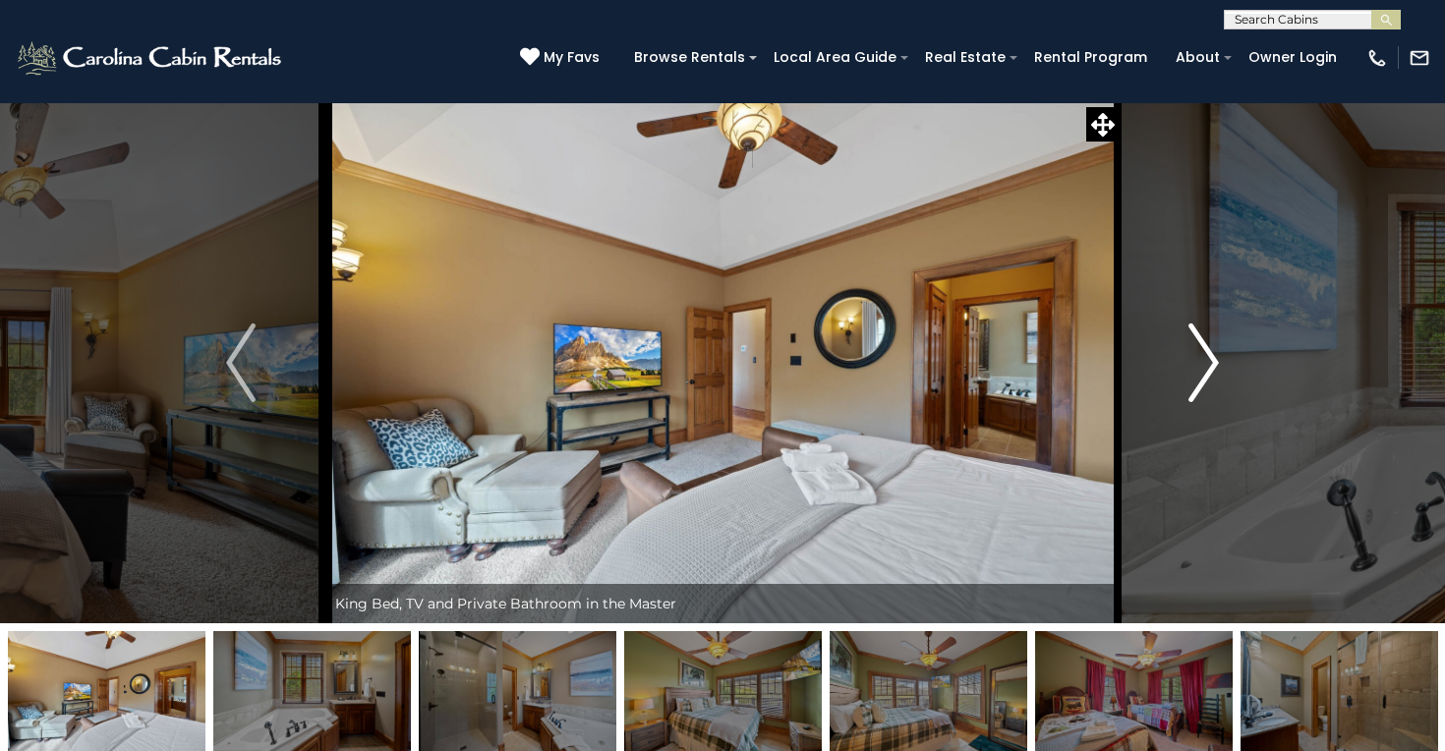
click at [1194, 378] on img "Next" at bounding box center [1203, 362] width 29 height 79
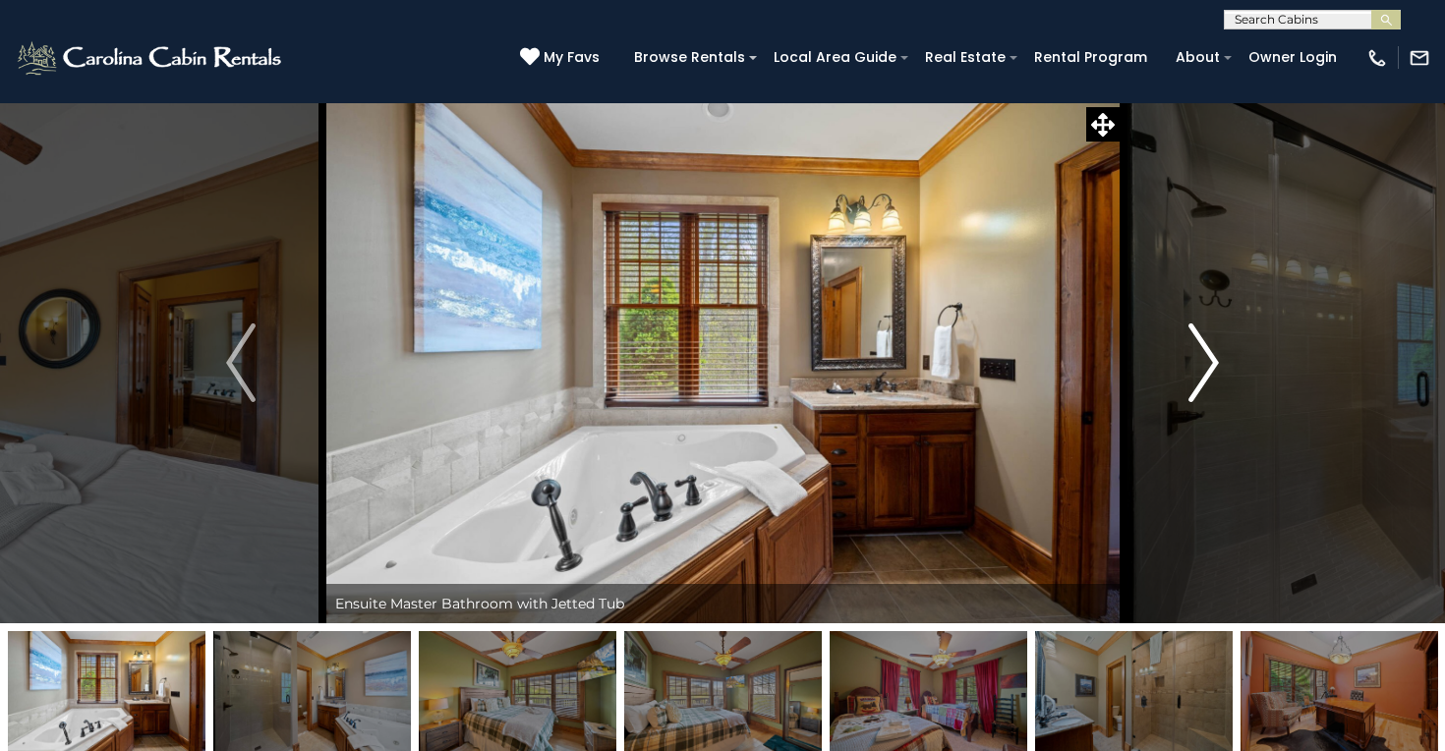
click at [1194, 379] on img "Next" at bounding box center [1203, 362] width 29 height 79
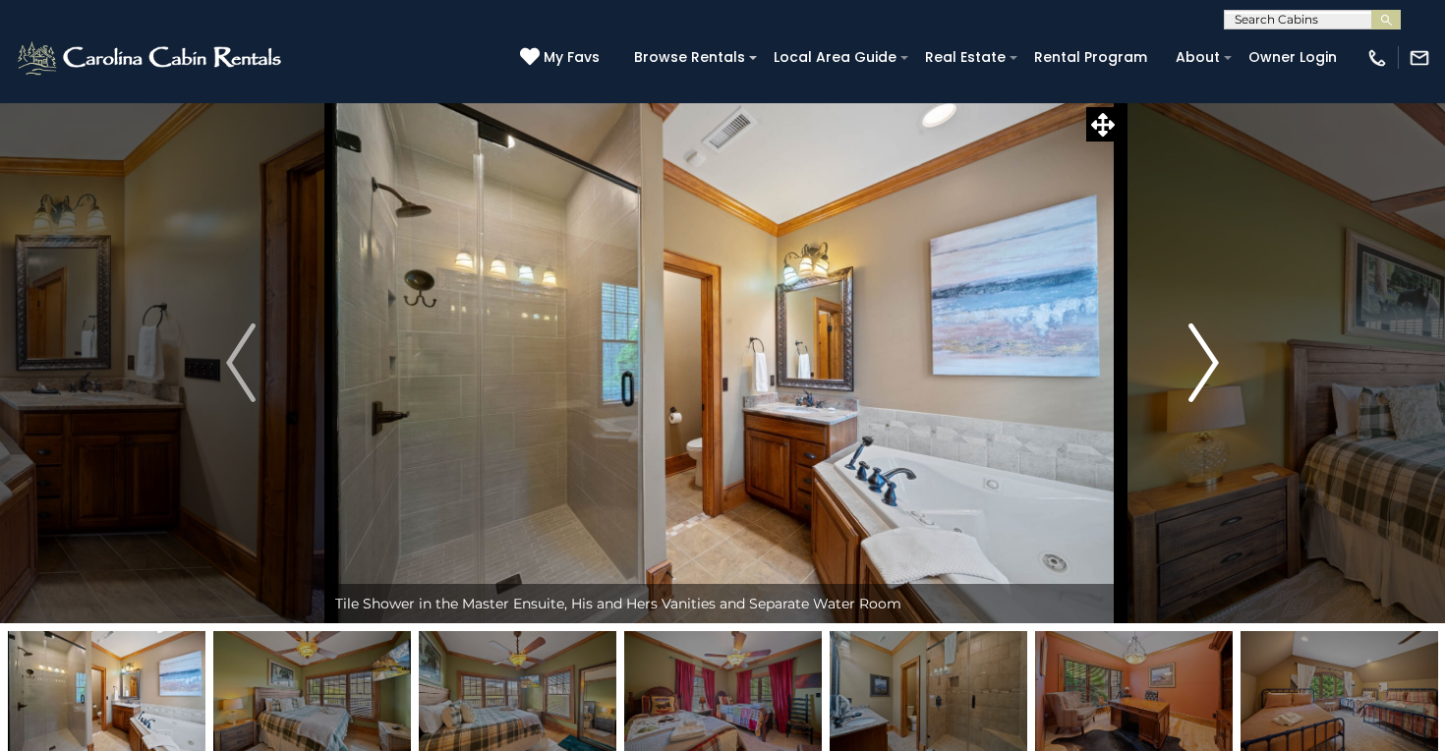
click at [1194, 379] on img "Next" at bounding box center [1203, 362] width 29 height 79
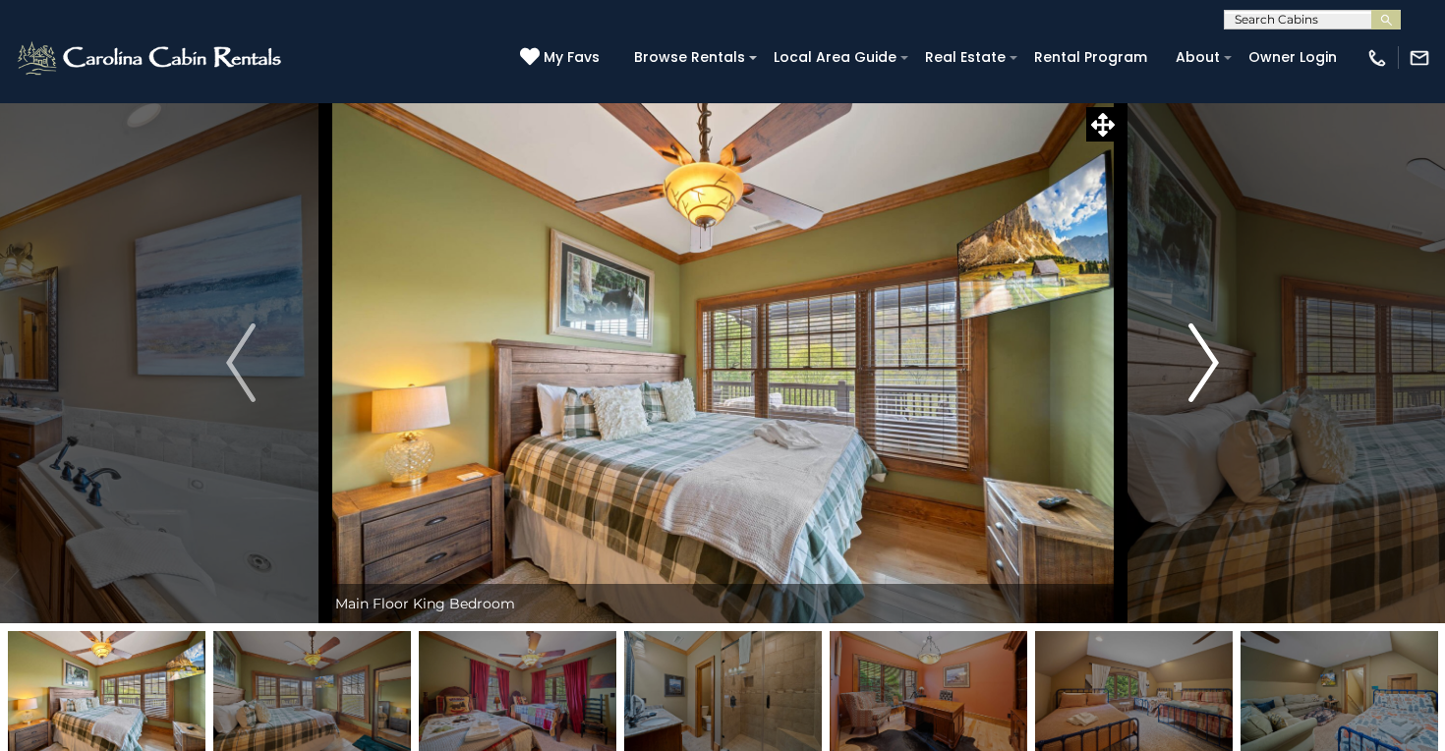
click at [1192, 378] on img "Next" at bounding box center [1203, 362] width 29 height 79
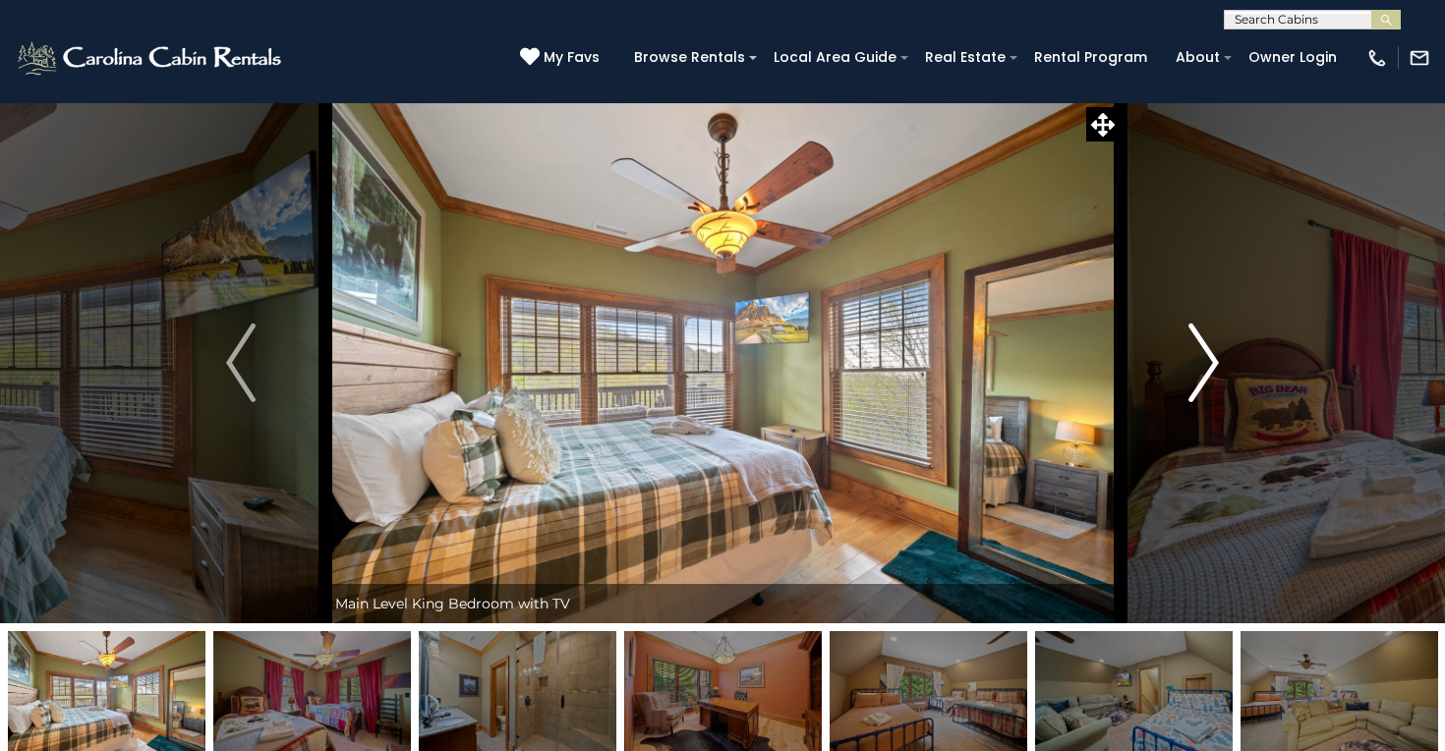
click at [1192, 378] on img "Next" at bounding box center [1203, 362] width 29 height 79
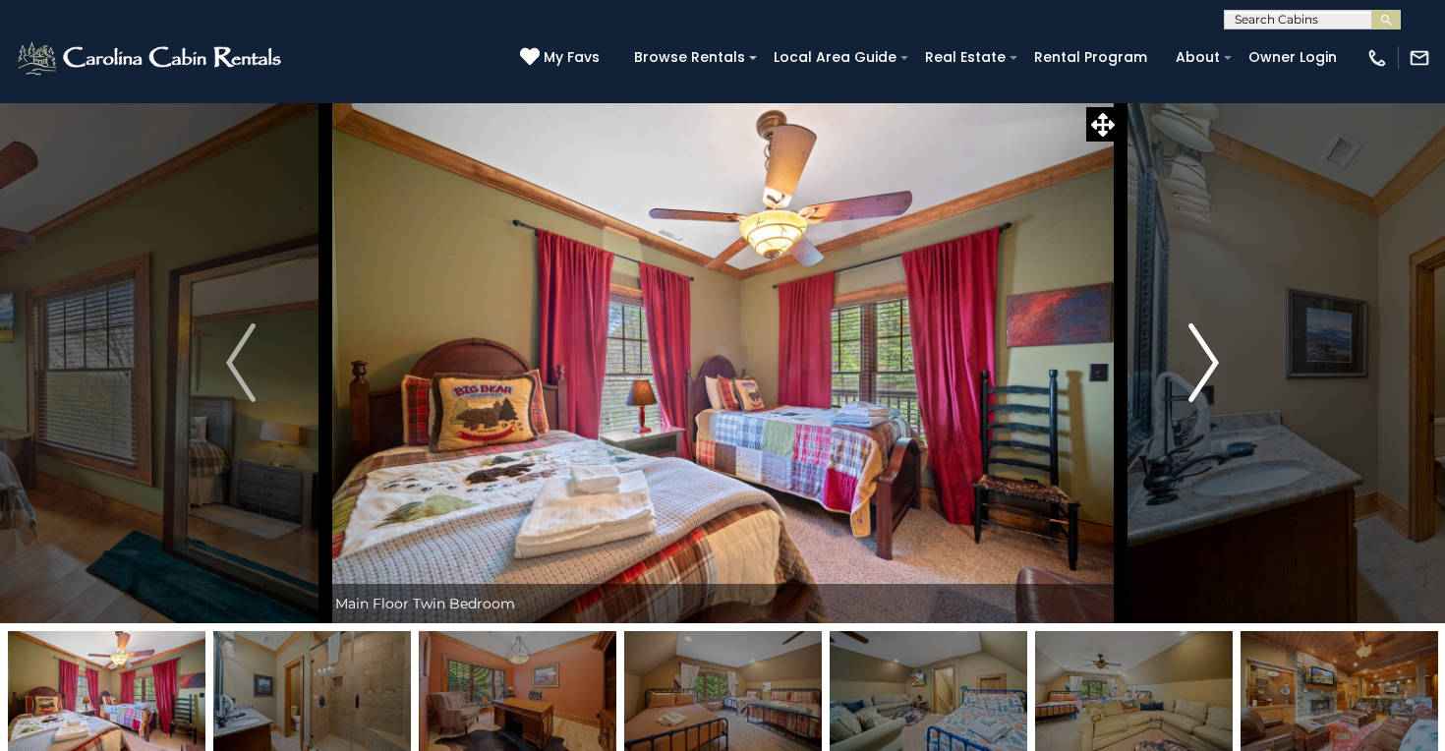
click at [1192, 378] on img "Next" at bounding box center [1203, 362] width 29 height 79
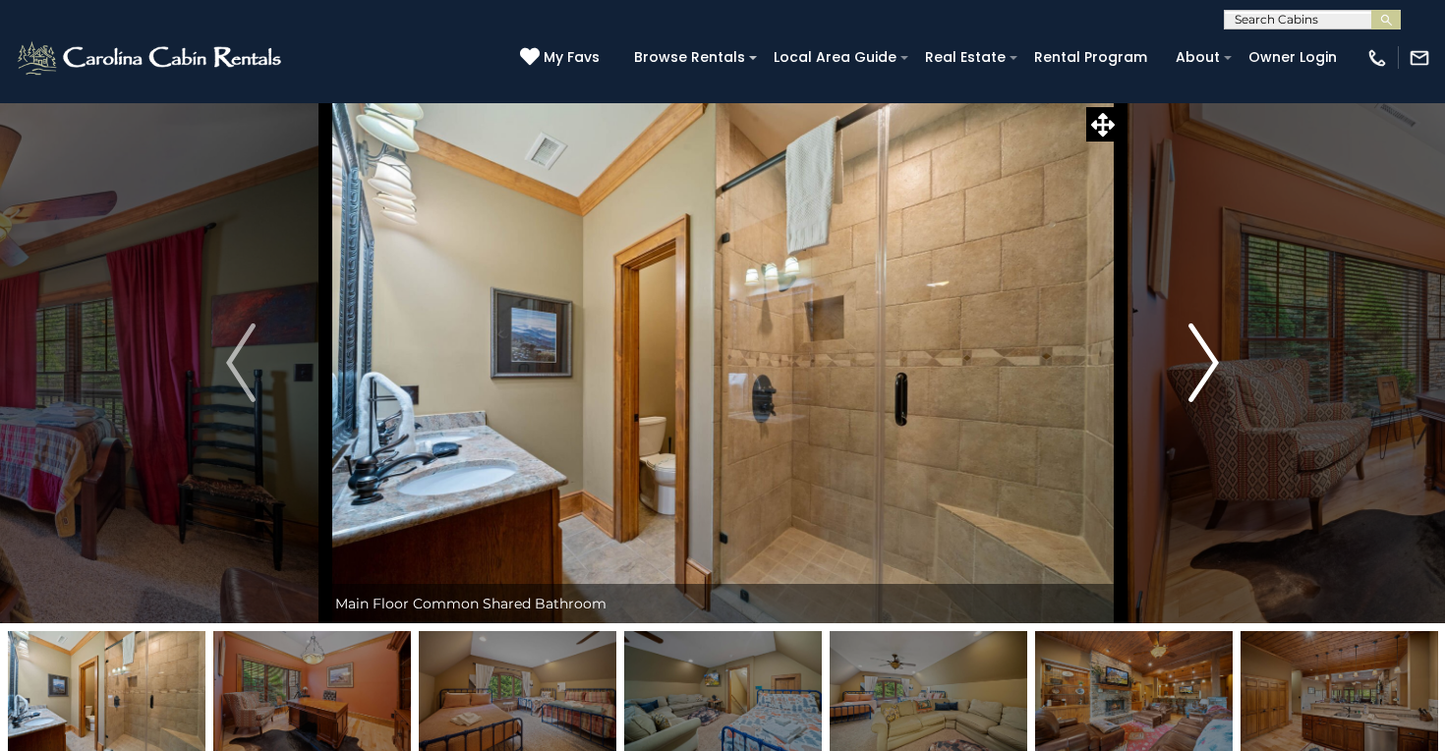
click at [1192, 378] on img "Next" at bounding box center [1203, 362] width 29 height 79
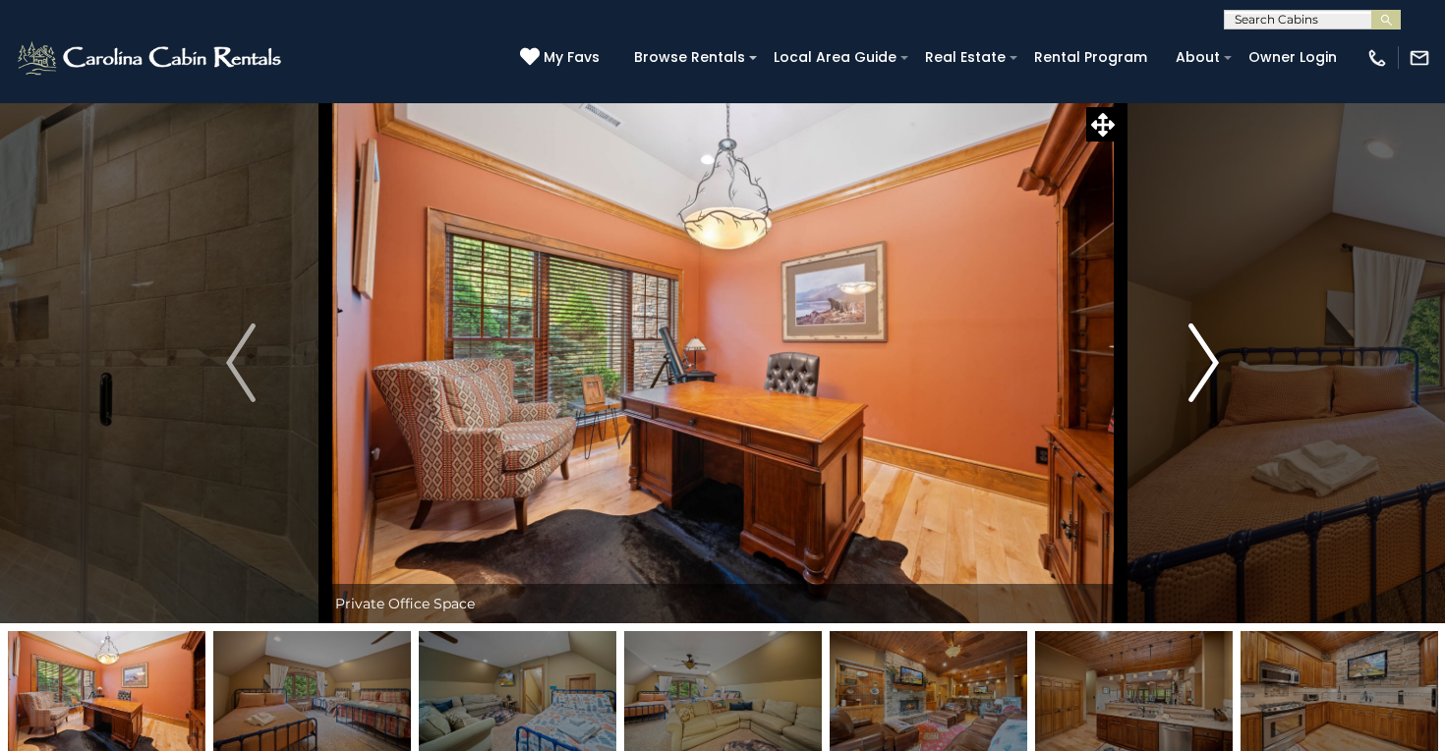
click at [1192, 378] on img "Next" at bounding box center [1203, 362] width 29 height 79
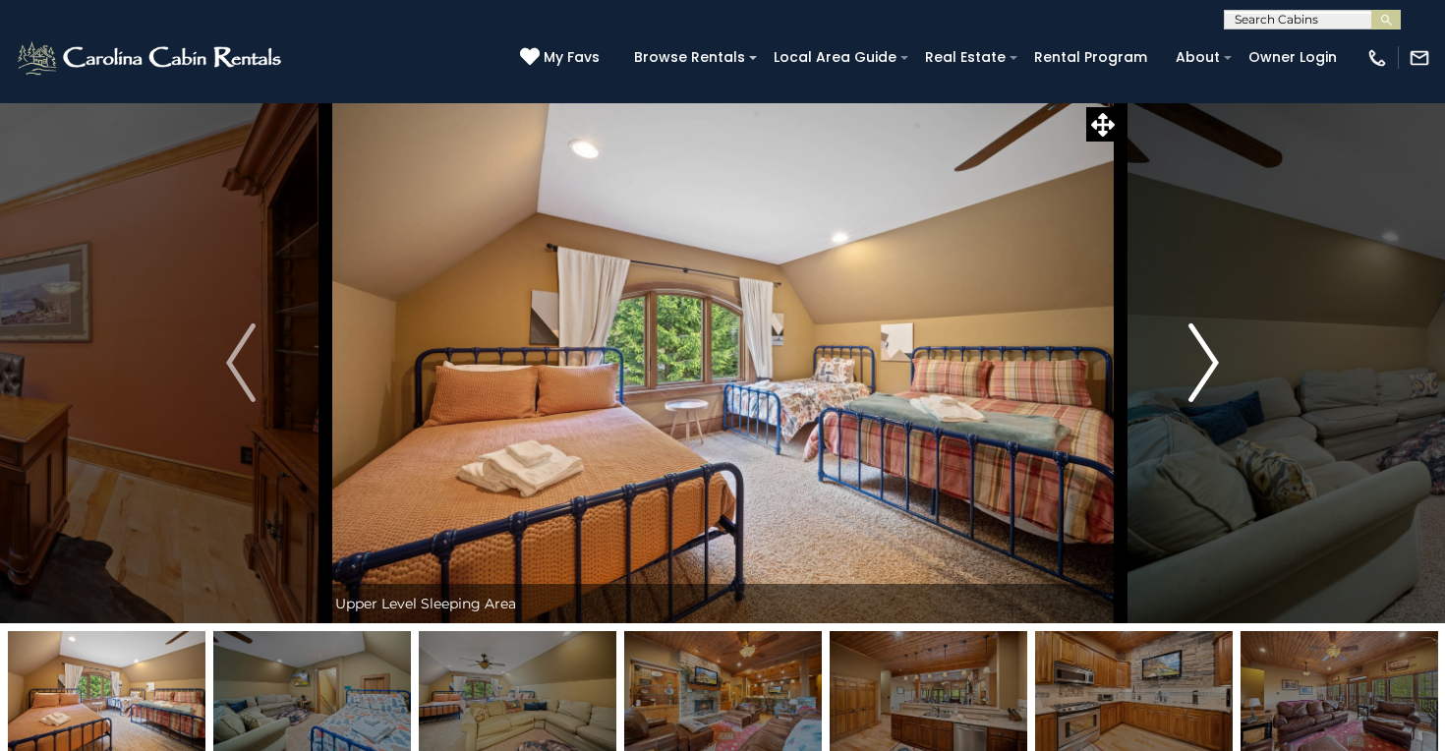
click at [1192, 378] on img "Next" at bounding box center [1203, 362] width 29 height 79
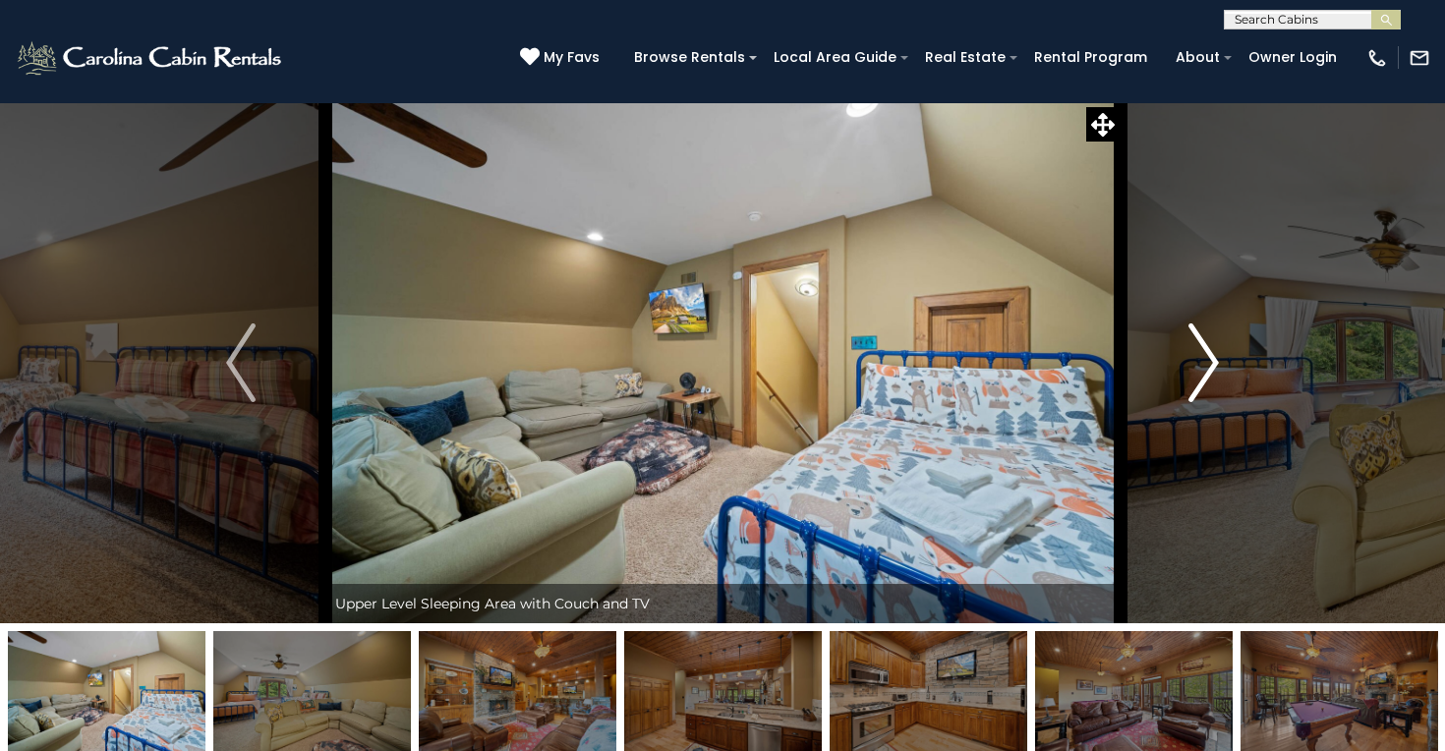
click at [1192, 379] on img "Next" at bounding box center [1203, 362] width 29 height 79
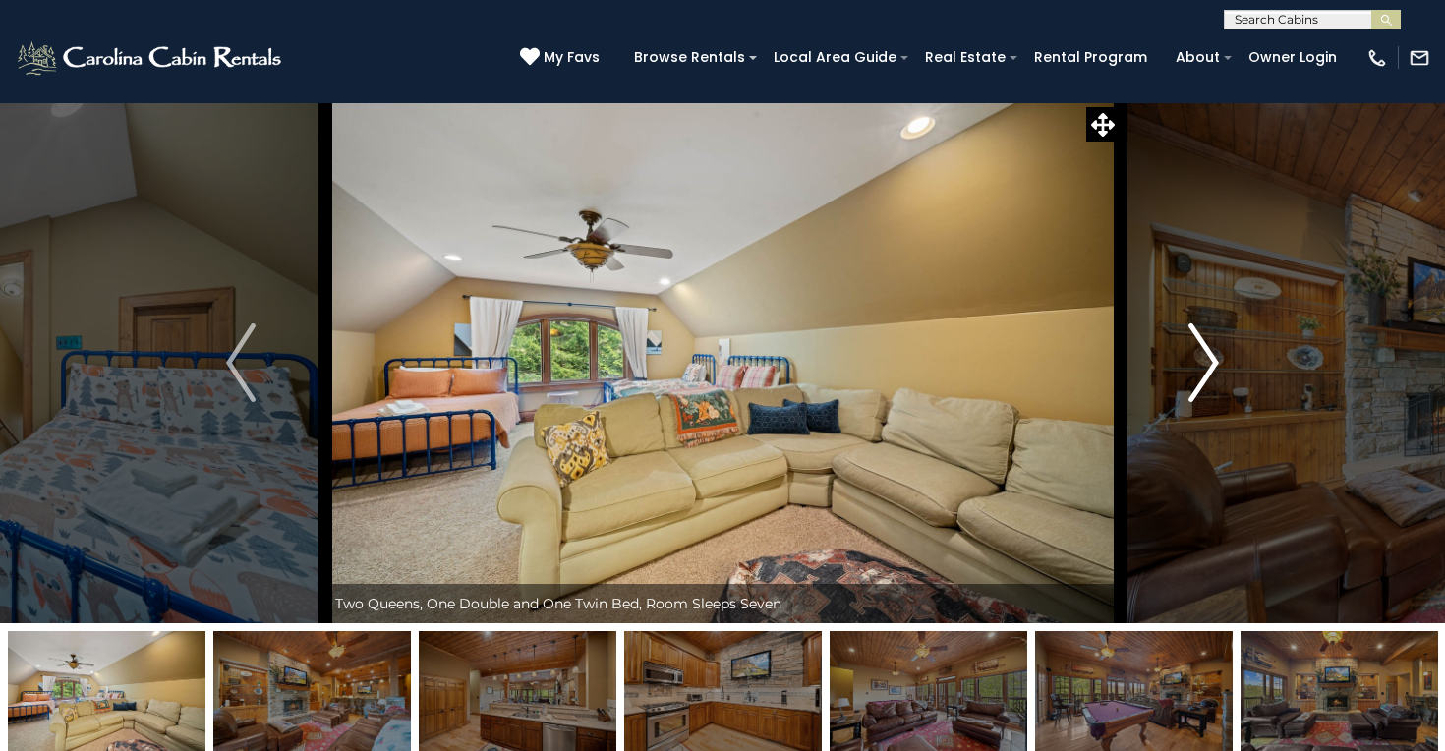
click at [1192, 380] on img "Next" at bounding box center [1203, 362] width 29 height 79
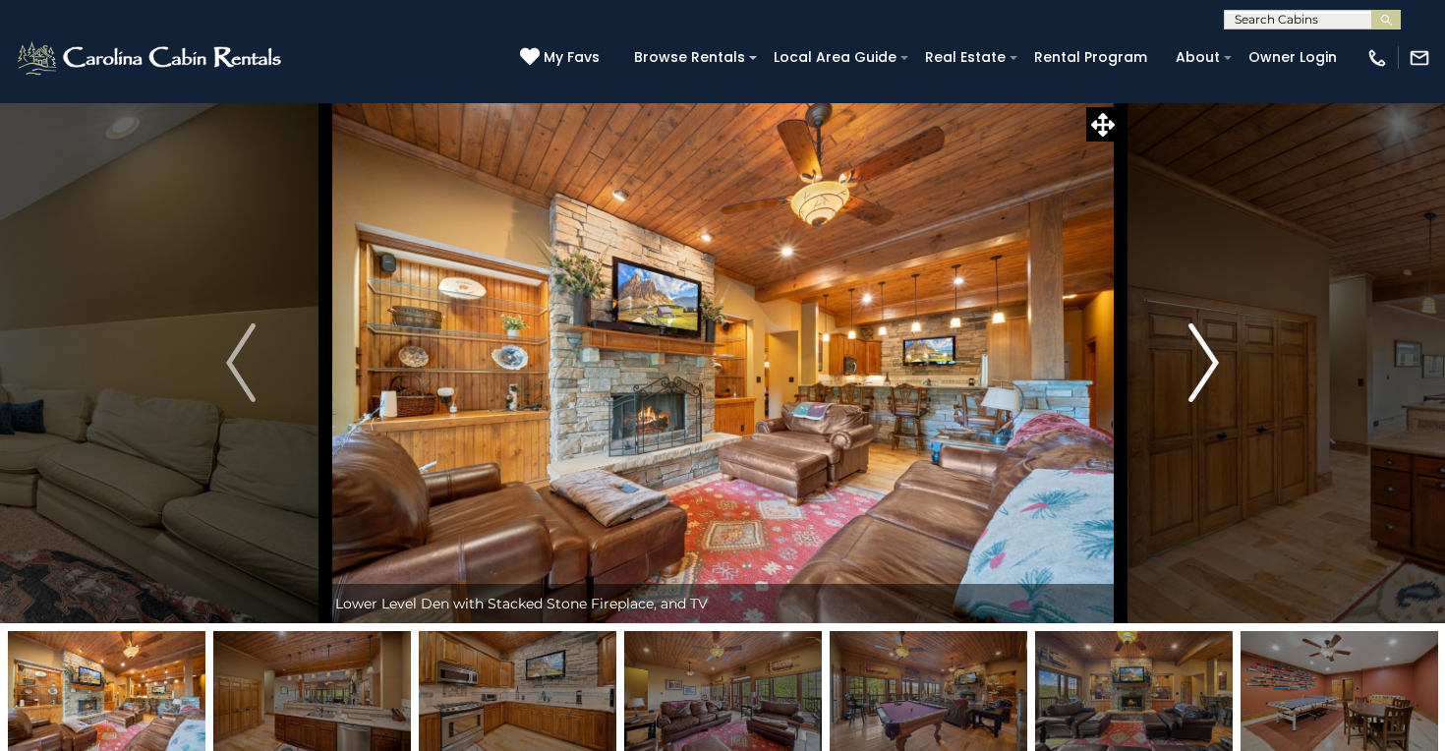
click at [1192, 380] on img "Next" at bounding box center [1203, 362] width 29 height 79
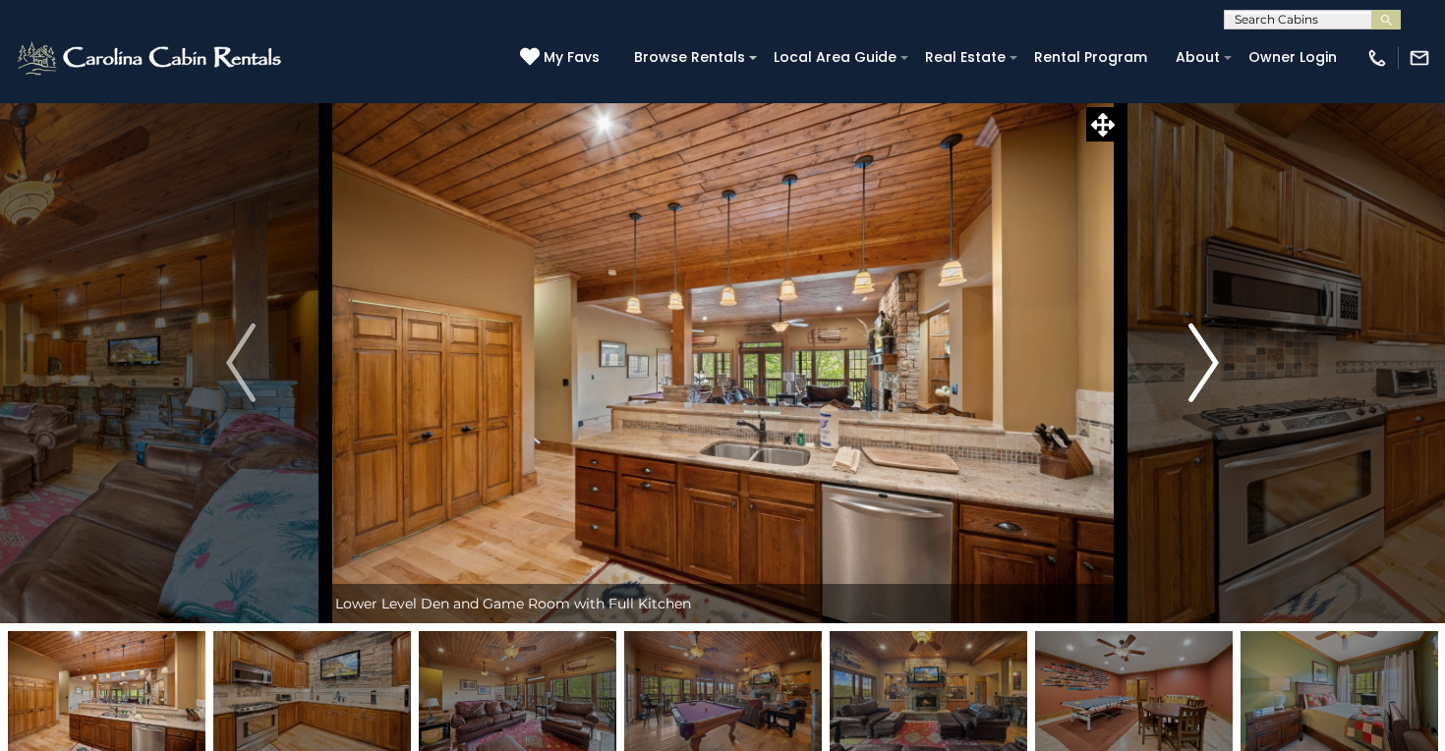
click at [1192, 380] on img "Next" at bounding box center [1203, 362] width 29 height 79
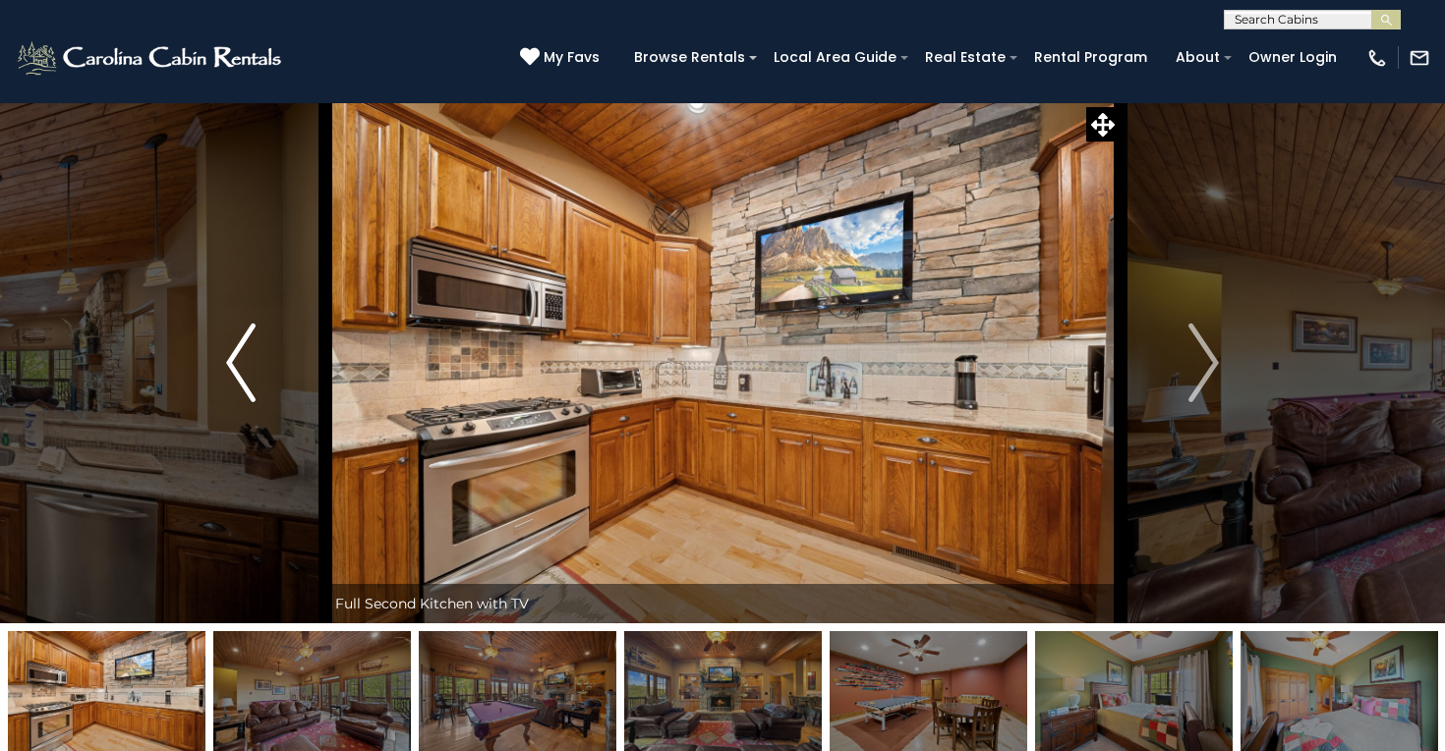
click at [246, 380] on img "Previous" at bounding box center [240, 362] width 29 height 79
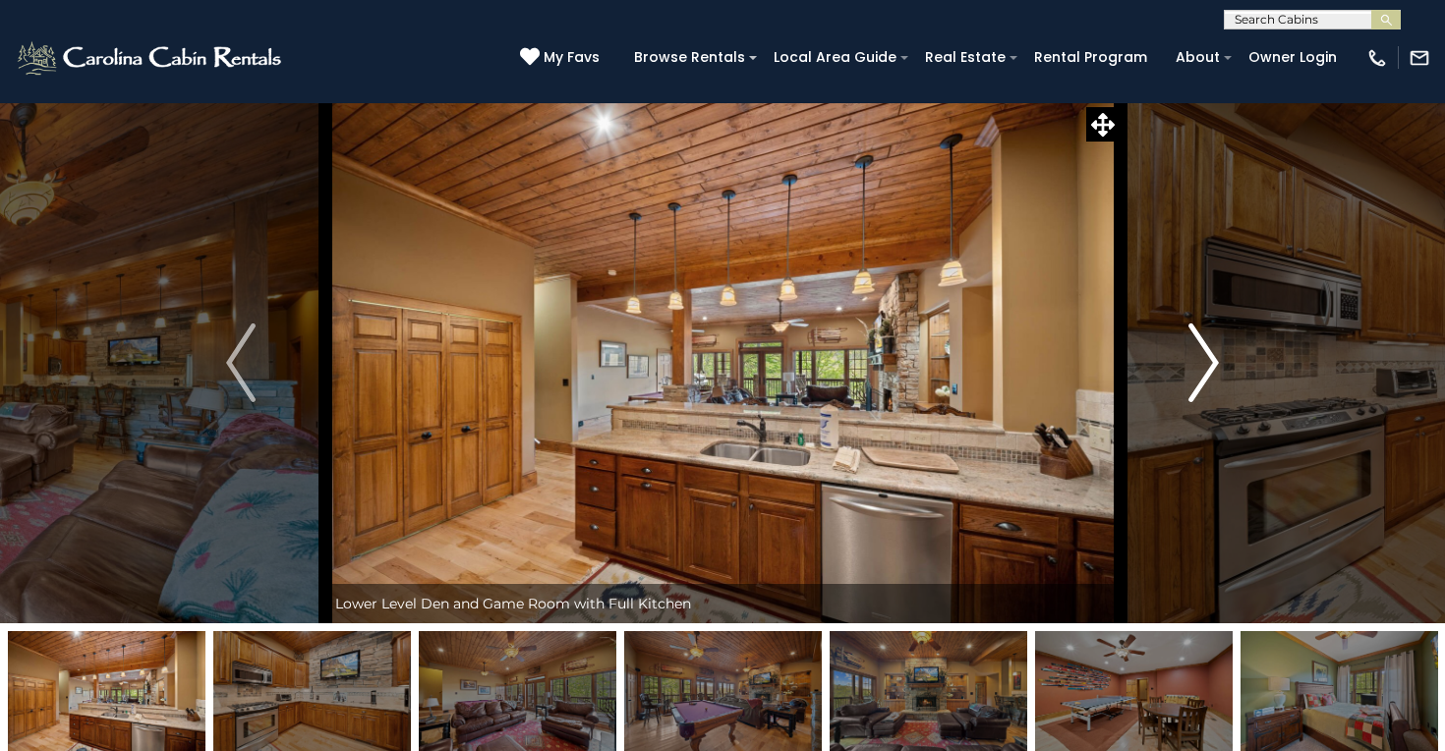
click at [1209, 379] on img "Next" at bounding box center [1203, 362] width 29 height 79
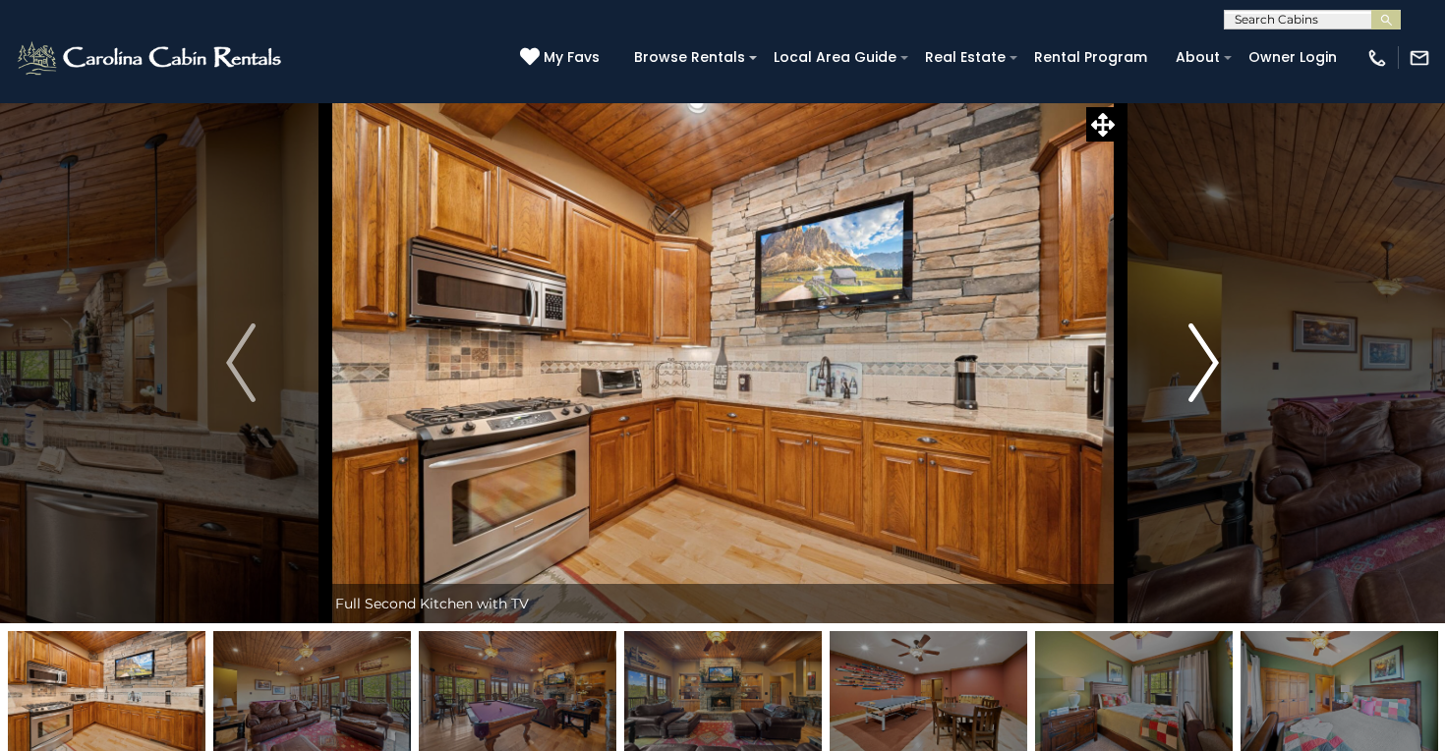
click at [1209, 381] on img "Next" at bounding box center [1203, 362] width 29 height 79
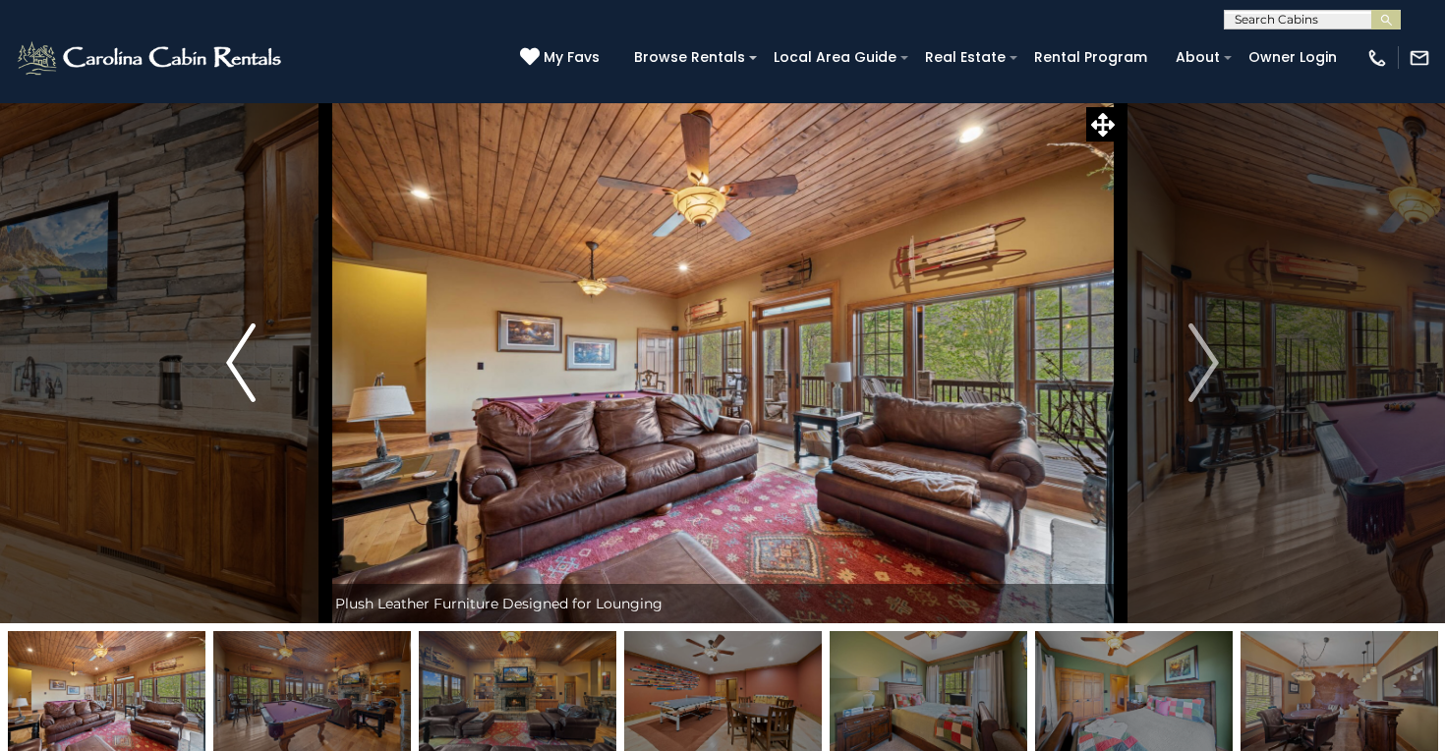
click at [248, 363] on img "Previous" at bounding box center [240, 362] width 29 height 79
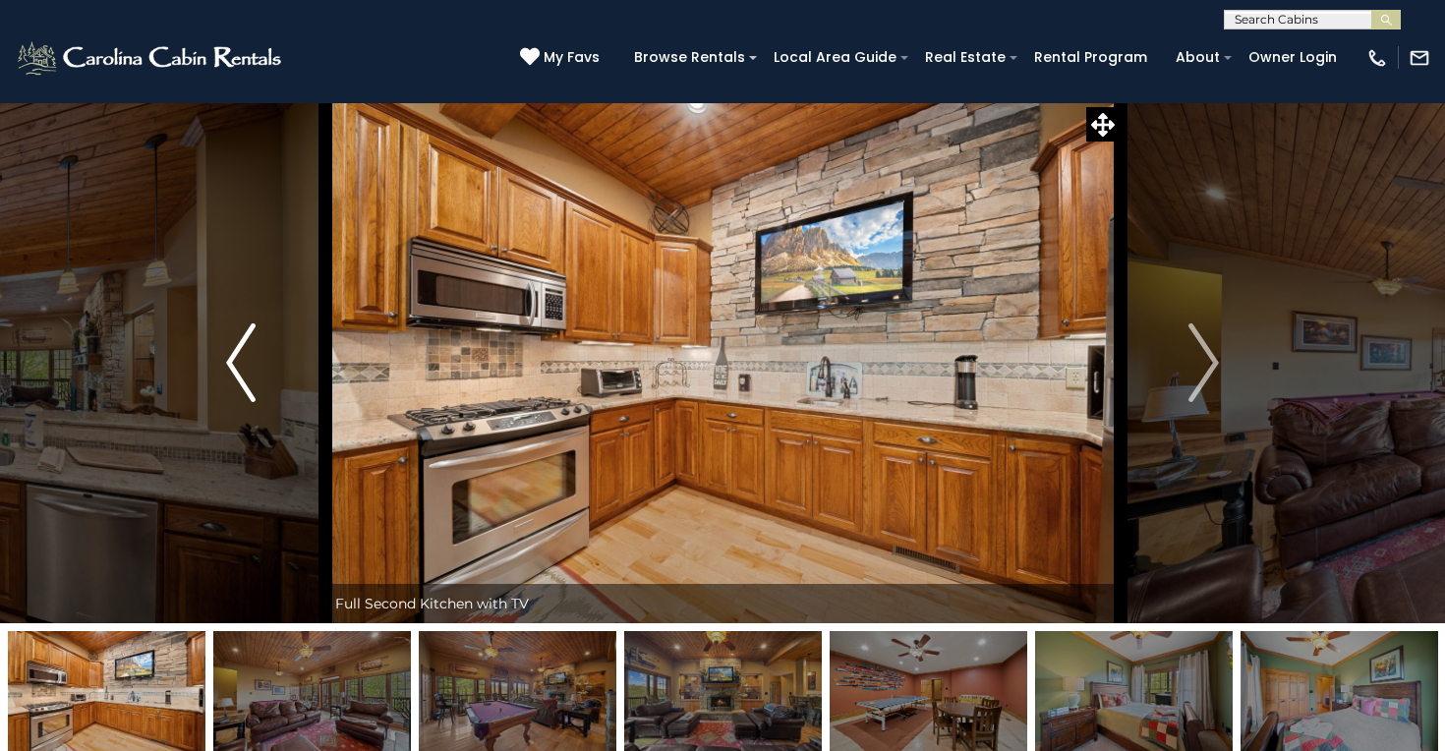
click at [239, 353] on img "Previous" at bounding box center [240, 362] width 29 height 79
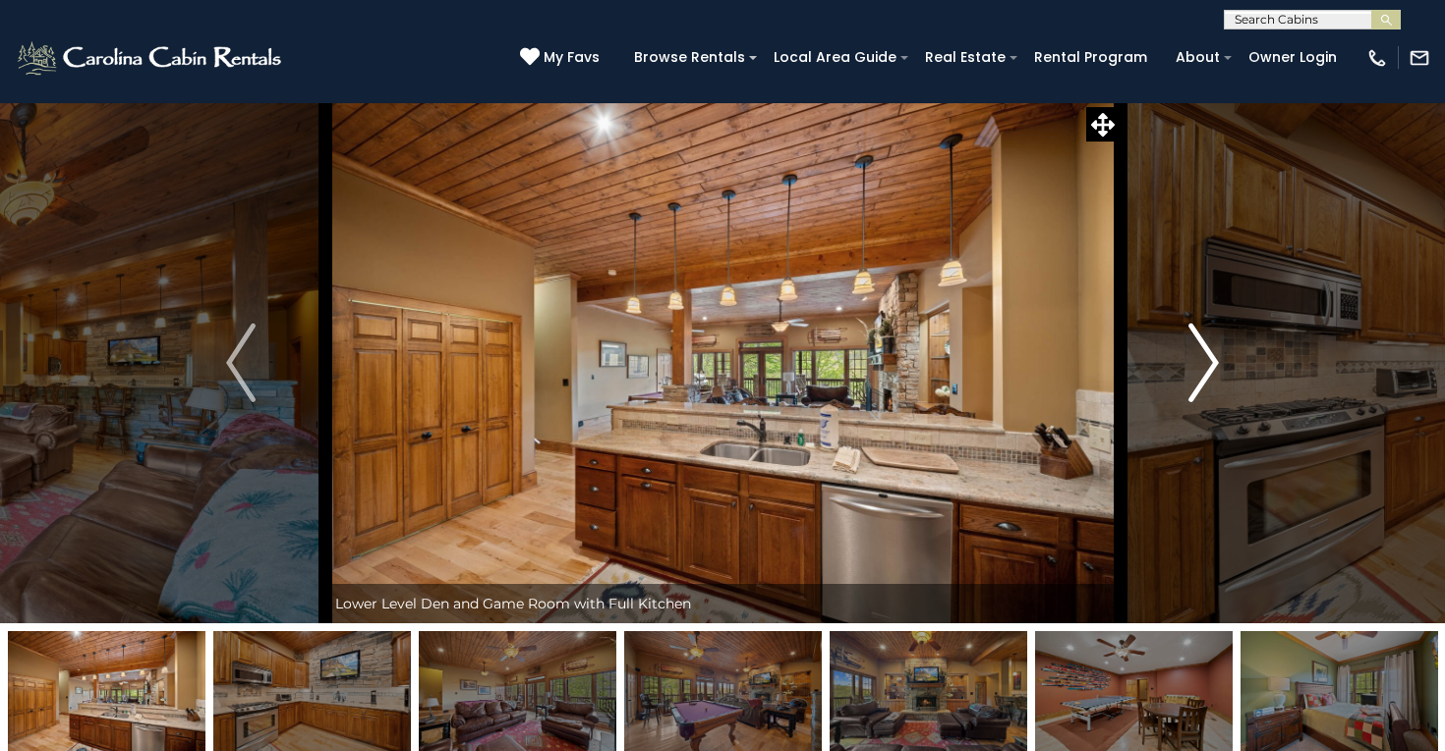
click at [1194, 353] on img "Next" at bounding box center [1203, 362] width 29 height 79
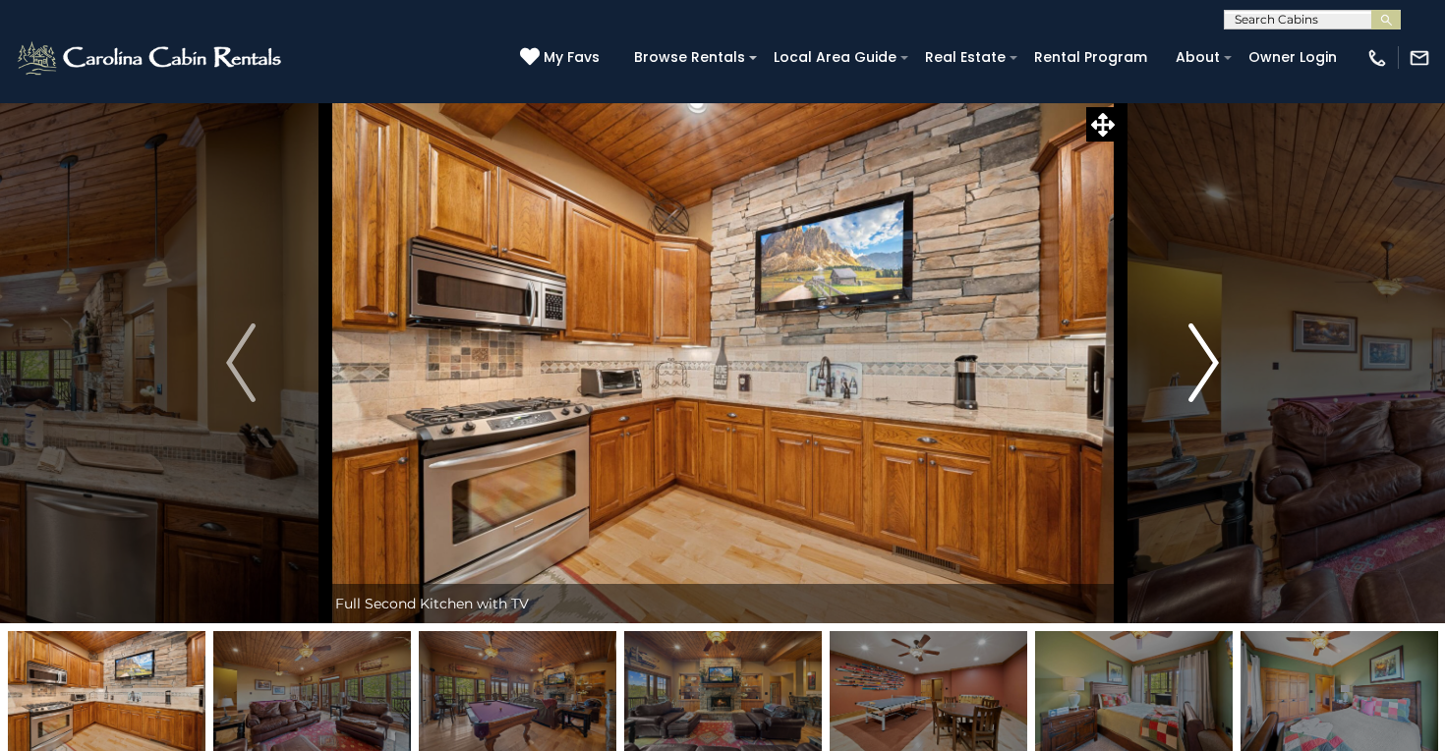
click at [1190, 353] on img "Next" at bounding box center [1203, 362] width 29 height 79
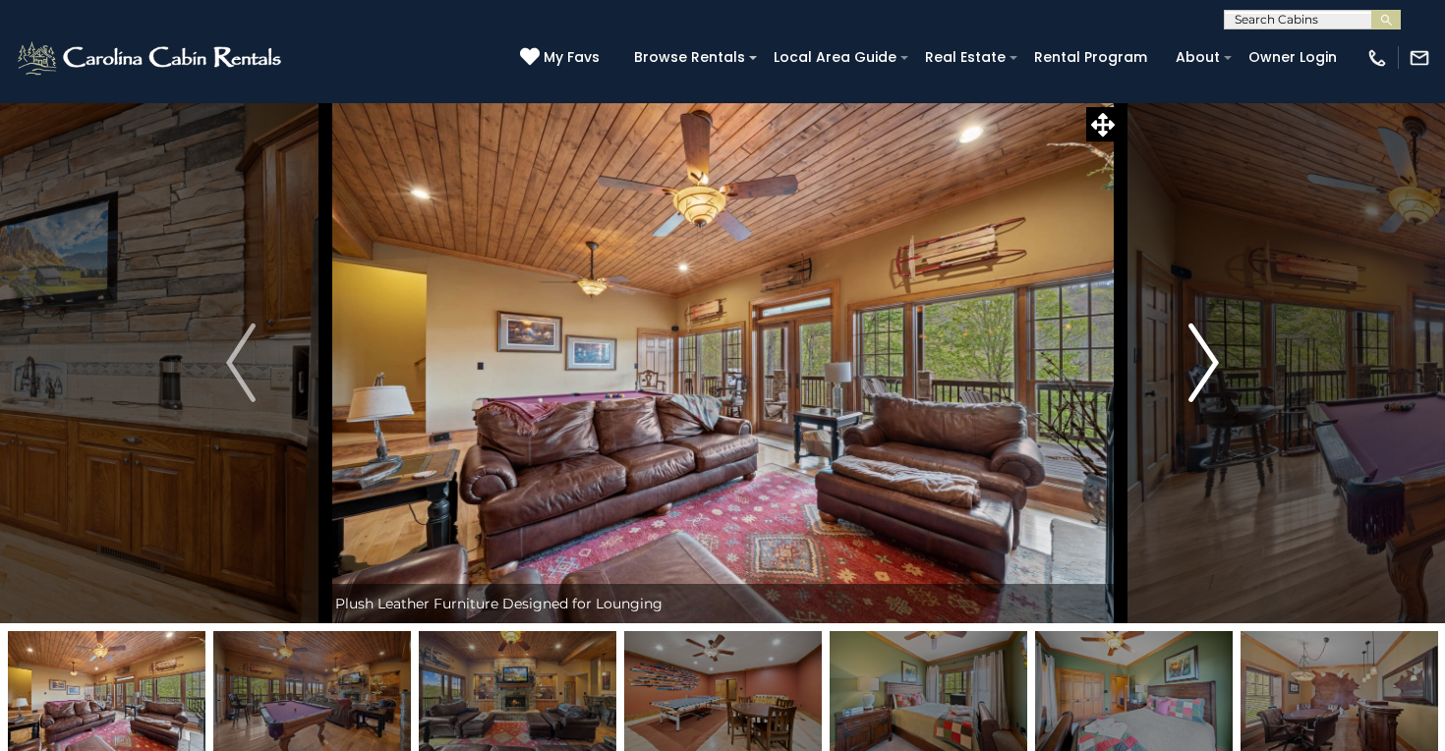
click at [1194, 362] on img "Next" at bounding box center [1203, 362] width 29 height 79
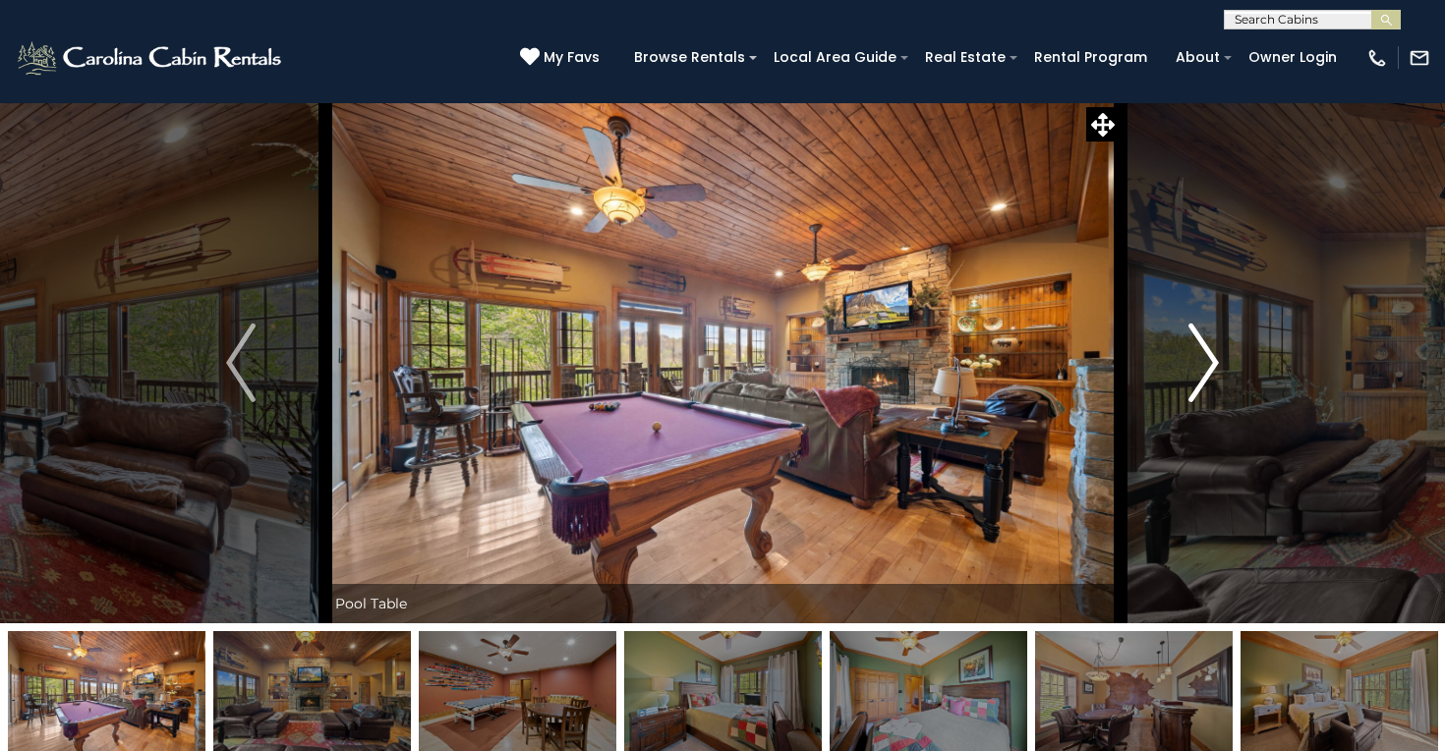
click at [1190, 353] on img "Next" at bounding box center [1203, 362] width 29 height 79
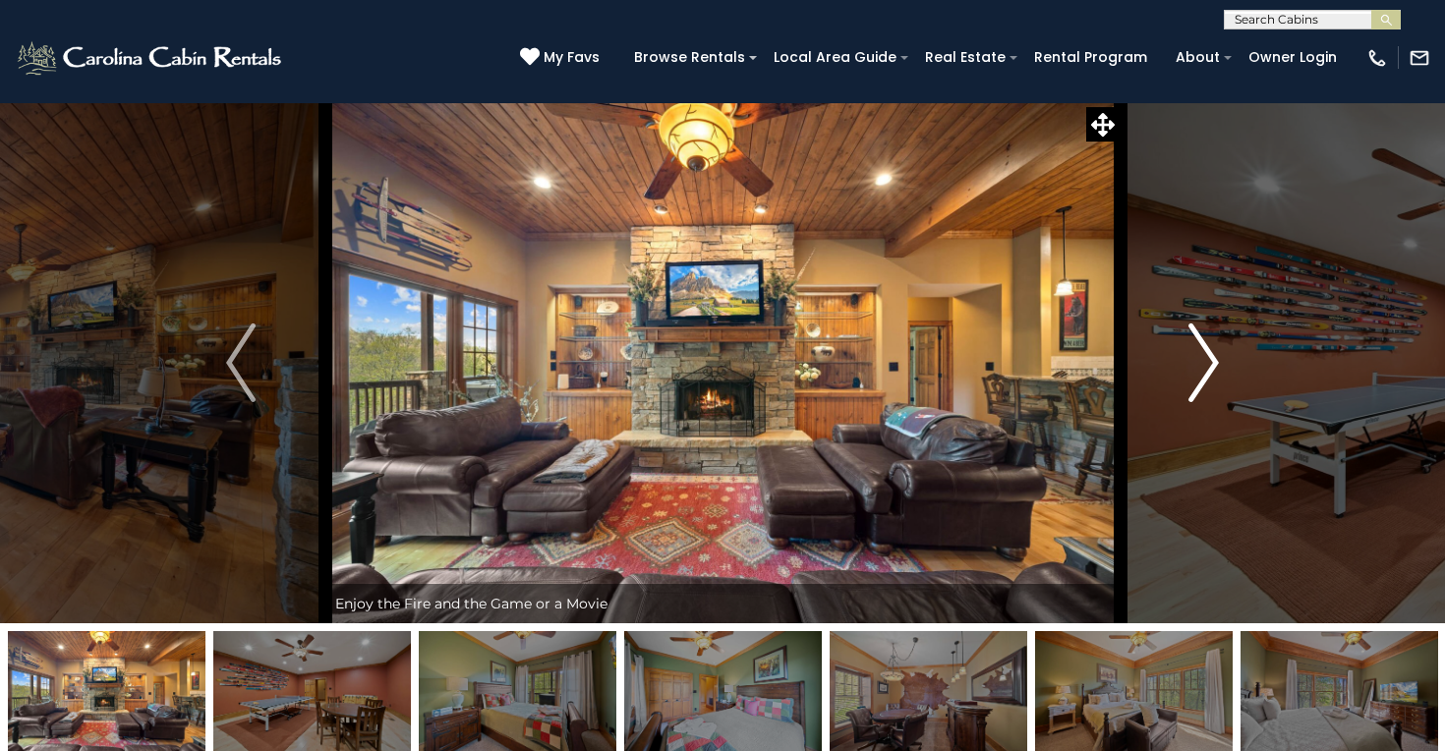
click at [1190, 353] on img "Next" at bounding box center [1203, 362] width 29 height 79
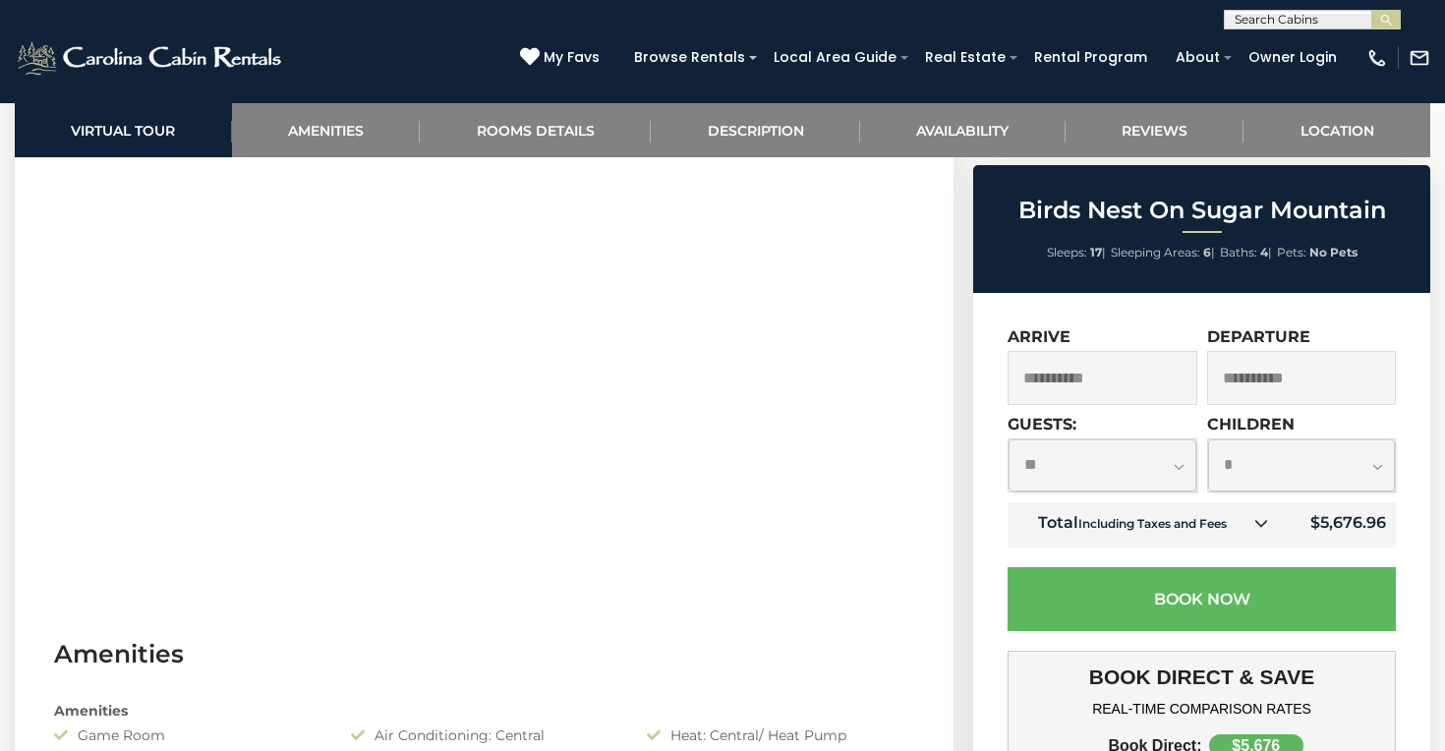
scroll to position [1011, 0]
